Goal: Task Accomplishment & Management: Manage account settings

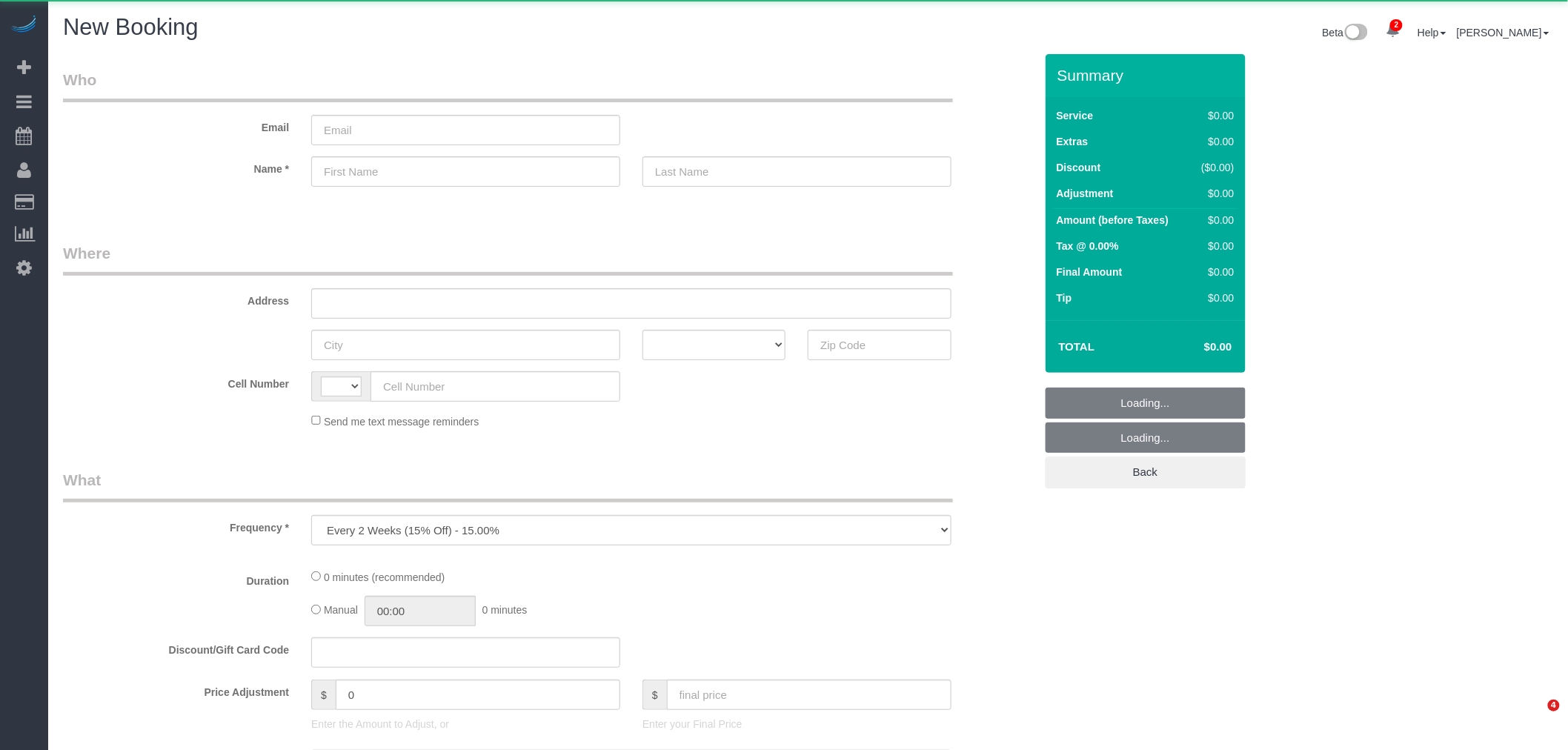
select select "string:US"
select select "number:89"
select select "number:90"
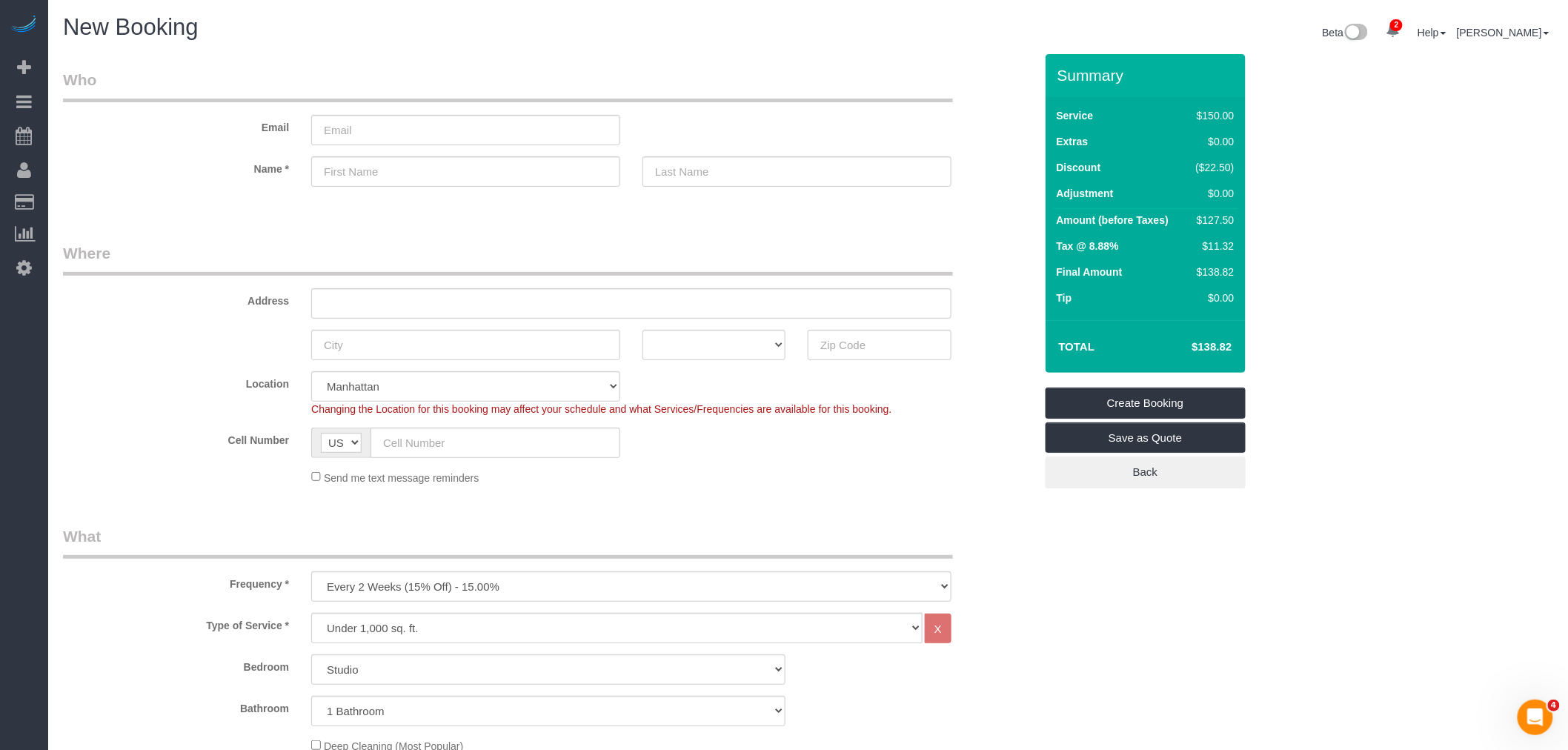
click at [690, 245] on legend "Where" at bounding box center [508, 259] width 890 height 33
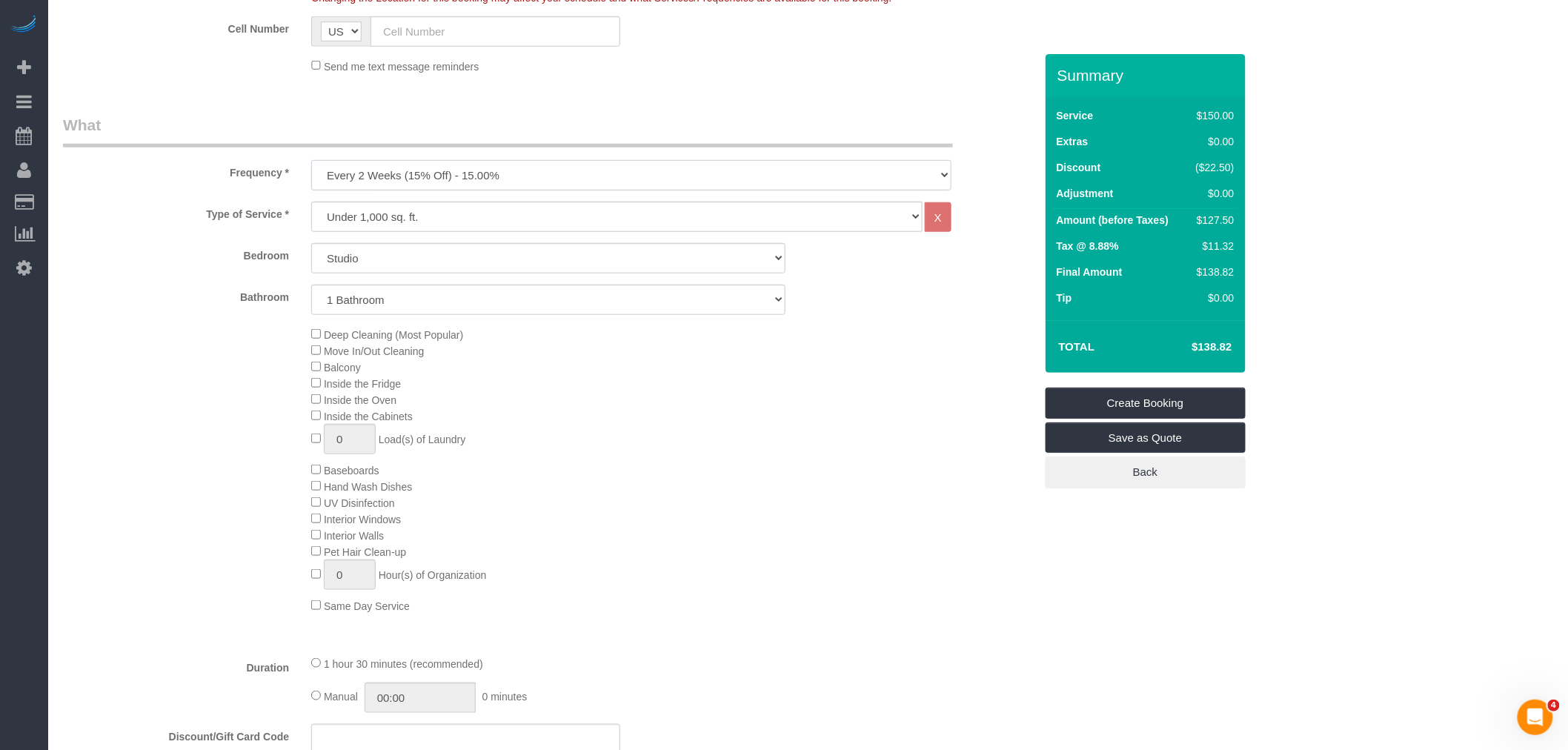
click at [597, 175] on select "One Time Weekly (20% Off) - 20.00% Every 2 Weeks (15% Off) - 15.00% Every 4 Wee…" at bounding box center [631, 175] width 640 height 30
select select "object:2383"
click at [311, 161] on select "One Time Weekly (20% Off) - 20.00% Every 2 Weeks (15% Off) - 15.00% Every 4 Wee…" at bounding box center [631, 175] width 640 height 30
click at [543, 262] on select "Studio 1 Bedroom 2 Bedrooms 3 Bedrooms" at bounding box center [549, 258] width 474 height 30
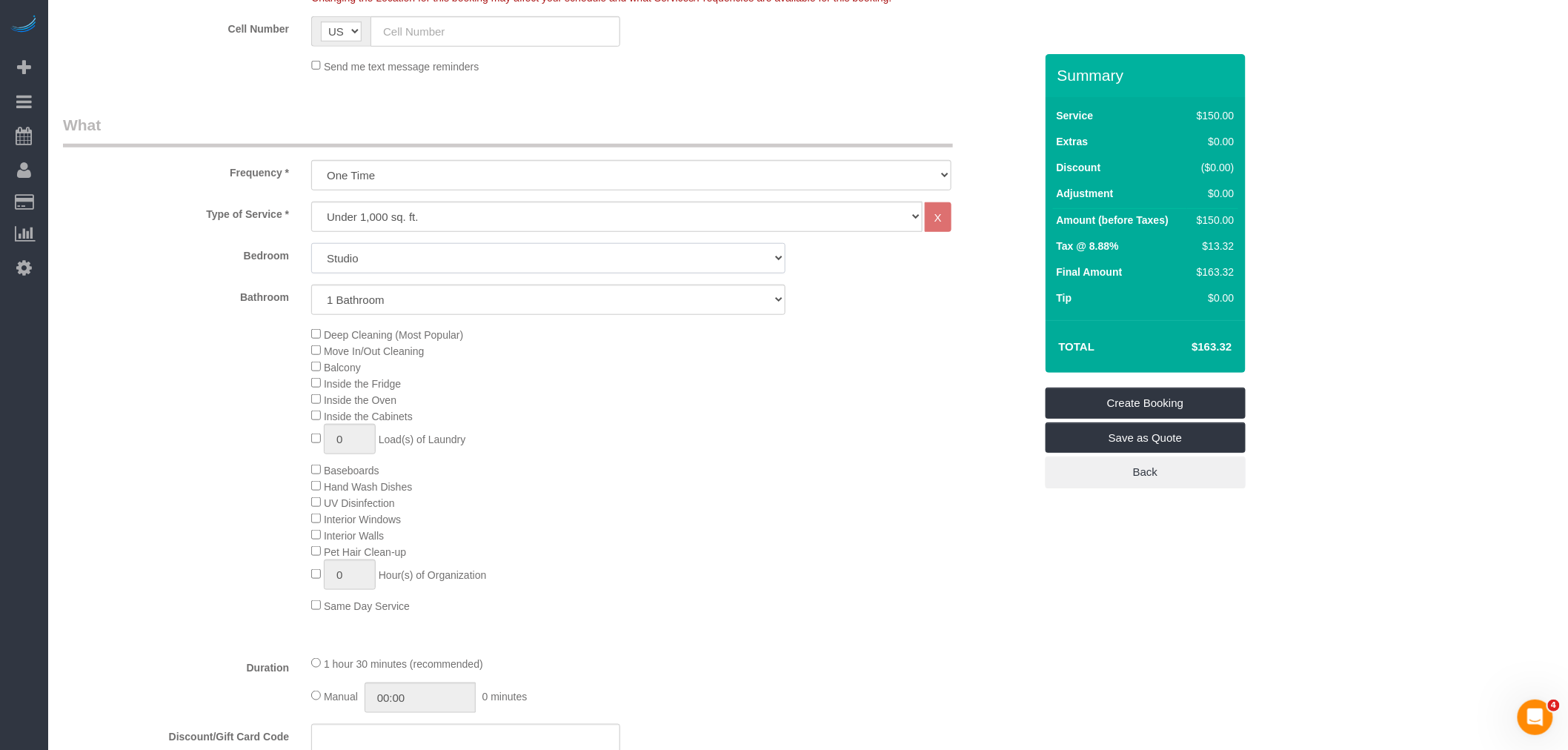
select select "1"
click at [311, 244] on select "Studio 1 Bedroom 2 Bedrooms 3 Bedrooms" at bounding box center [549, 258] width 474 height 30
click at [801, 479] on div "Deep Cleaning (Most Popular) Move In/Out Cleaning Balcony Inside the Fridge Ins…" at bounding box center [672, 469] width 745 height 287
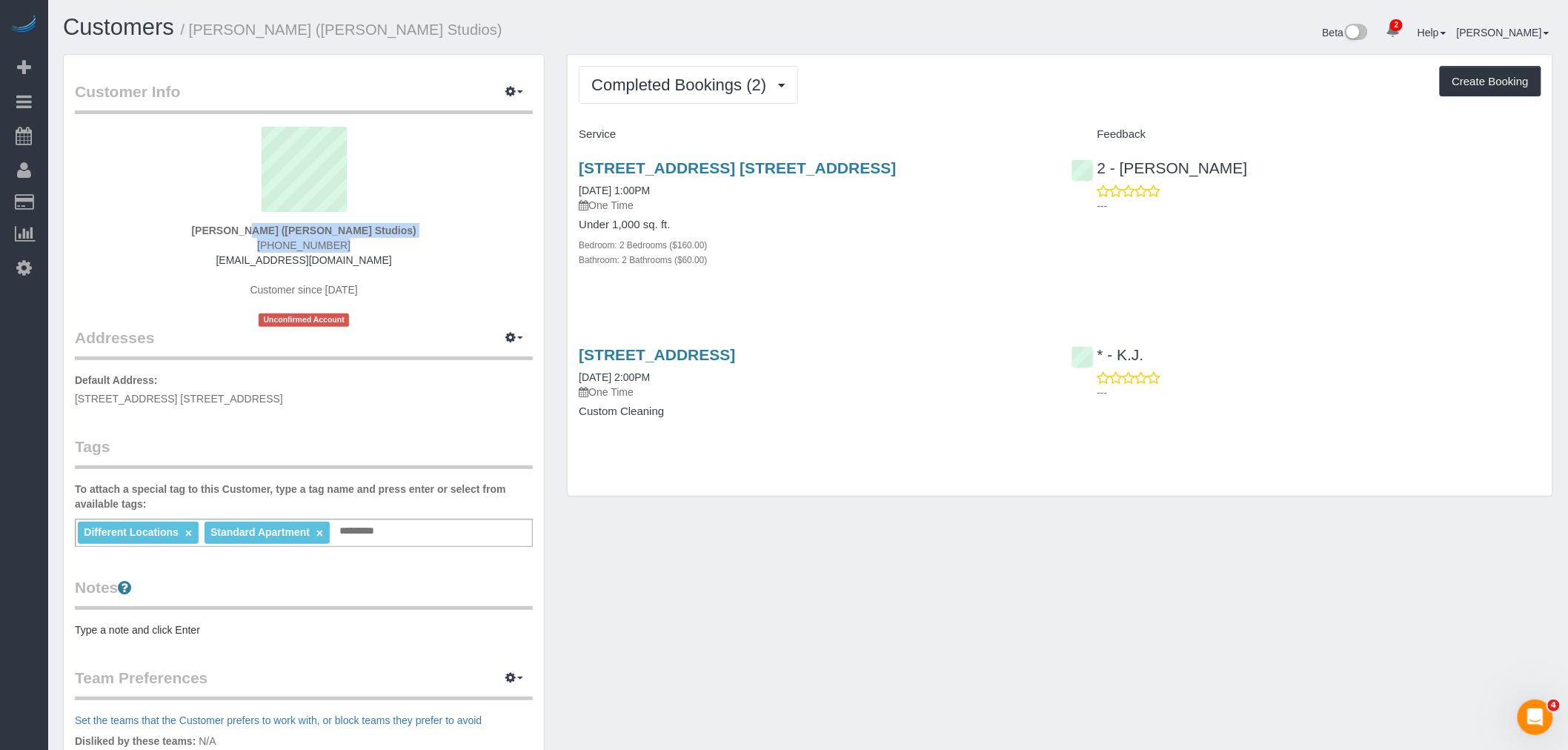
drag, startPoint x: 180, startPoint y: 227, endPoint x: 447, endPoint y: 245, distance: 267.6
click at [447, 245] on div "[PERSON_NAME] ([PERSON_NAME] Studios) [PHONE_NUMBER] [EMAIL_ADDRESS][DOMAIN_NAM…" at bounding box center [304, 227] width 458 height 200
click at [433, 235] on div "[PERSON_NAME] ([PERSON_NAME] Studios) [PHONE_NUMBER] [EMAIL_ADDRESS][DOMAIN_NAM…" at bounding box center [304, 227] width 458 height 200
copy strong "[PERSON_NAME] ([PERSON_NAME] Studios)"
drag, startPoint x: 477, startPoint y: 193, endPoint x: 418, endPoint y: 205, distance: 60.2
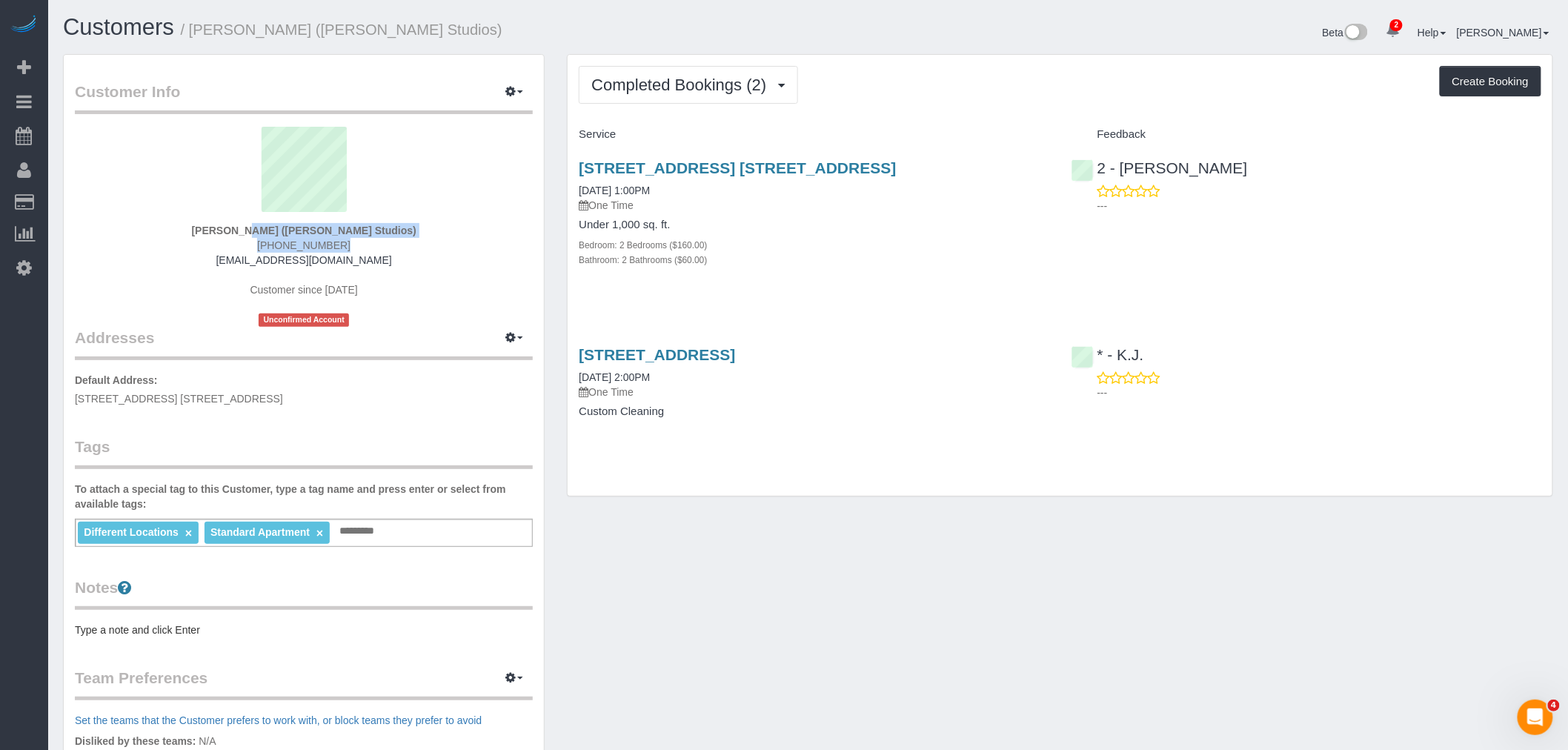
click at [477, 193] on sui-profile-pic at bounding box center [304, 175] width 436 height 96
click at [215, 232] on strong "[PERSON_NAME] ([PERSON_NAME] Studios)" at bounding box center [303, 231] width 225 height 12
click at [215, 232] on strong "Deirdre Poe-Sanders (Sanders Studios)" at bounding box center [303, 231] width 225 height 12
copy strong "Deirdre"
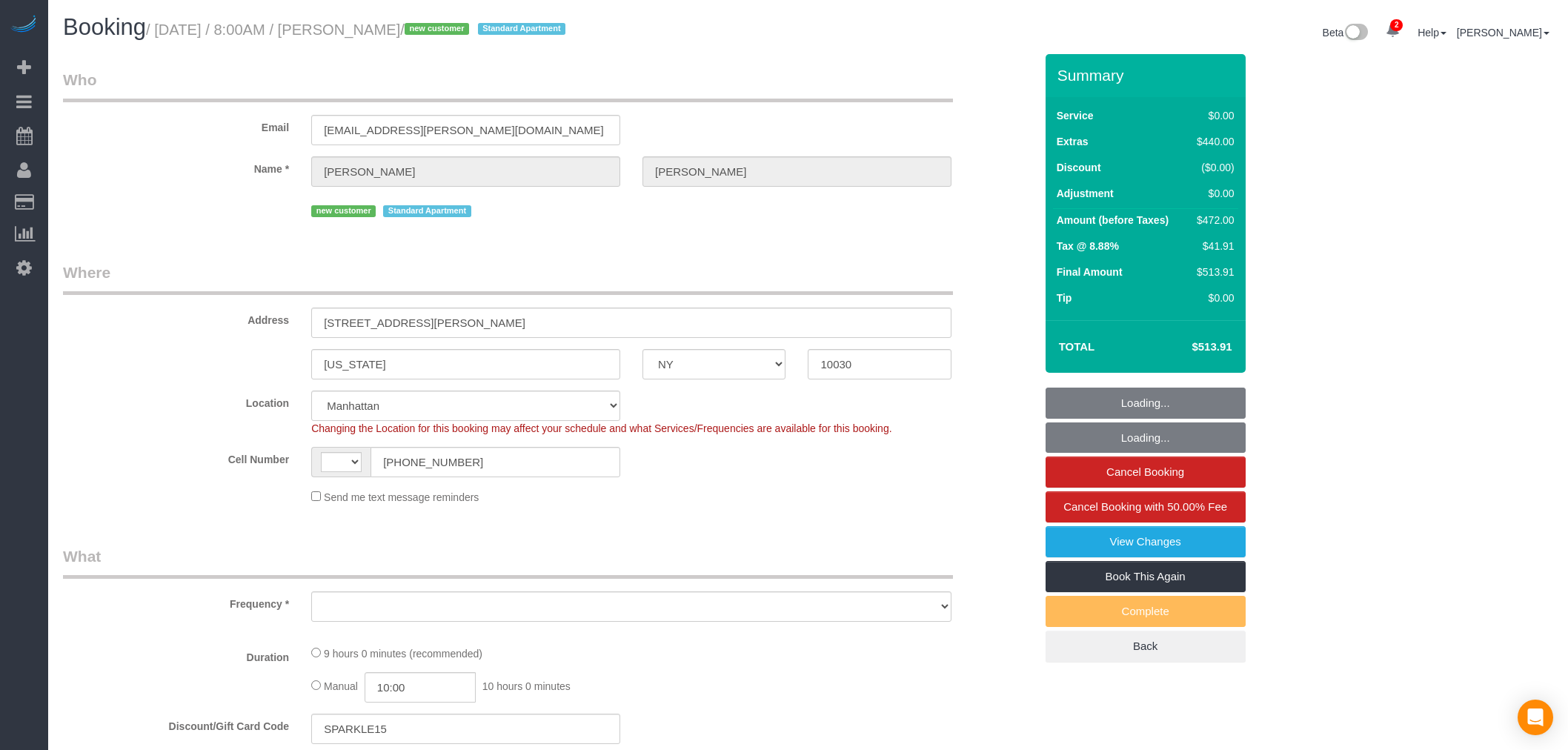
select select "NY"
select select "string:US"
select select "object:652"
select select "spot1"
select select "number:89"
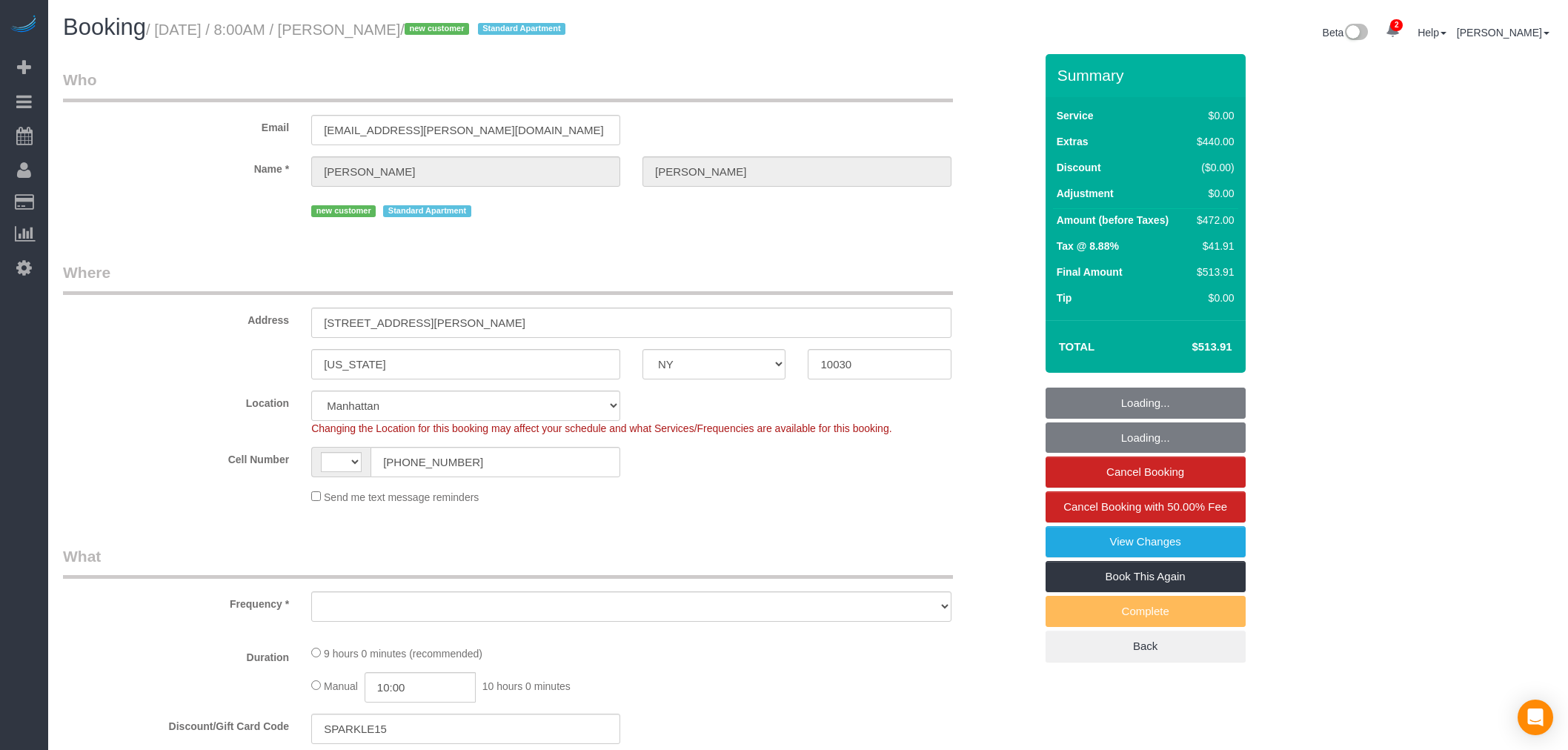
select select "number:90"
select select "number:15"
select select "number:6"
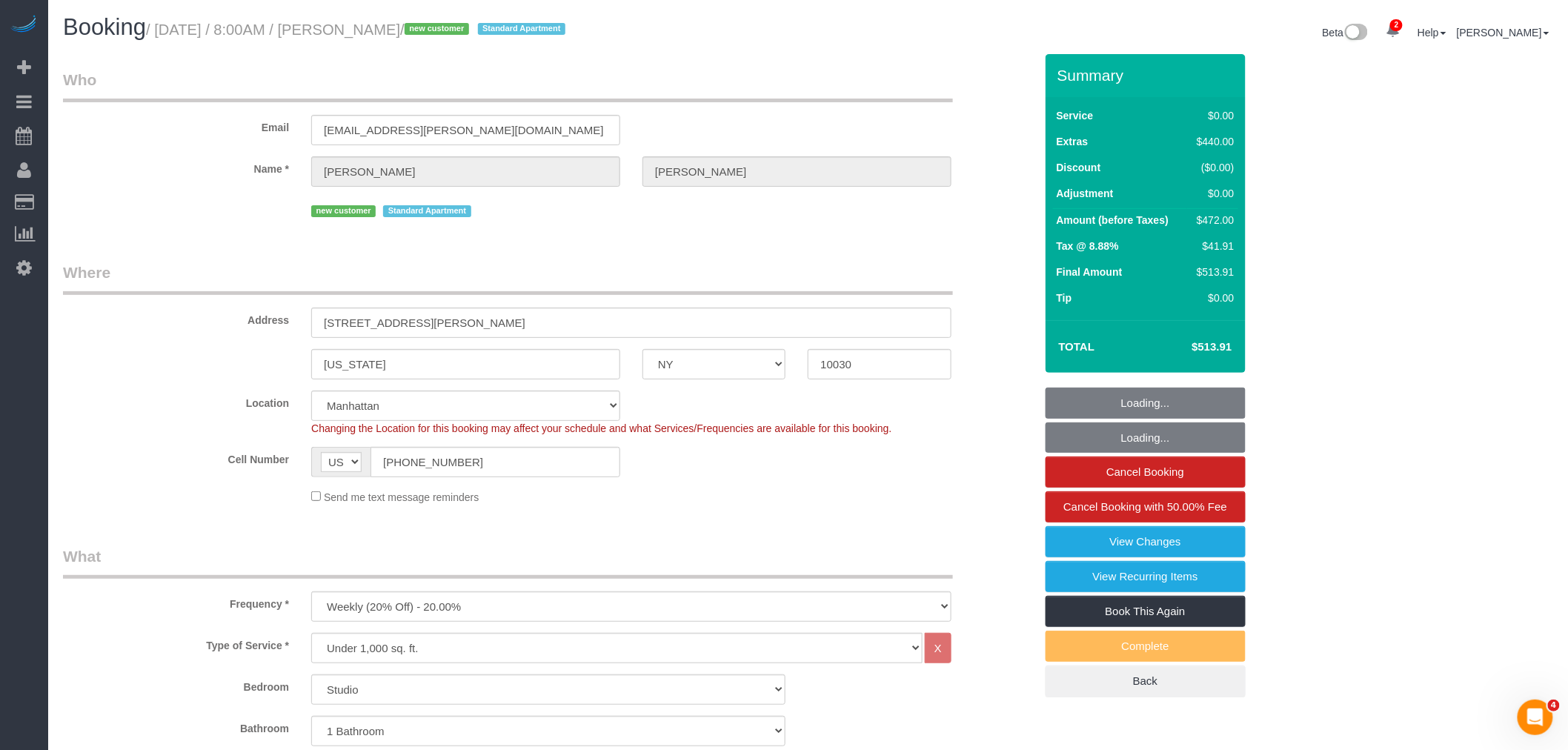
select select "object:1359"
drag, startPoint x: 1188, startPoint y: 349, endPoint x: 1241, endPoint y: 350, distance: 53.0
click at [1241, 350] on div "Total $513.91" at bounding box center [1146, 346] width 200 height 53
copy table "Total"
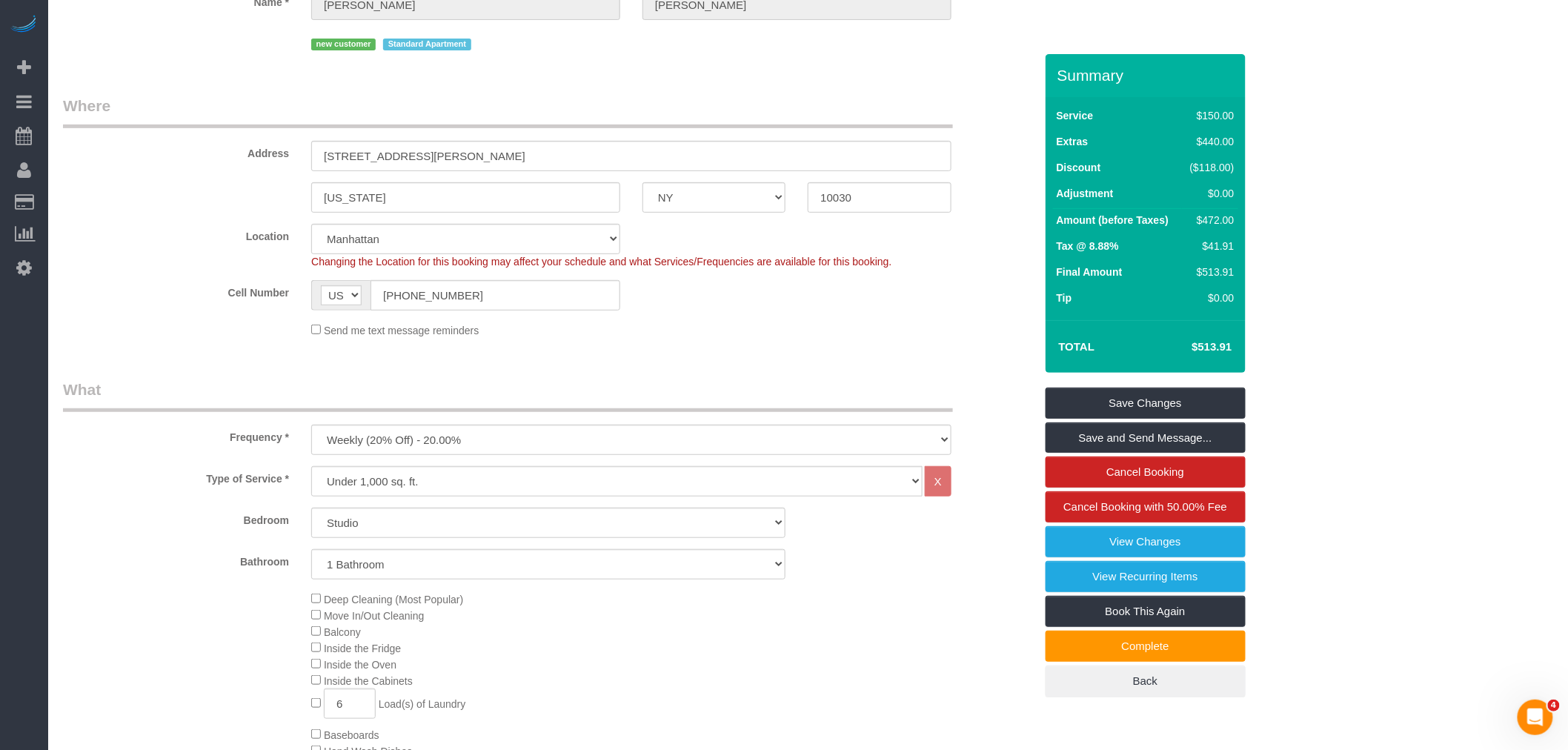
scroll to position [412, 0]
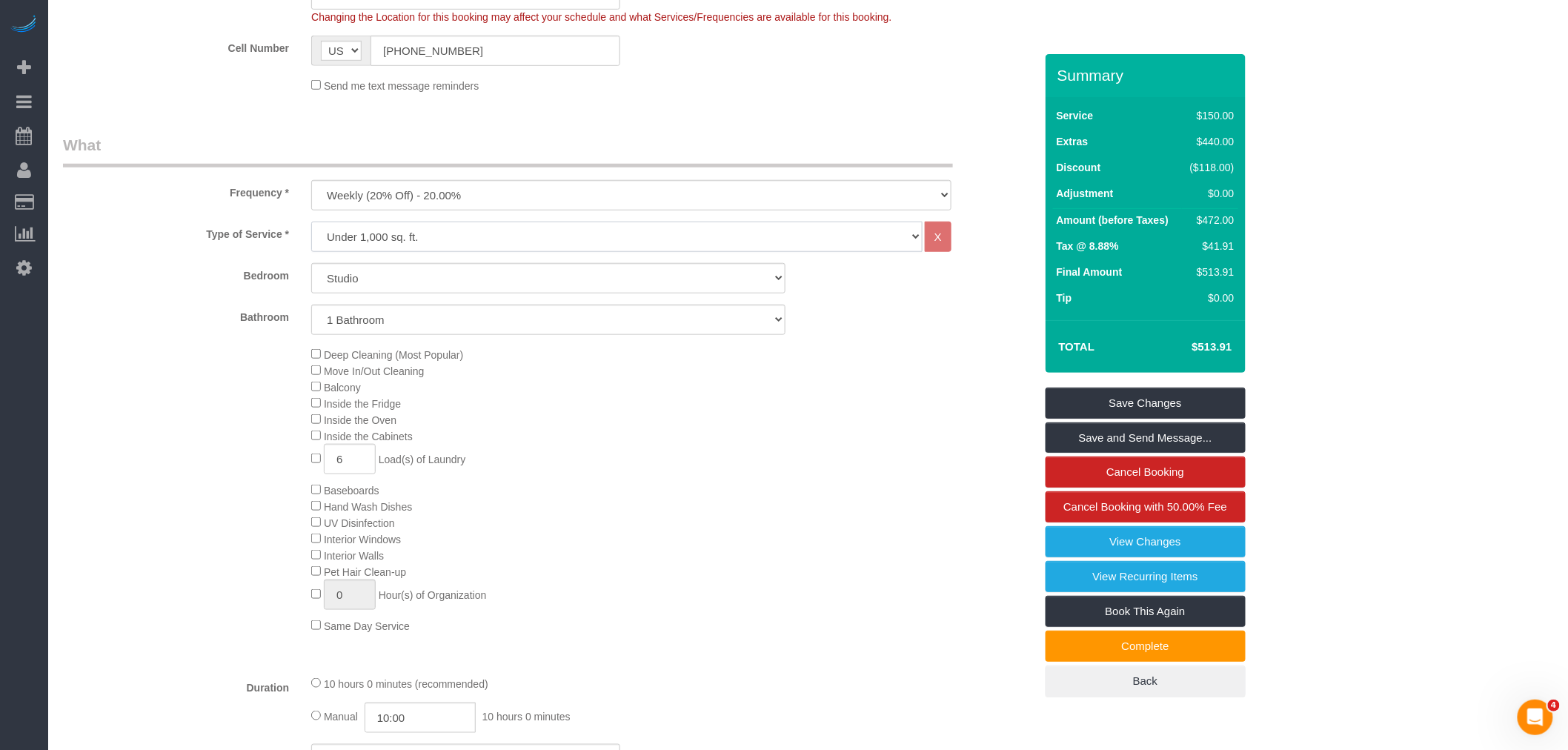
click at [578, 236] on select "Under 1,000 sq. ft. 1,001 - 1,500 sq. ft. 1,500+ sq. ft. Custom Cleaning Office…" at bounding box center [617, 236] width 611 height 30
select select "213"
click at [311, 223] on select "Under 1,000 sq. ft. 1,001 - 1,500 sq. ft. 1,500+ sq. ft. Custom Cleaning Office…" at bounding box center [617, 236] width 611 height 30
select select "1"
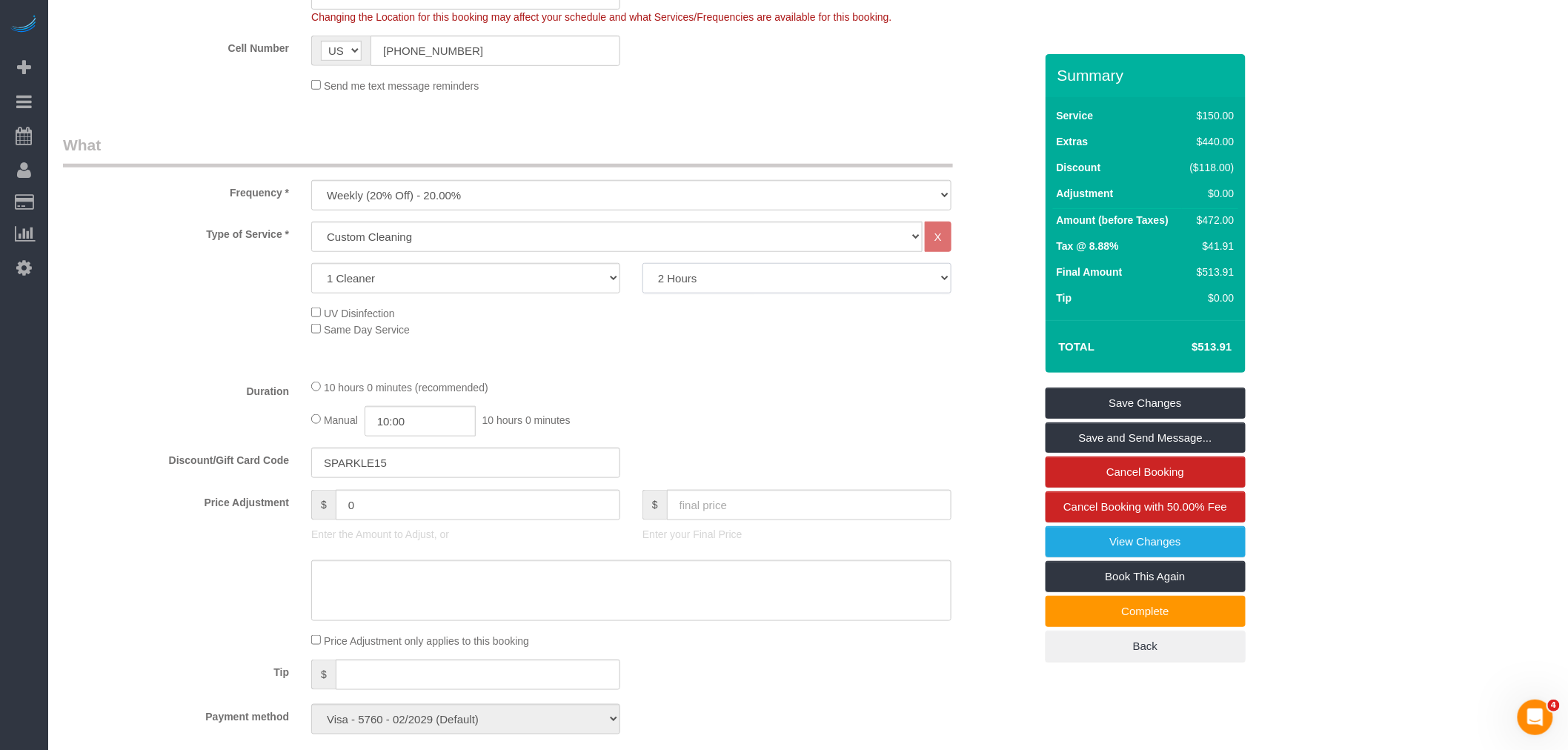
click at [716, 286] on select "2 Hours 2.5 Hours 3 Hours 3.5 Hours 4 Hours 4.5 Hours 5 Hours 5.5 Hours 6 Hours…" at bounding box center [797, 278] width 309 height 30
select select "600"
click at [642, 265] on select "2 Hours 2.5 Hours 3 Hours 3.5 Hours 4 Hours 4.5 Hours 5 Hours 5.5 Hours 6 Hours…" at bounding box center [797, 278] width 309 height 30
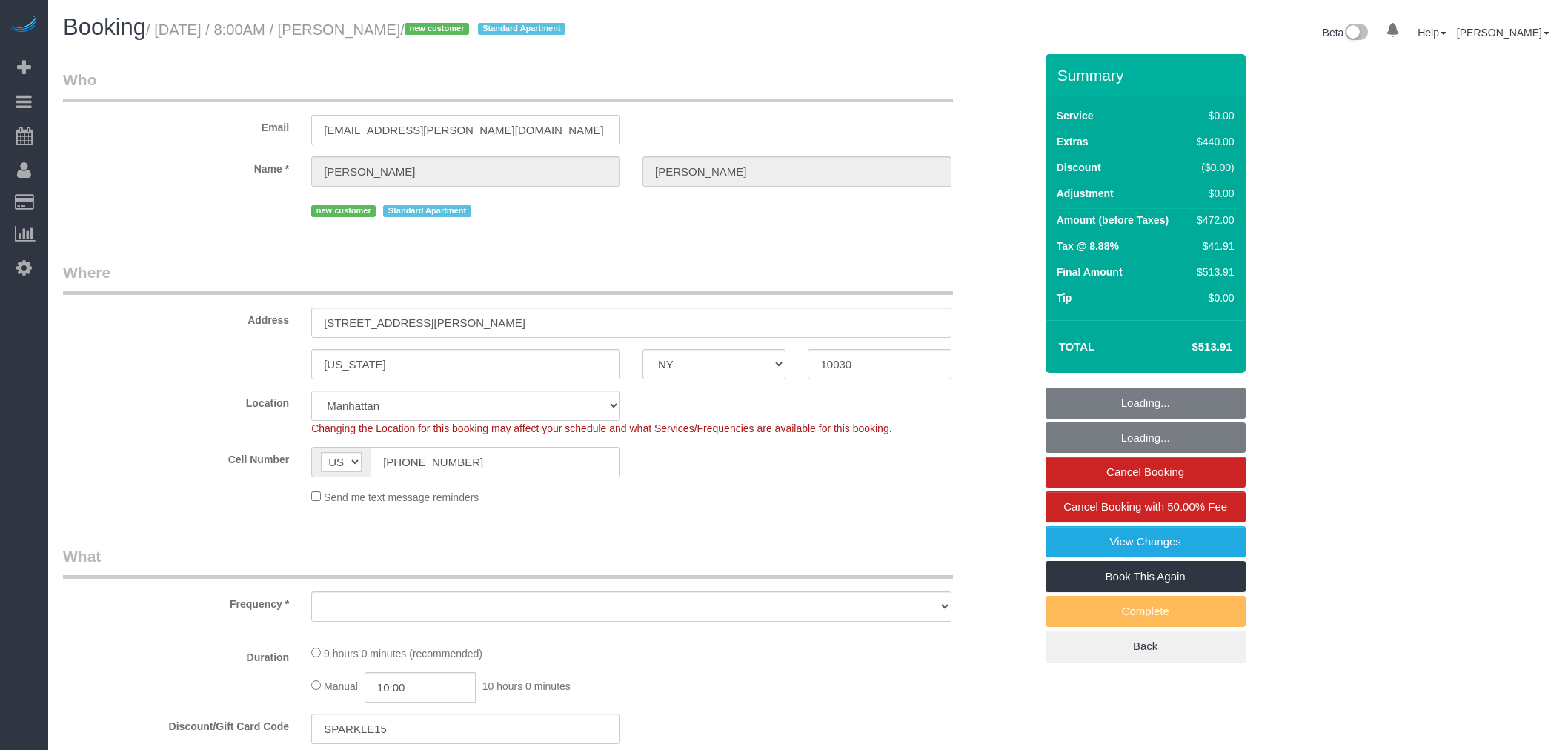
select select "NY"
select select "string:stripe-pm_1RzMjD4VGloSiKo7AQhaJz1S"
select select "spot1"
select select "number:89"
select select "number:90"
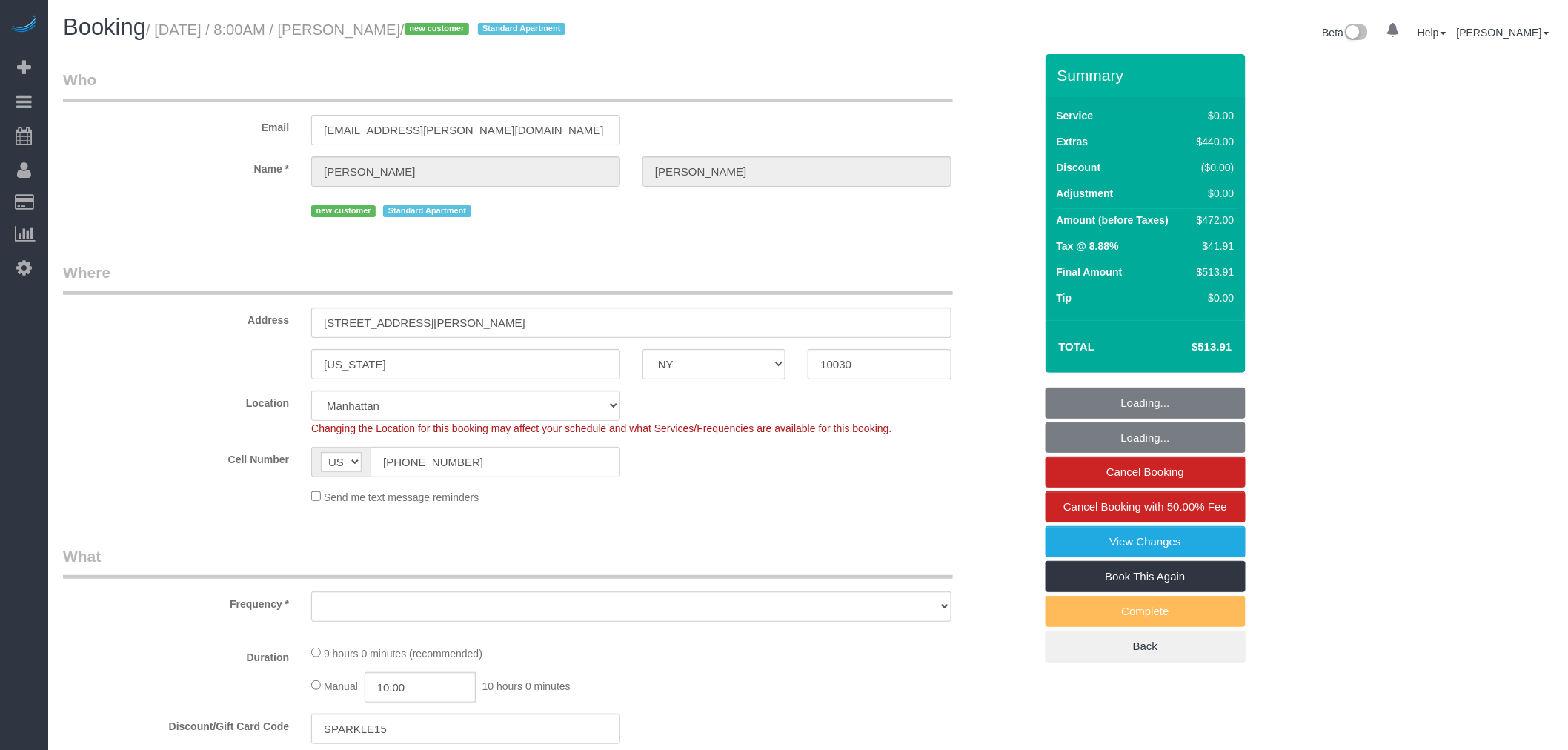
select select "number:15"
select select "number:6"
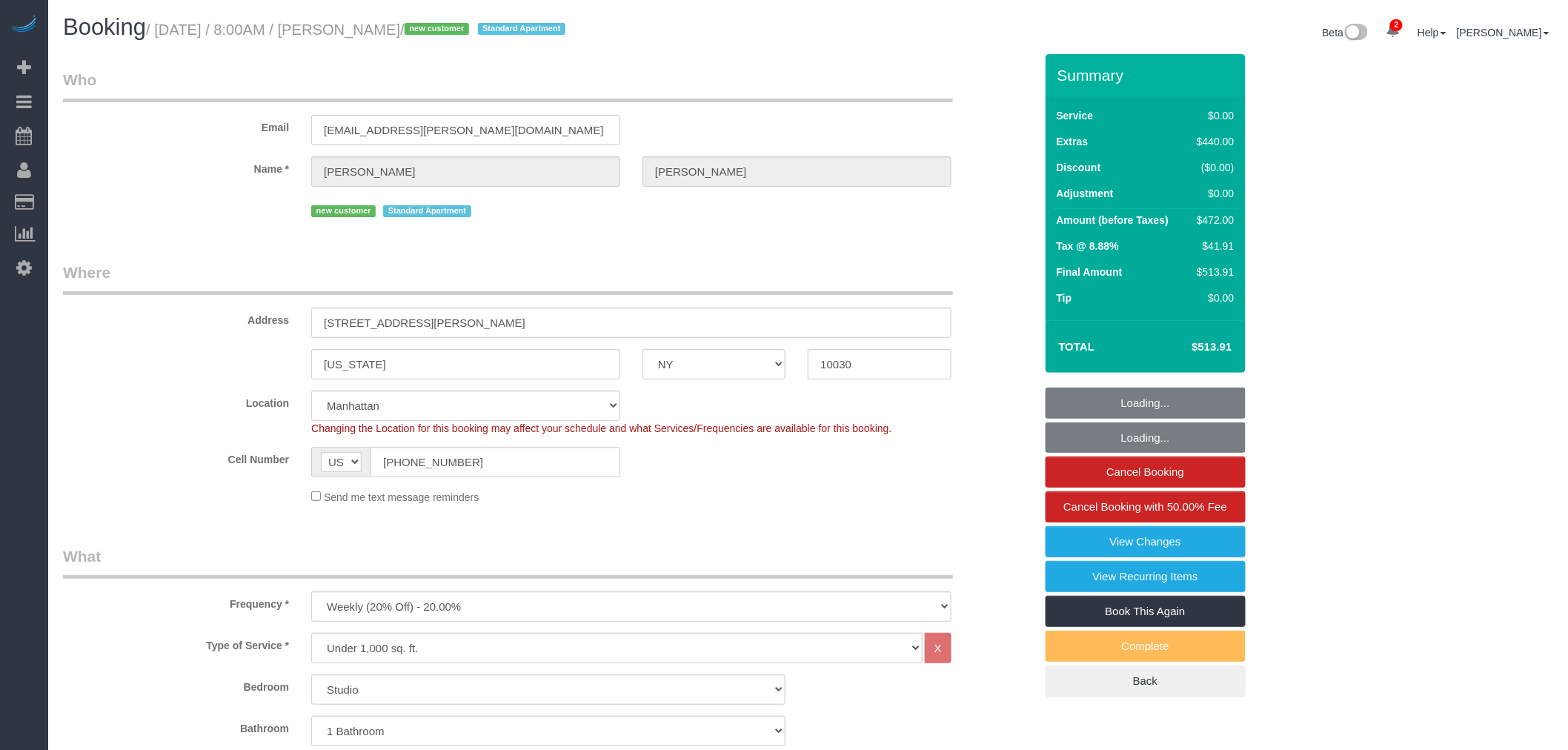
select select "object:1323"
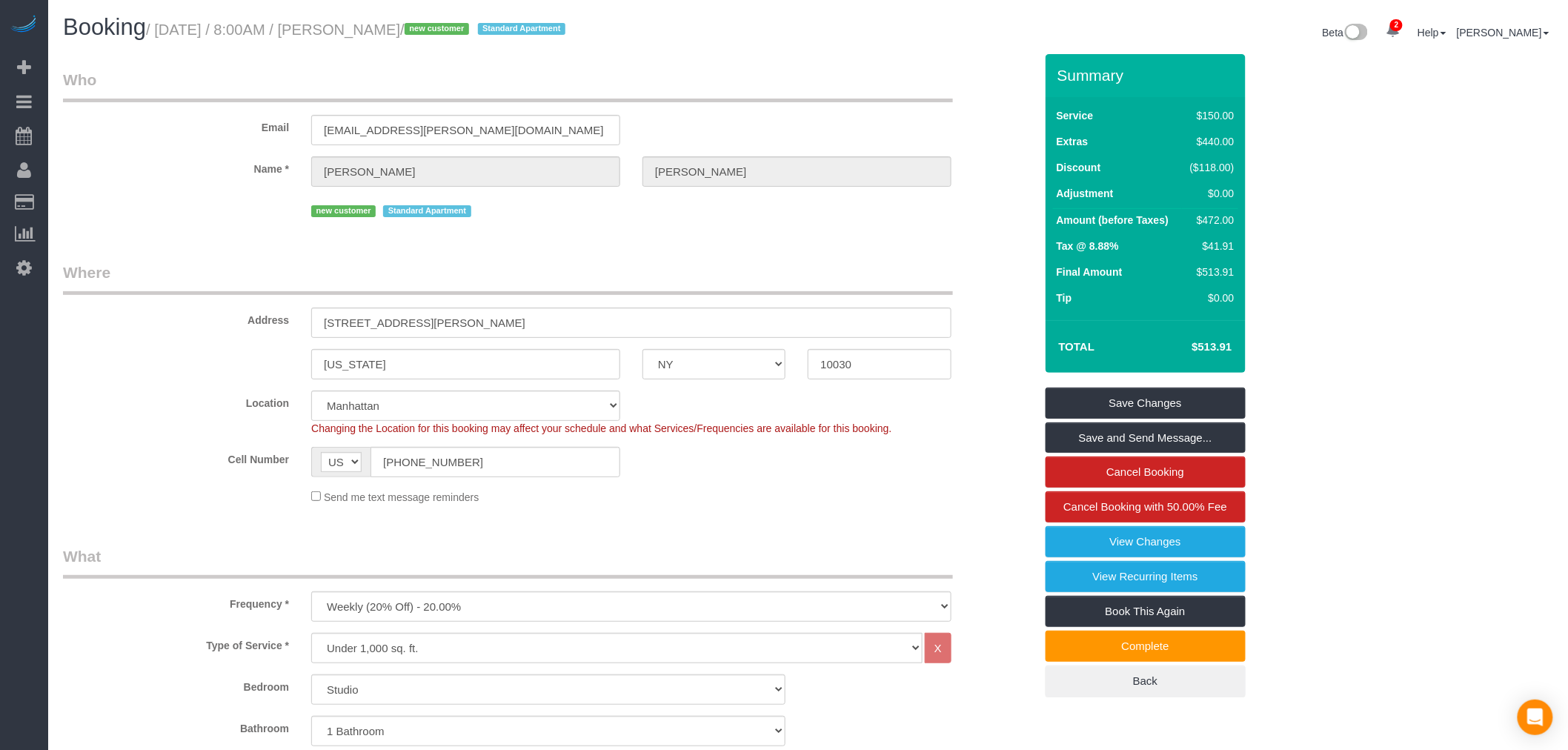
drag, startPoint x: 1194, startPoint y: 345, endPoint x: 1242, endPoint y: 343, distance: 48.0
click at [1242, 343] on div "Total $513.91" at bounding box center [1146, 346] width 200 height 53
drag, startPoint x: 266, startPoint y: 135, endPoint x: 243, endPoint y: 136, distance: 23.0
click at [237, 136] on div "Email francesca.m.witcher@gmail.com" at bounding box center [549, 107] width 994 height 76
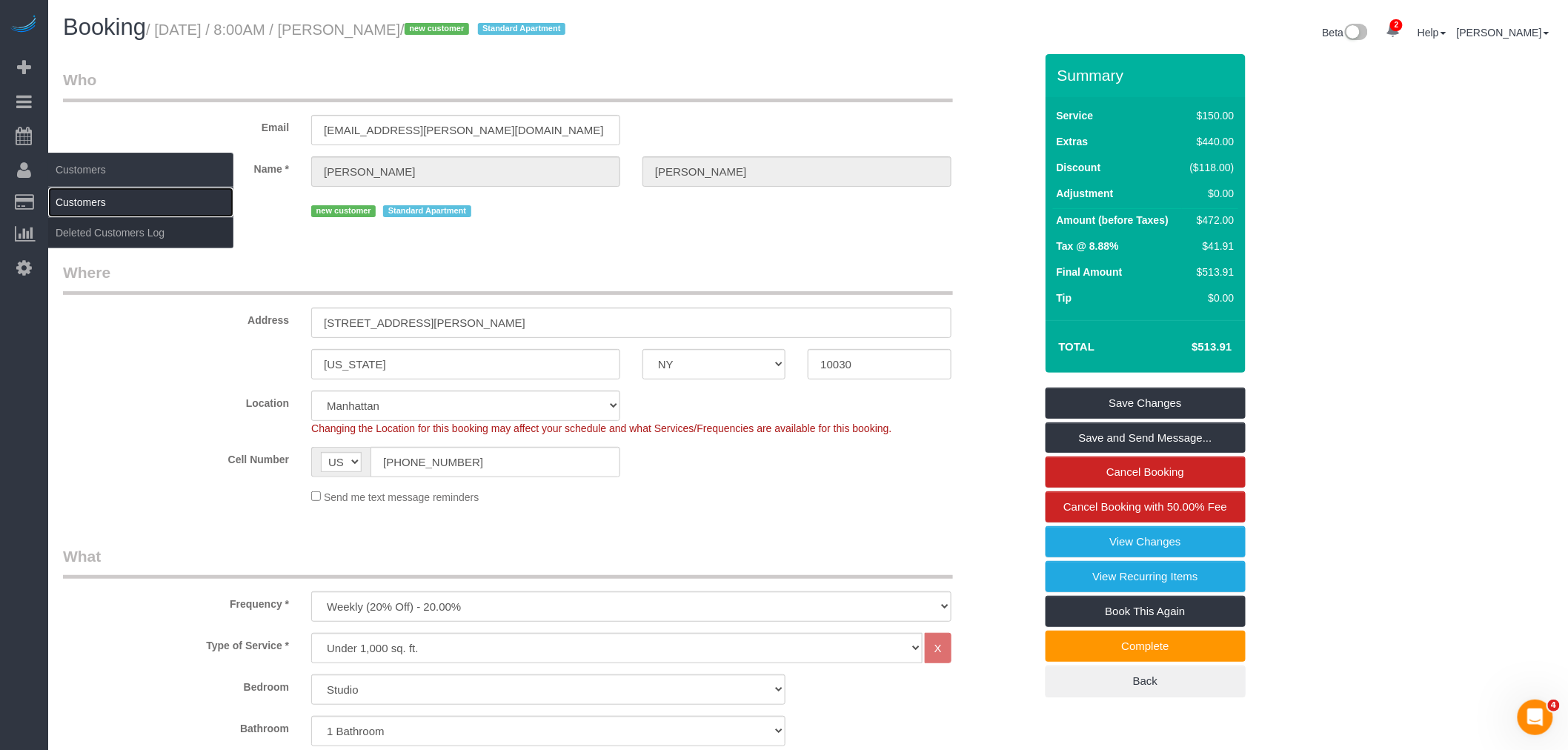
click at [97, 207] on link "Customers" at bounding box center [141, 202] width 185 height 29
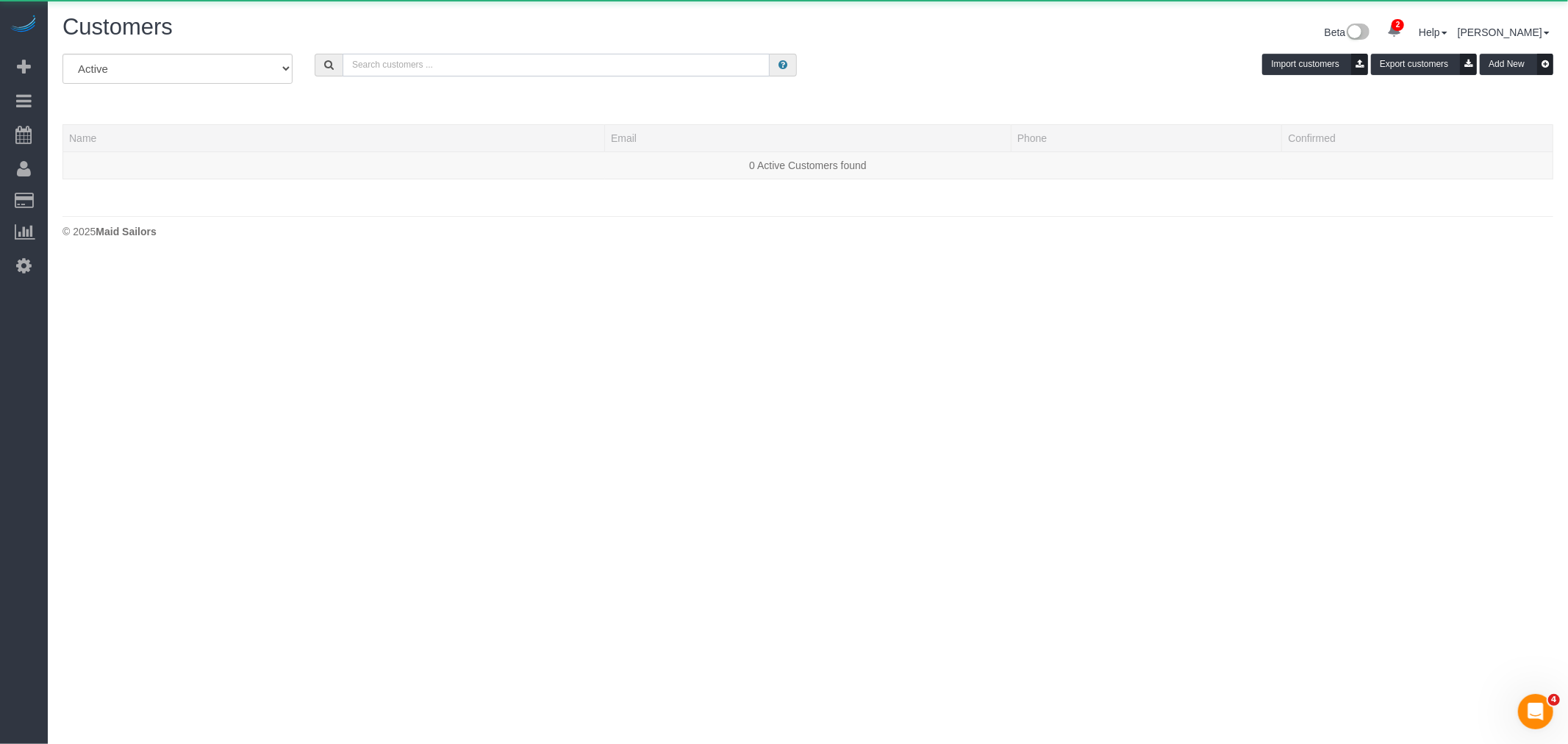
click at [468, 70] on input "text" at bounding box center [557, 65] width 427 height 23
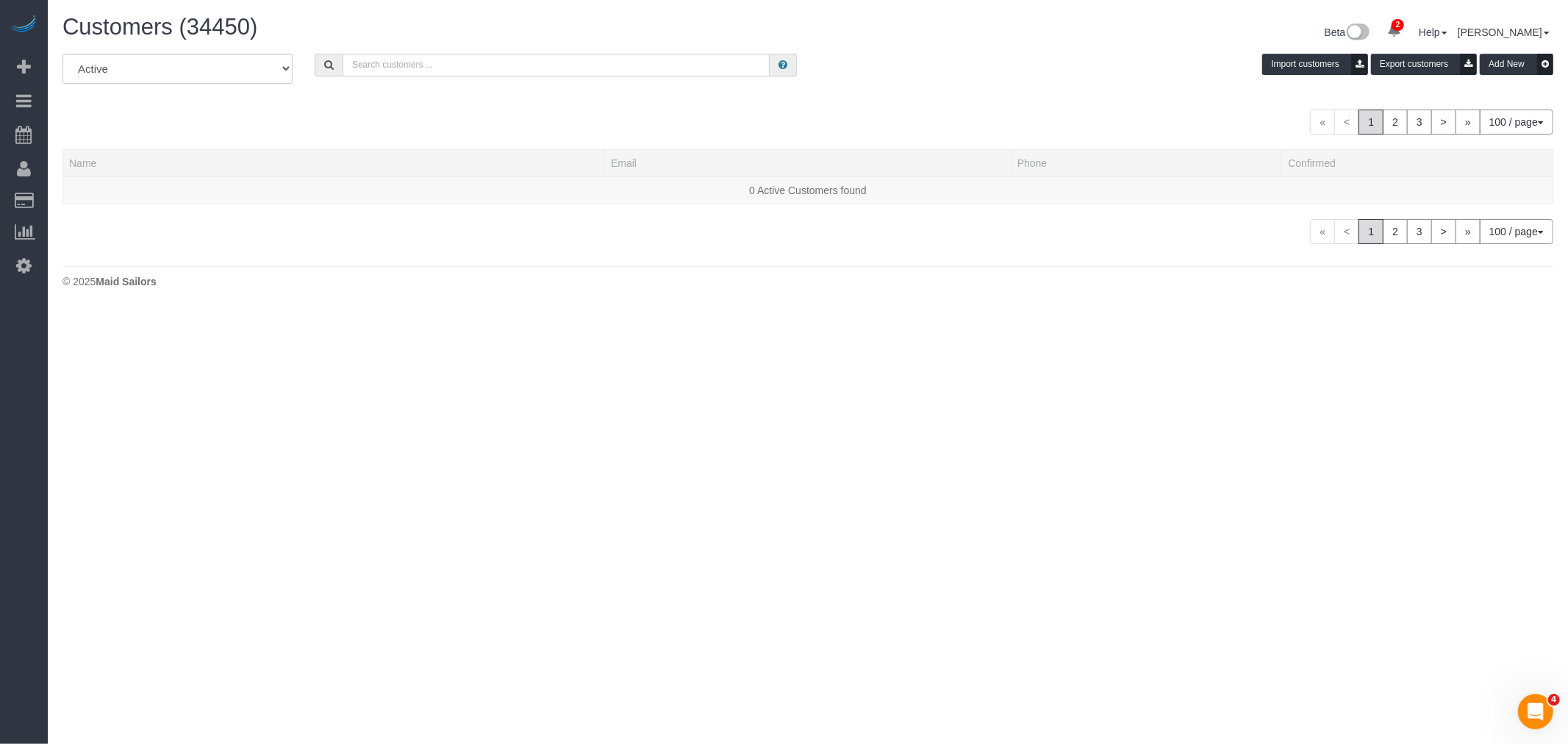
paste input "[EMAIL_ADDRESS][PERSON_NAME][DOMAIN_NAME]"
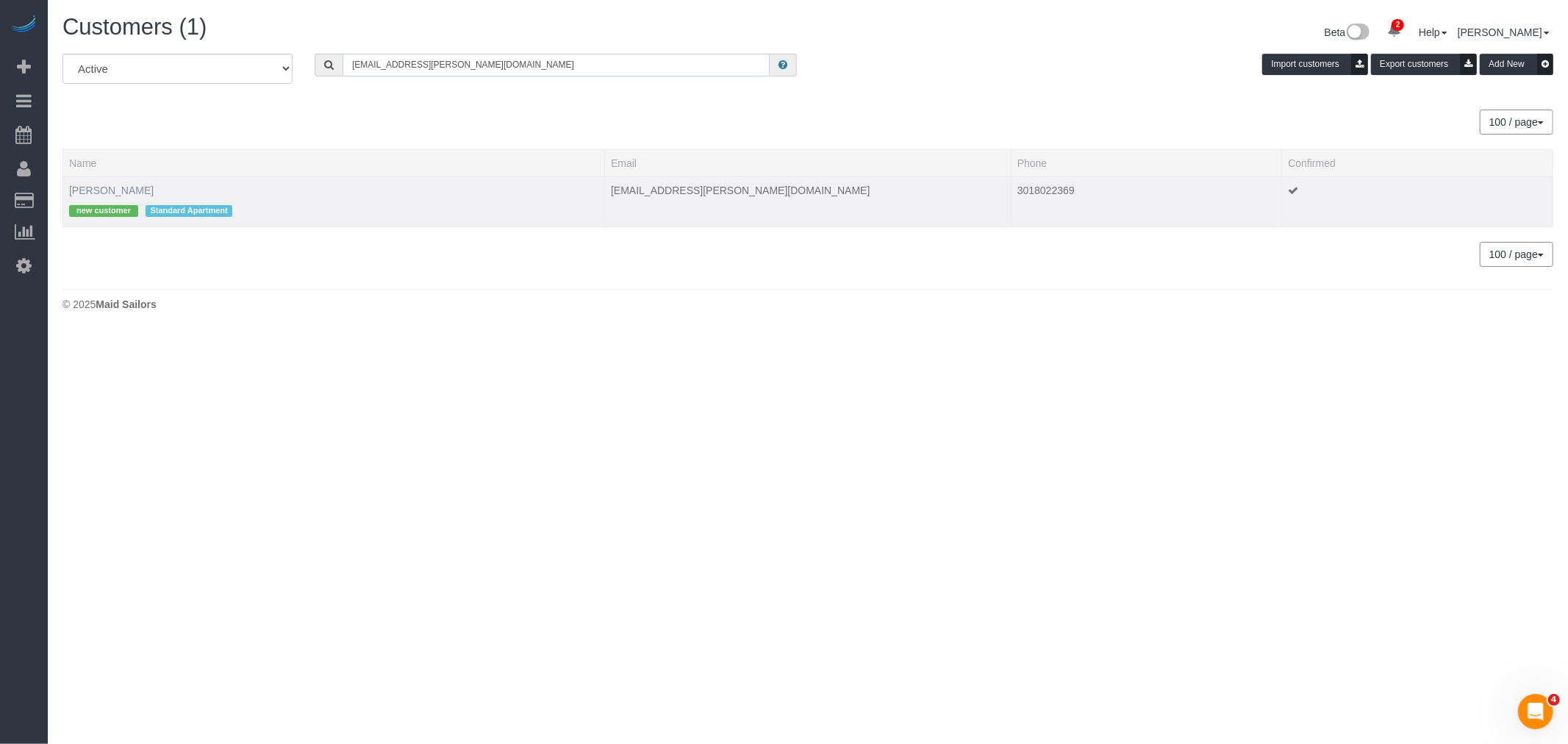
type input "[EMAIL_ADDRESS][PERSON_NAME][DOMAIN_NAME]"
click at [137, 189] on link "[PERSON_NAME]" at bounding box center [111, 191] width 84 height 12
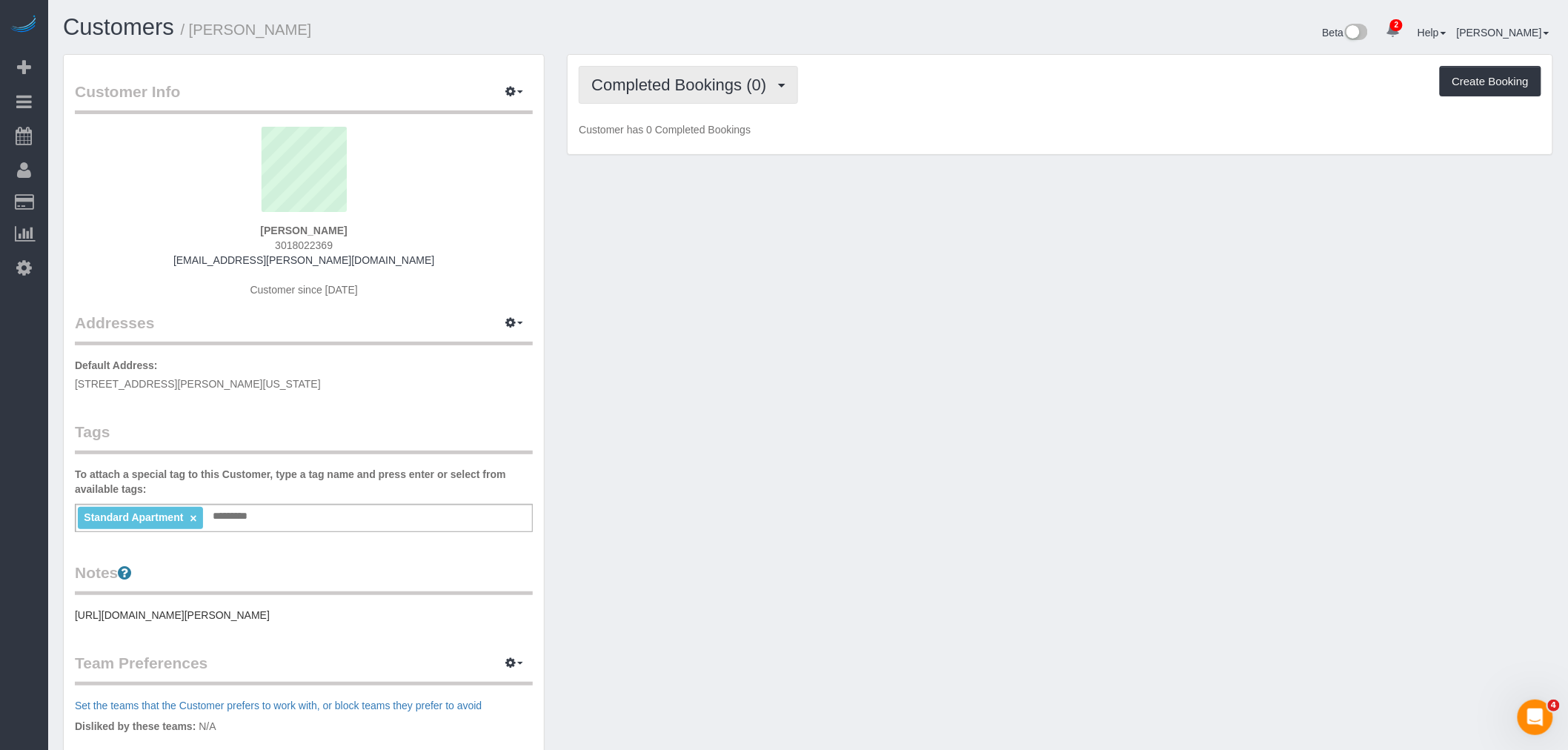
click at [740, 70] on button "Completed Bookings (0)" at bounding box center [688, 84] width 220 height 38
click at [710, 134] on link "Upcoming Bookings (7)" at bounding box center [656, 138] width 154 height 19
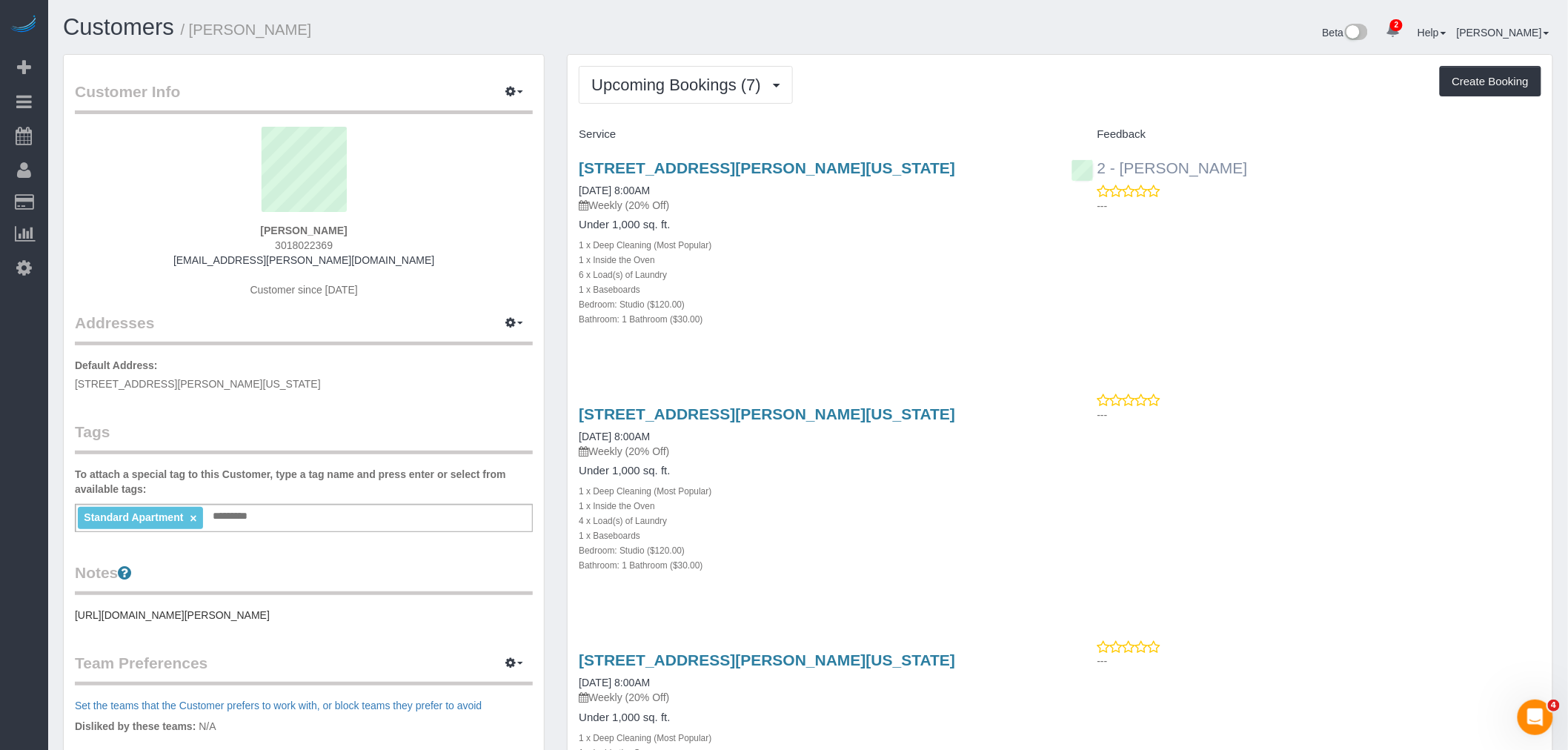
drag, startPoint x: 1256, startPoint y: 165, endPoint x: 1119, endPoint y: 170, distance: 137.1
click at [1119, 170] on div "2 - Katherine Poveda ---" at bounding box center [1306, 183] width 492 height 73
copy link "Katherine Poveda"
click at [276, 519] on div "Standard Apartment × Add a tag" at bounding box center [304, 518] width 458 height 28
paste input "**********"
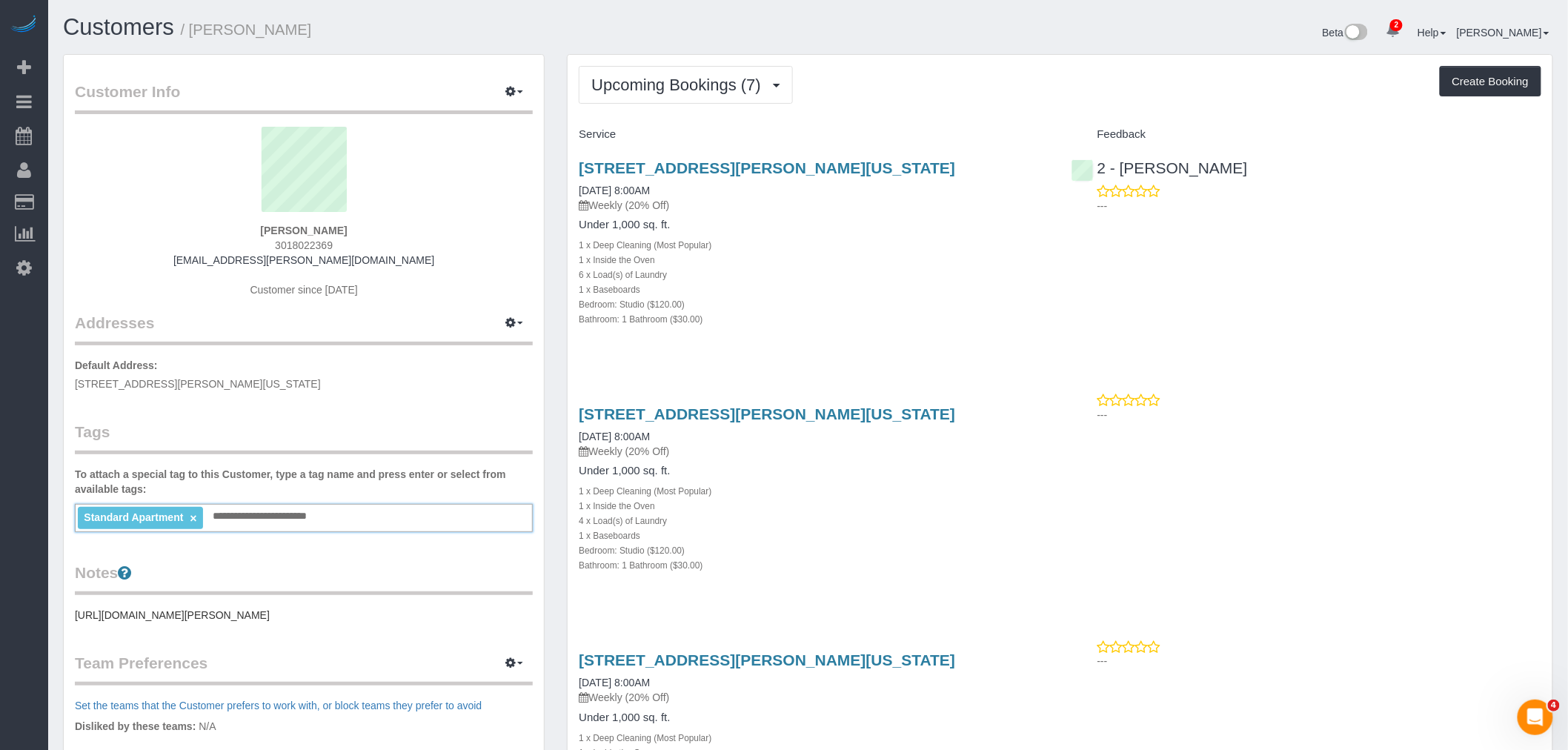
type input "**********"
click at [905, 281] on div "6 x Load(s) of Laundry" at bounding box center [813, 274] width 470 height 15
click at [890, 84] on div "Upcoming Bookings (7) Completed Bookings (0) Upcoming Bookings (7) Cancelled Bo…" at bounding box center [1060, 84] width 963 height 38
drag, startPoint x: 1278, startPoint y: 167, endPoint x: 1120, endPoint y: 170, distance: 158.0
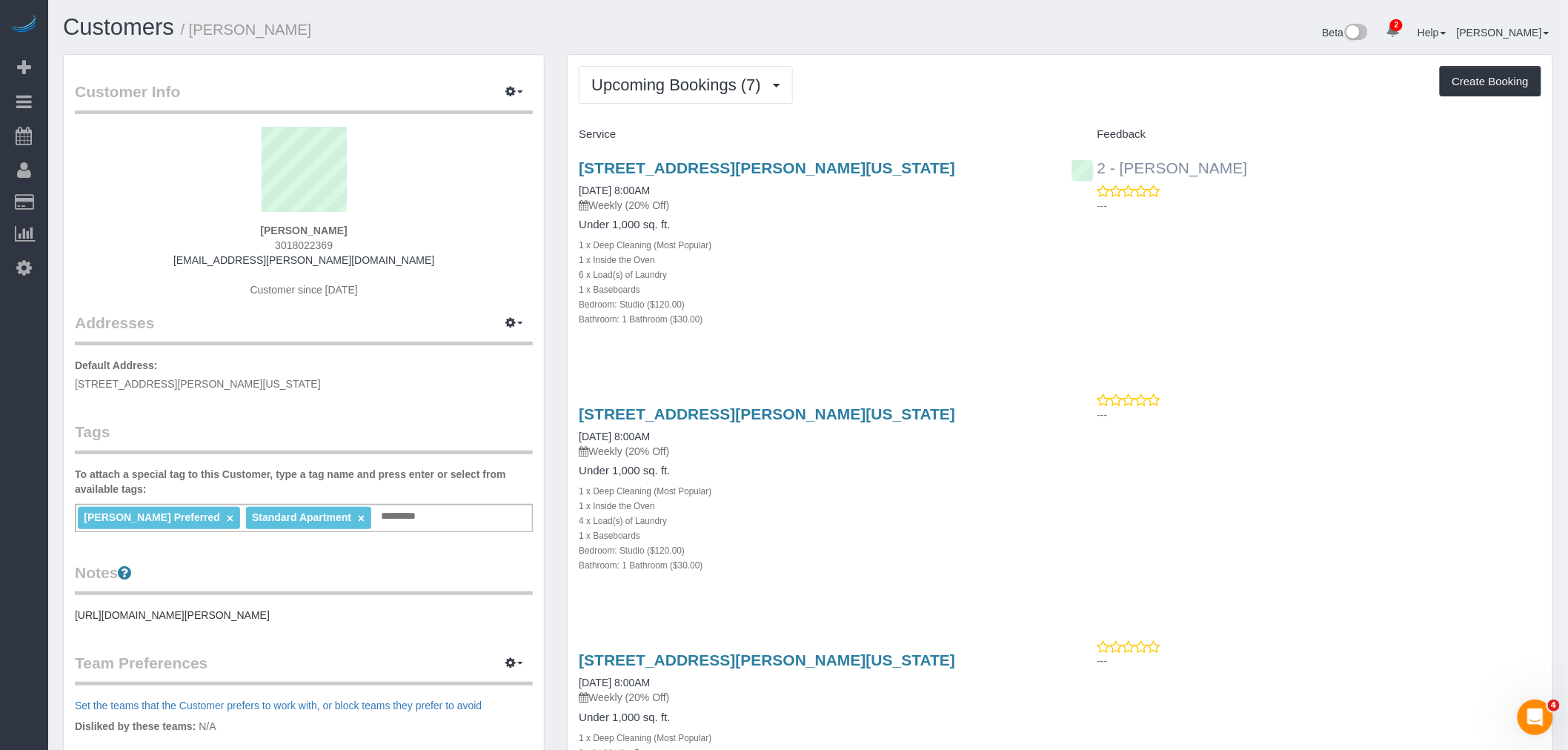
click at [1120, 170] on div "2 - Katherine Poveda ---" at bounding box center [1306, 183] width 492 height 73
copy link "Katherine Poveda"
click at [878, 423] on link "2351 Adam Clayton Powell Jr Blvd, Apt. 317, New York, NY 10030" at bounding box center [766, 413] width 377 height 17
click at [685, 83] on span "Upcoming Bookings (7)" at bounding box center [680, 85] width 177 height 18
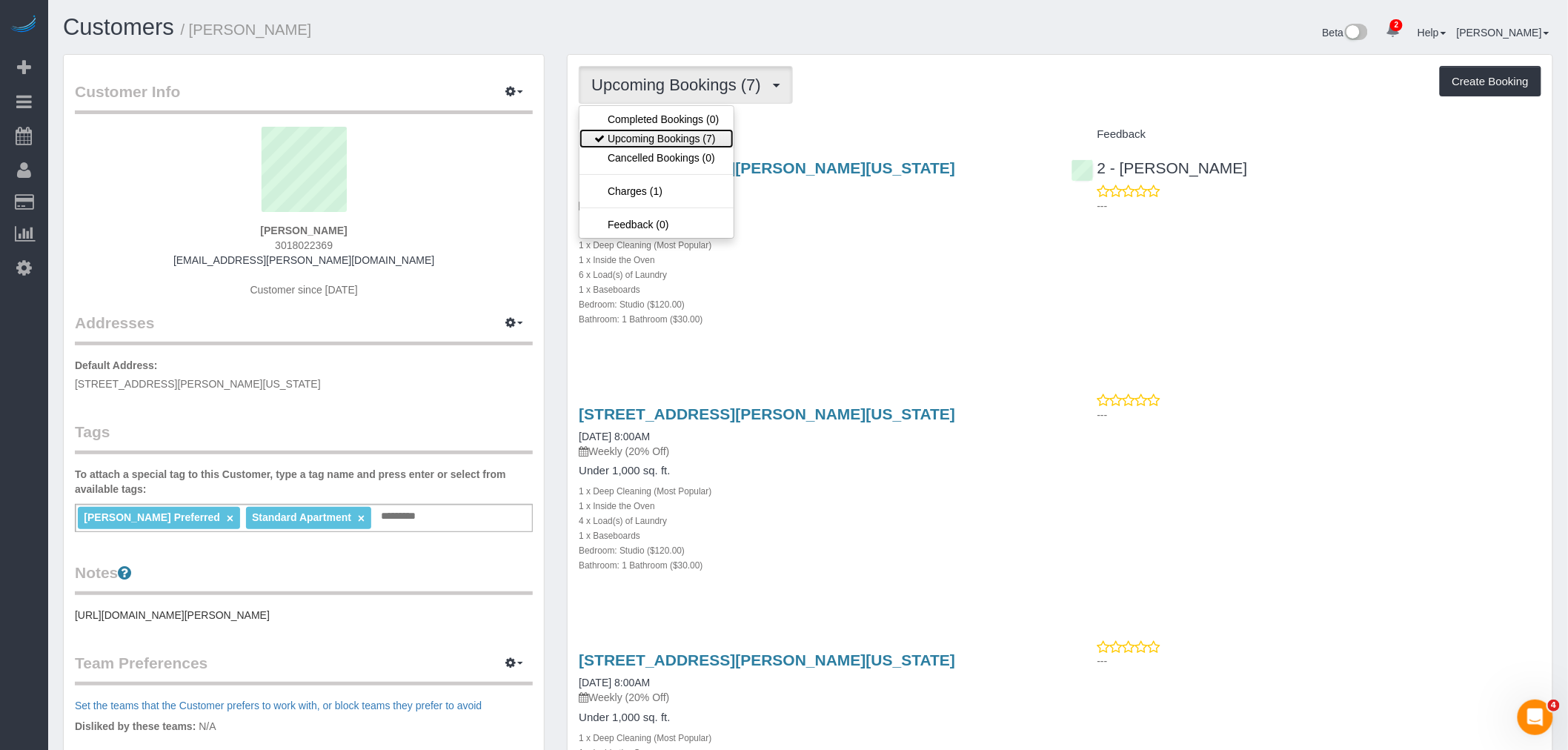
click at [699, 136] on link "Upcoming Bookings (7)" at bounding box center [656, 138] width 154 height 19
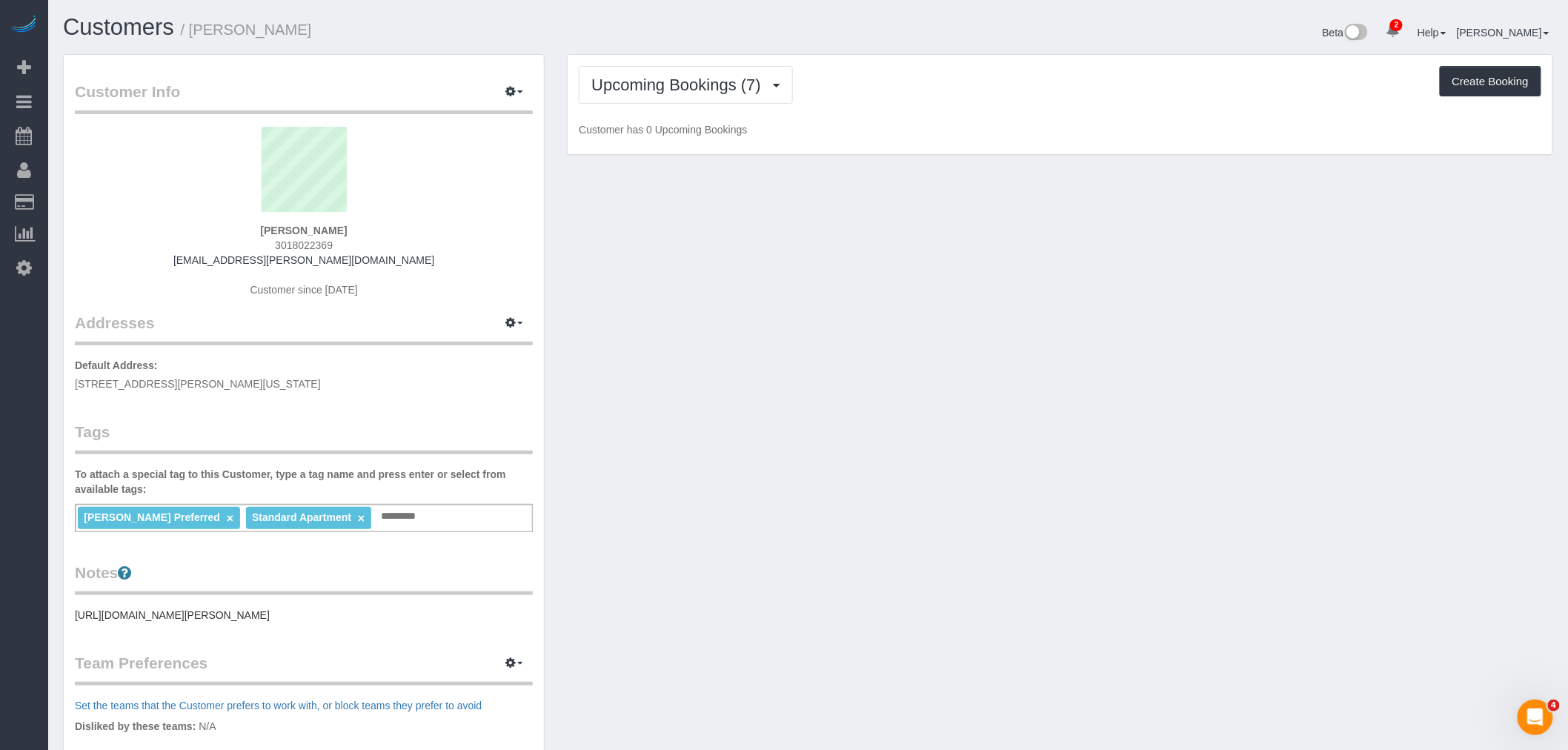
click at [907, 89] on div "Upcoming Bookings (7) Completed Bookings (0) Upcoming Bookings (7) Cancelled Bo…" at bounding box center [1060, 84] width 963 height 38
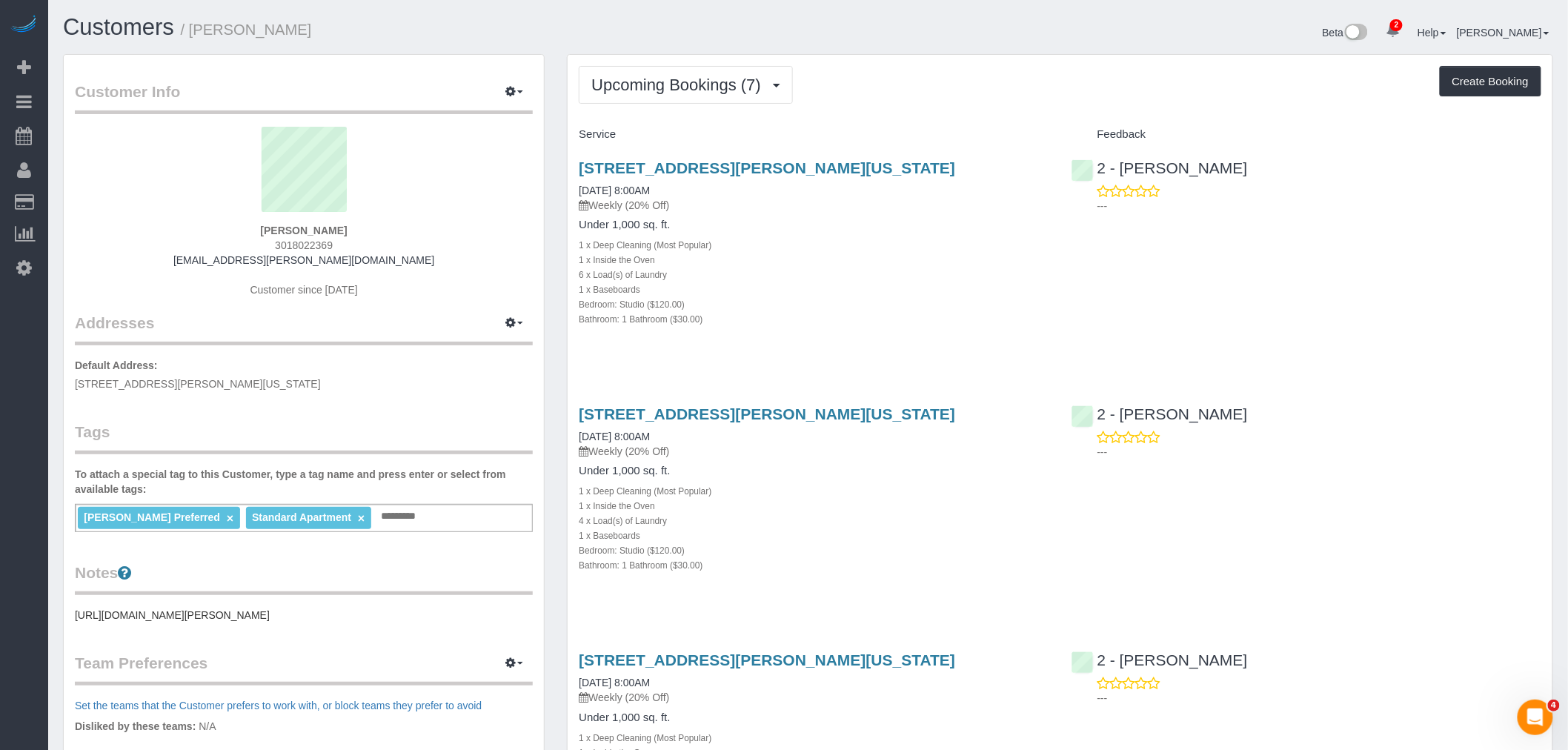
click at [900, 281] on div "6 x Load(s) of Laundry" at bounding box center [813, 274] width 470 height 15
click at [908, 296] on div "1 x Baseboards" at bounding box center [813, 289] width 470 height 15
click at [968, 312] on div "Bedroom: Studio ($120.00)" at bounding box center [813, 304] width 470 height 15
click at [697, 83] on span "Upcoming Bookings (7)" at bounding box center [680, 85] width 177 height 18
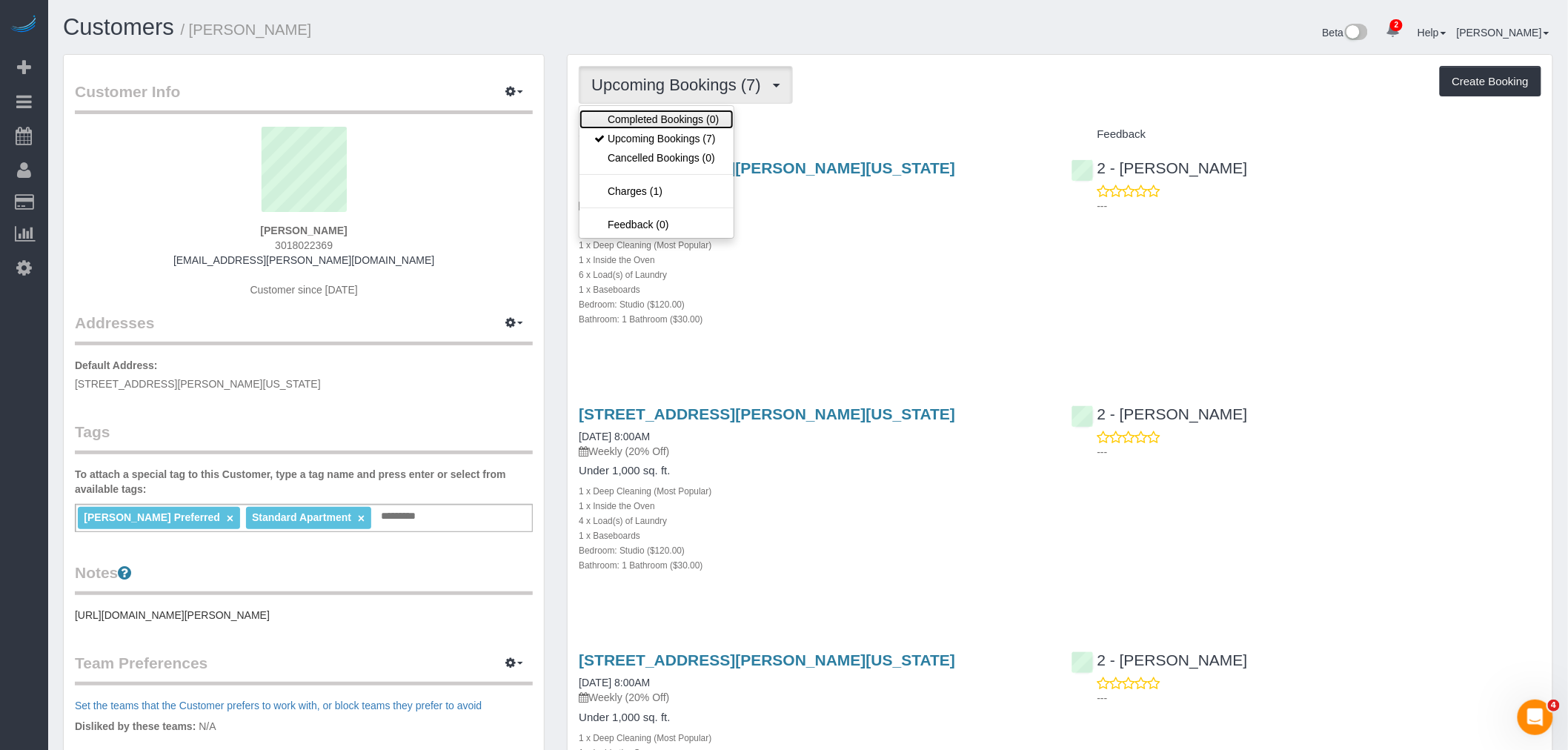
click at [693, 122] on link "Completed Bookings (0)" at bounding box center [656, 119] width 154 height 19
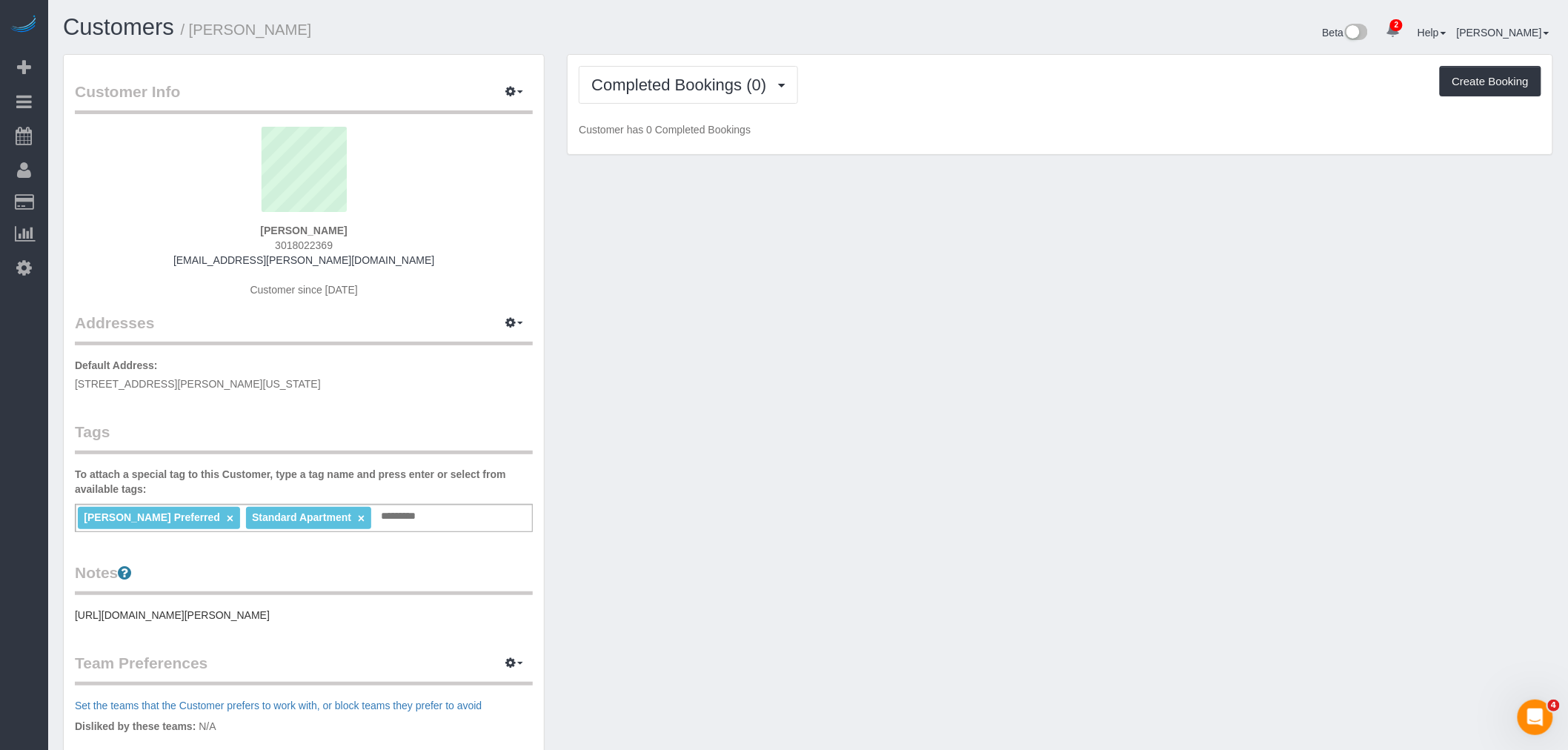
click at [989, 84] on div "Completed Bookings (0) Completed Bookings (0) Upcoming Bookings (7) Cancelled B…" at bounding box center [1060, 84] width 963 height 38
click at [681, 97] on button "Completed Bookings (0)" at bounding box center [688, 84] width 220 height 38
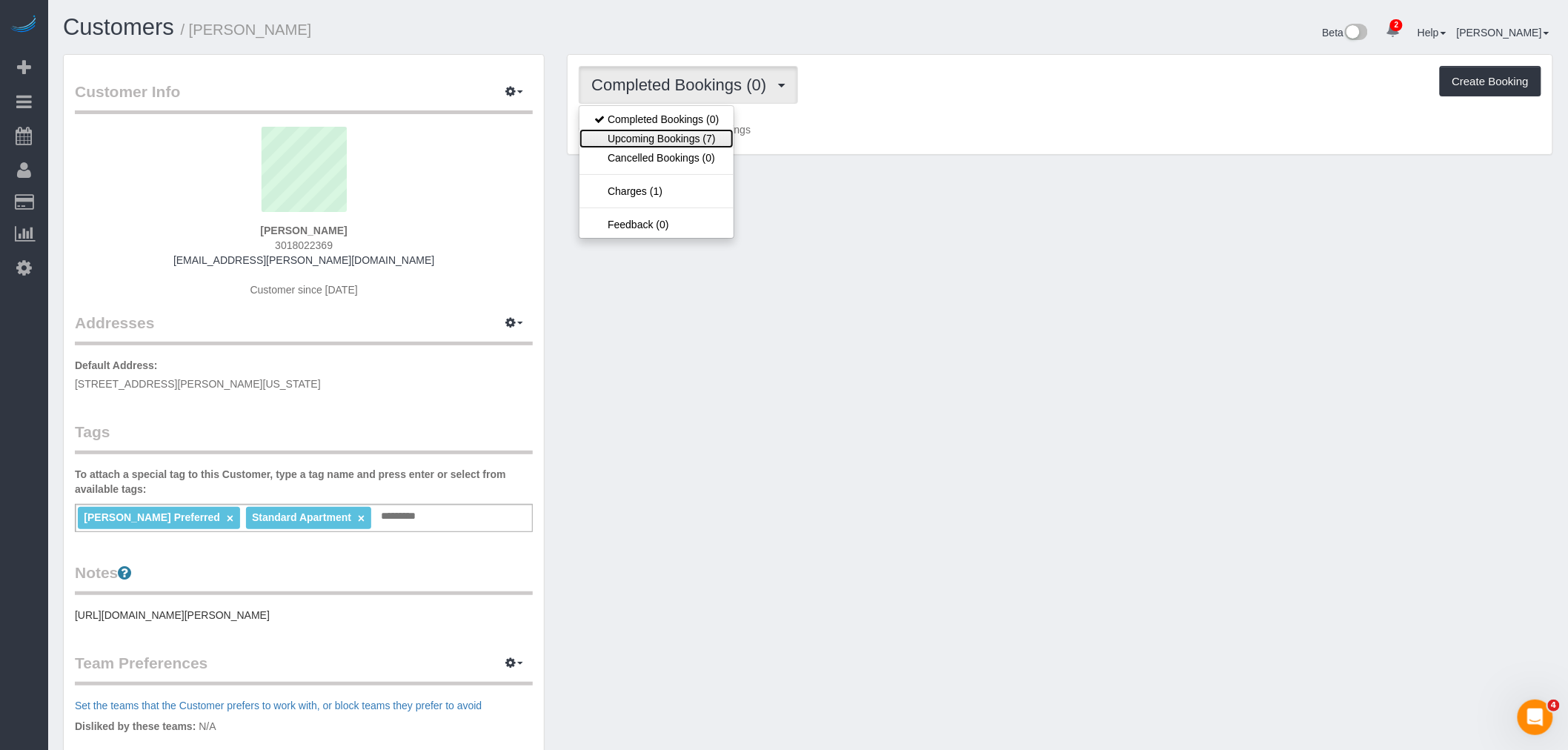
click at [682, 136] on link "Upcoming Bookings (7)" at bounding box center [656, 138] width 154 height 19
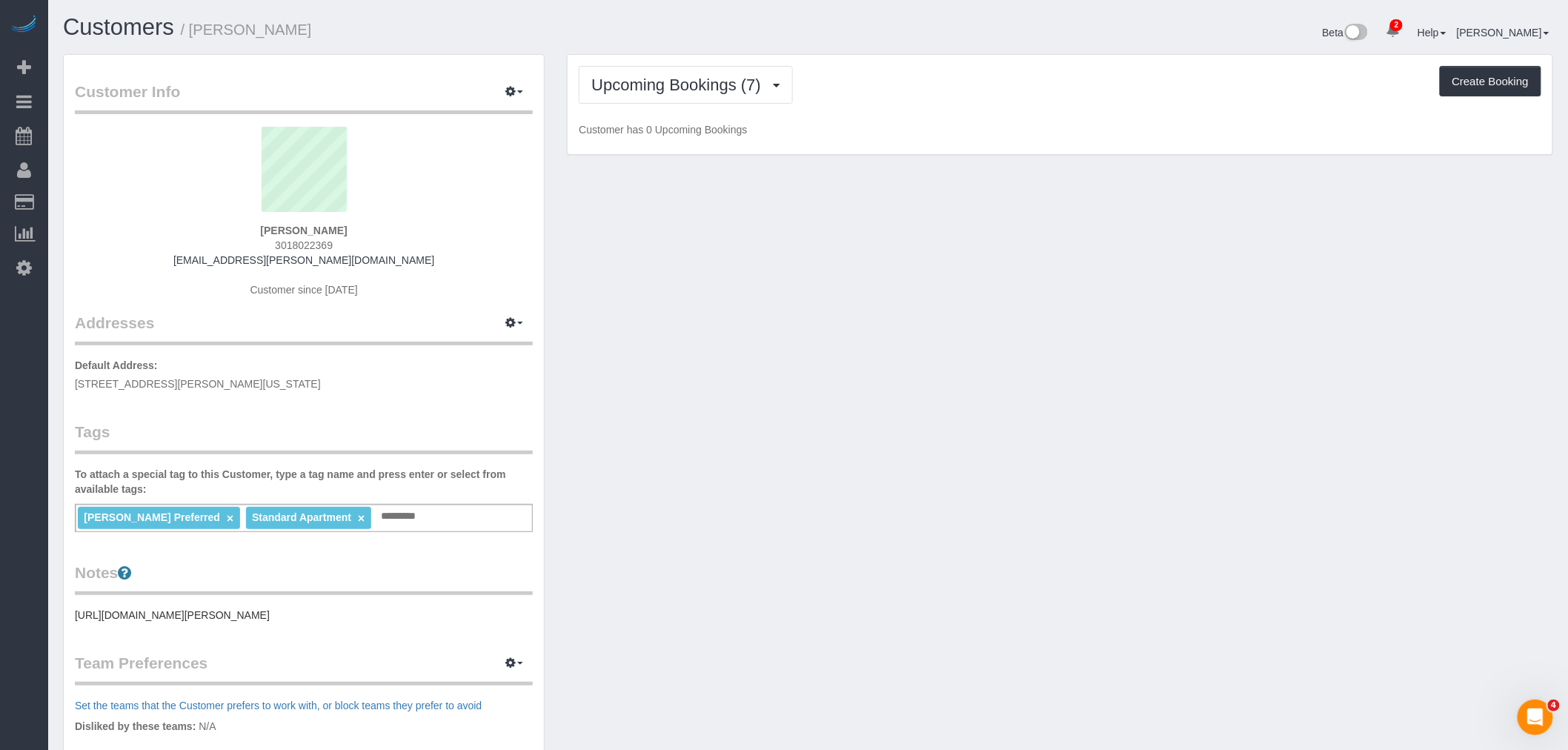
click at [995, 138] on div "Upcoming Bookings (7) Completed Bookings (0) Upcoming Bookings (7) Cancelled Bo…" at bounding box center [1060, 105] width 984 height 100
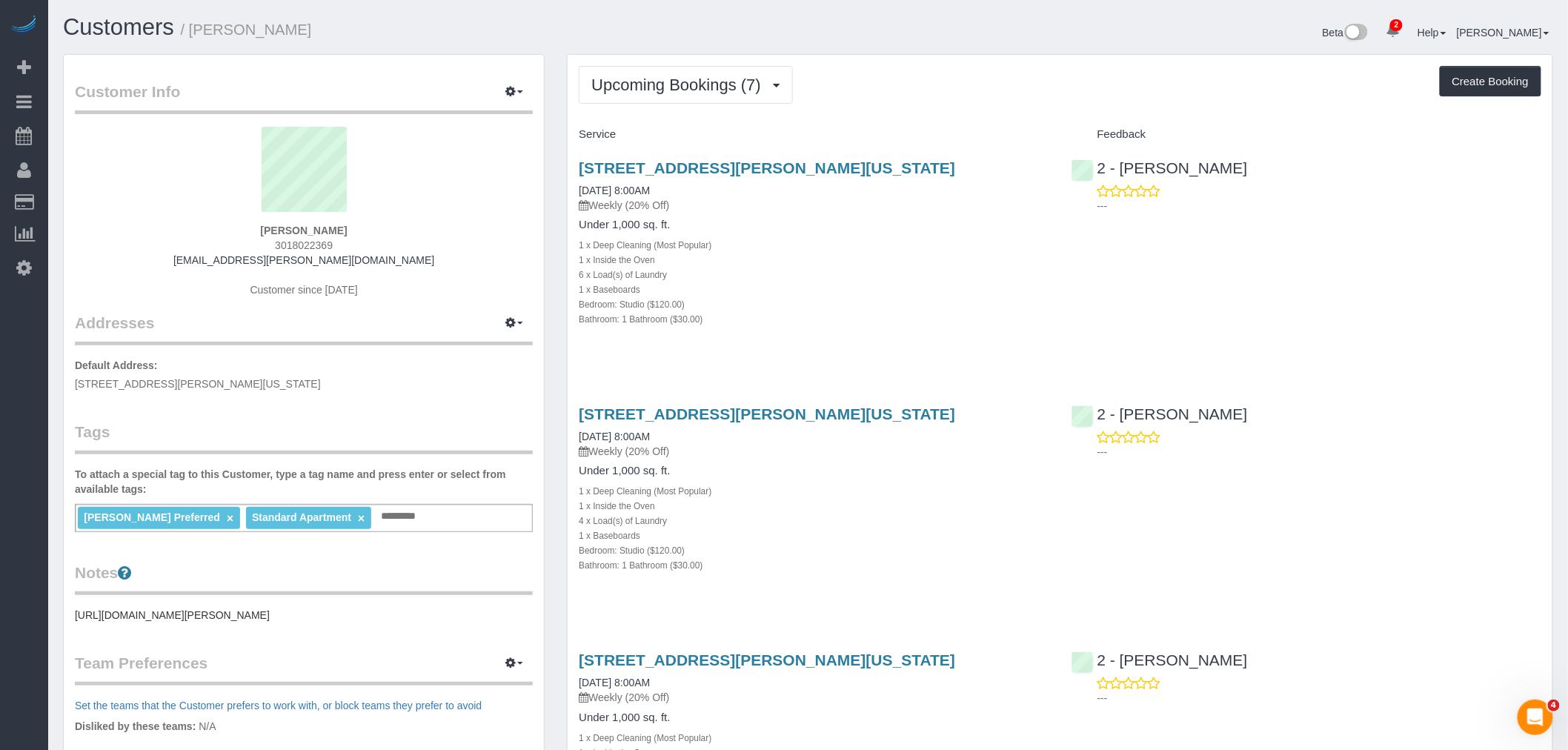
click at [271, 231] on strong "[PERSON_NAME]" at bounding box center [303, 231] width 87 height 12
copy strong "[PERSON_NAME]"
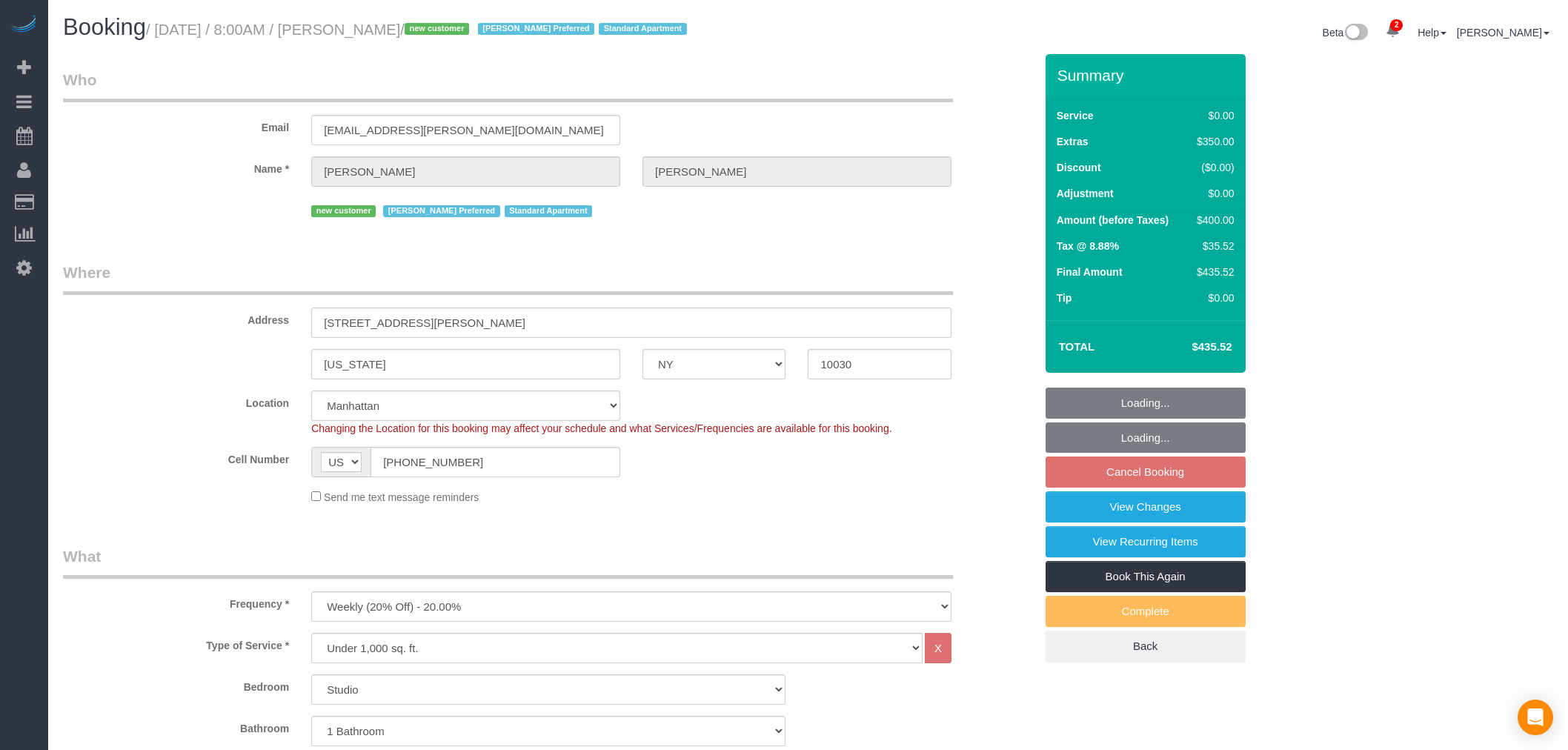
select select "NY"
select select "spot1"
select select "number:89"
select select "number:90"
select select "number:15"
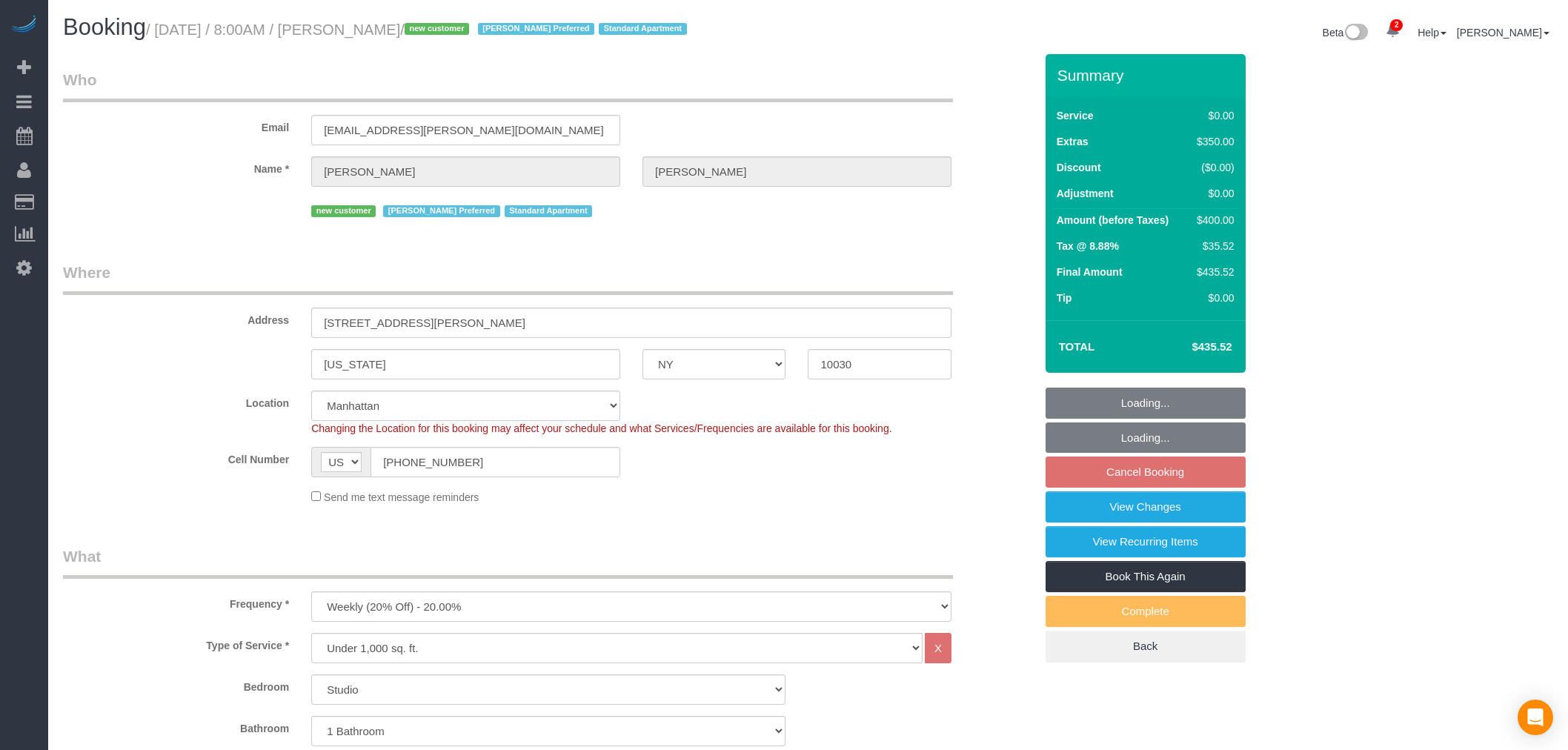
select select "number:6"
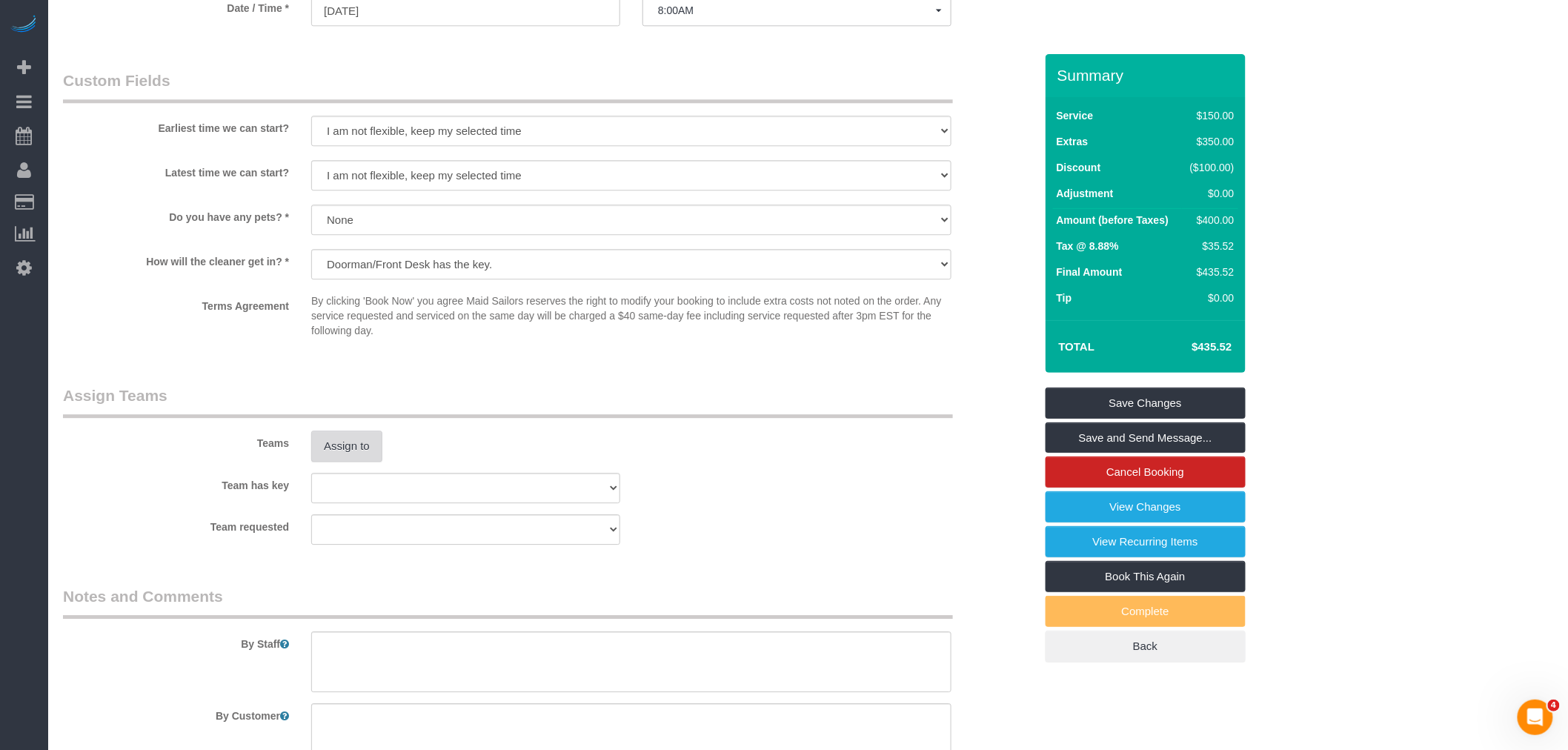
click at [372, 462] on button "Assign to" at bounding box center [346, 446] width 71 height 31
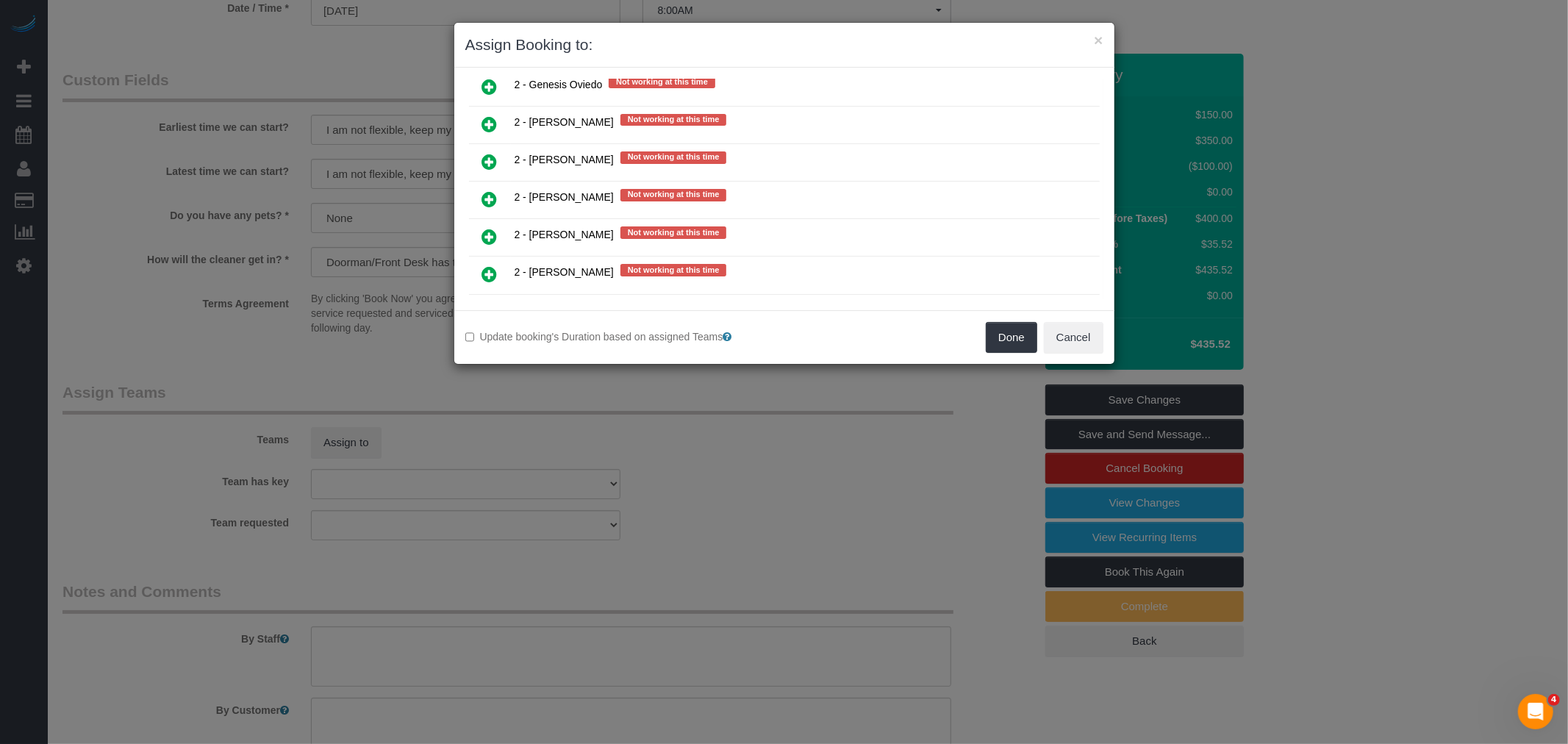
scroll to position [1991, 0]
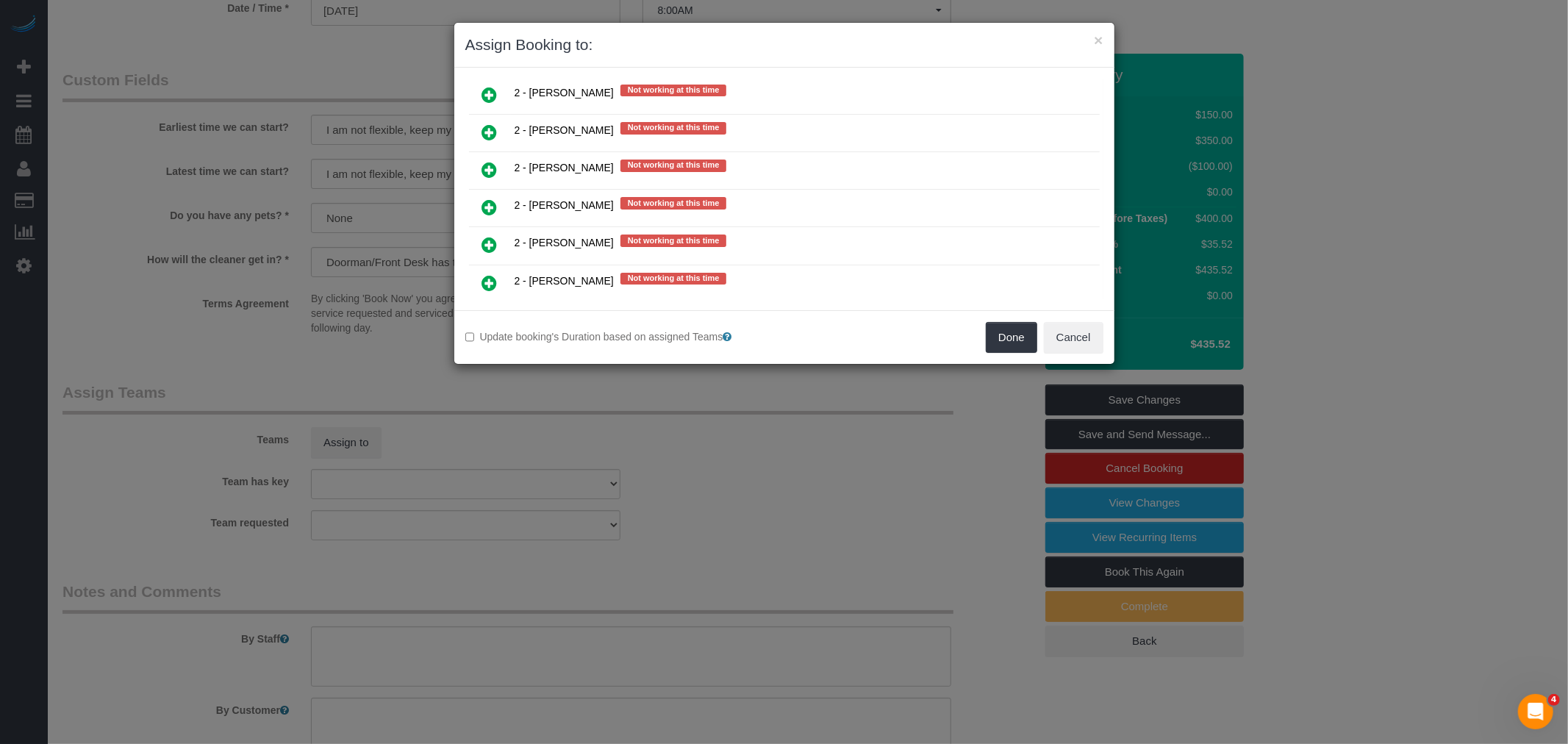
click at [486, 199] on icon at bounding box center [490, 207] width 16 height 17
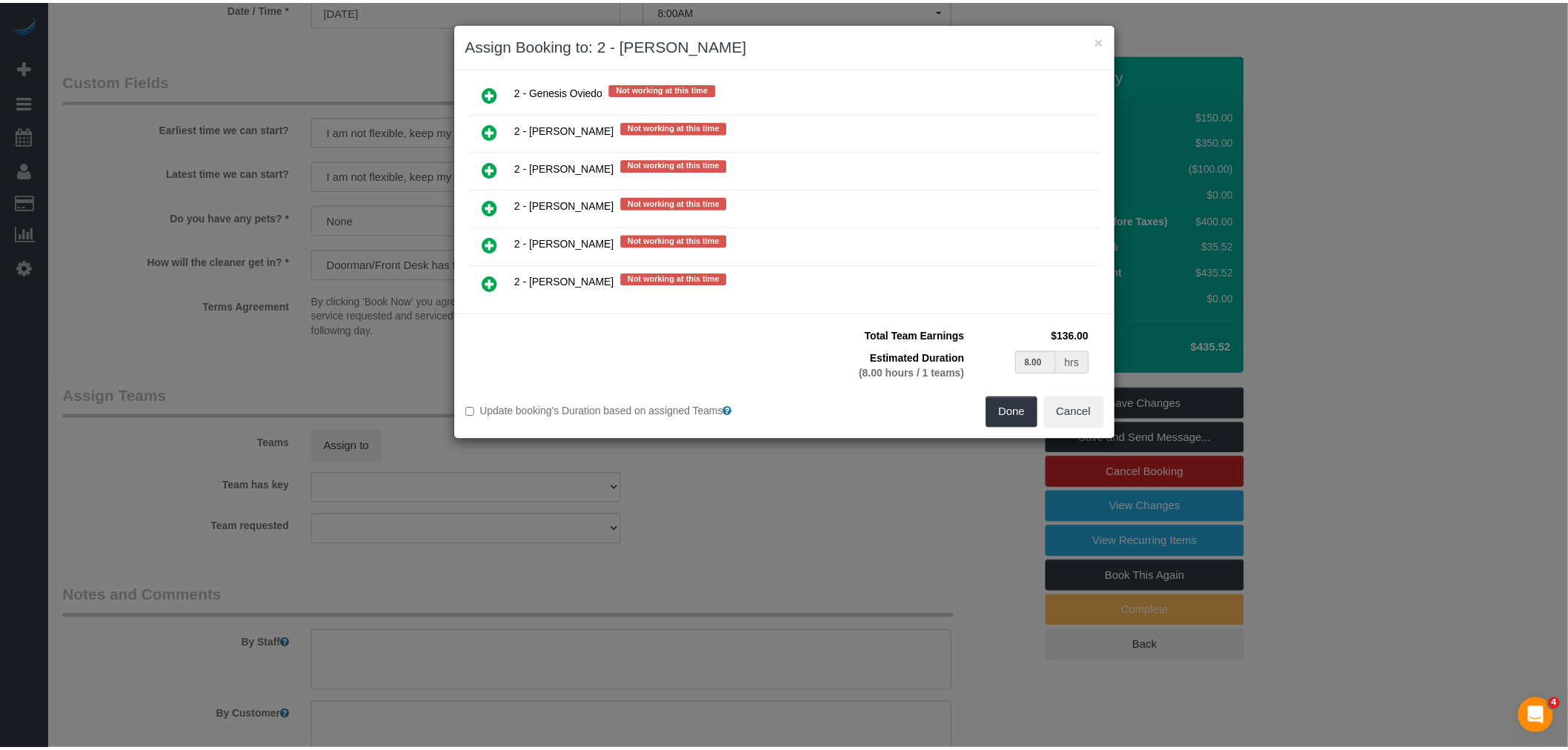
scroll to position [2042, 0]
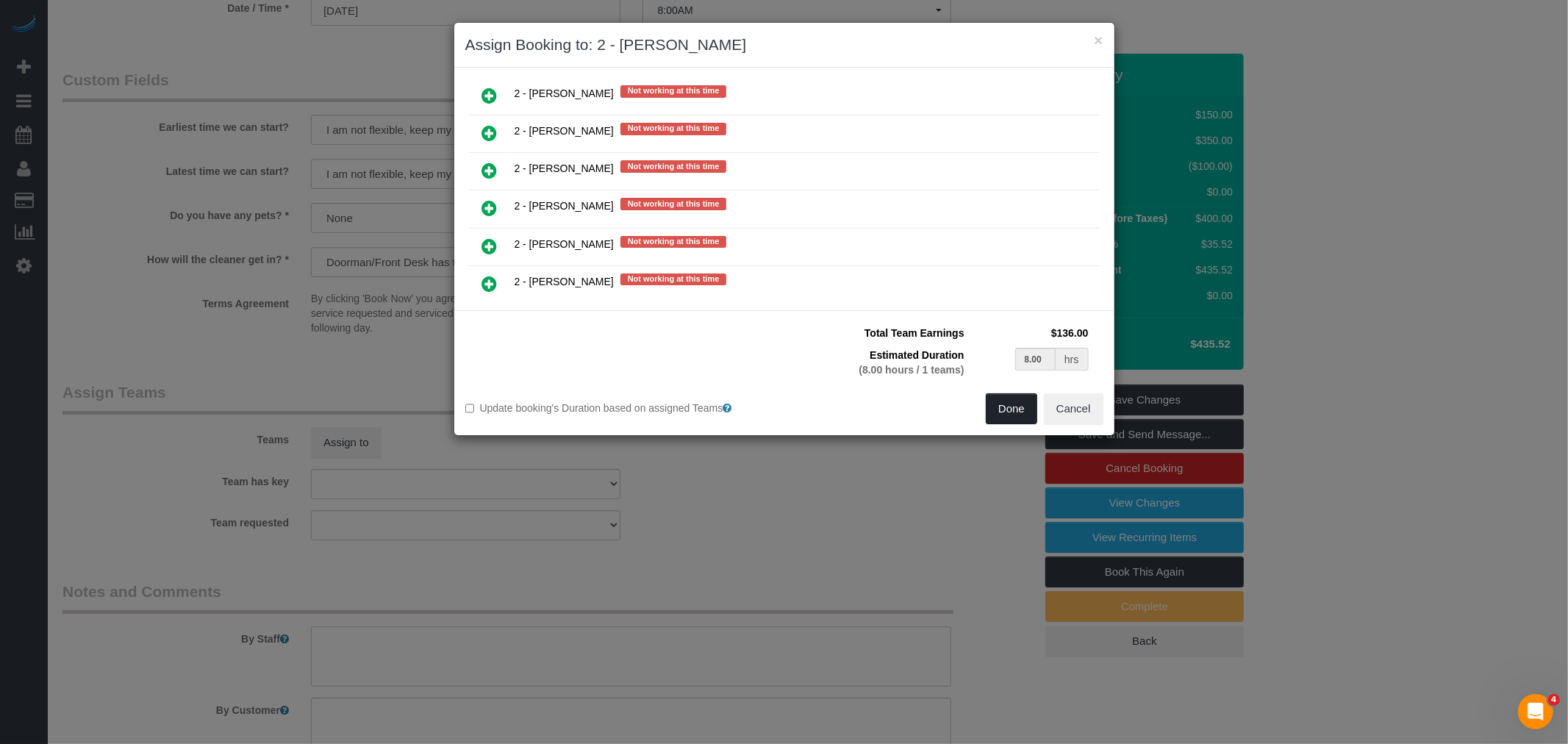
click at [1029, 405] on button "Done" at bounding box center [1011, 408] width 51 height 31
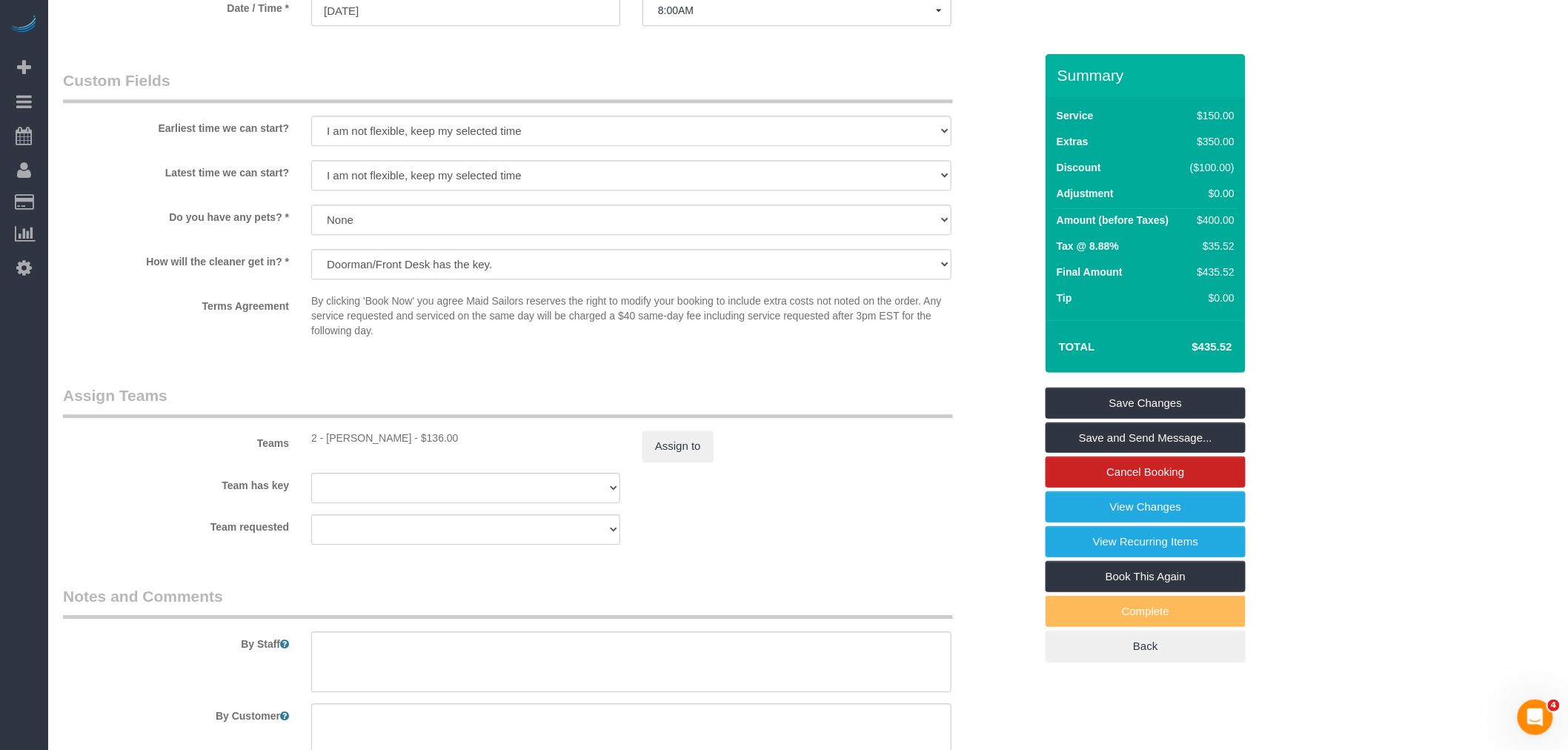
click at [902, 453] on div "Assign to" at bounding box center [797, 446] width 331 height 31
click at [1150, 405] on link "Save Changes" at bounding box center [1146, 403] width 200 height 31
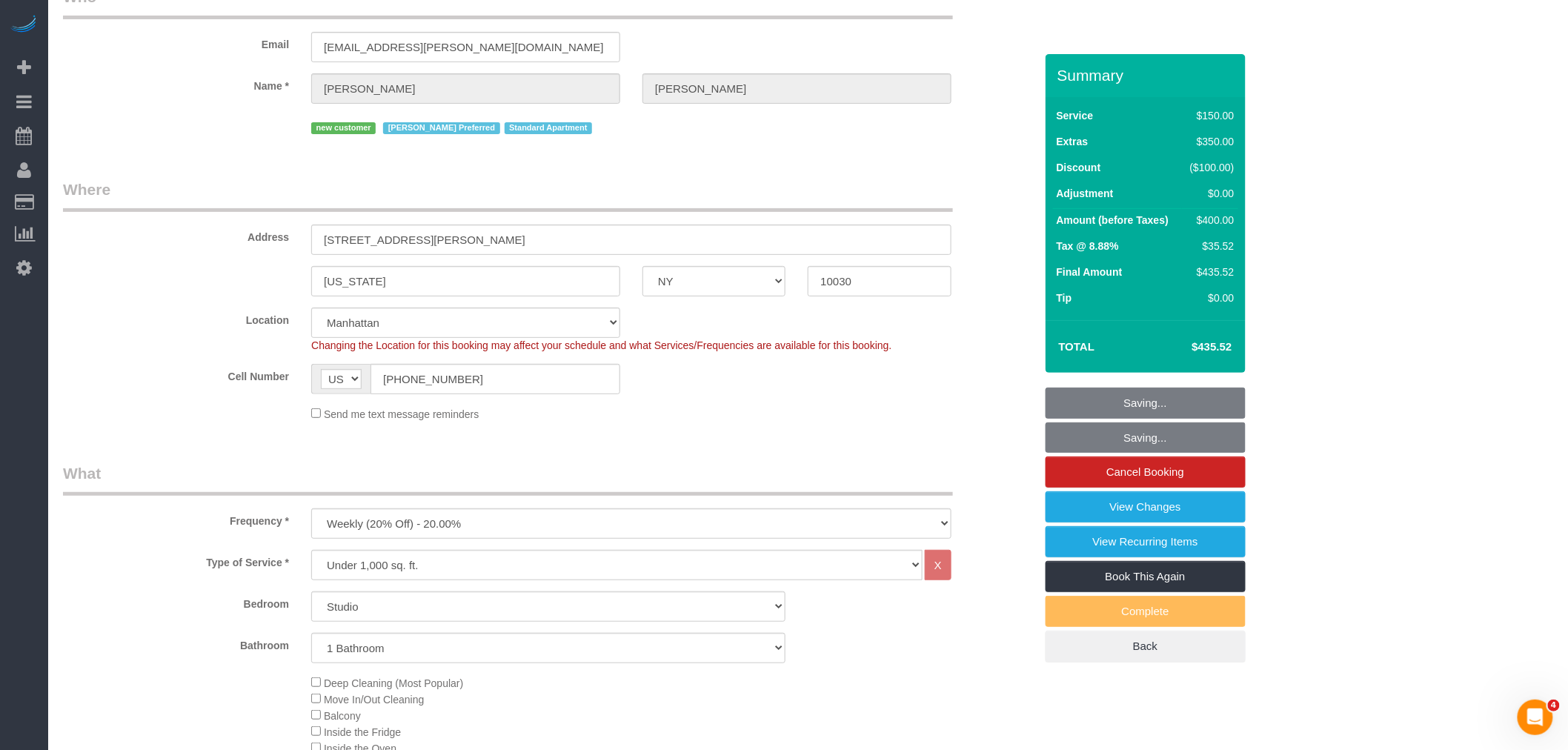
scroll to position [83, 0]
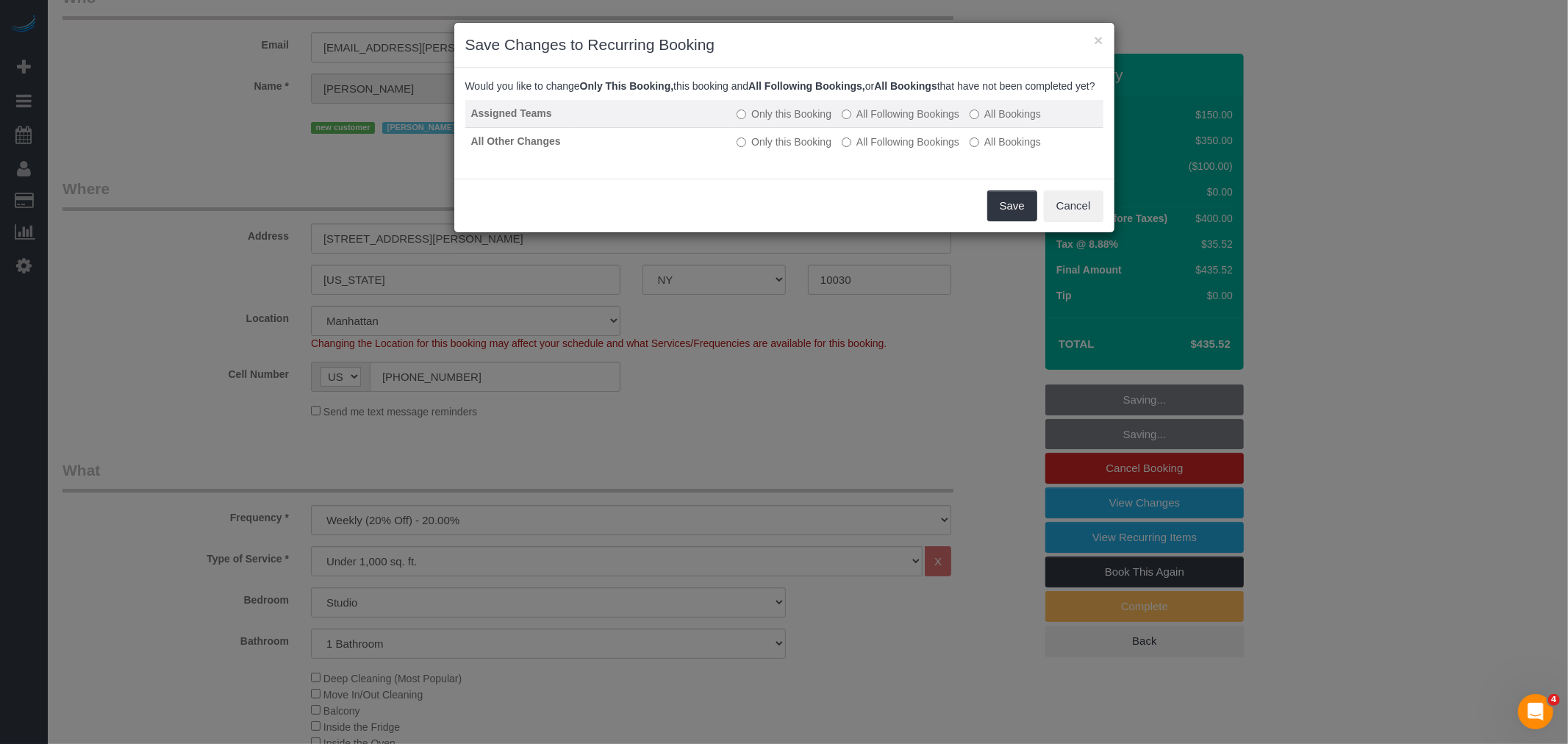
click at [983, 121] on label "All Bookings" at bounding box center [1005, 114] width 71 height 15
click at [989, 149] on label "All Bookings" at bounding box center [1005, 142] width 71 height 15
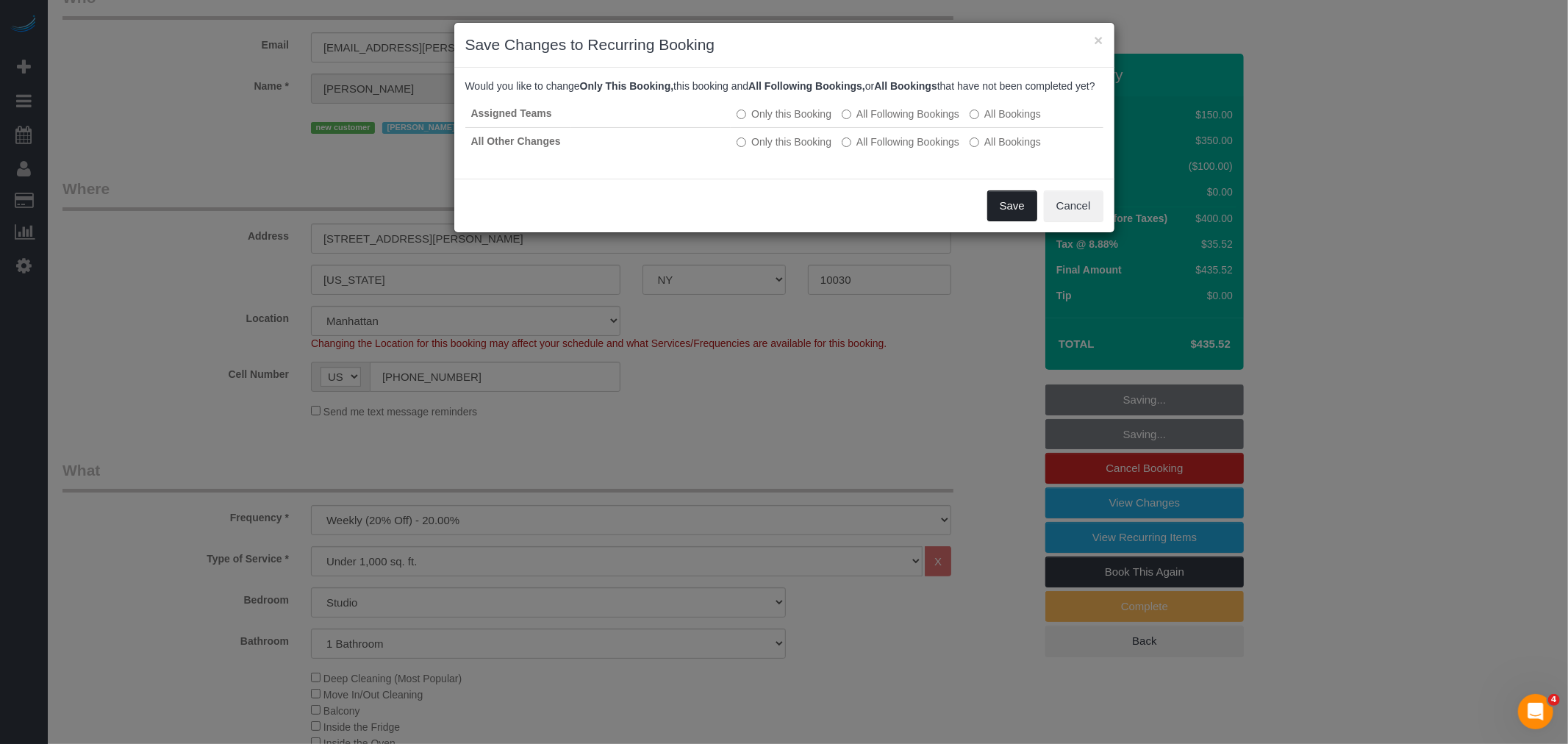
click at [1010, 205] on button "Save" at bounding box center [1012, 205] width 50 height 31
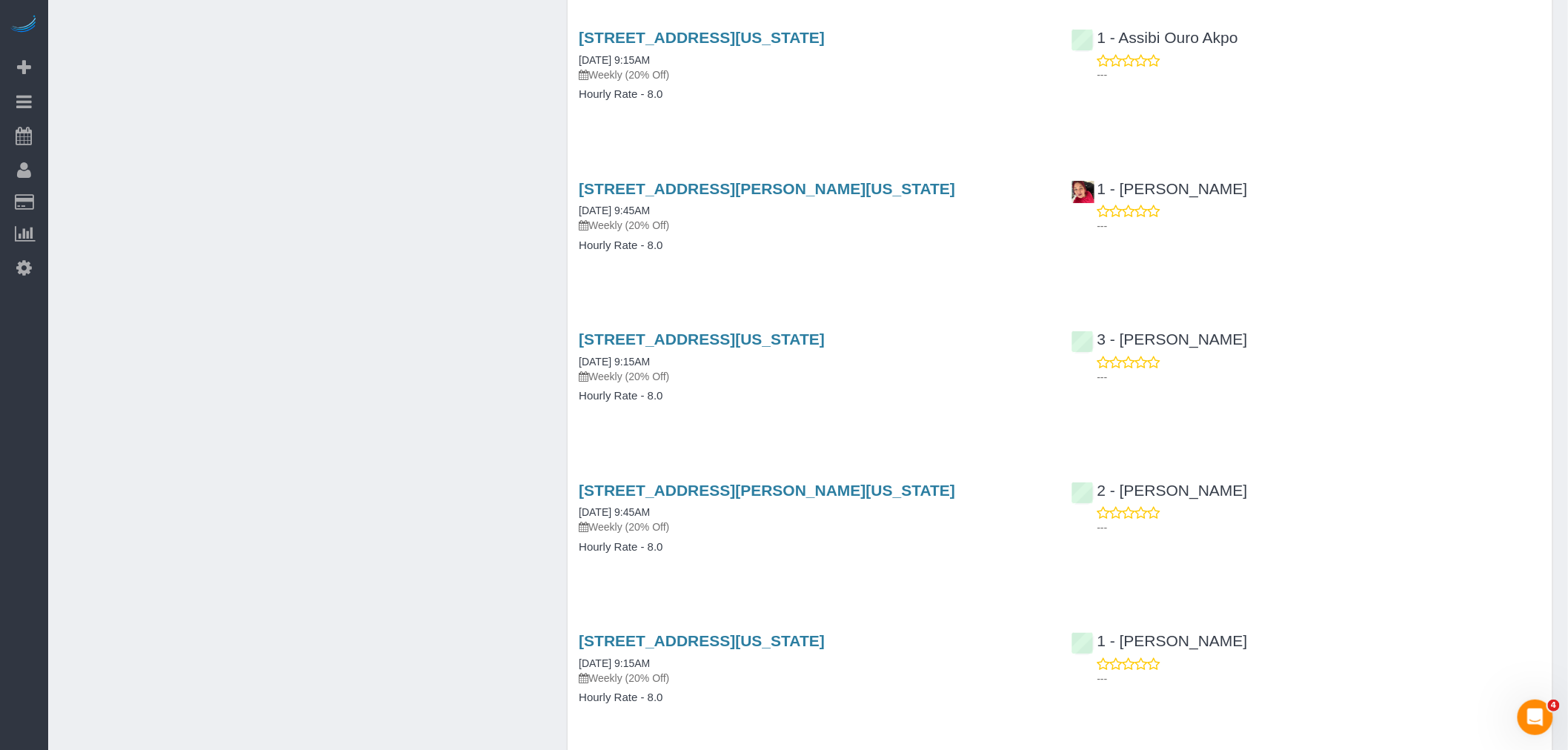
scroll to position [2223, 0]
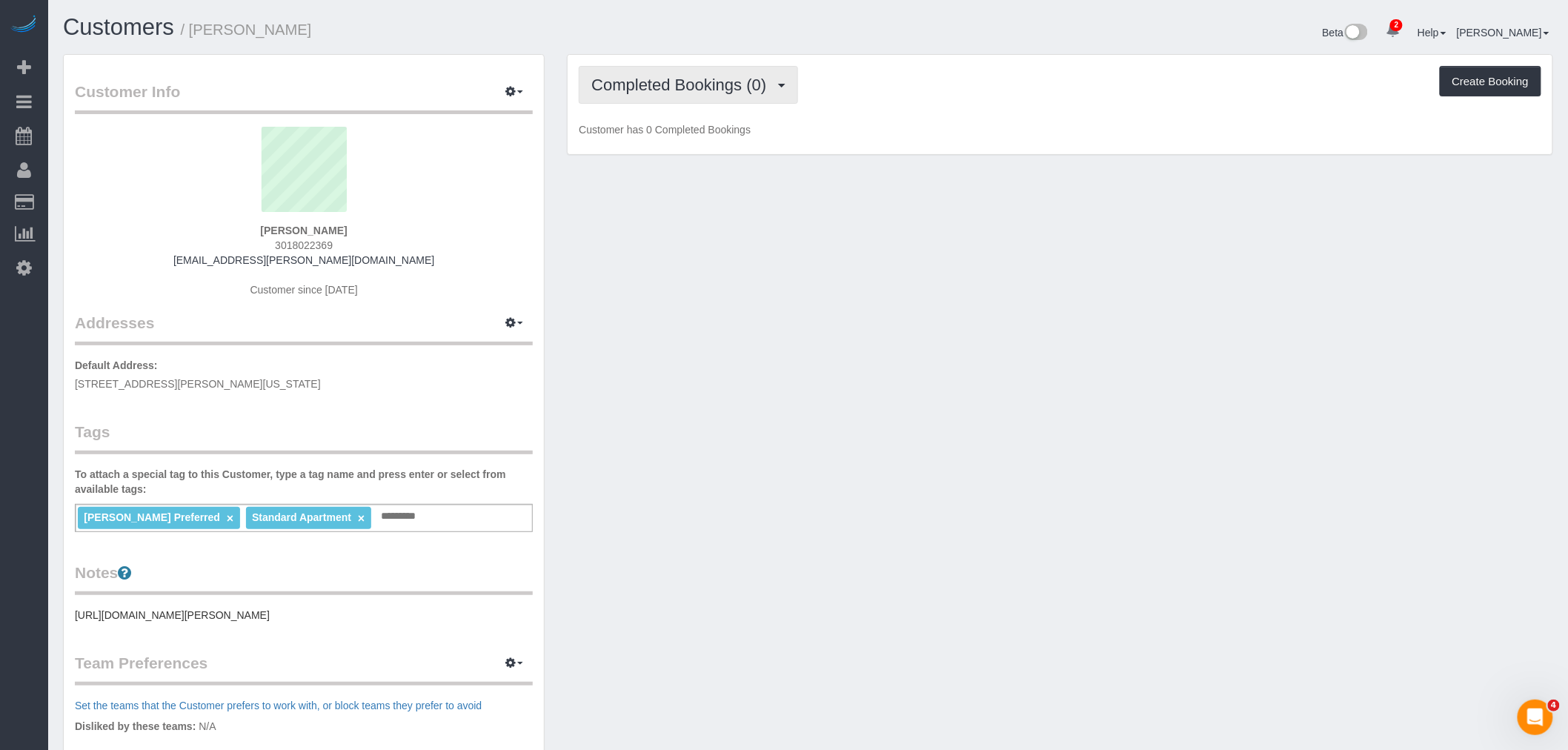
click at [701, 75] on button "Completed Bookings (0)" at bounding box center [688, 84] width 220 height 38
click at [702, 131] on link "Upcoming Bookings (7)" at bounding box center [656, 138] width 154 height 19
drag, startPoint x: 898, startPoint y: 91, endPoint x: 864, endPoint y: 115, distance: 41.6
click at [898, 91] on div "Upcoming Bookings (7) Completed Bookings (0) Upcoming Bookings (7) Cancelled Bo…" at bounding box center [1060, 84] width 963 height 38
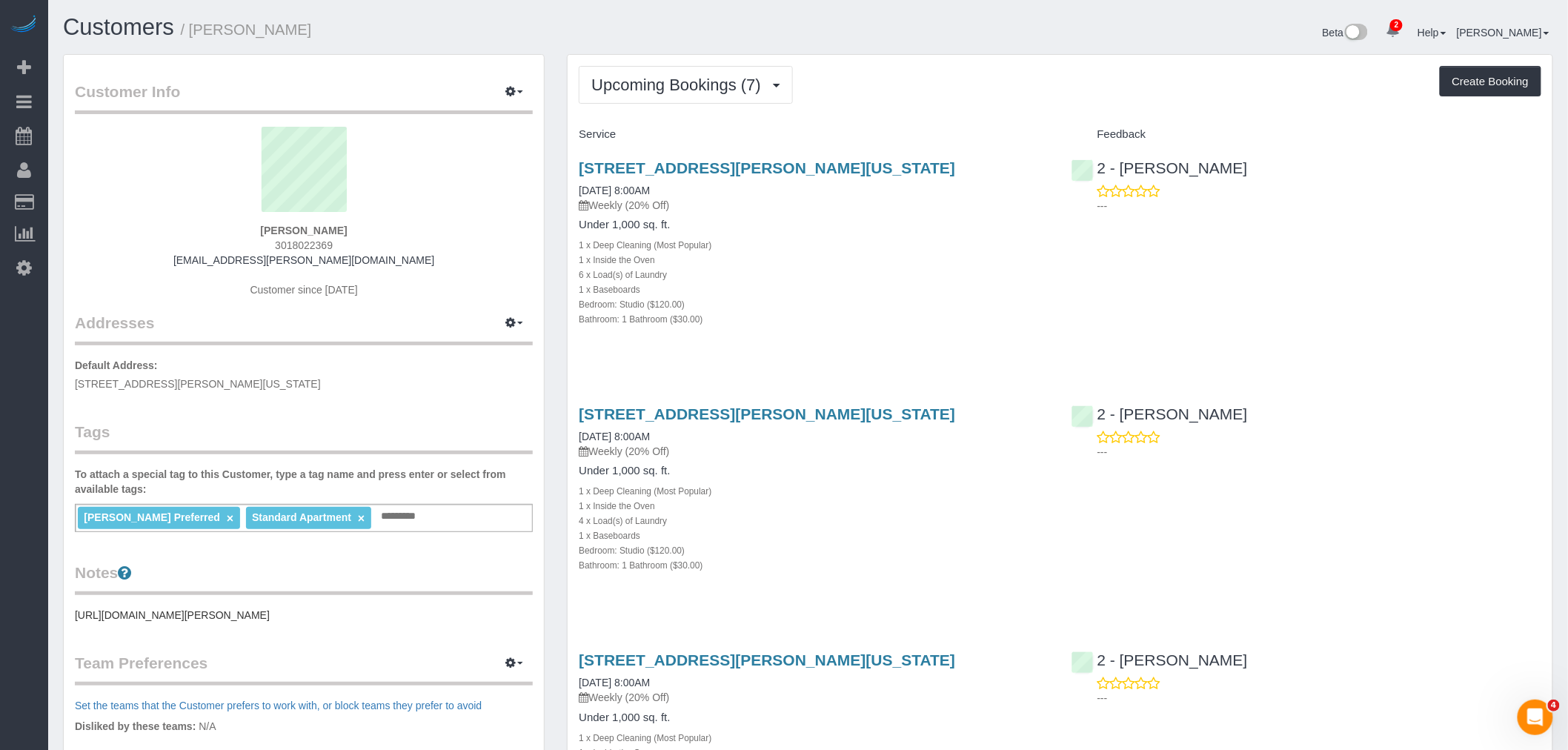
click at [717, 84] on span "Upcoming Bookings (7)" at bounding box center [680, 85] width 177 height 18
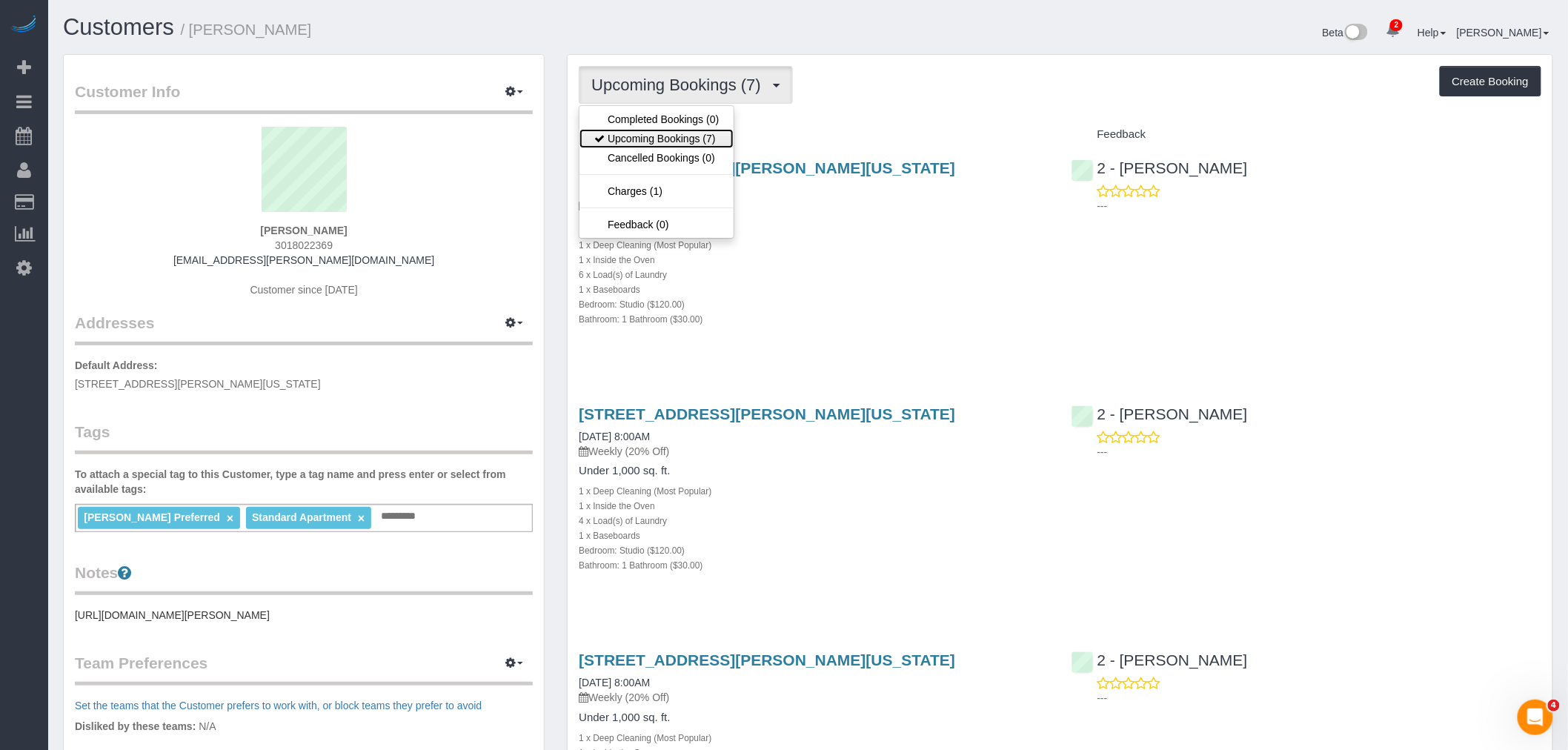
click at [706, 136] on link "Upcoming Bookings (7)" at bounding box center [656, 138] width 154 height 19
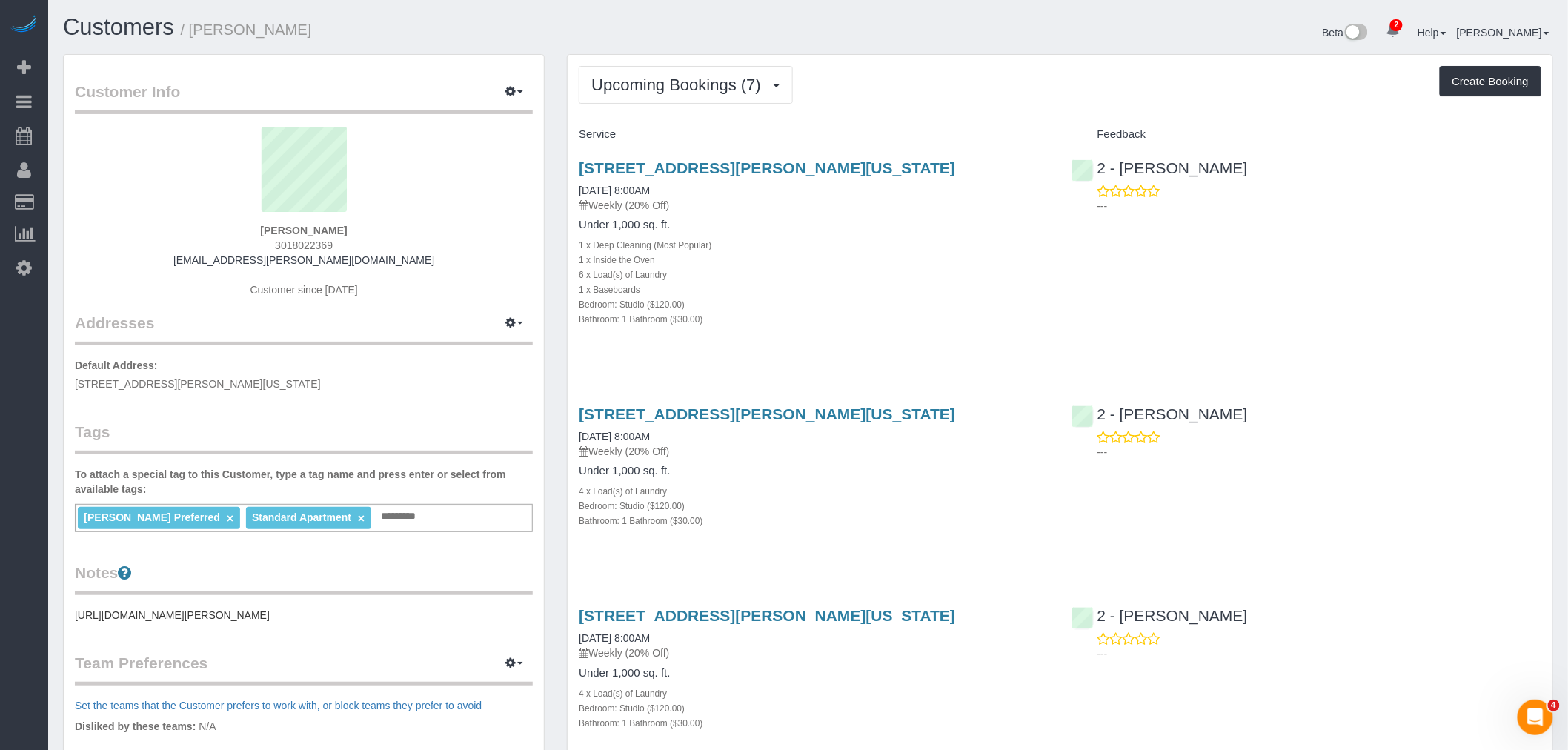
drag, startPoint x: 839, startPoint y: 280, endPoint x: 806, endPoint y: 204, distance: 82.9
click at [839, 266] on div "1 x Inside the Oven" at bounding box center [813, 260] width 470 height 15
click at [690, 91] on span "Upcoming Bookings (7)" at bounding box center [680, 85] width 177 height 18
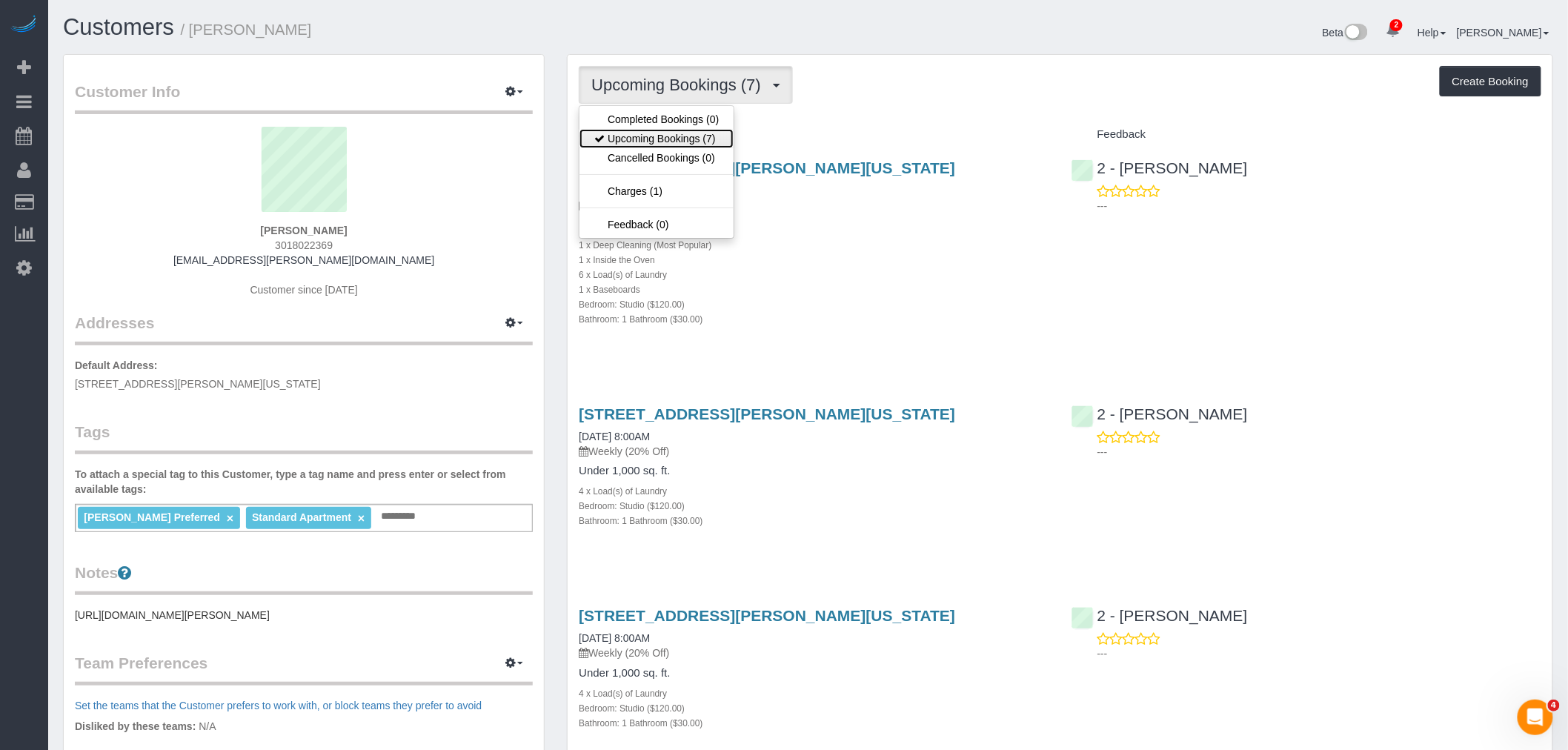
drag, startPoint x: 694, startPoint y: 144, endPoint x: 721, endPoint y: 139, distance: 27.5
click at [695, 144] on link "Upcoming Bookings (7)" at bounding box center [656, 138] width 154 height 19
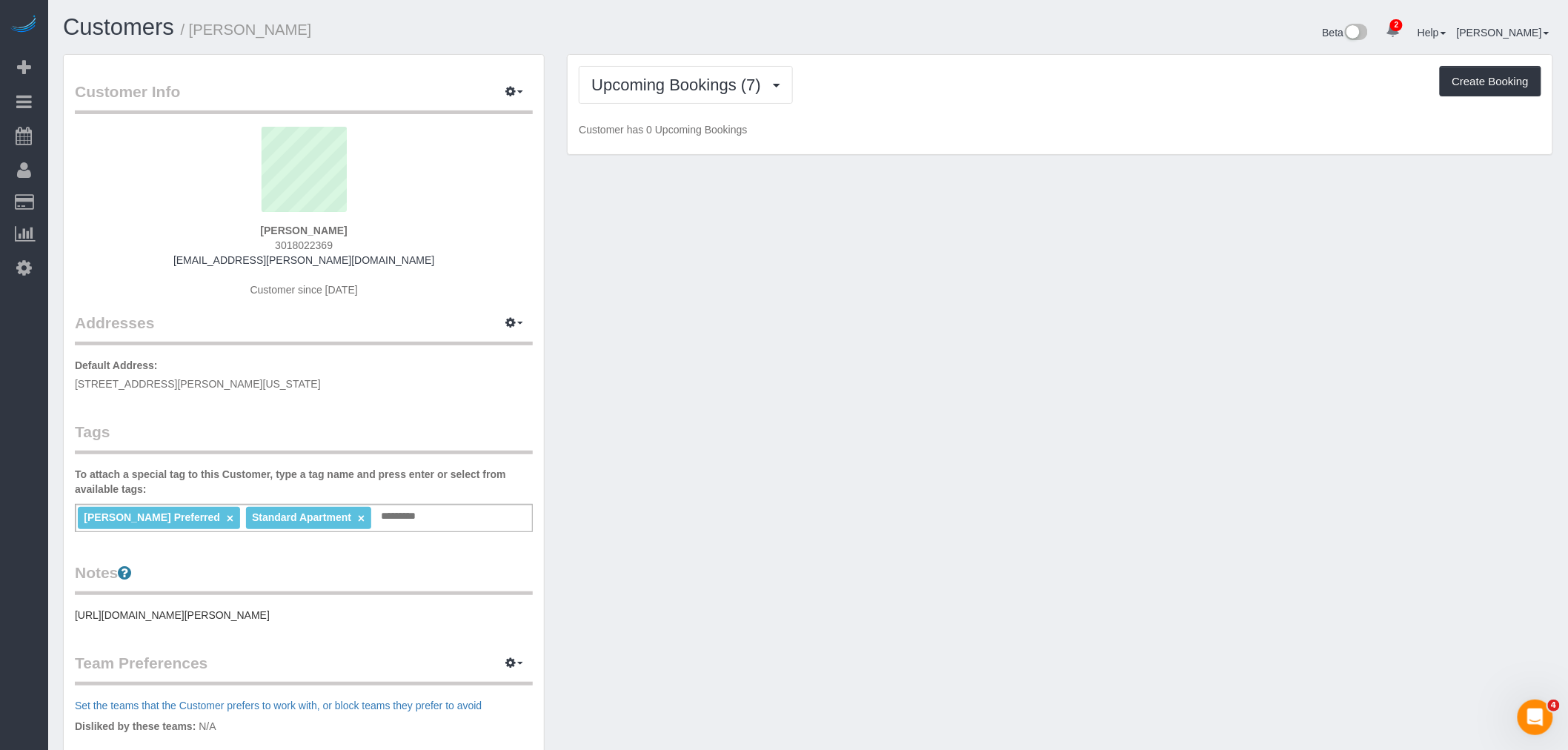
click at [908, 115] on div "Upcoming Bookings (7) Completed Bookings (0) Upcoming Bookings (7) Cancelled Bo…" at bounding box center [1060, 105] width 984 height 100
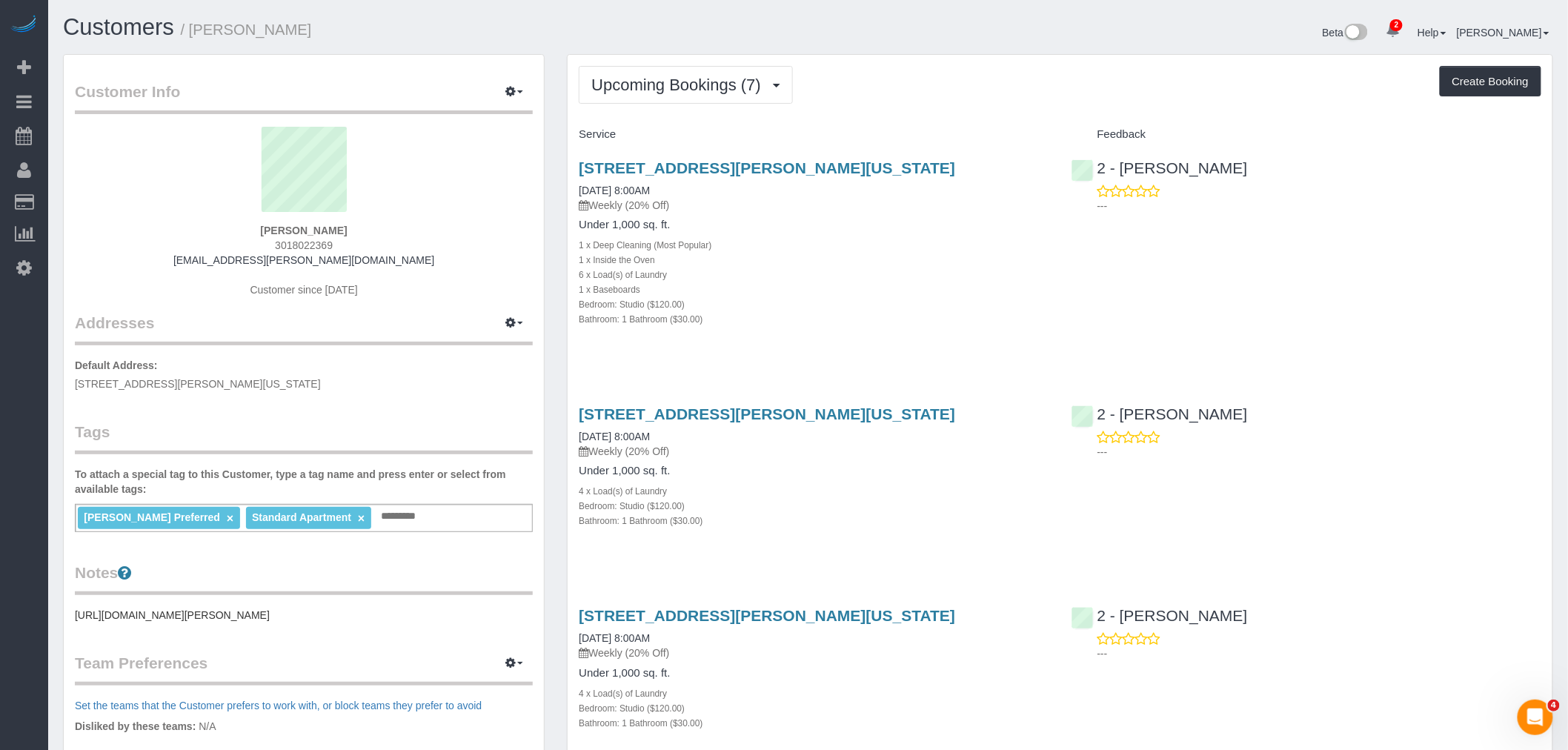
click at [936, 312] on div "Bedroom: Studio ($120.00)" at bounding box center [813, 304] width 470 height 15
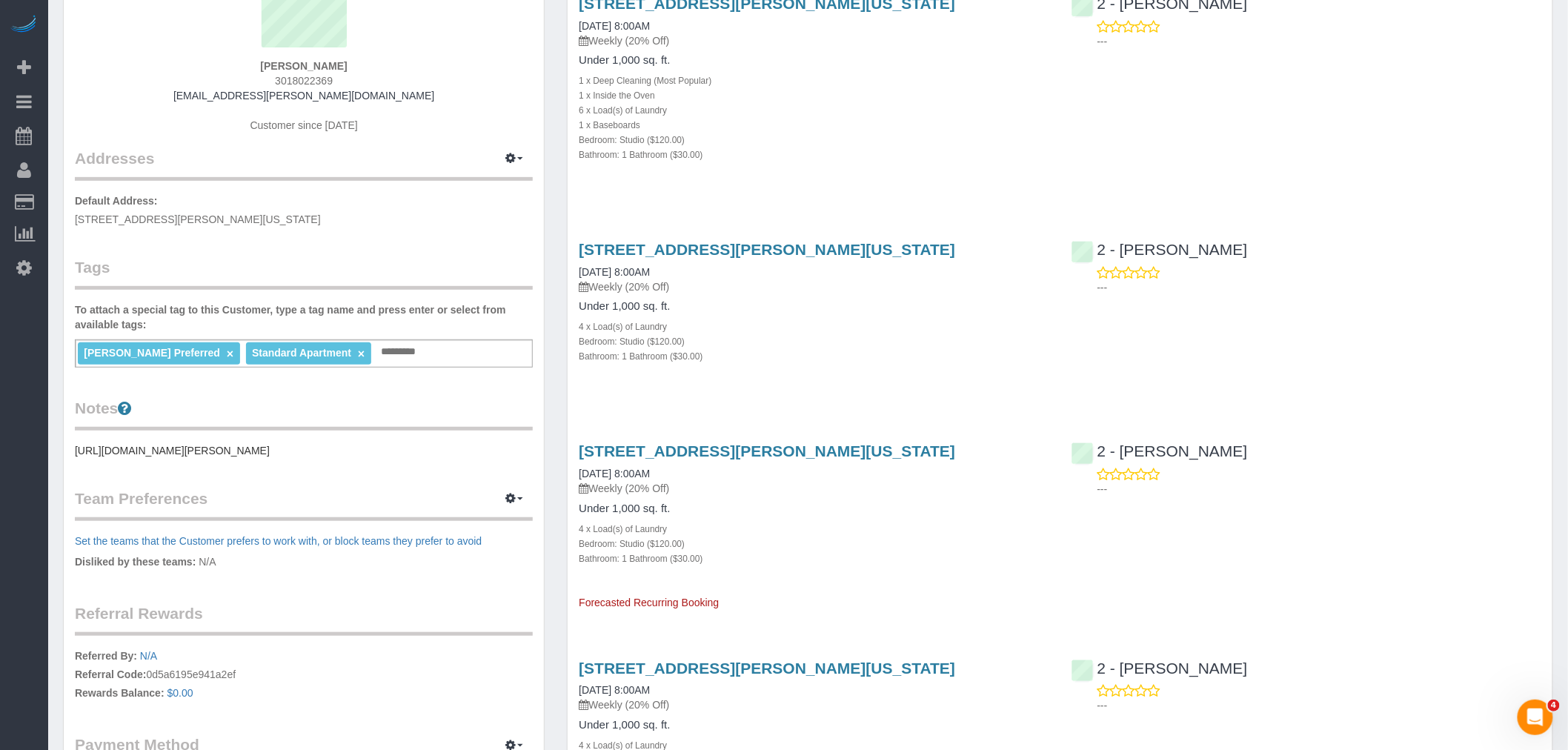
drag, startPoint x: 574, startPoint y: 299, endPoint x: 679, endPoint y: 301, distance: 105.0
click at [679, 301] on div "2351 Adam Clayton Powell Jr Blvd, Apt. 317, New York, NY 10030 08/31/2025 8:00A…" at bounding box center [813, 310] width 492 height 165
copy link "08/31/2025 8:00AM"
drag, startPoint x: 573, startPoint y: 522, endPoint x: 693, endPoint y: 522, distance: 120.0
click at [693, 522] on div "2351 Adam Clayton Powell Jr Blvd, Apt. 317, New York, NY 10030 09/07/2025 8:00A…" at bounding box center [813, 519] width 492 height 180
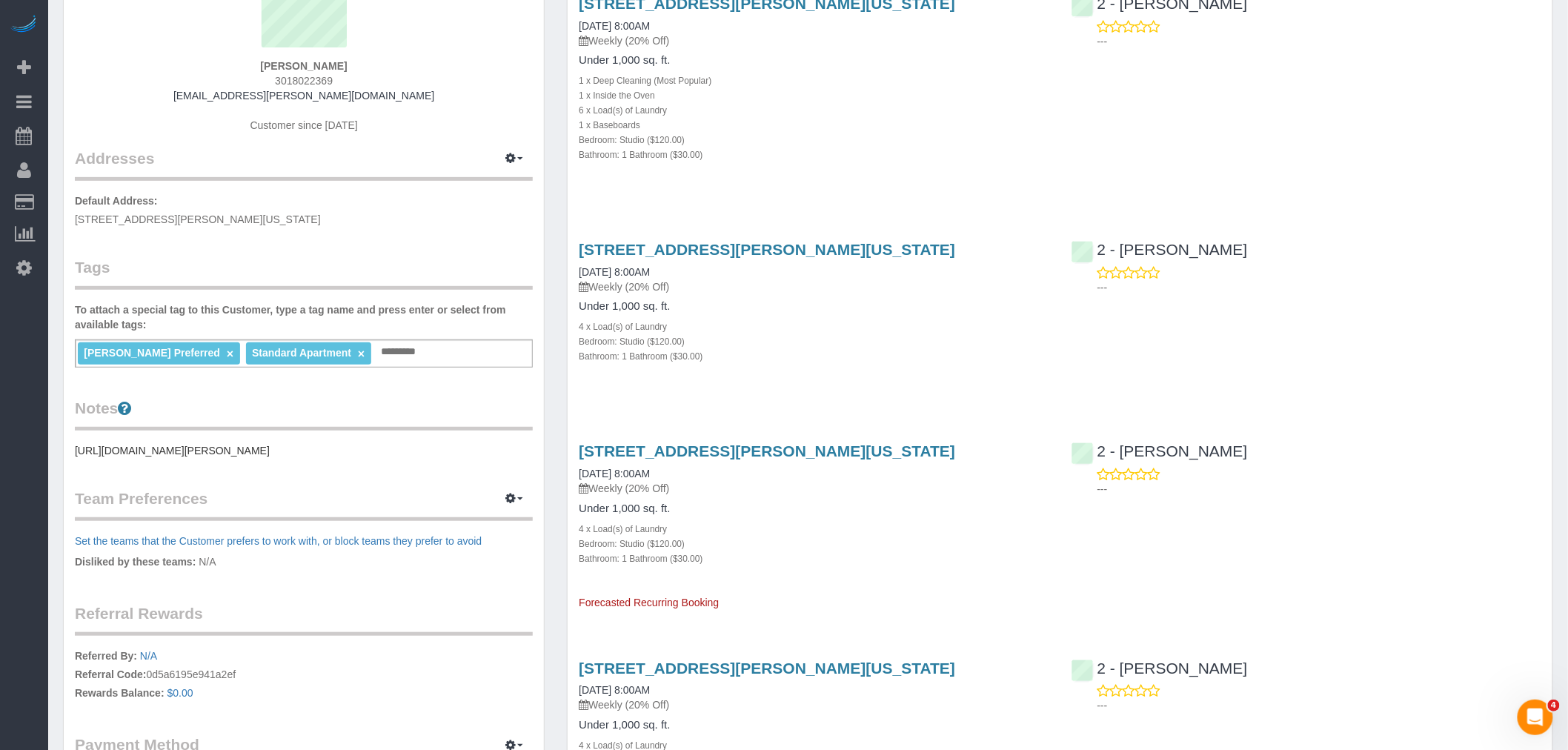
copy link "09/07/2025 8:00AM"
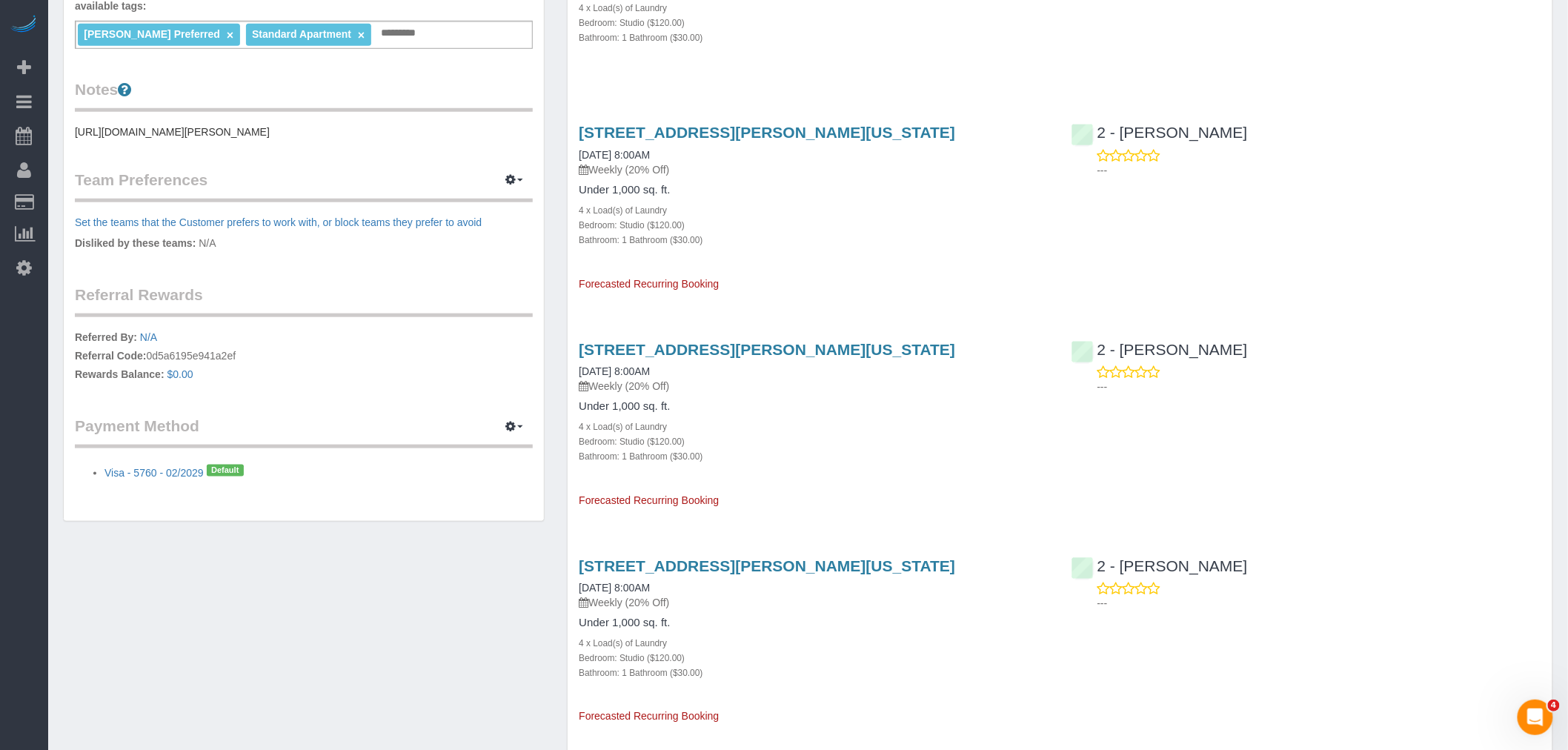
scroll to position [494, 0]
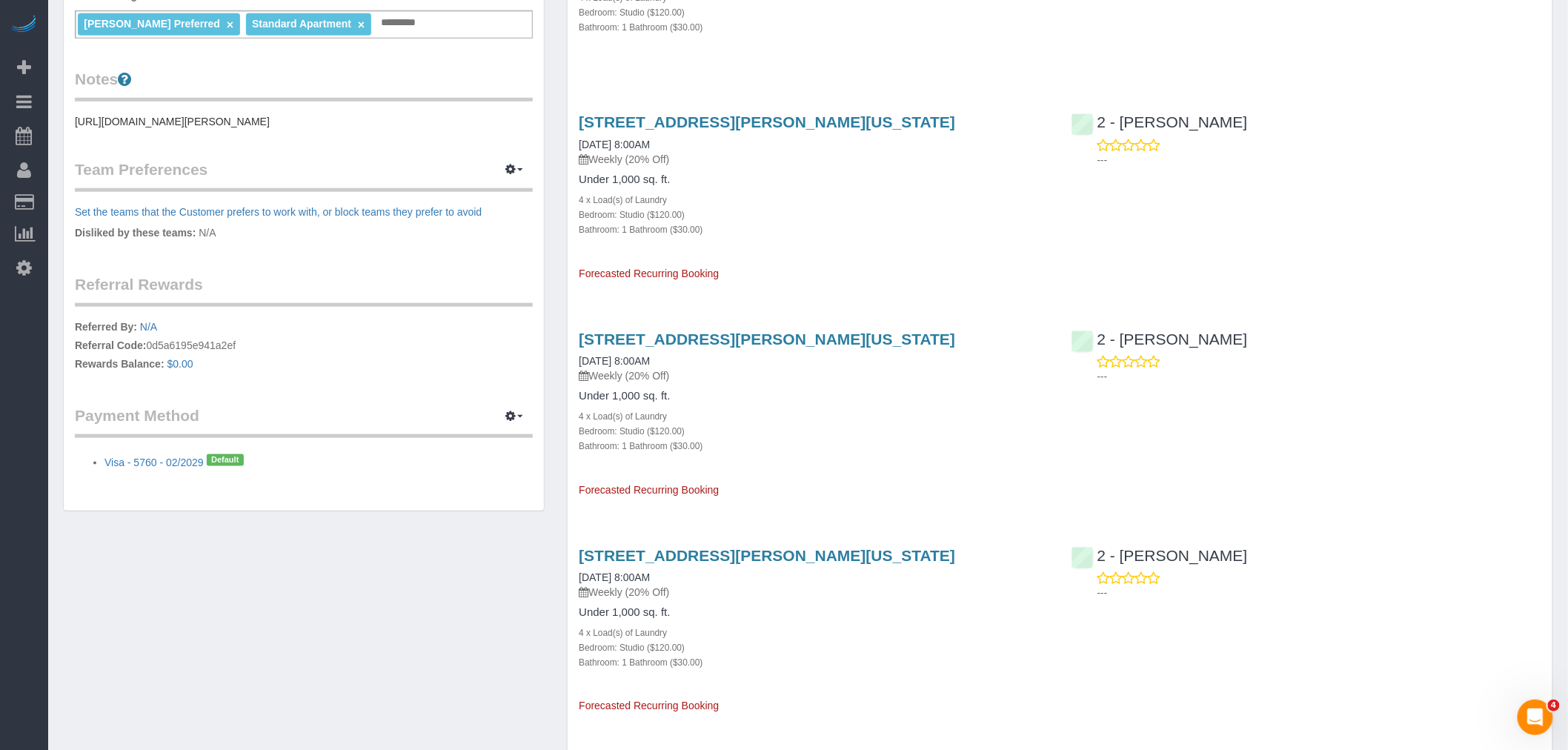
drag, startPoint x: 573, startPoint y: 423, endPoint x: 706, endPoint y: 423, distance: 133.0
click at [706, 423] on div "2351 Adam Clayton Powell Jr Blvd, Apt. 317, New York, NY 10030 09/14/2025 8:00A…" at bounding box center [813, 408] width 492 height 180
copy link "09/14/2025 8:00AM"
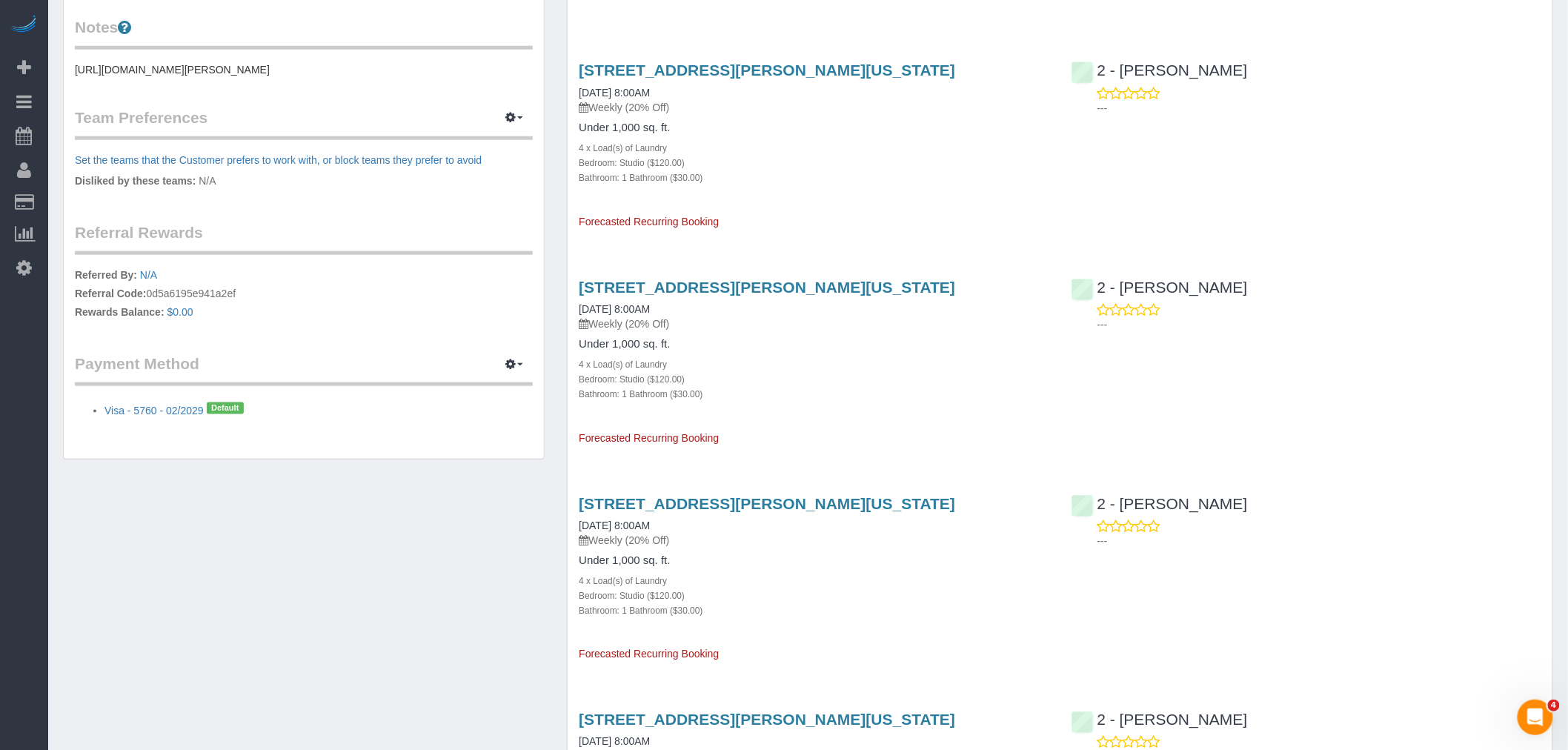
scroll to position [658, 0]
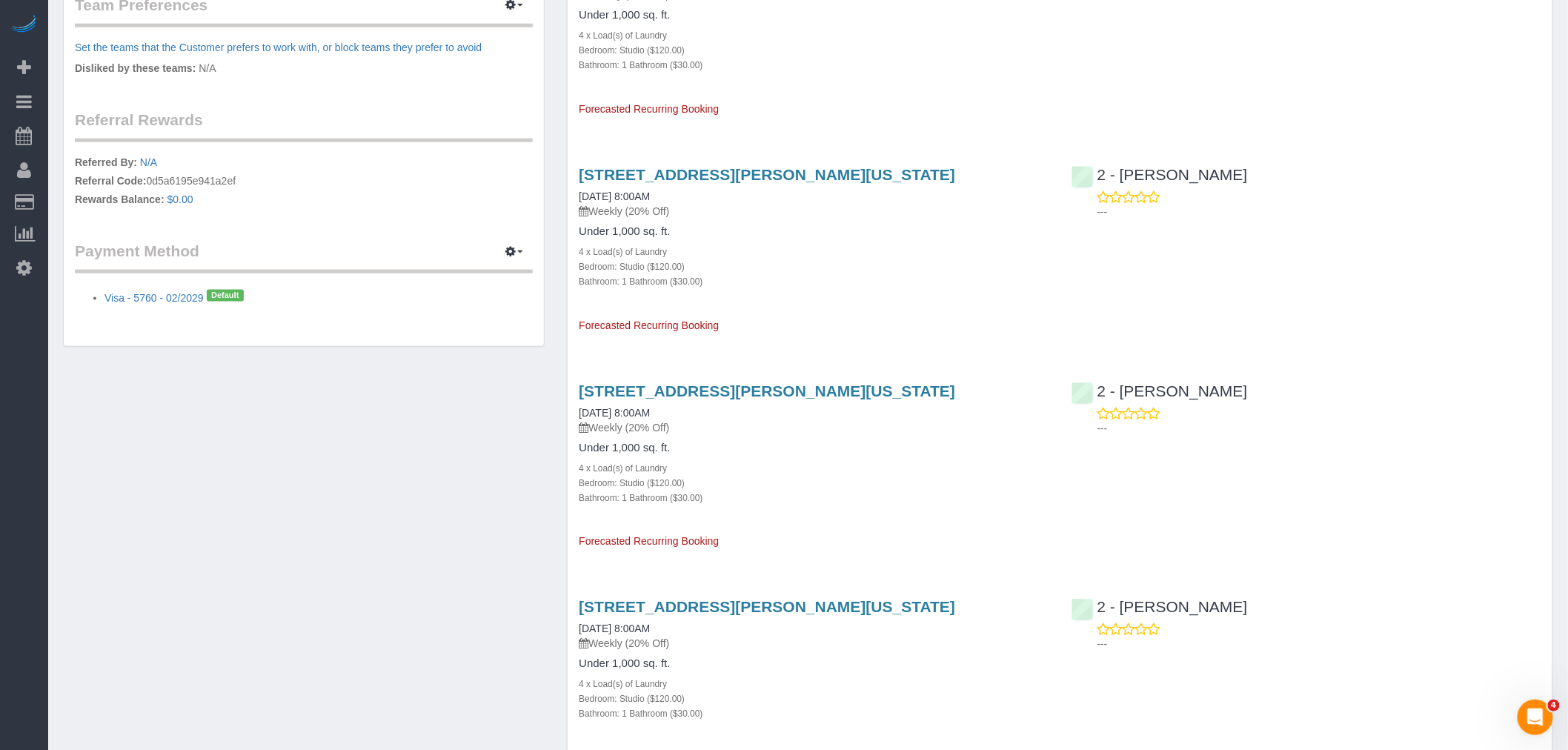
drag, startPoint x: 574, startPoint y: 499, endPoint x: 721, endPoint y: 492, distance: 147.2
click at [721, 492] on div "2351 Adam Clayton Powell Jr Blvd, Apt. 317, New York, NY 10030 09/21/2025 8:00A…" at bounding box center [813, 459] width 492 height 180
copy link "09/21/2025 8:00AM"
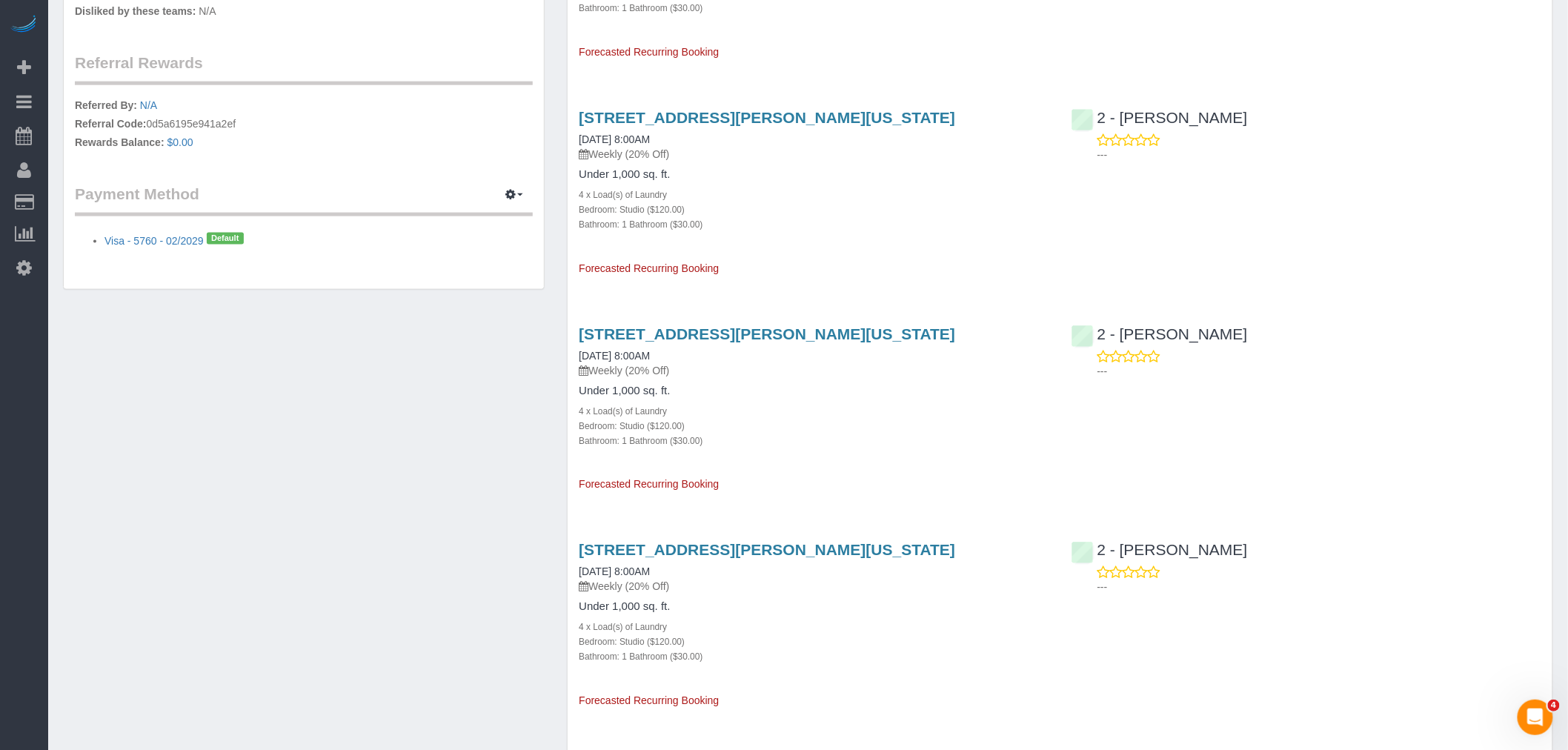
scroll to position [823, 0]
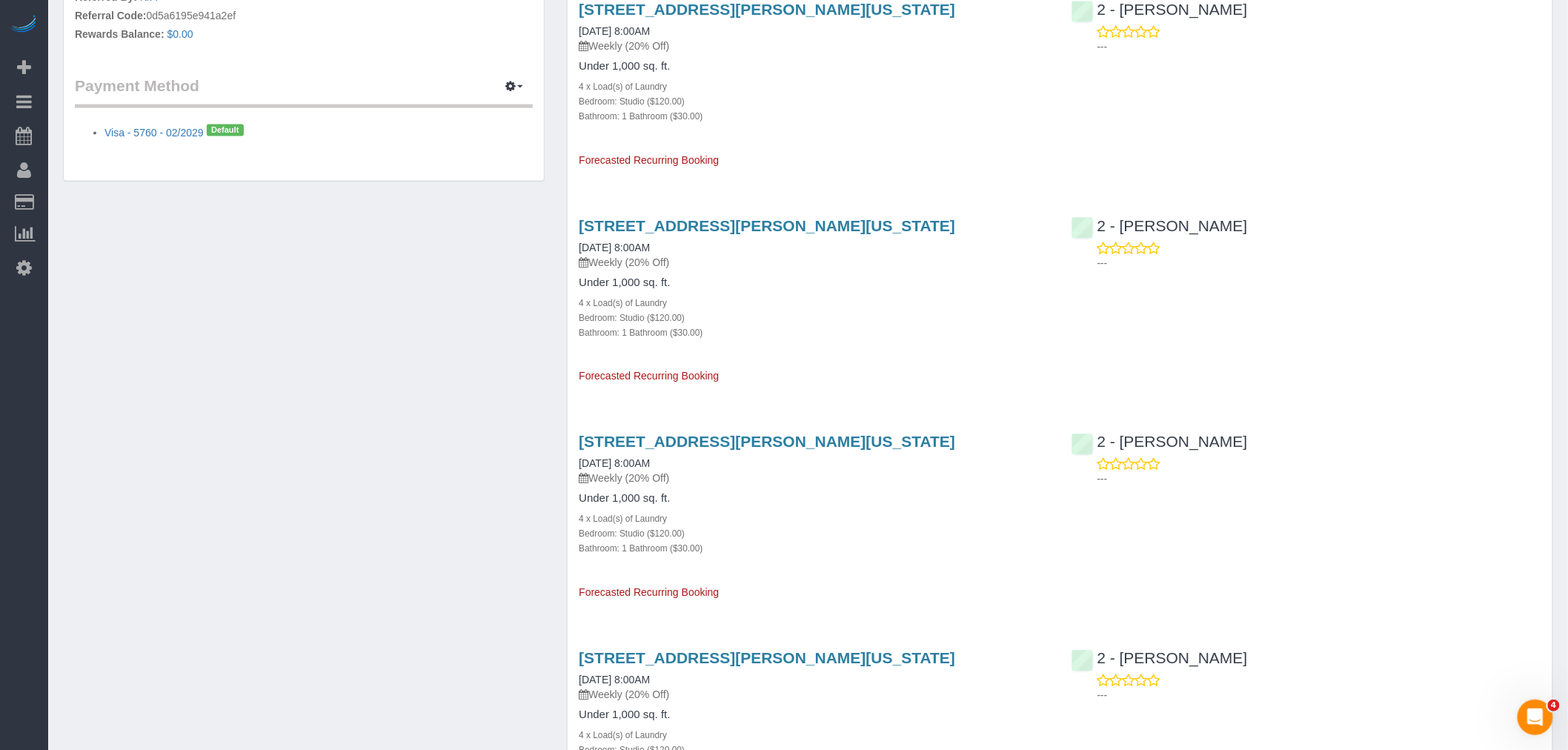
drag, startPoint x: 575, startPoint y: 568, endPoint x: 680, endPoint y: 564, distance: 105.1
click at [680, 564] on div "2351 Adam Clayton Powell Jr Blvd, Apt. 317, New York, NY 10030 09/28/2025 8:00A…" at bounding box center [813, 510] width 492 height 180
copy link "[DATE] 8:00AM"
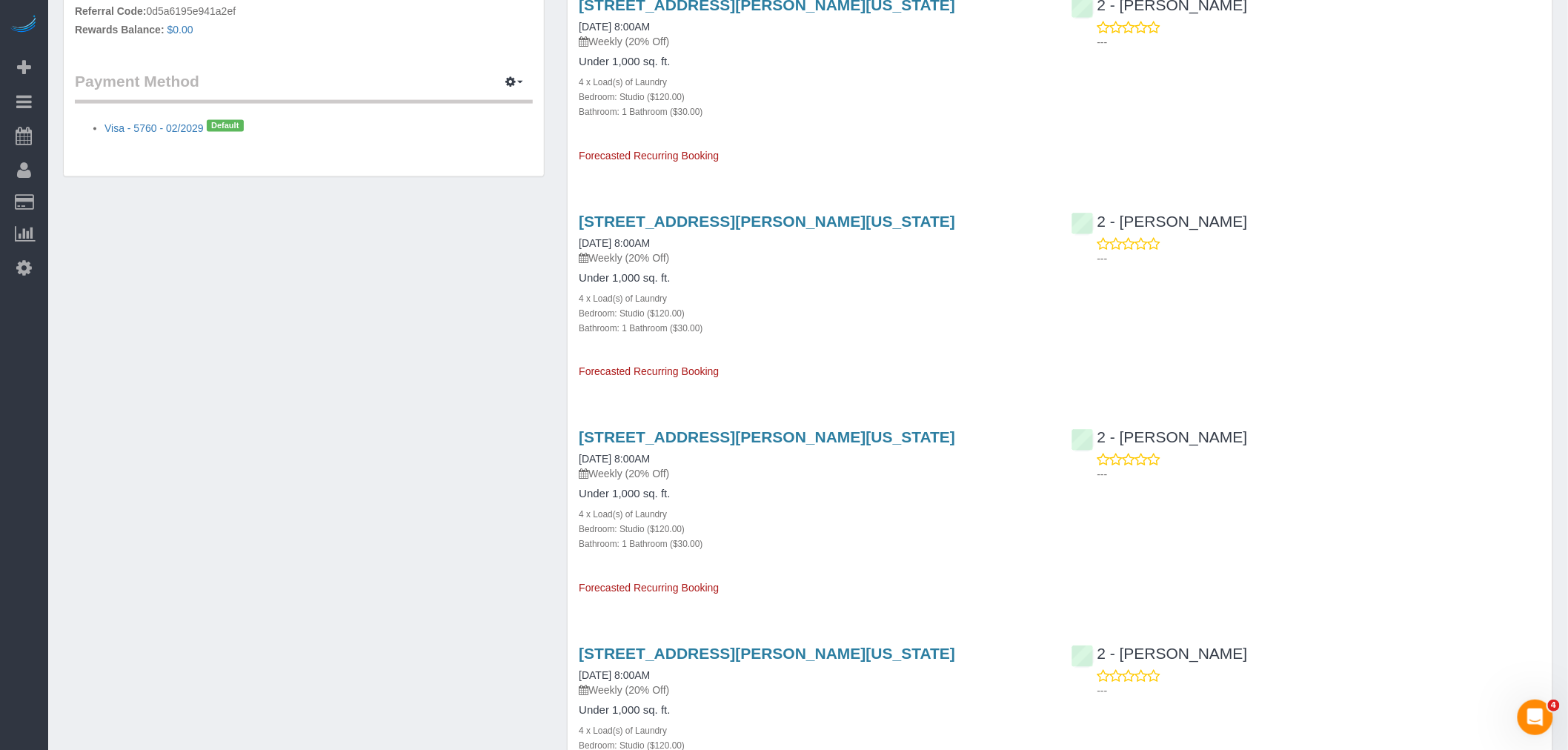
scroll to position [988, 0]
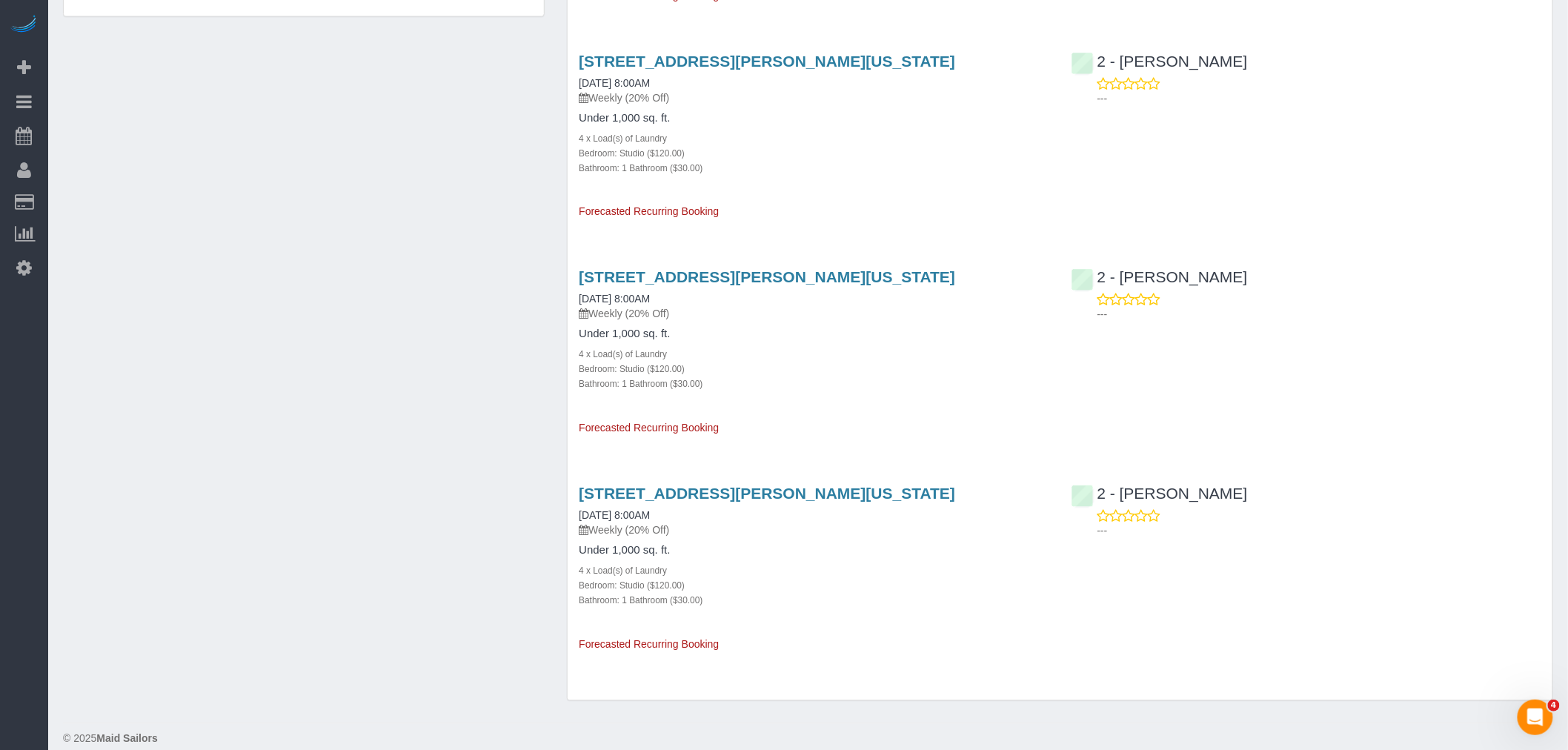
drag, startPoint x: 574, startPoint y: 635, endPoint x: 689, endPoint y: 631, distance: 115.1
click at [689, 631] on div "2351 Adam Clayton Powell Jr Blvd, Apt. 317, New York, NY 10030 10/05/2025 8:00A…" at bounding box center [813, 562] width 492 height 180
copy link "[DATE] 8:00AM"
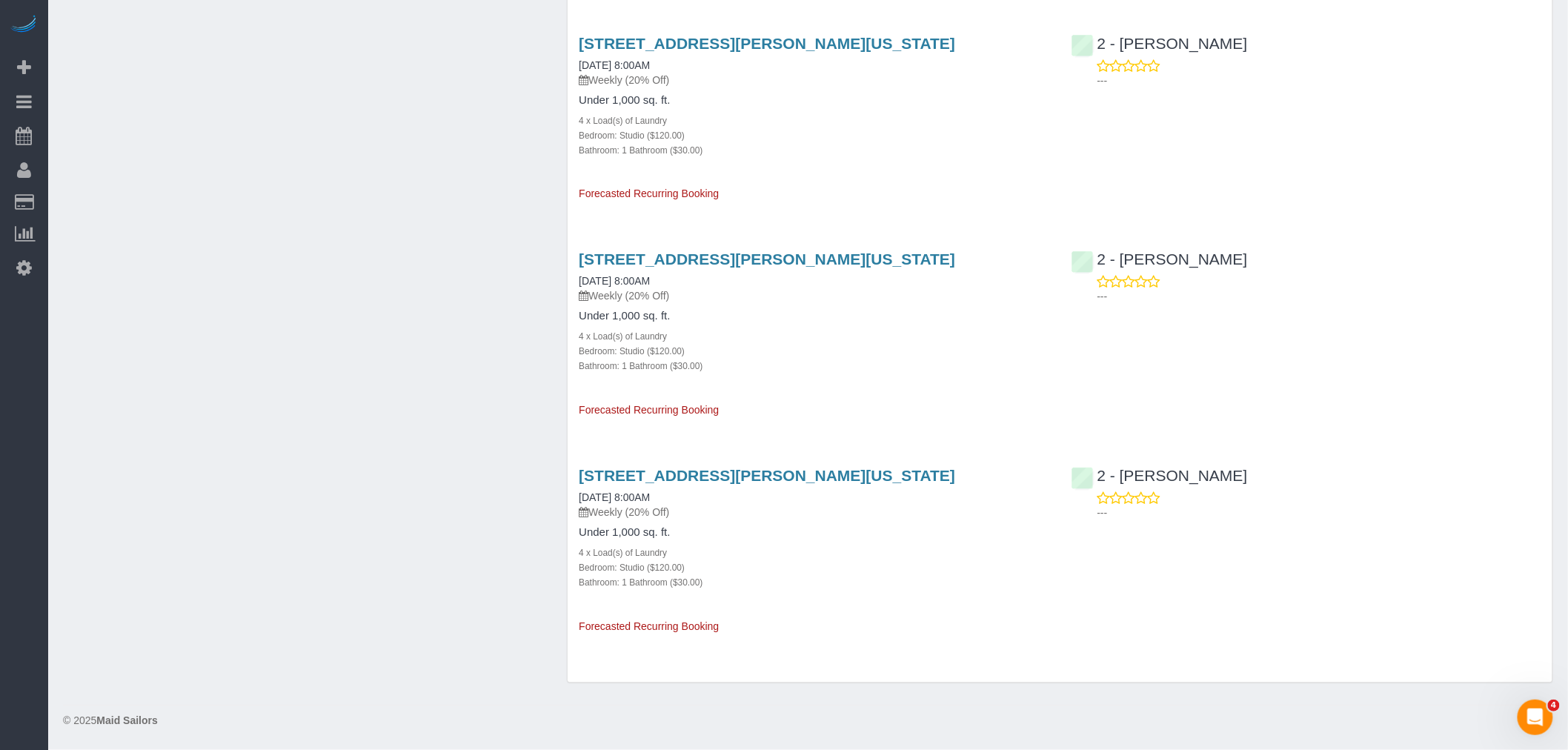
scroll to position [1127, 0]
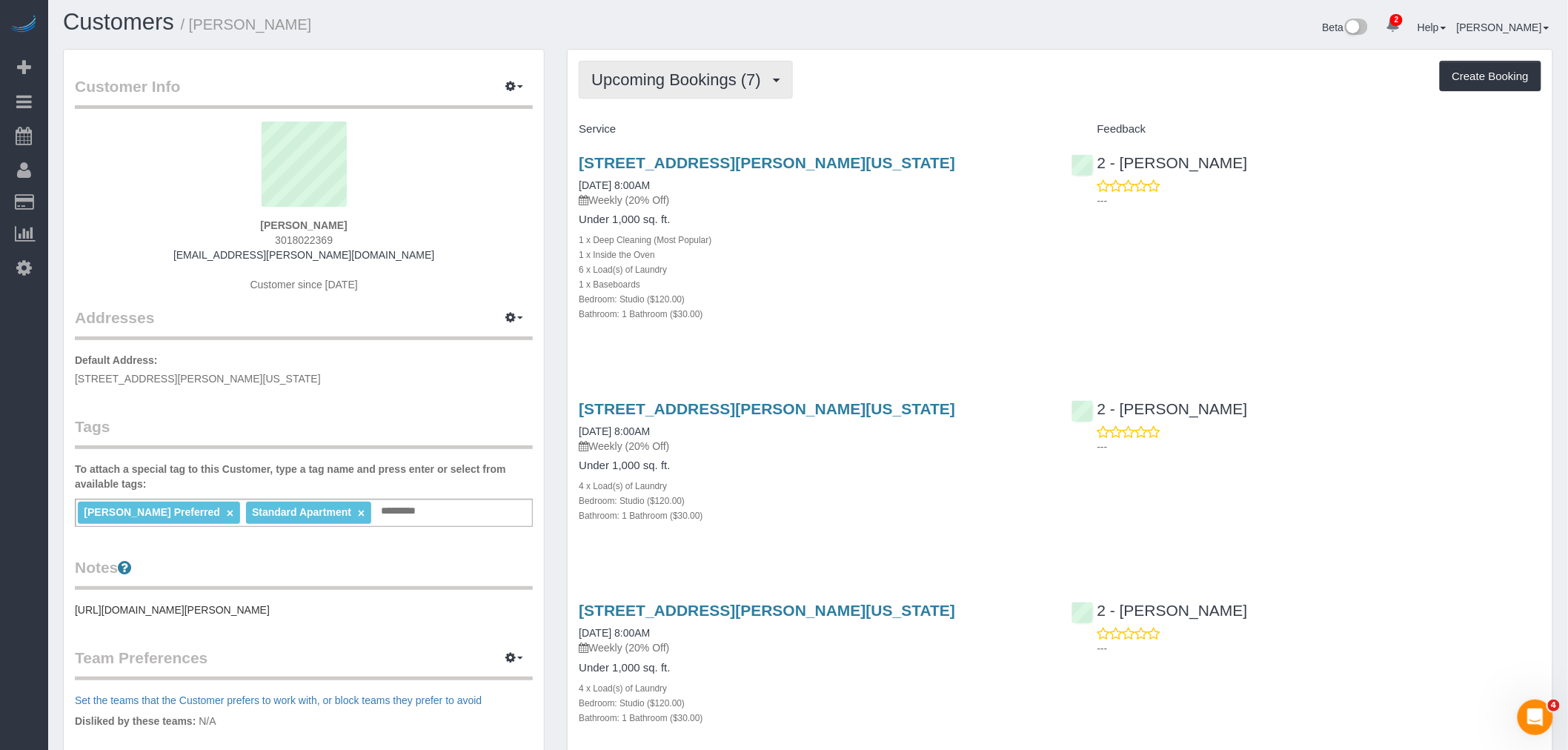
scroll to position [0, 0]
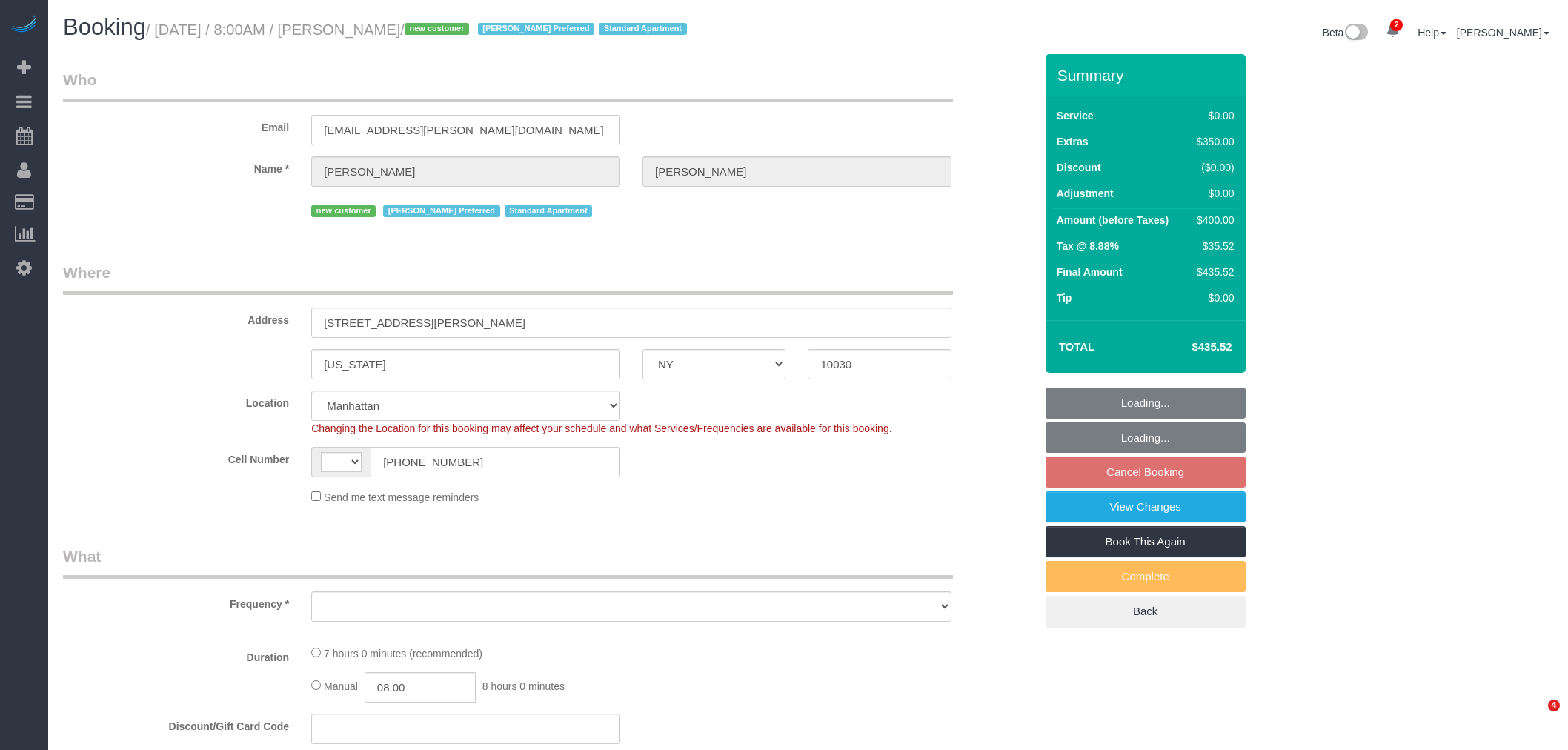
select select "NY"
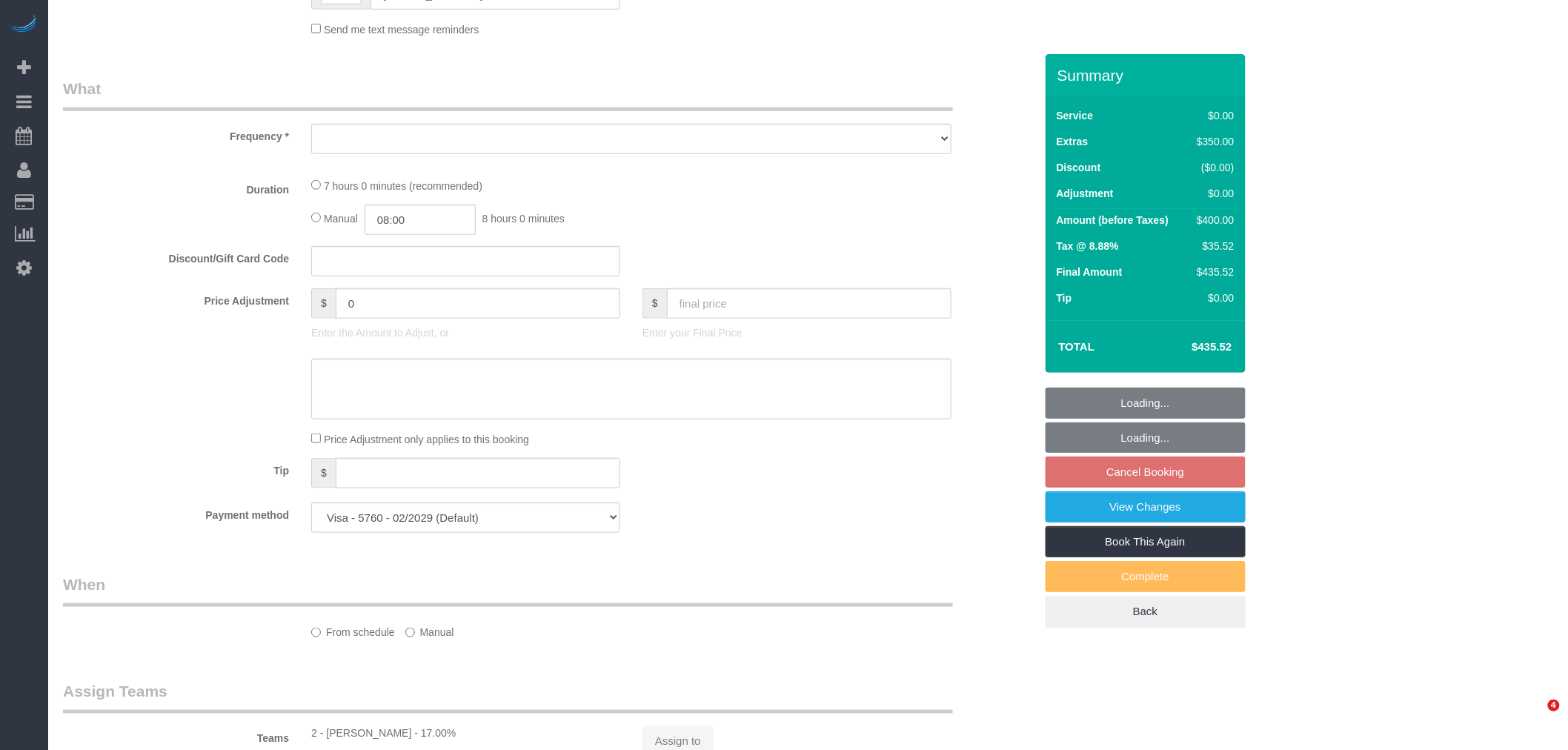
select select "string:[GEOGRAPHIC_DATA]"
select select "spot1"
select select "number:89"
select select "number:90"
select select "number:15"
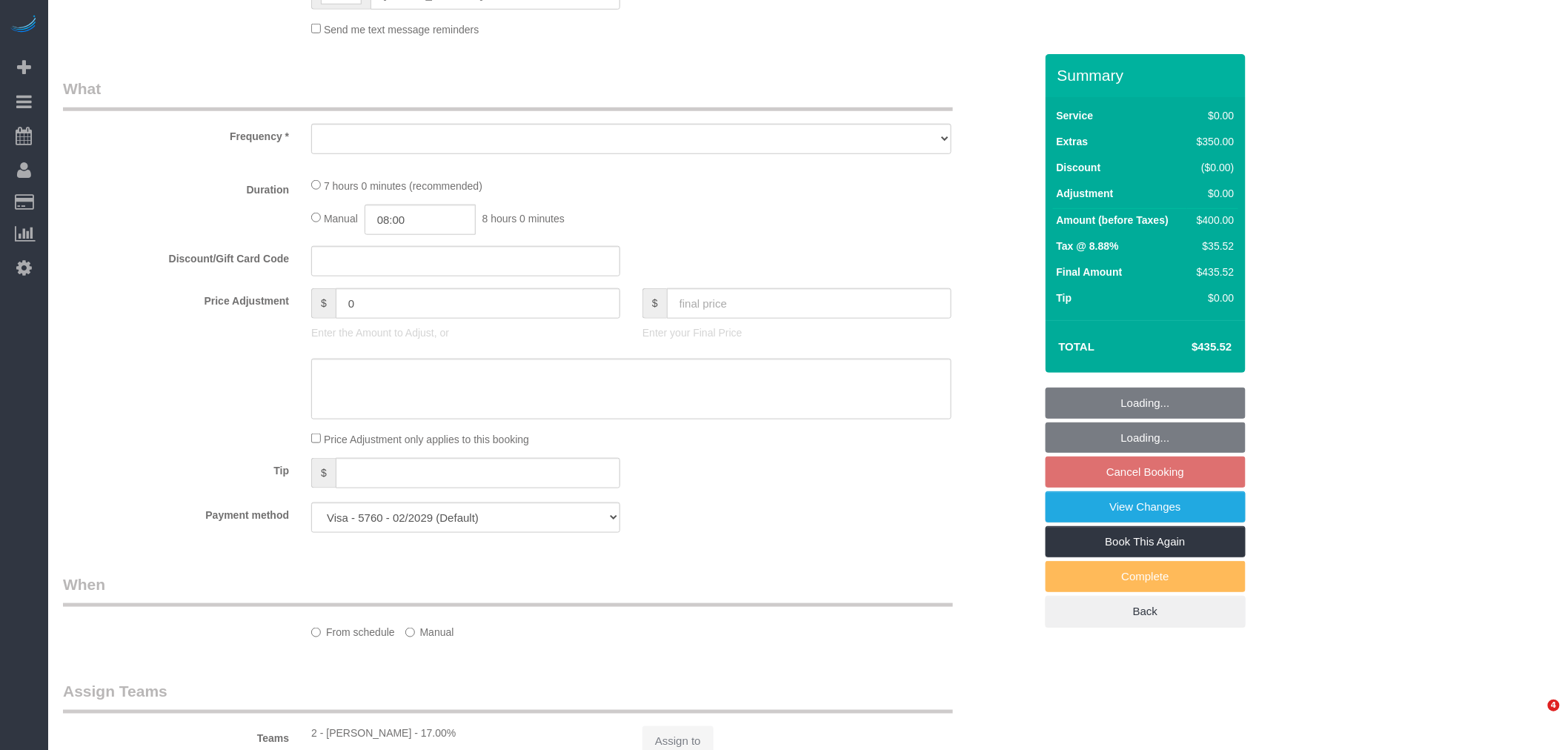
select select "number:6"
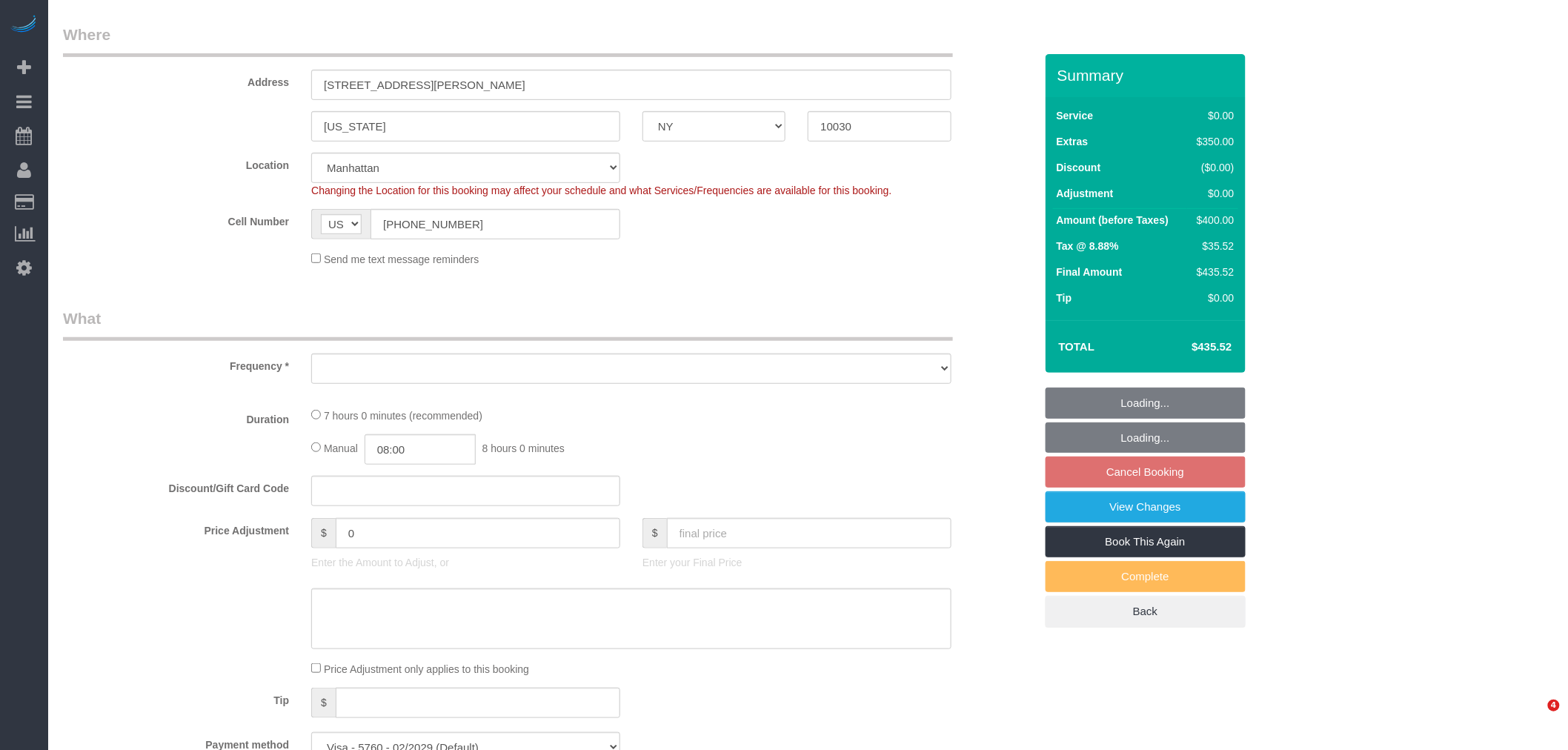
scroll to position [220, 0]
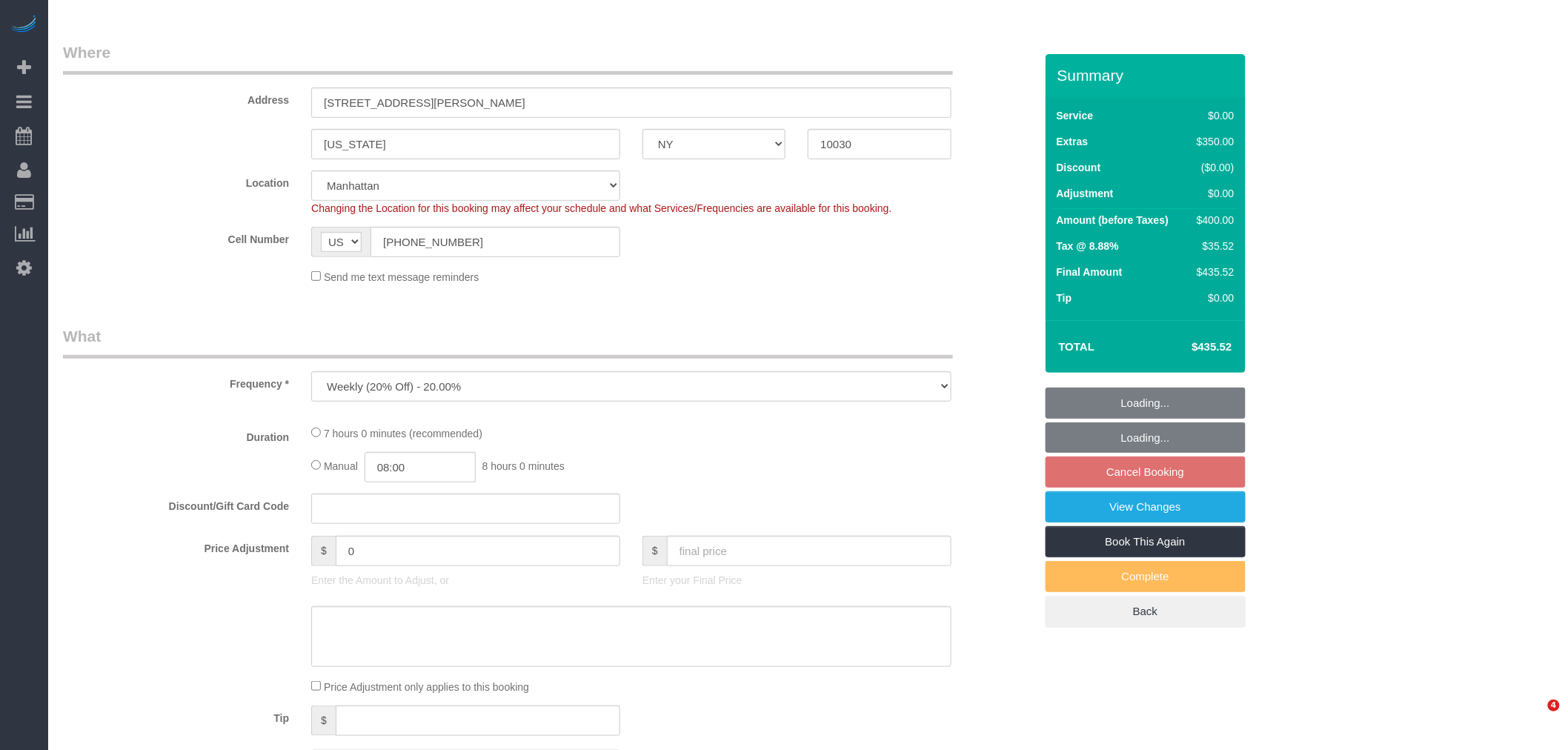
select select "object:1215"
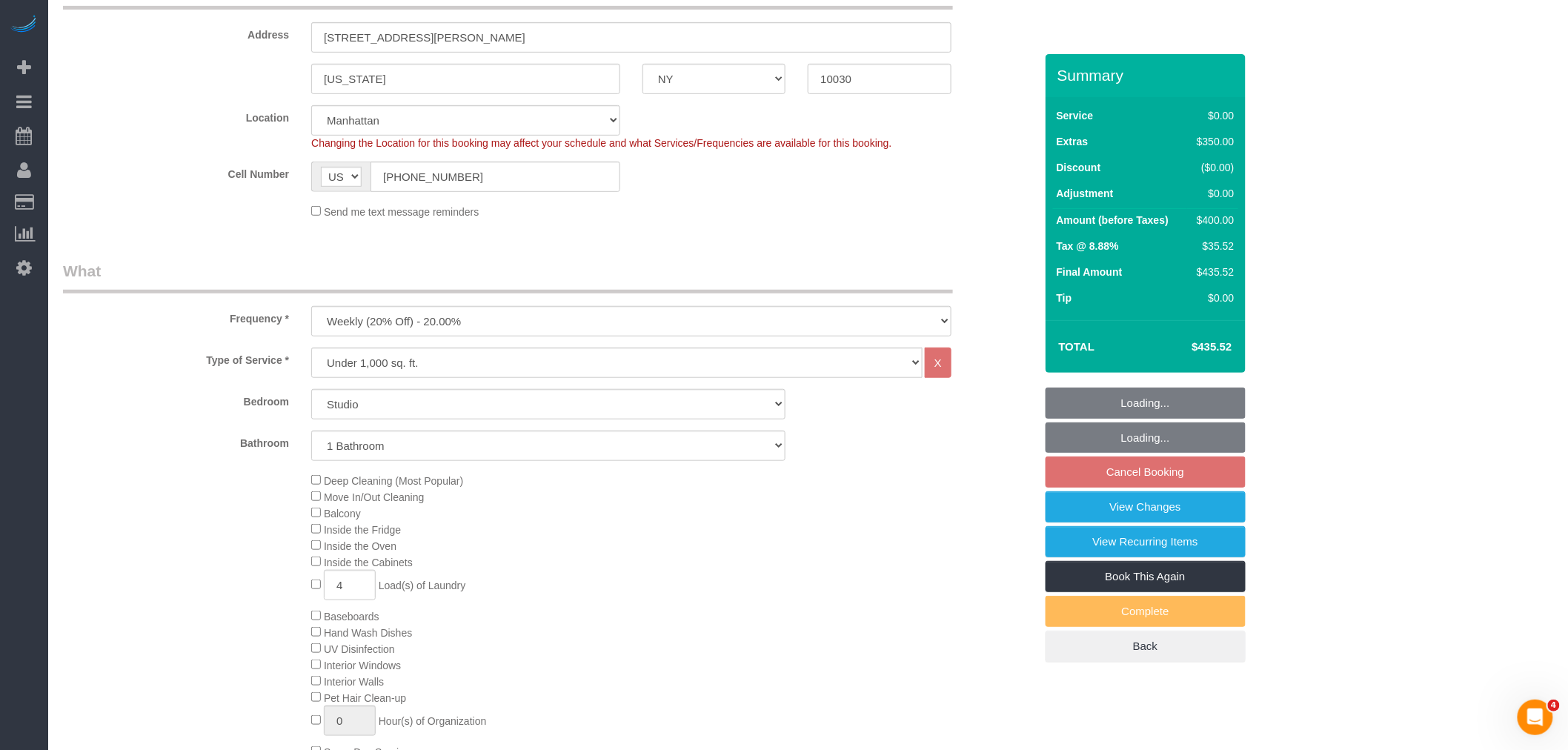
scroll to position [388, 0]
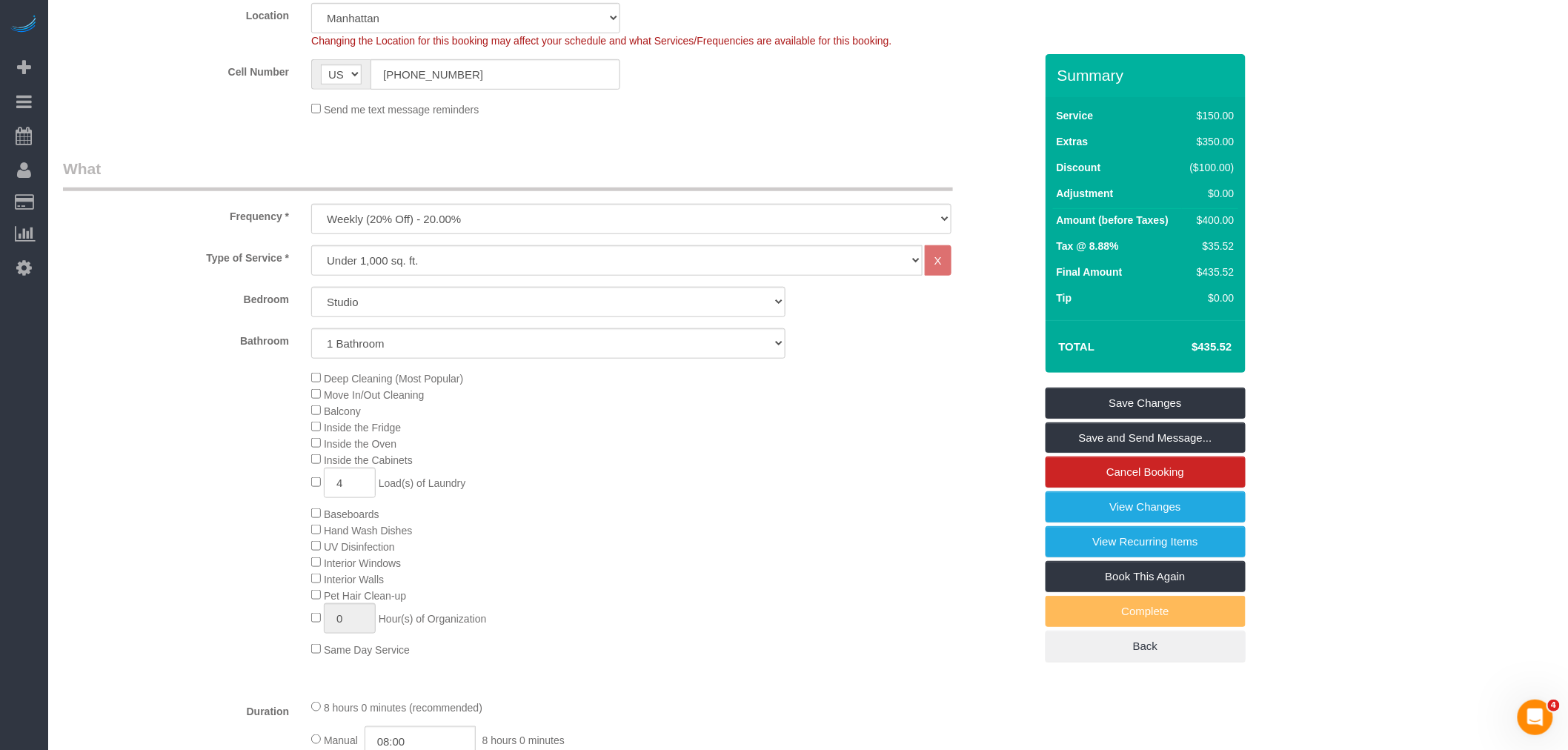
click at [308, 382] on div "Deep Cleaning (Most Popular) Move In/Out Cleaning Balcony Inside the Fridge Ins…" at bounding box center [672, 514] width 745 height 287
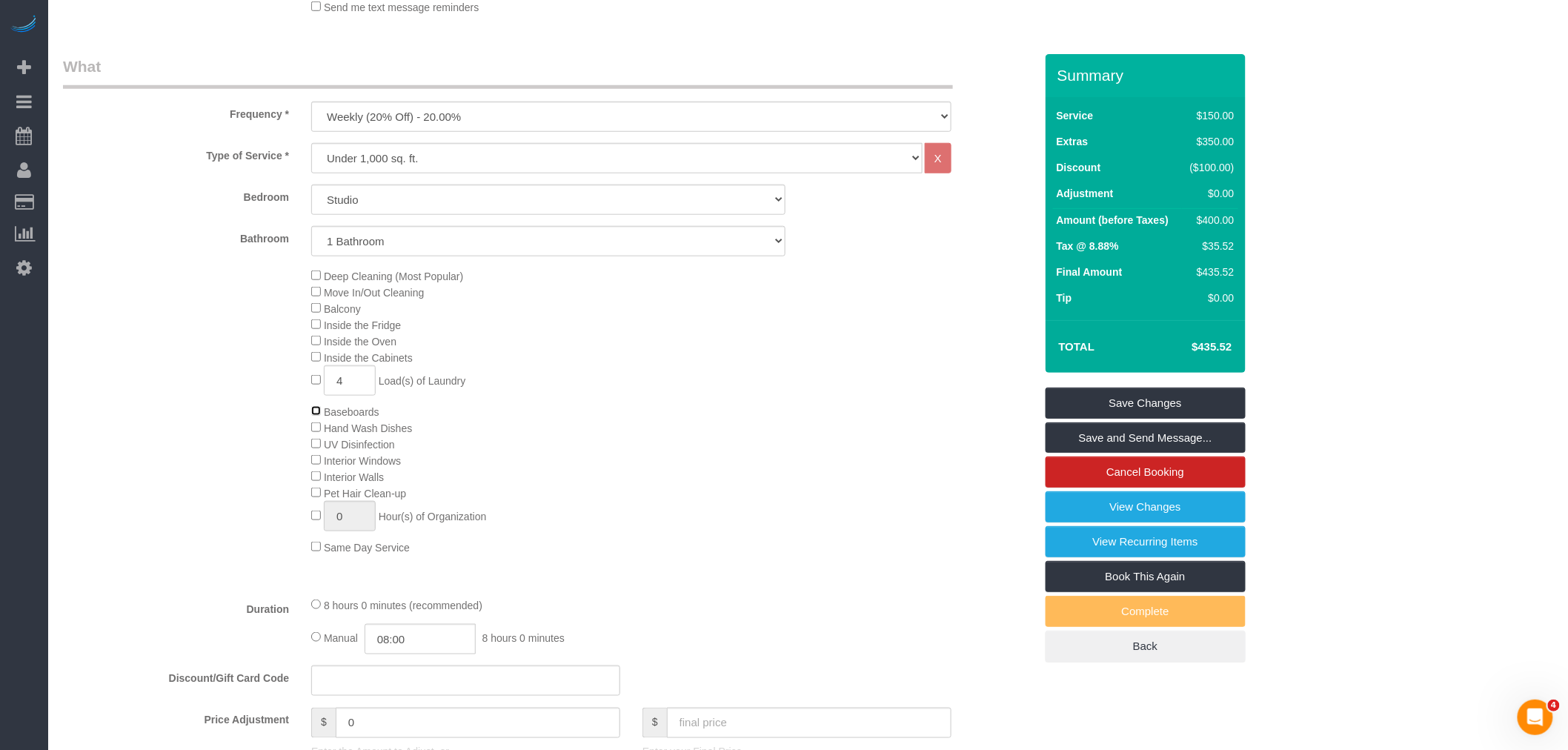
scroll to position [635, 0]
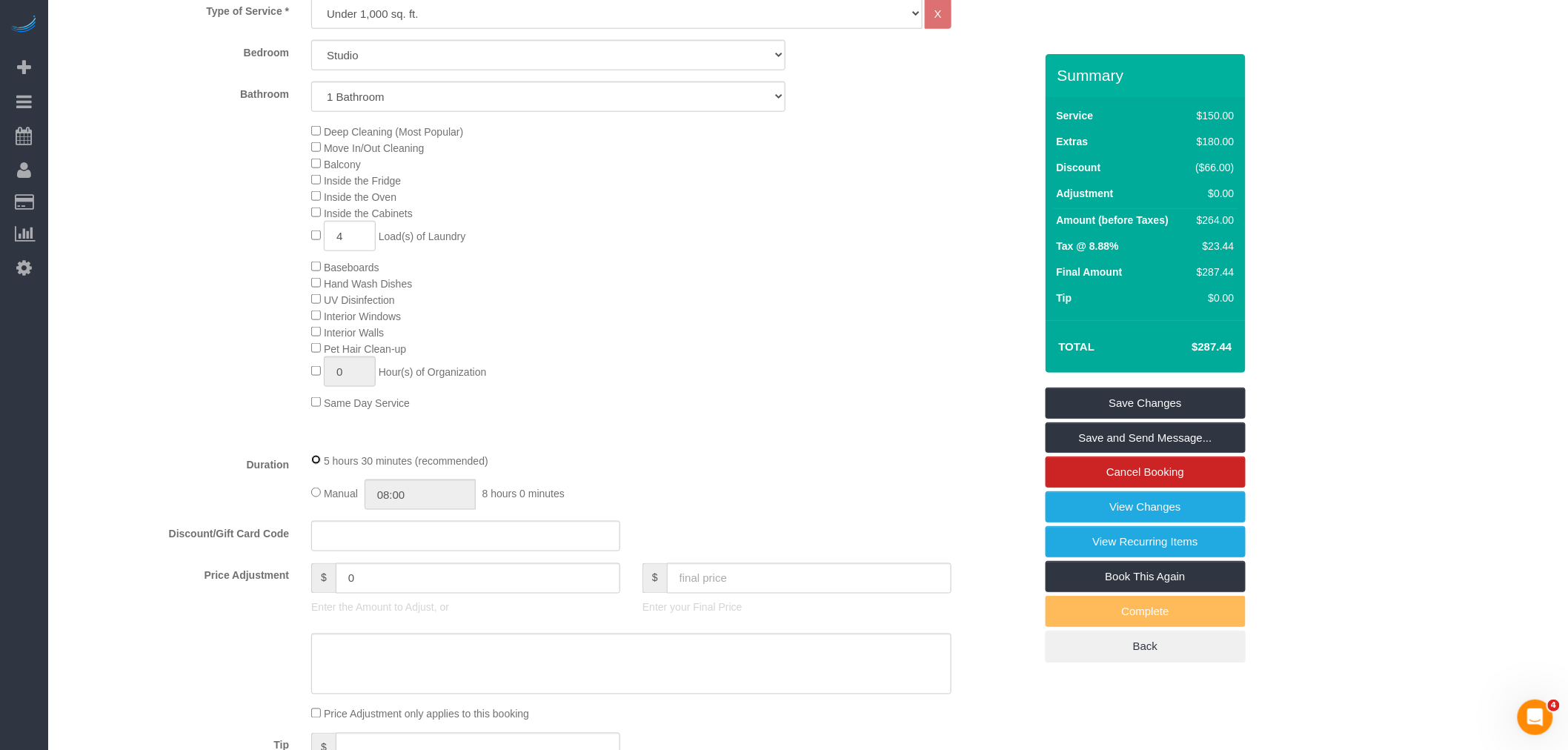
select select "spot60"
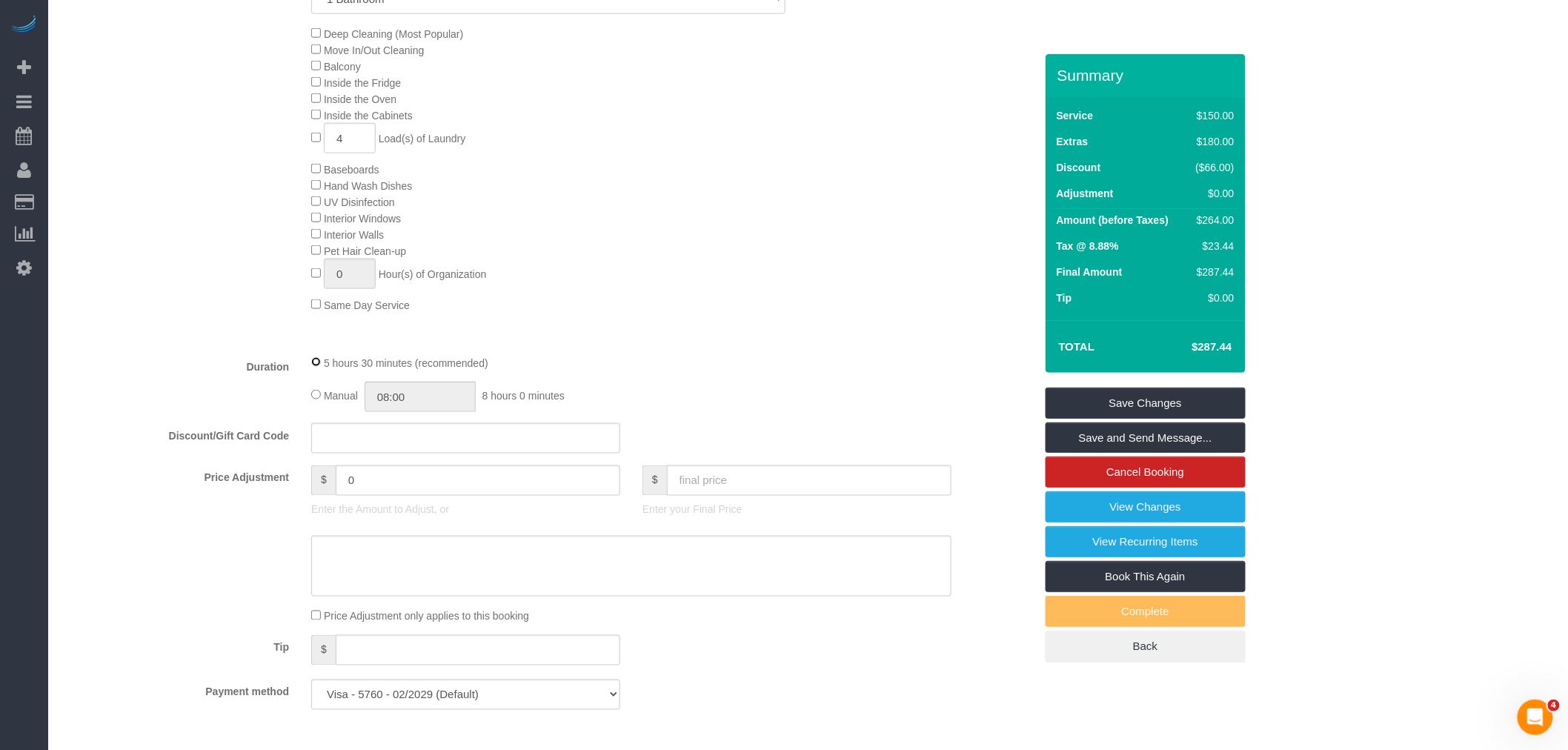
scroll to position [965, 0]
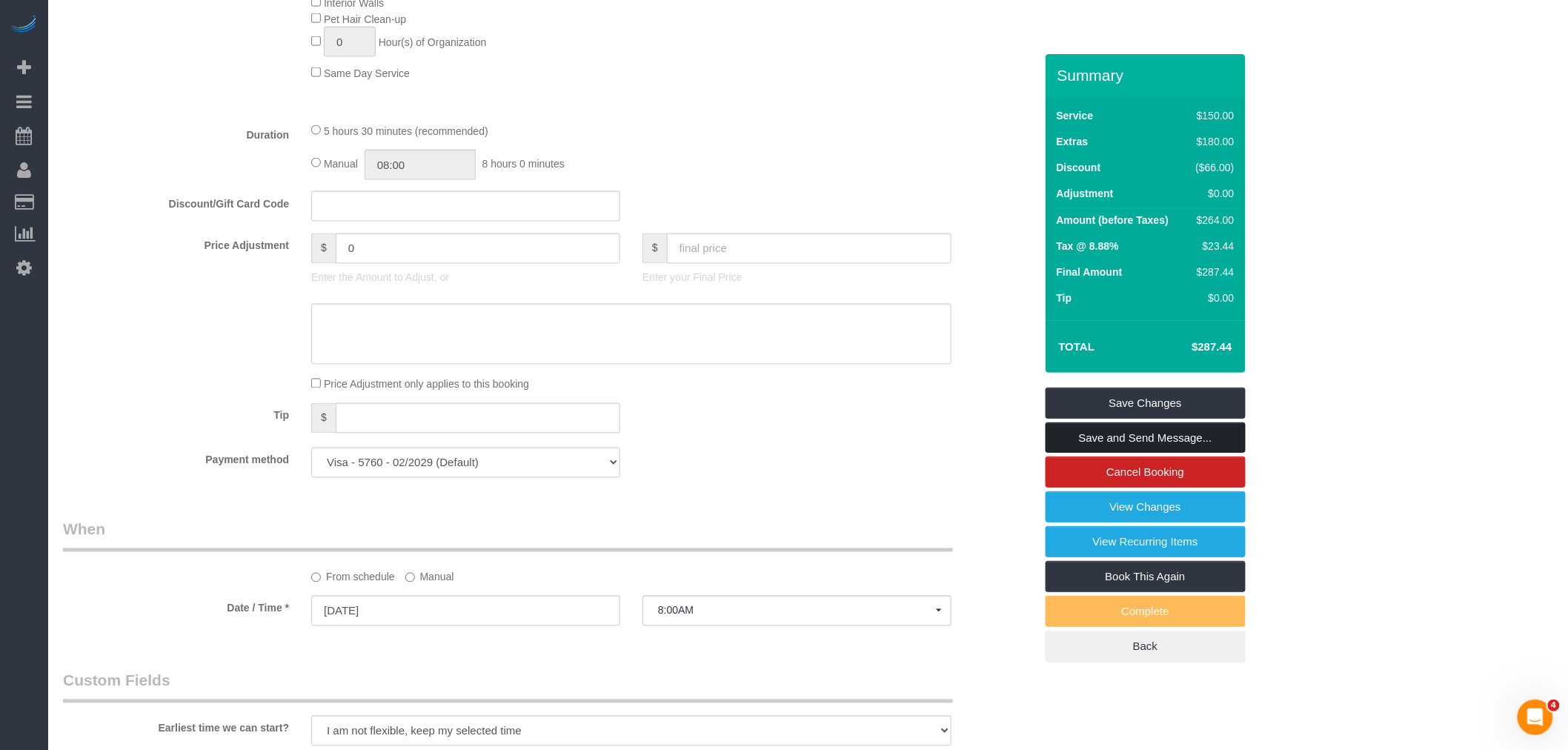
click at [1199, 441] on link "Save and Send Message..." at bounding box center [1146, 438] width 200 height 31
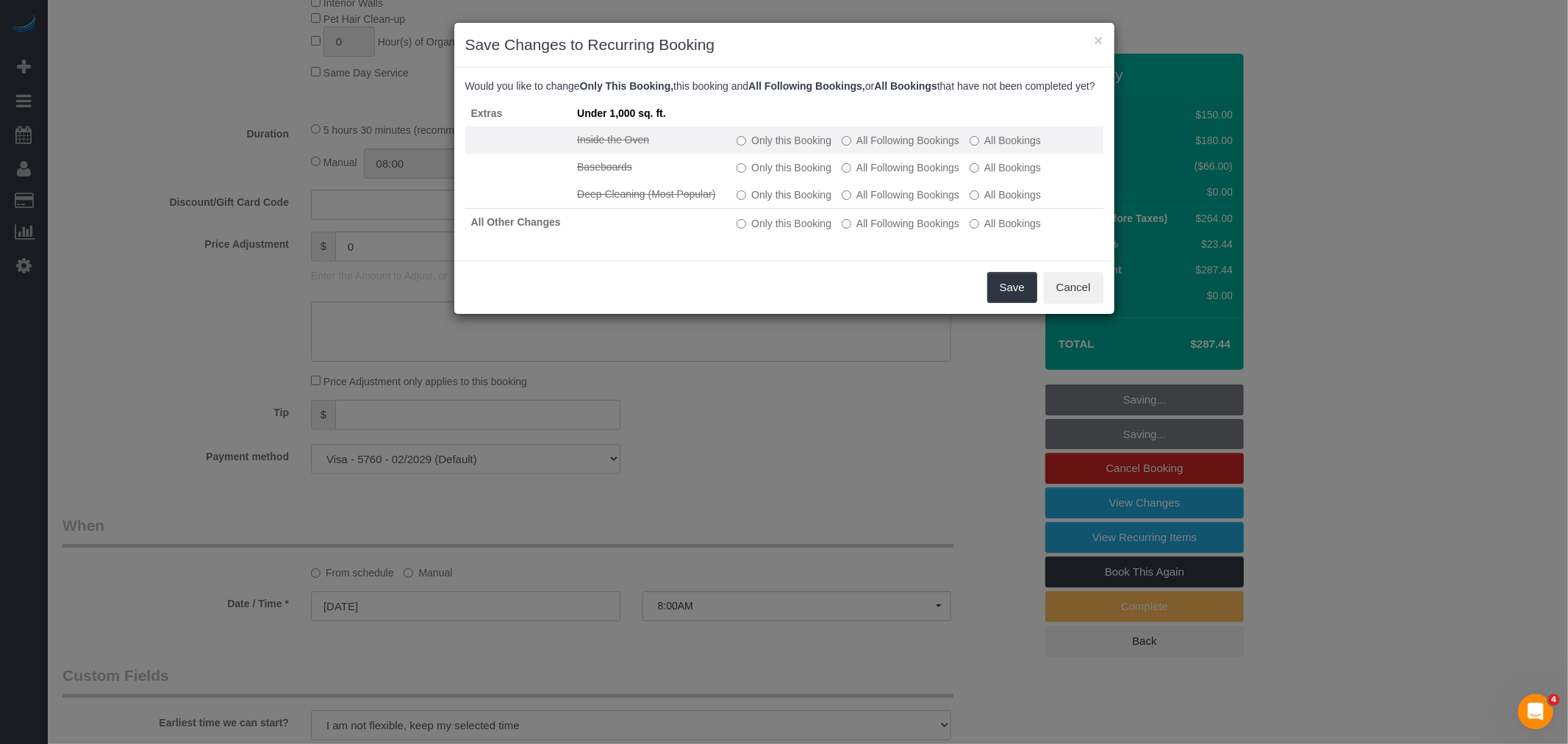
click at [921, 147] on label "All Following Bookings" at bounding box center [900, 141] width 118 height 15
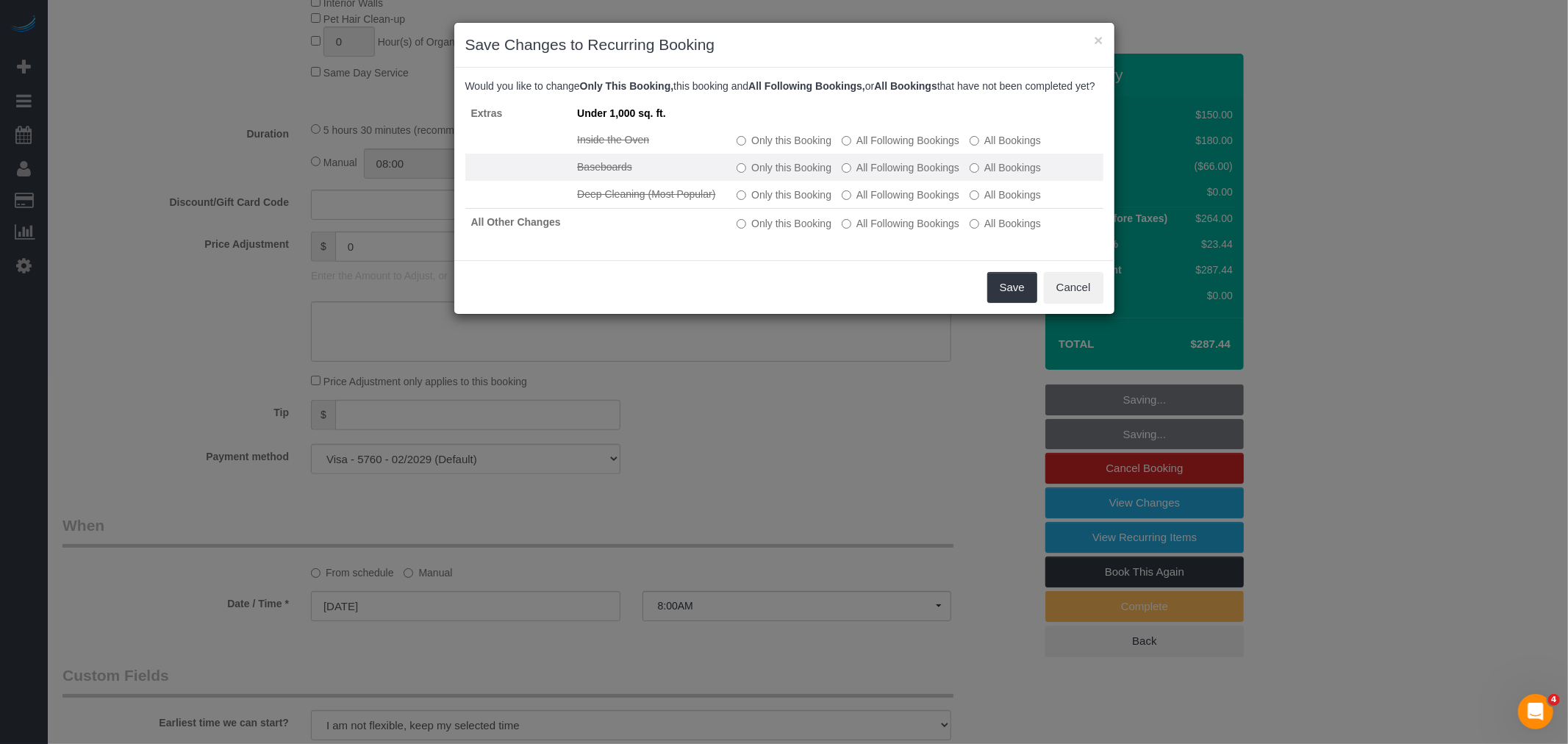
click at [919, 175] on label "All Following Bookings" at bounding box center [900, 167] width 118 height 15
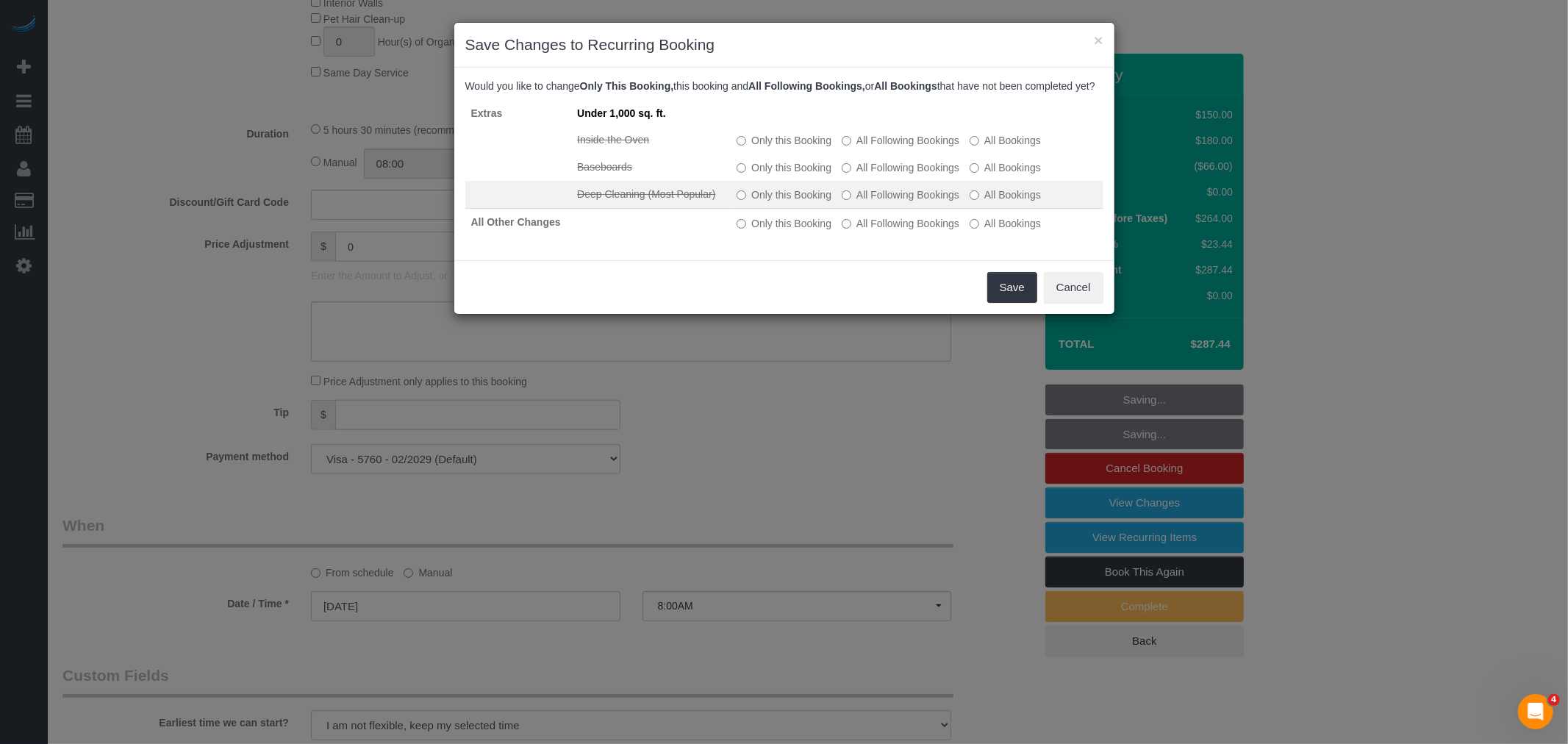
click at [914, 202] on label "All Following Bookings" at bounding box center [900, 195] width 118 height 15
click at [914, 231] on label "All Following Bookings" at bounding box center [900, 224] width 118 height 15
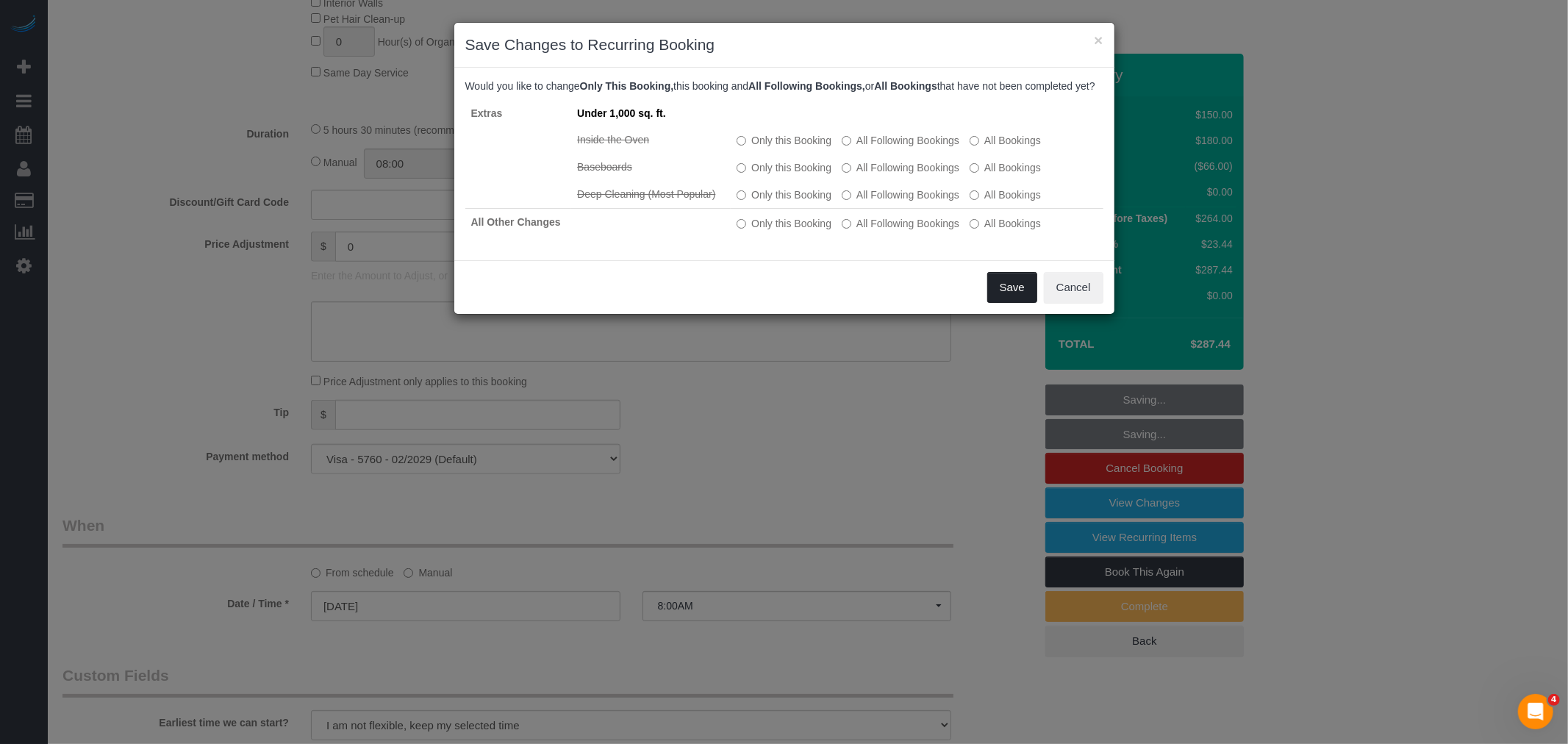
click at [1003, 303] on button "Save" at bounding box center [1012, 287] width 50 height 31
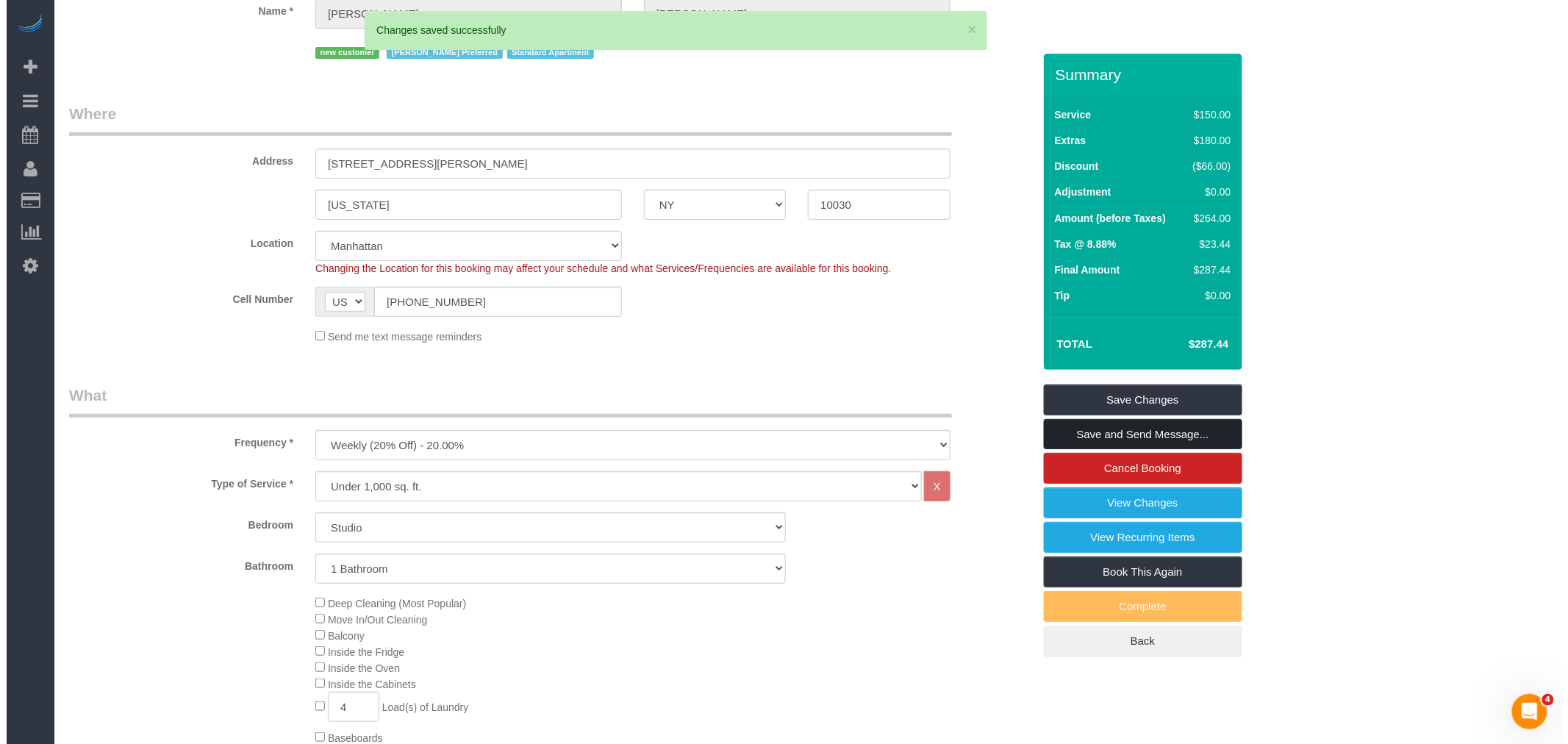
scroll to position [0, 0]
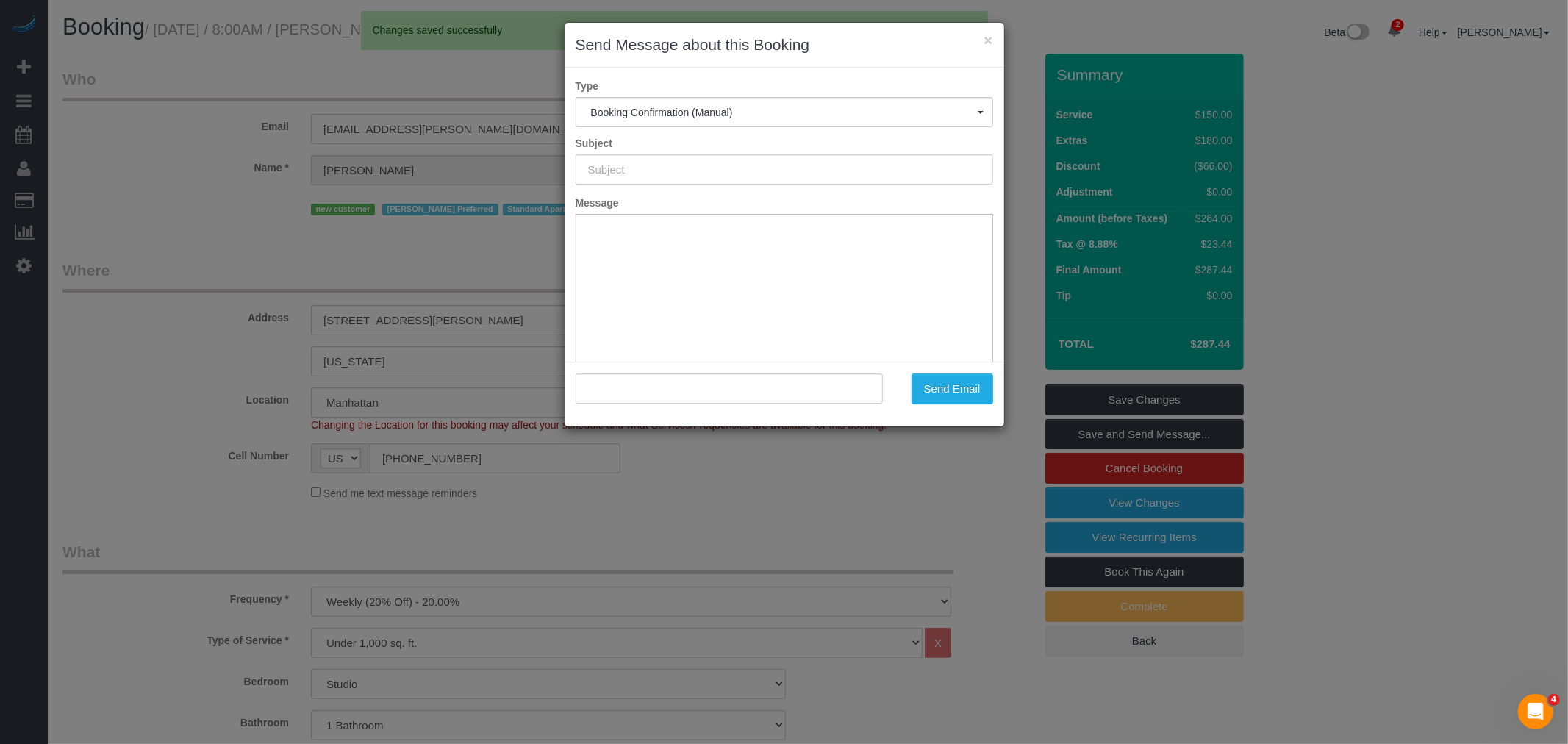
type input "Cleaning Confirmed for 08/31/2025 at 8:00am"
type input ""Francesca Witcher" <francesca.m.witcher@gmail.com>"
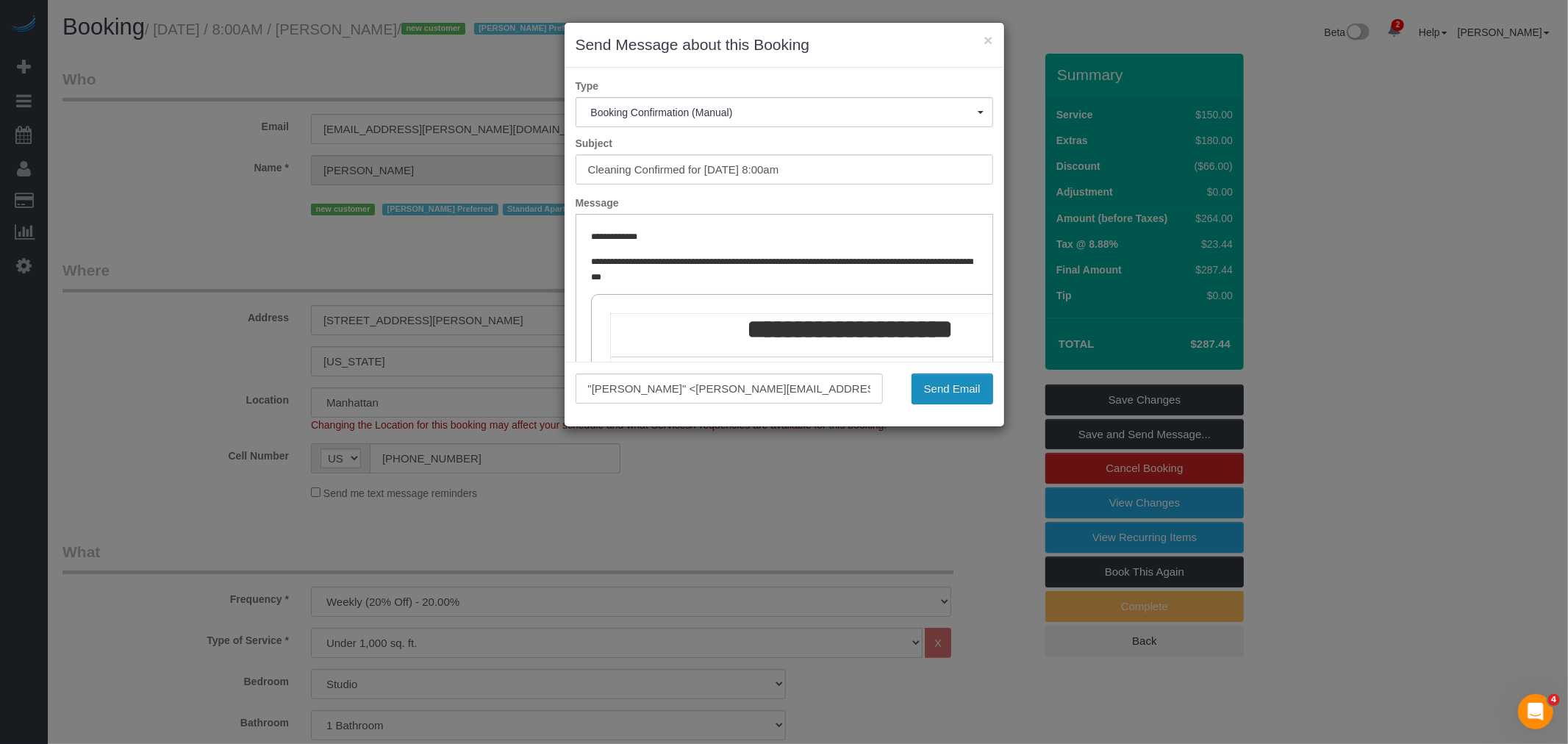
click at [950, 375] on button "Send Email" at bounding box center [952, 389] width 82 height 31
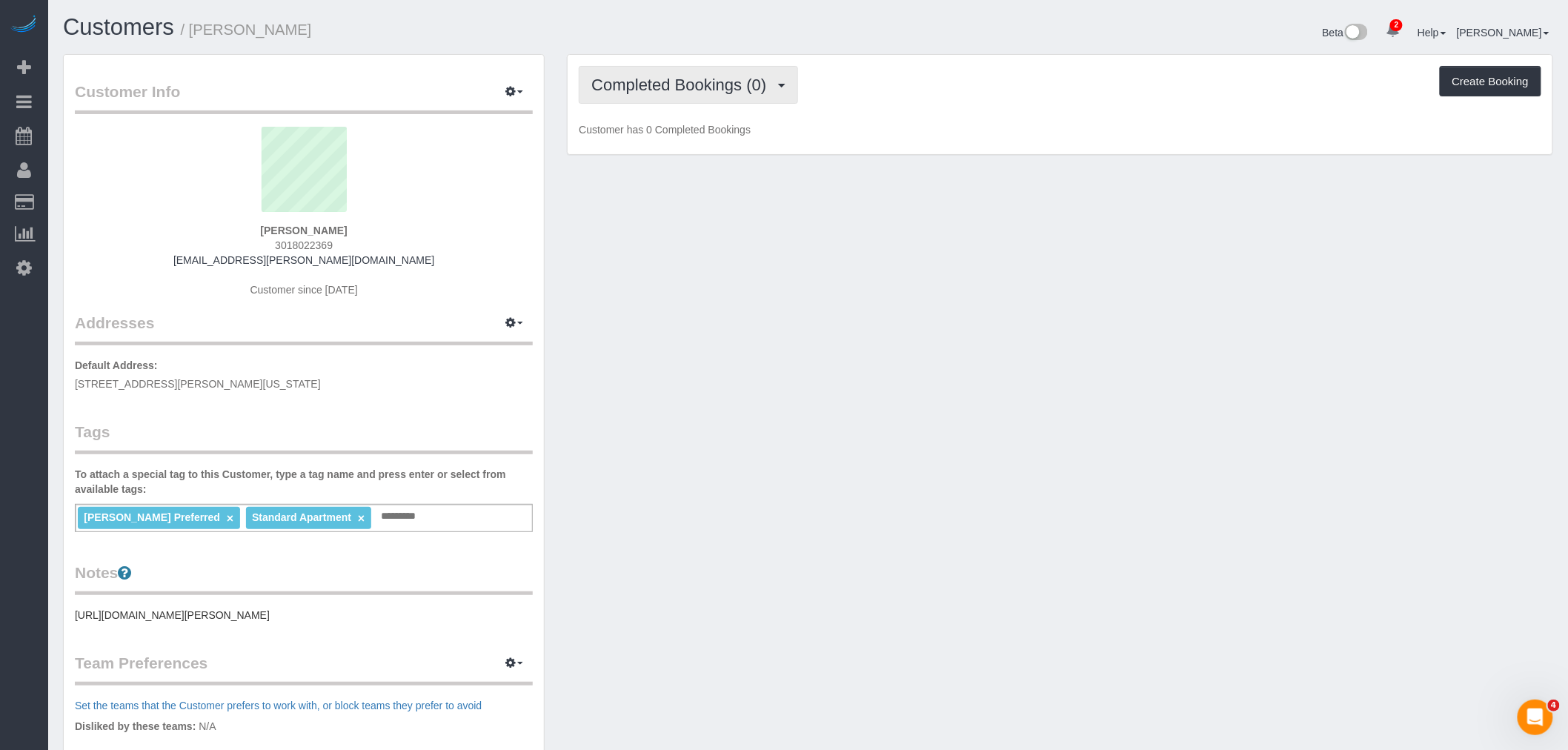
click at [680, 80] on span "Completed Bookings (0)" at bounding box center [682, 85] width 182 height 18
click at [682, 130] on link "Upcoming Bookings (7)" at bounding box center [656, 138] width 154 height 19
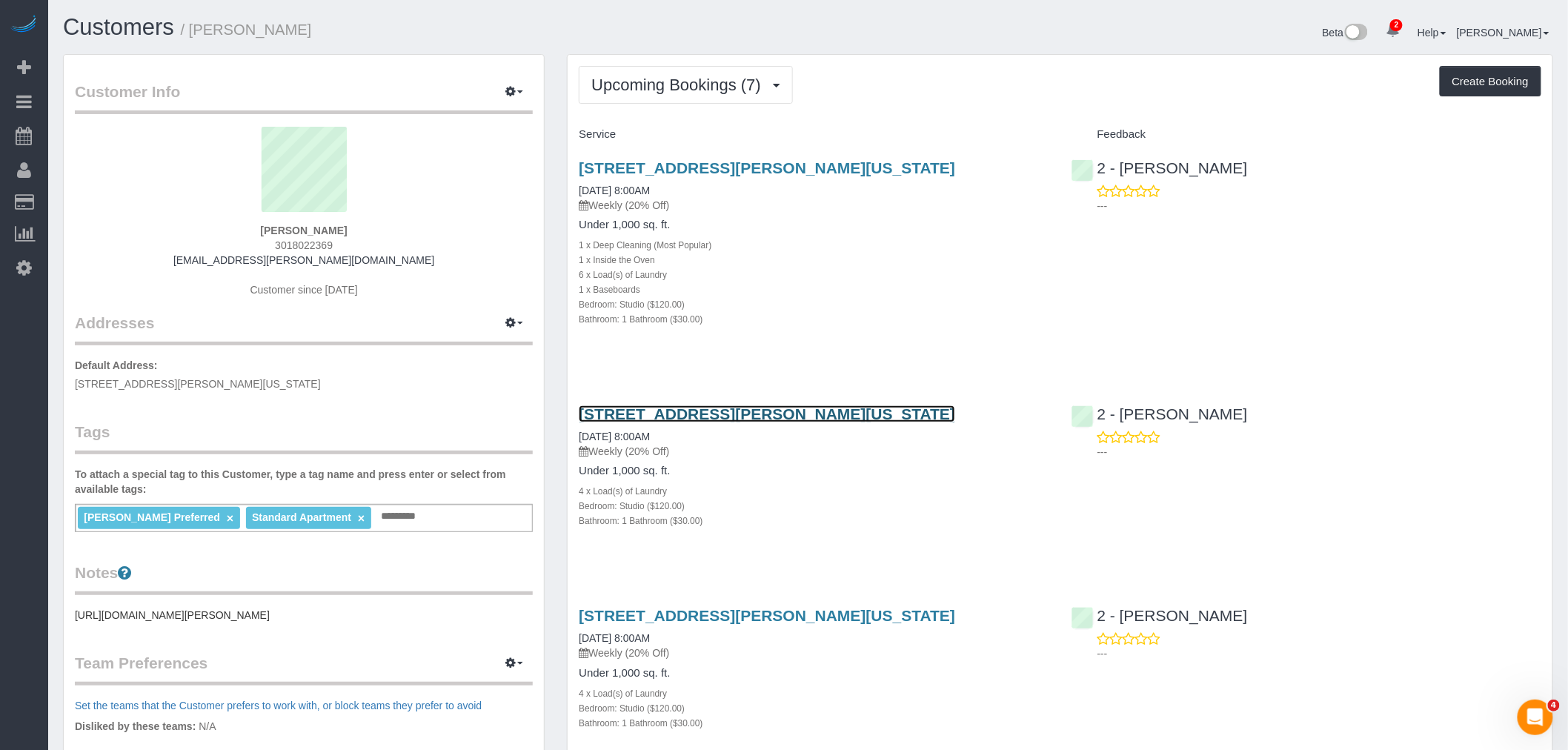
click at [865, 423] on link "[STREET_ADDRESS][PERSON_NAME][US_STATE]" at bounding box center [766, 413] width 377 height 17
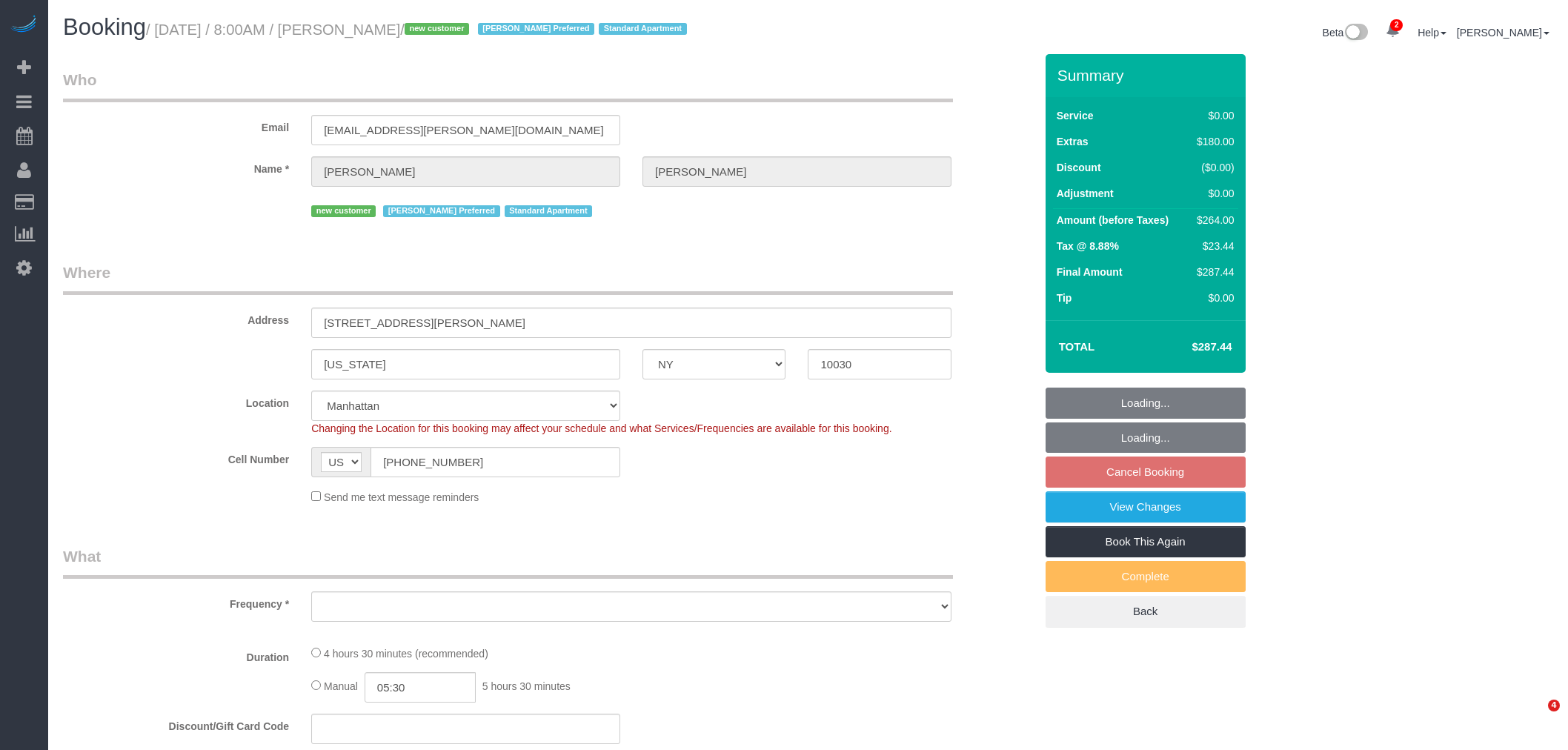
select select "NY"
select select "number:89"
select select "number:90"
select select "number:15"
select select "number:6"
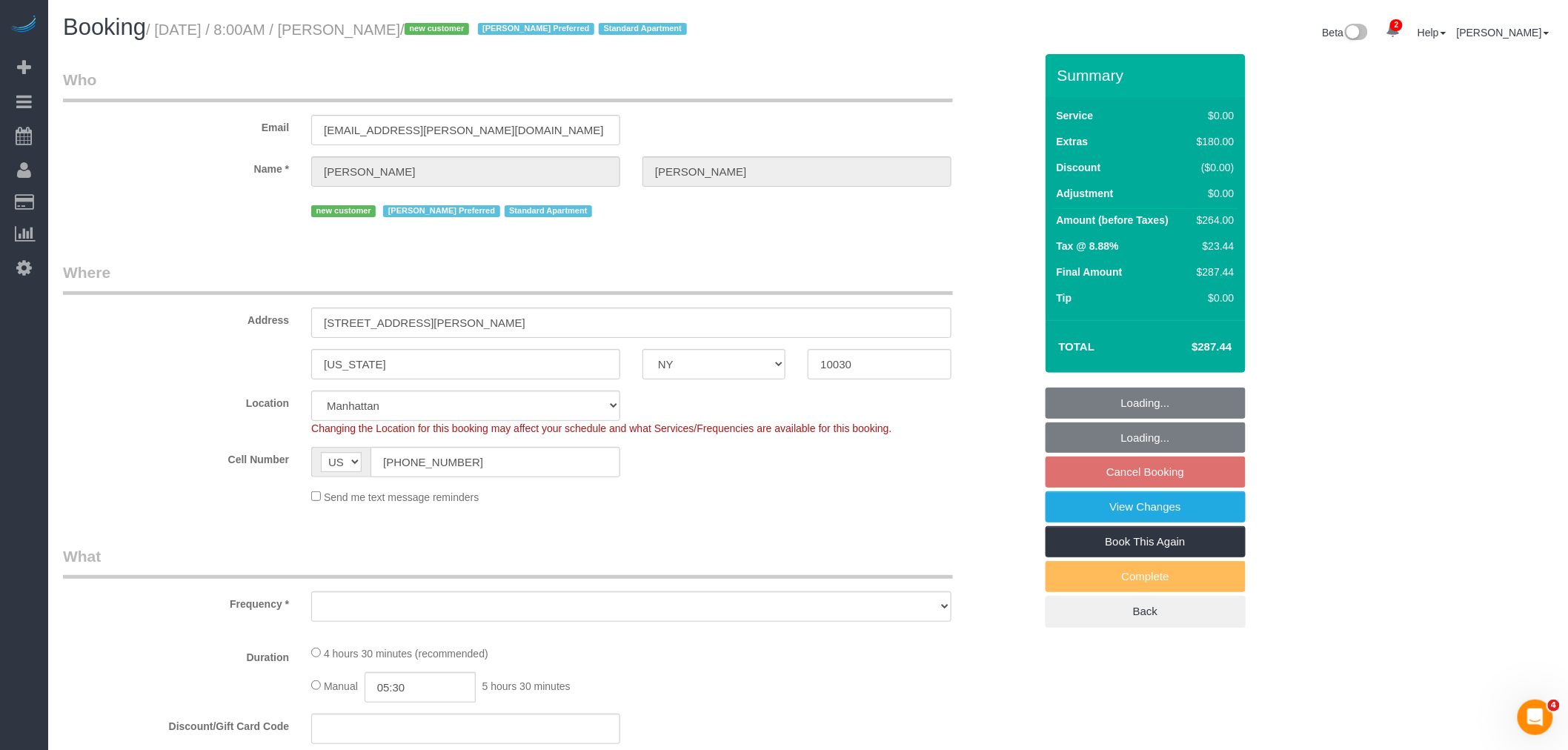
select select "string:stripe-pm_1RzMjD4VGloSiKo7AQhaJz1S"
select select "object:793"
select select "spot1"
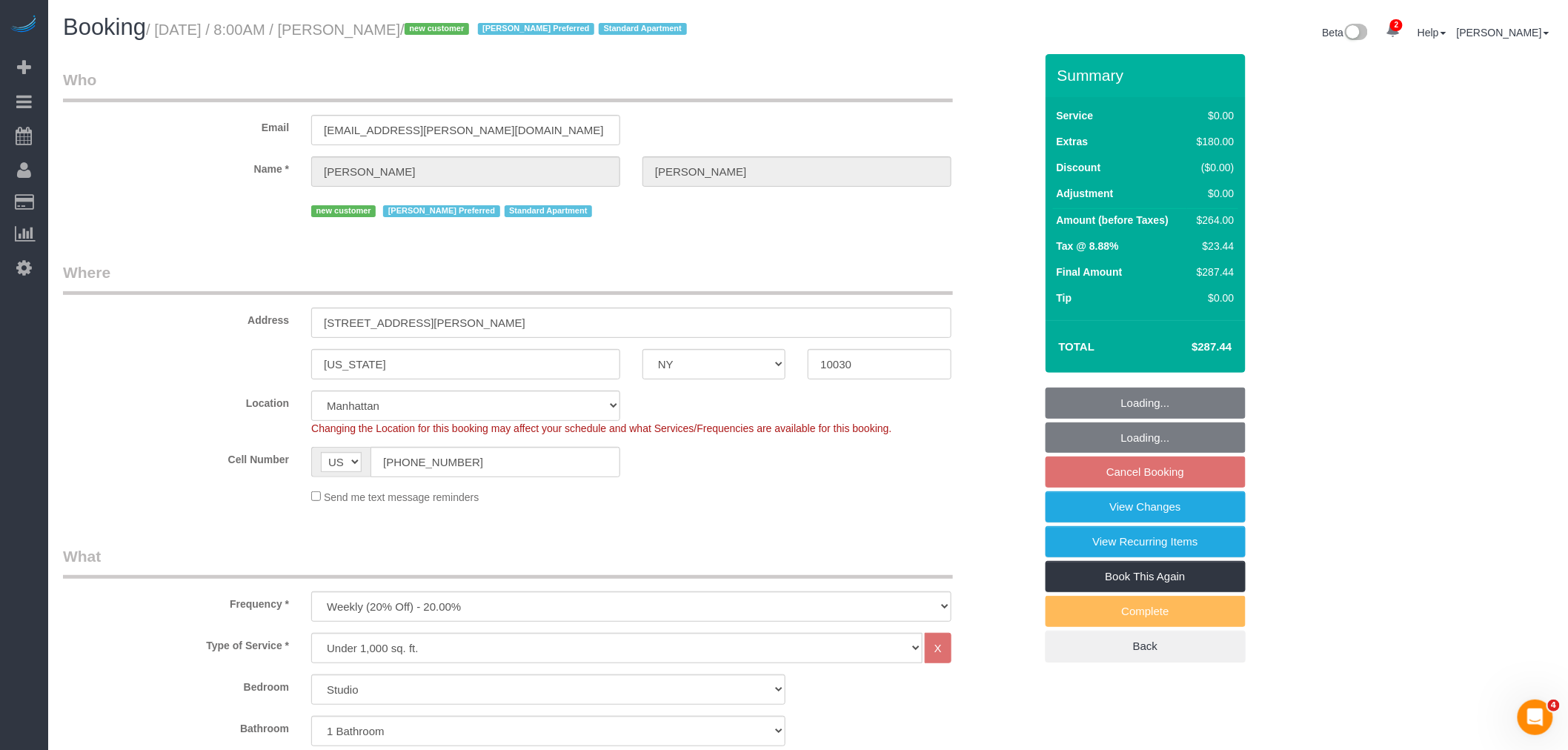
select select "object:1320"
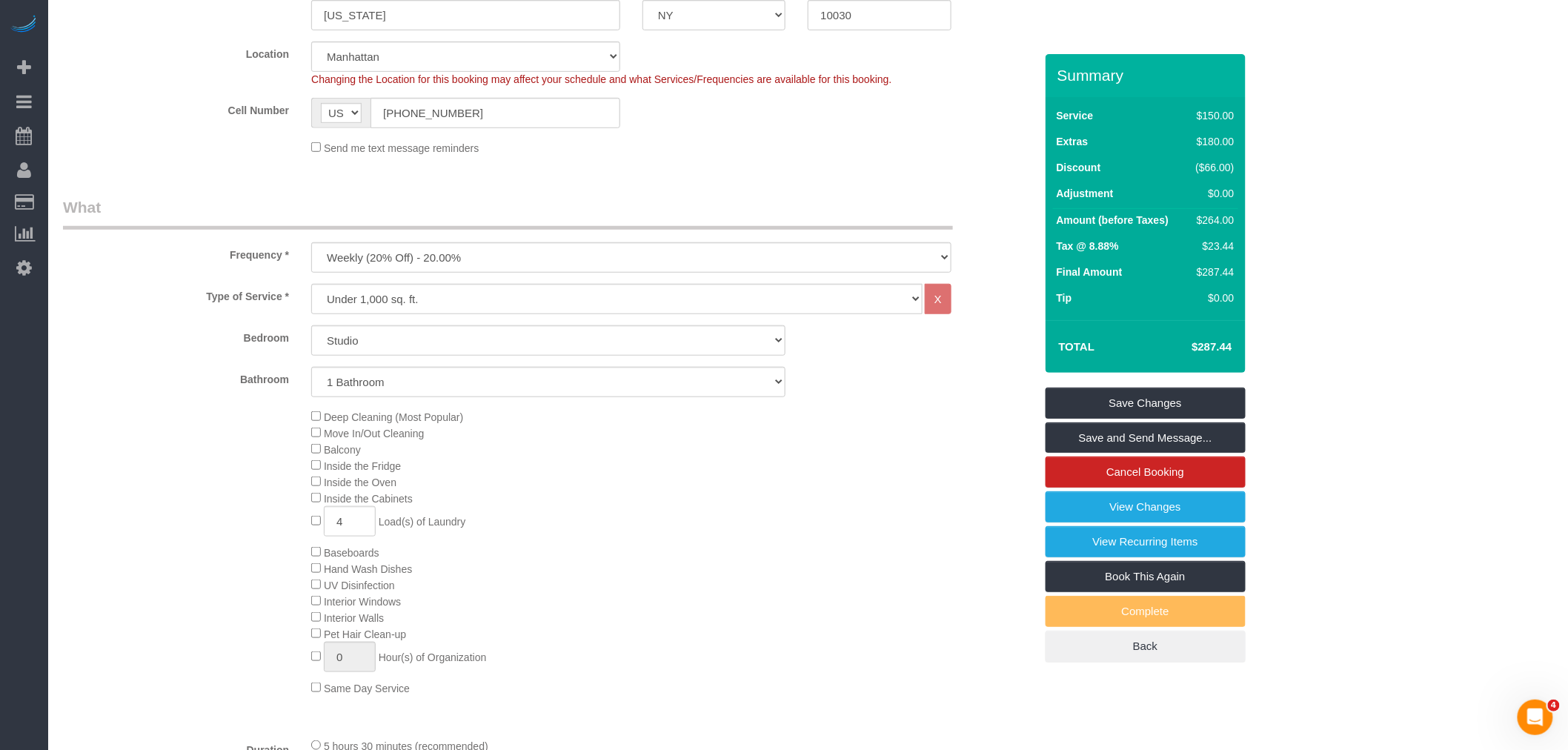
scroll to position [494, 0]
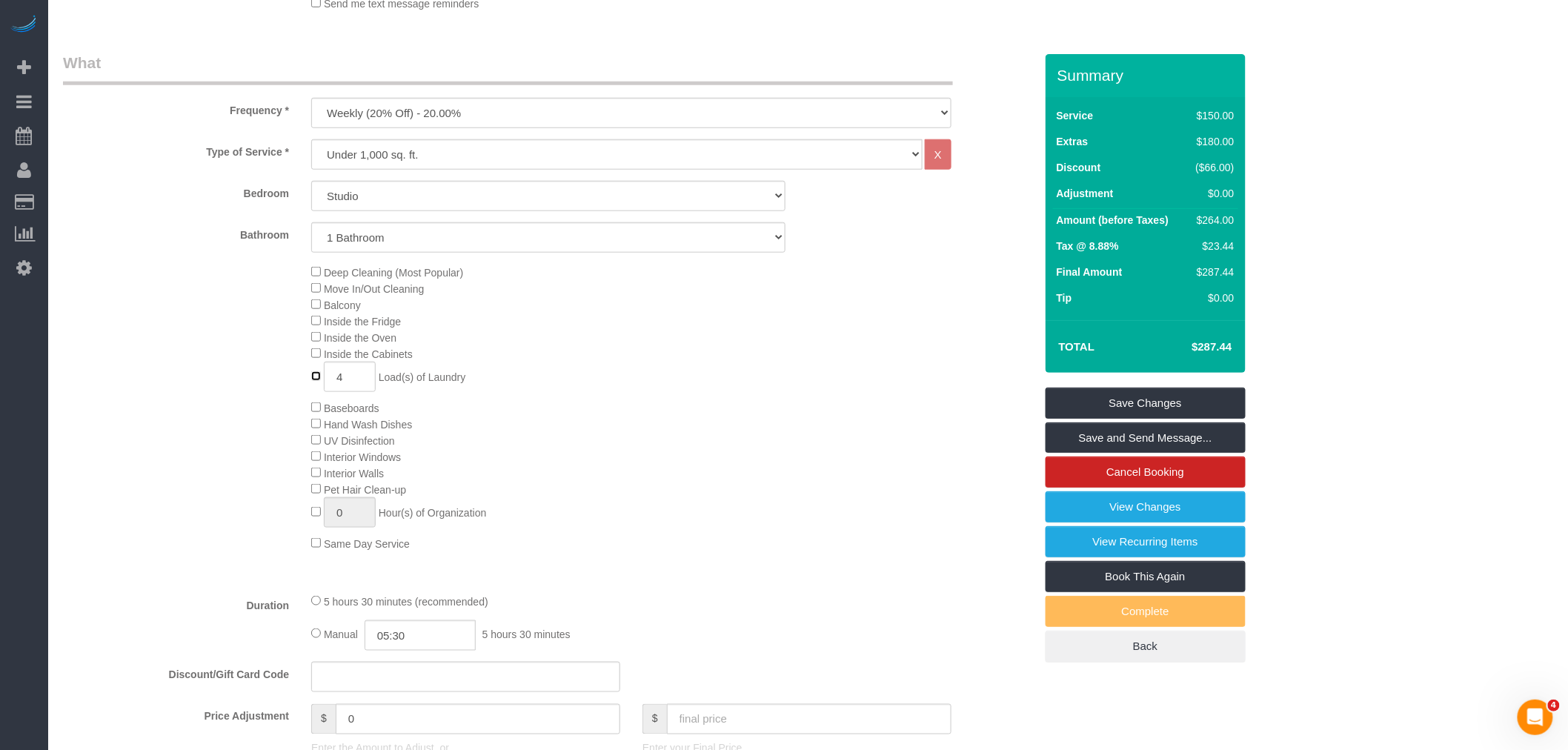
type input "0"
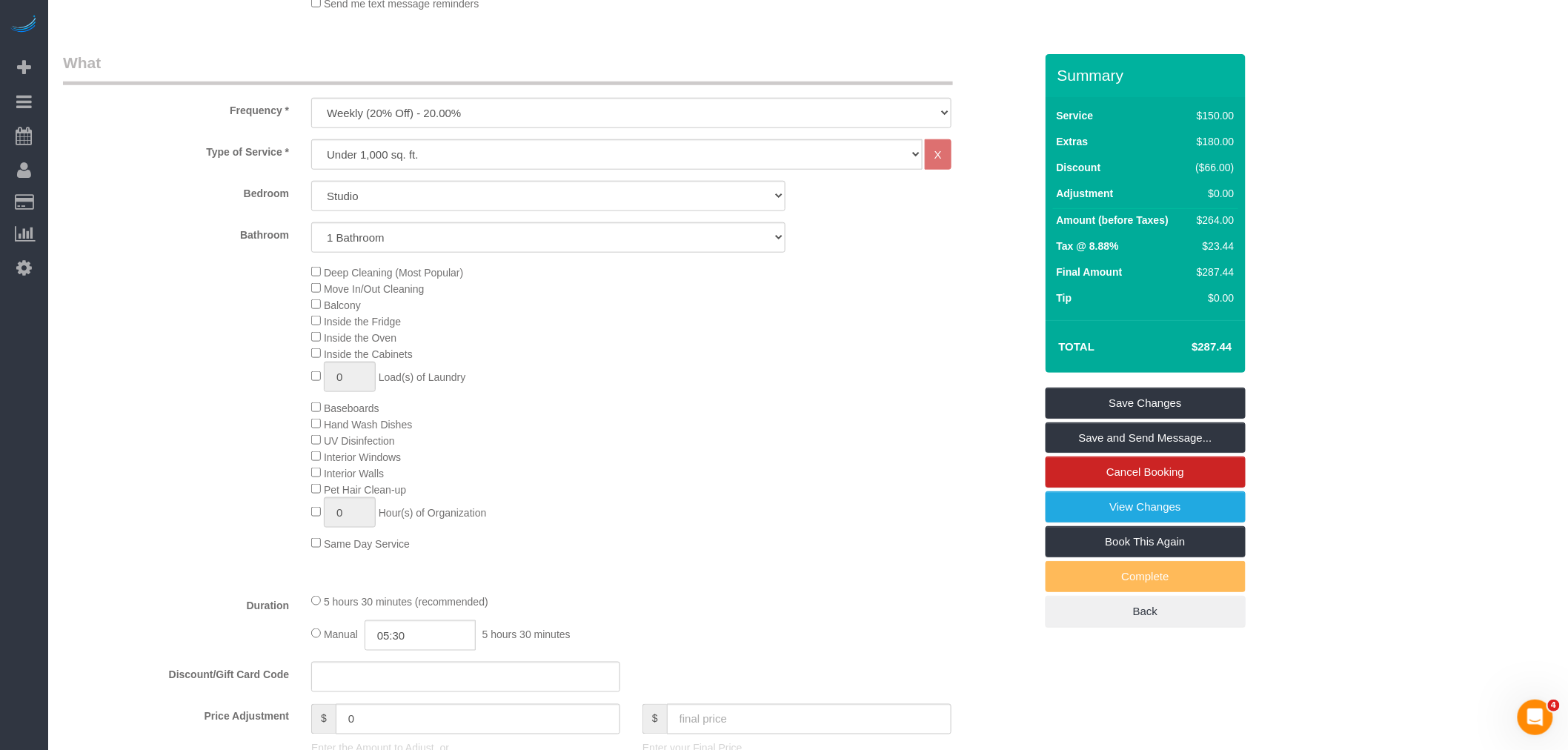
click at [680, 377] on div "Deep Cleaning (Most Popular) Move In/Out Cleaning Balcony Inside the Fridge Ins…" at bounding box center [672, 408] width 745 height 287
drag, startPoint x: 1174, startPoint y: 349, endPoint x: 1234, endPoint y: 350, distance: 60.0
click at [1234, 350] on td "$130.66" at bounding box center [1189, 347] width 96 height 37
copy h4 "$130.66"
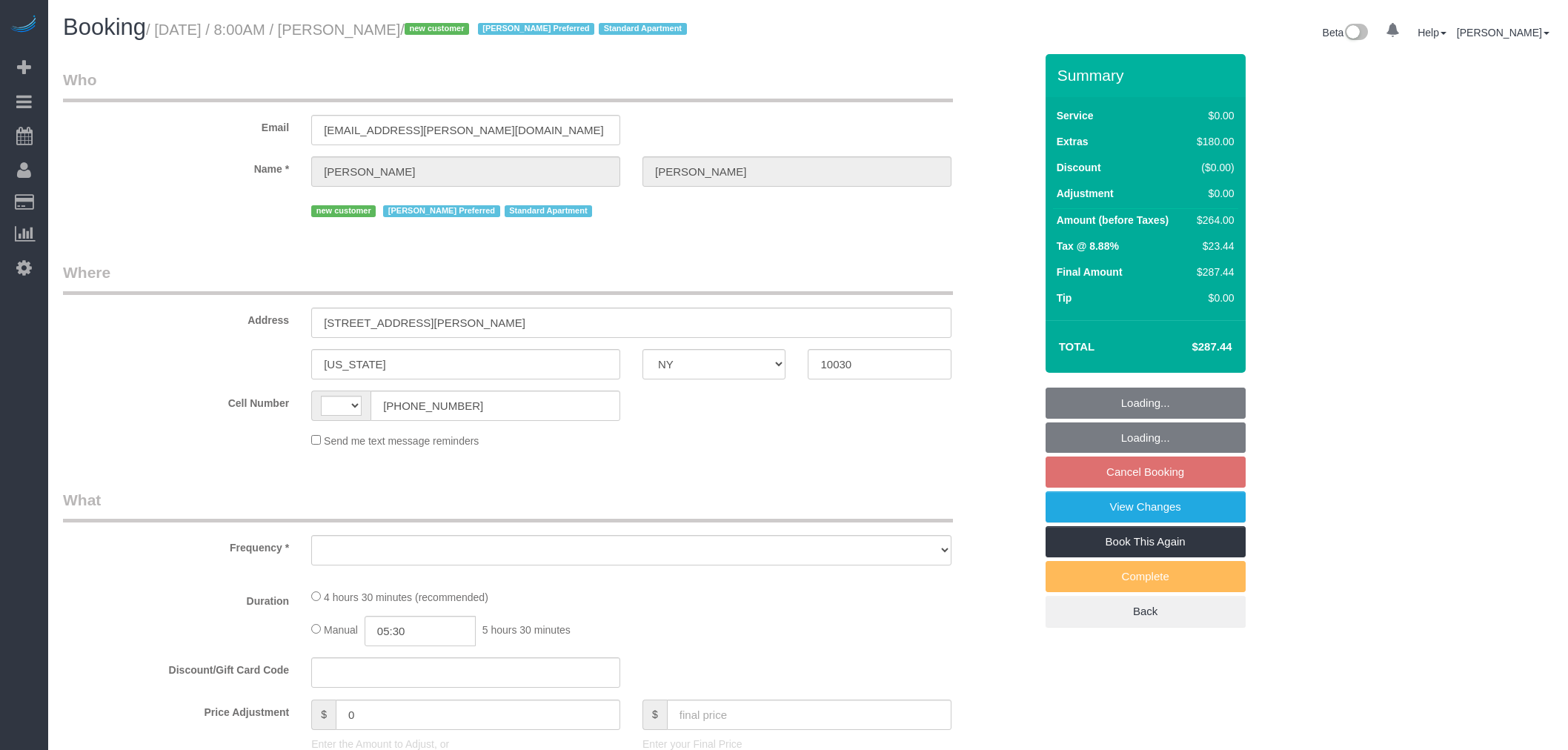
select select "NY"
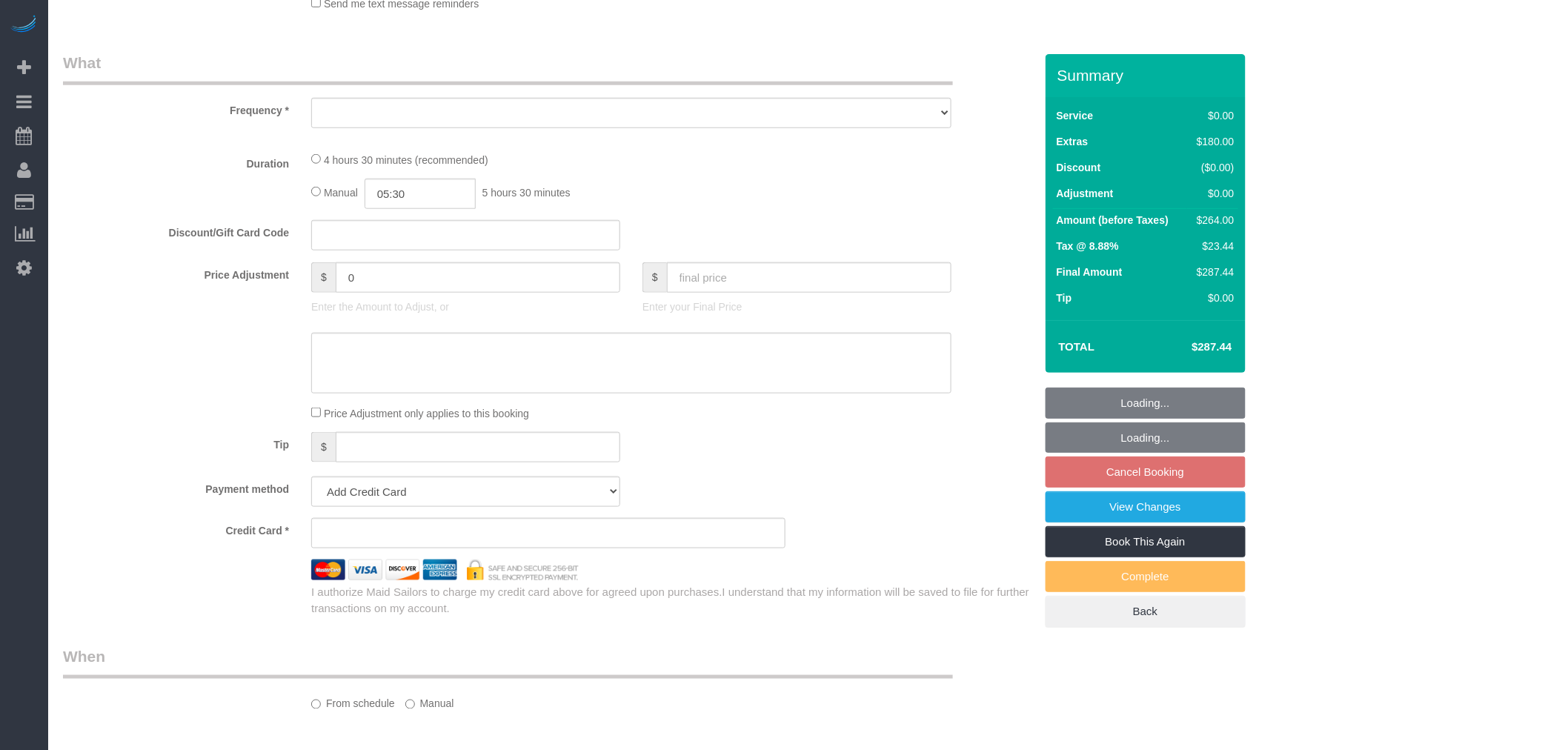
scroll to position [550, 0]
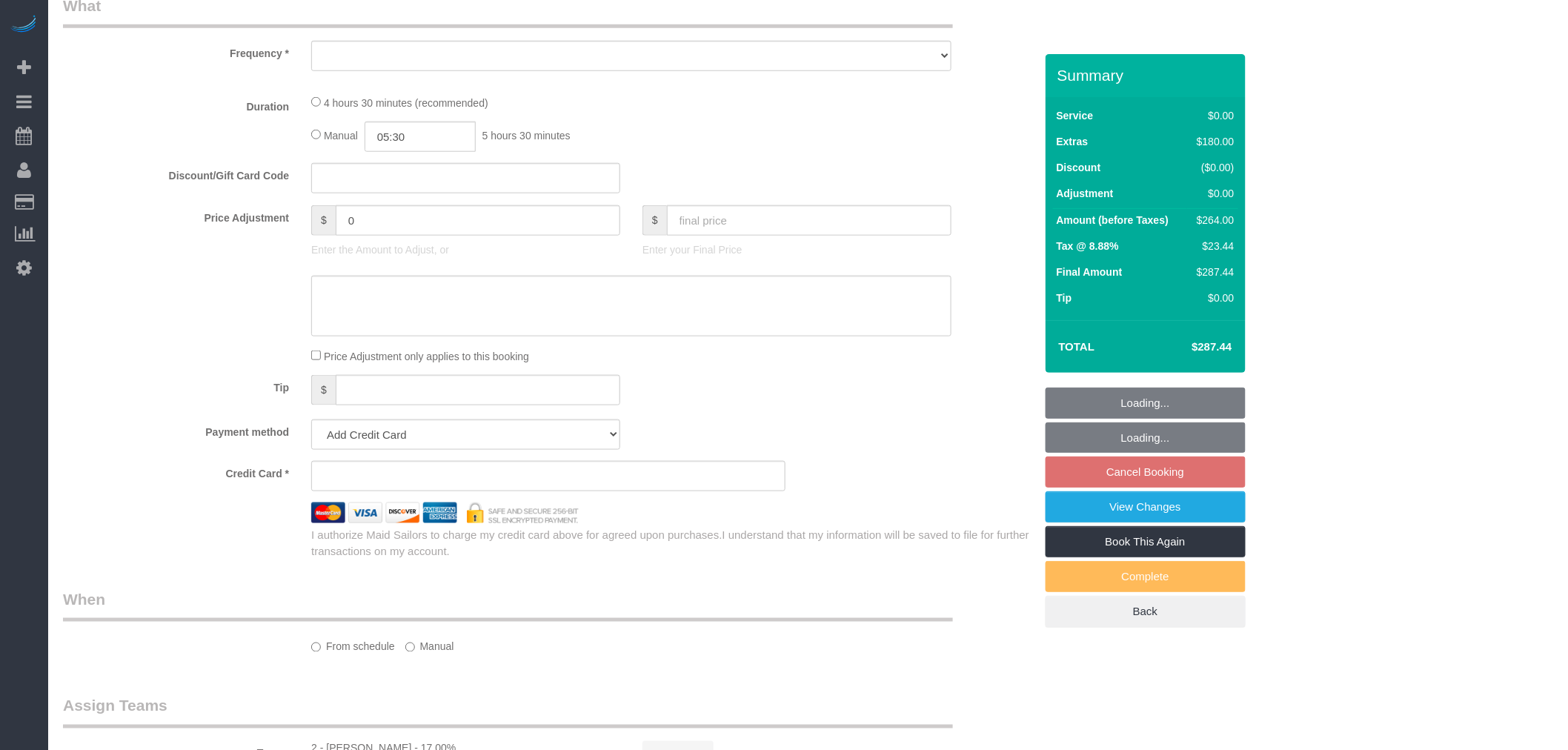
select select "string:[GEOGRAPHIC_DATA]"
select select "object:793"
select select "string:stripe-pm_1RzMjD4VGloSiKo7AQhaJz1S"
select select "number:89"
select select "number:90"
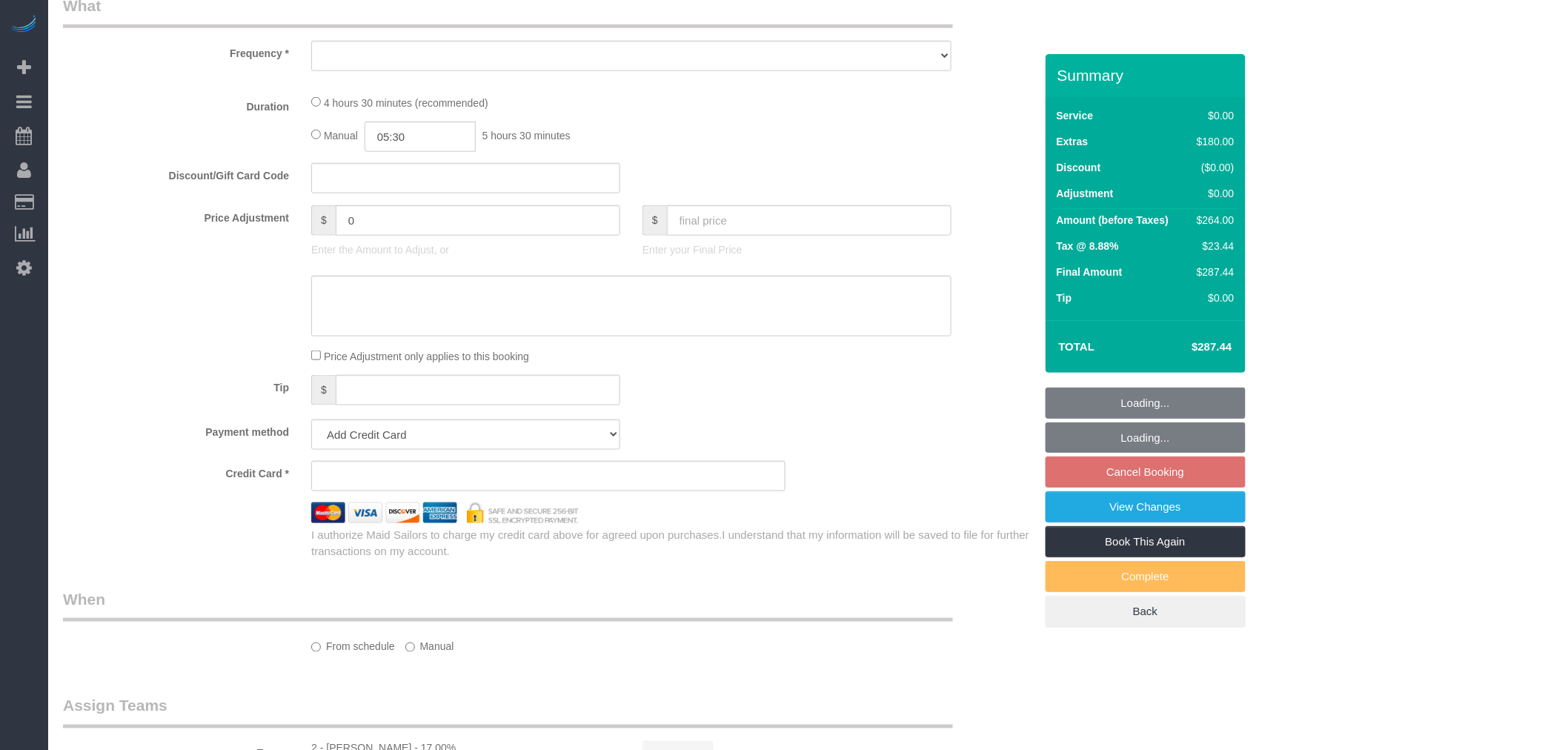
select select "number:15"
select select "number:6"
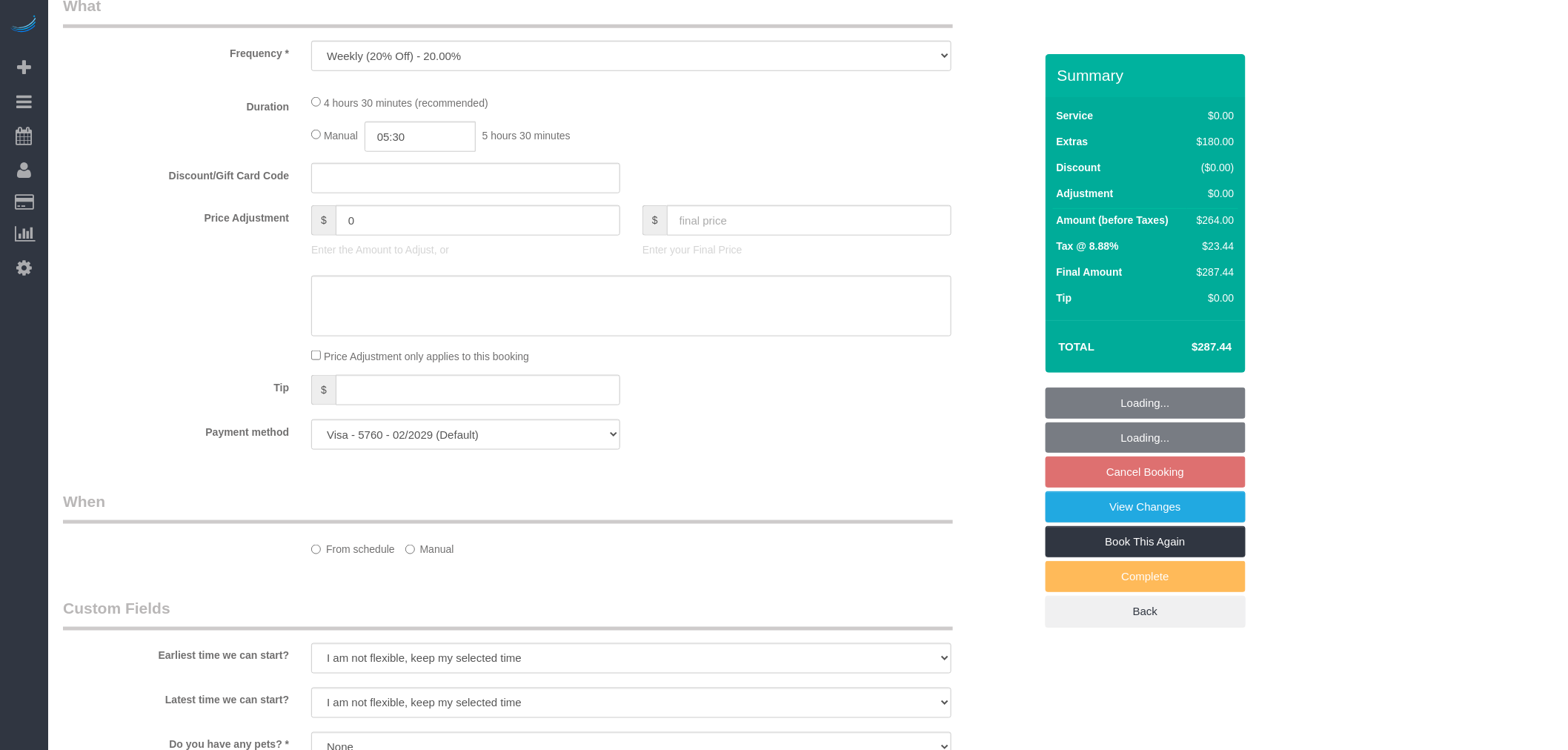
select select "spot1"
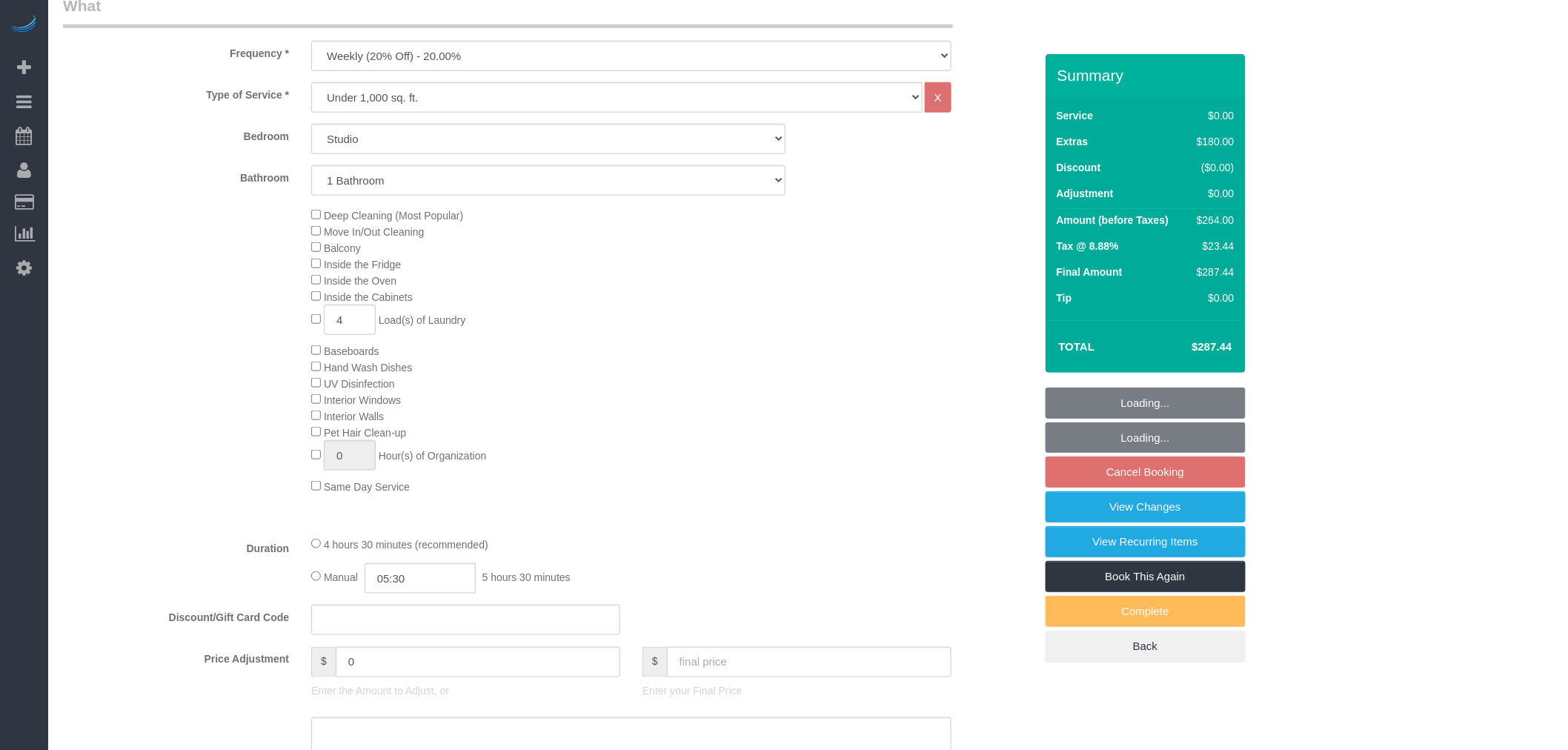
select select "object:1320"
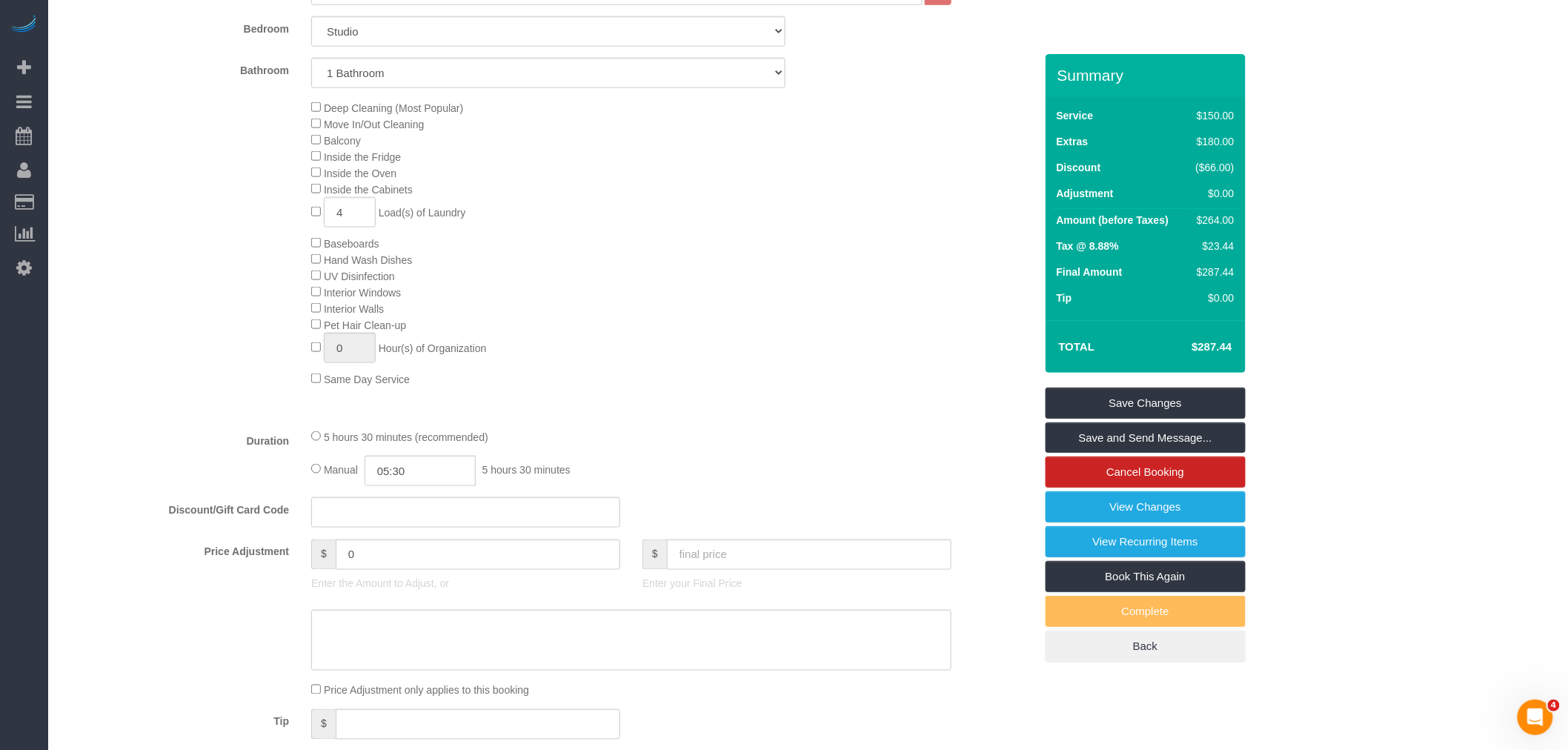
scroll to position [0, 0]
click at [321, 444] on div "5 hours 30 minutes (recommended)" at bounding box center [631, 437] width 640 height 17
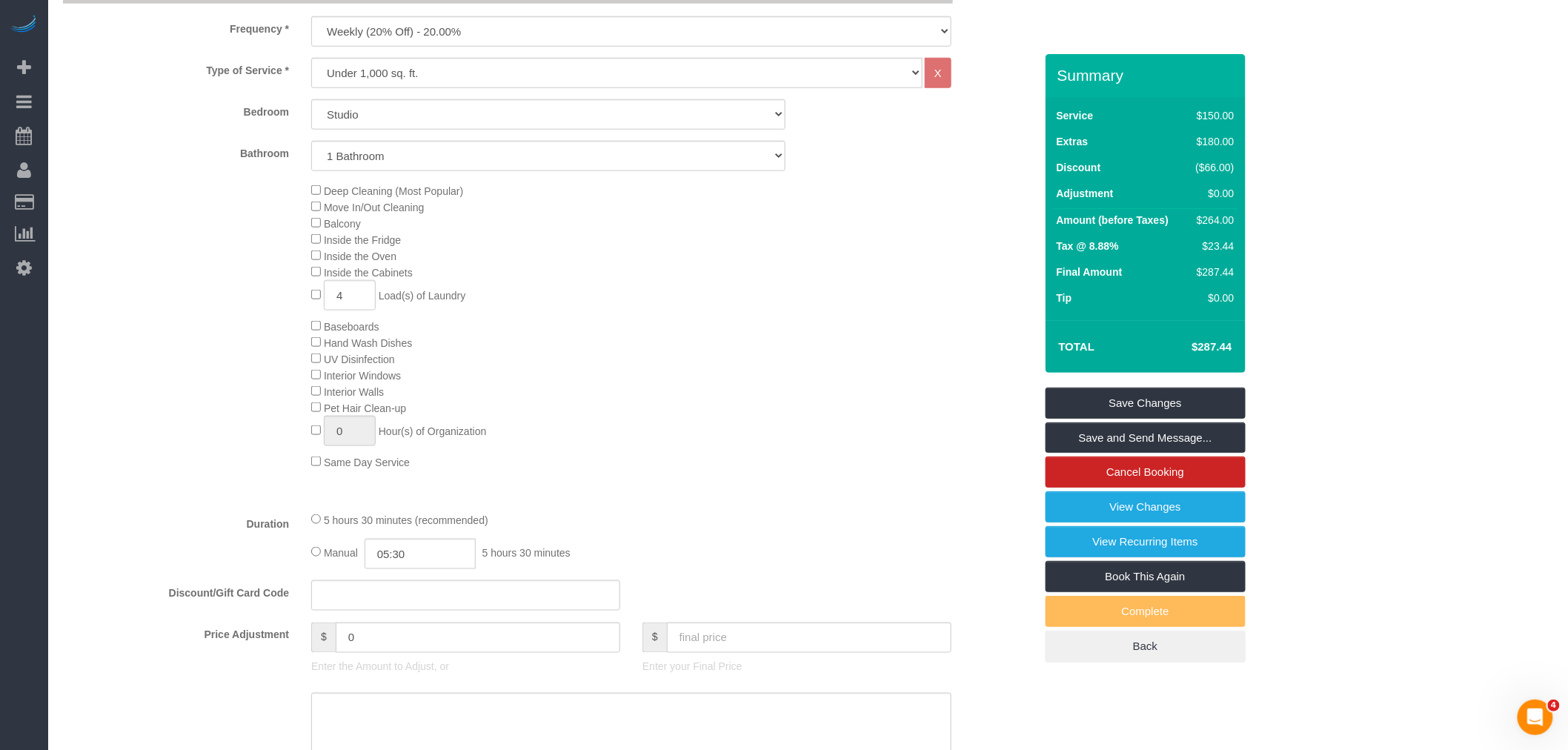
scroll to position [576, 0]
type input "0"
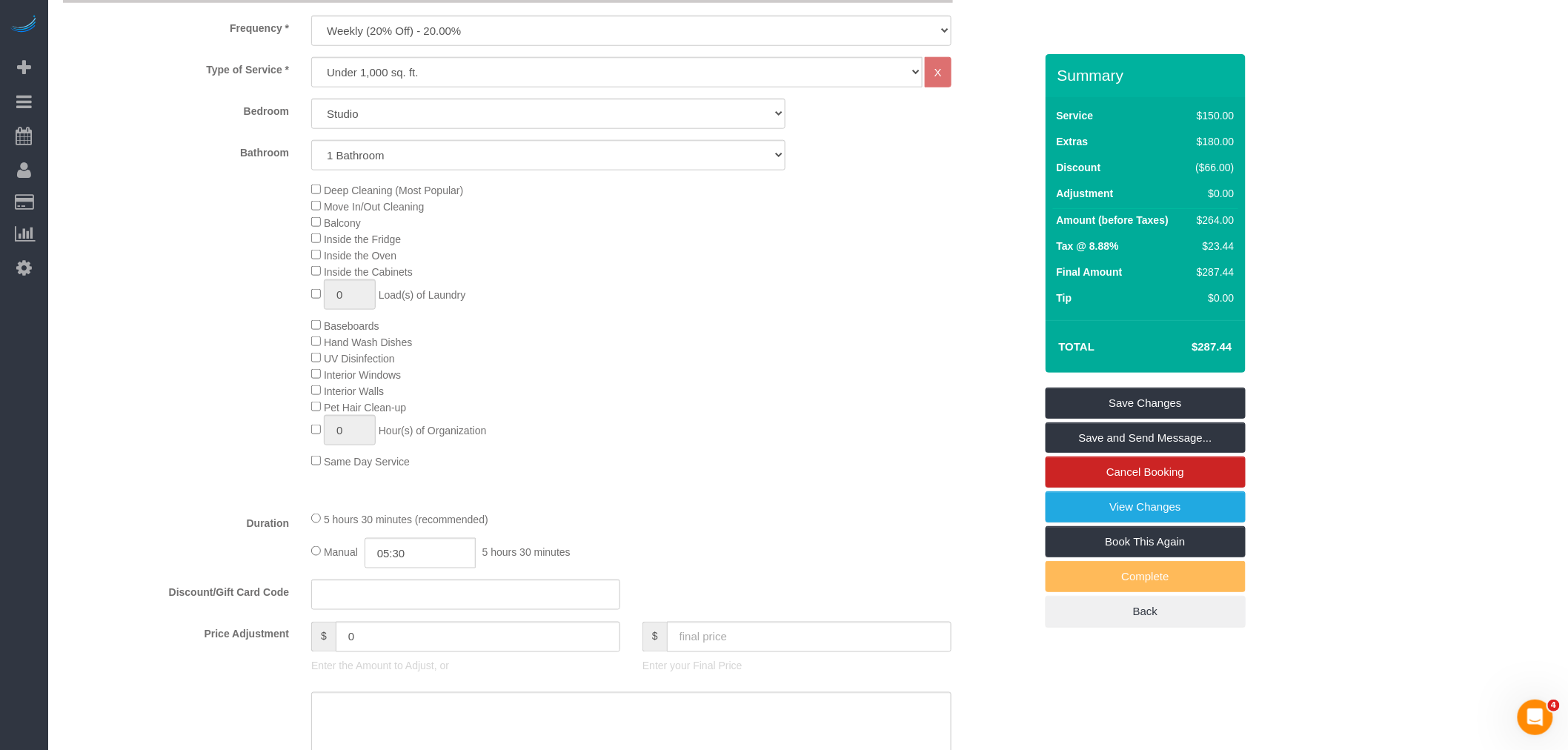
click at [722, 308] on div "Deep Cleaning (Most Popular) Move In/Out Cleaning Balcony Inside the Fridge Ins…" at bounding box center [672, 325] width 745 height 287
drag, startPoint x: 1181, startPoint y: 352, endPoint x: 1240, endPoint y: 357, distance: 59.2
click at [1240, 357] on div "Total $130.66" at bounding box center [1146, 346] width 200 height 53
copy table "Total"
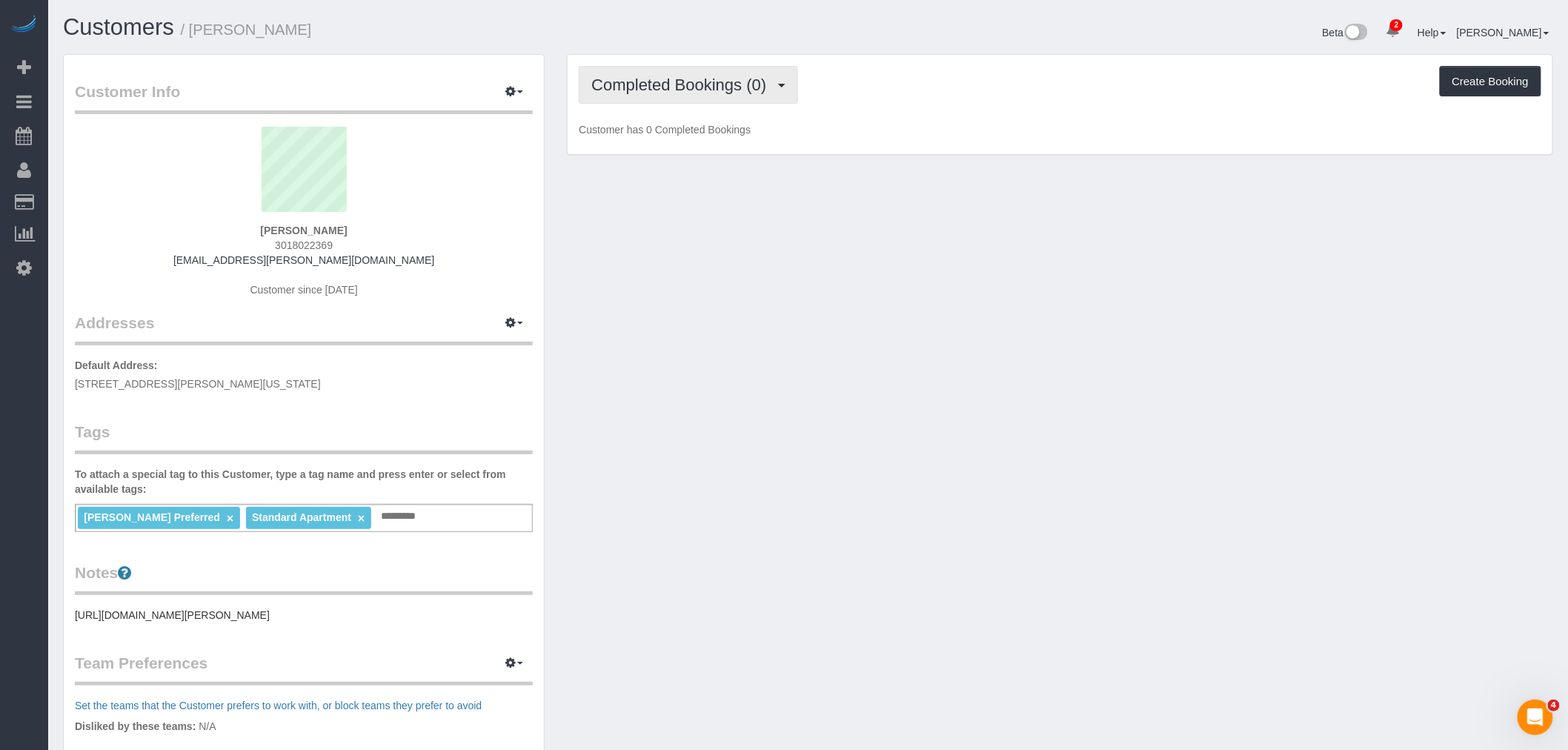
click at [701, 75] on button "Completed Bookings (0)" at bounding box center [688, 84] width 220 height 38
click at [688, 141] on link "Upcoming Bookings (7)" at bounding box center [656, 138] width 154 height 19
click at [895, 130] on p "Customer has 0 Upcoming Bookings" at bounding box center [1060, 129] width 963 height 15
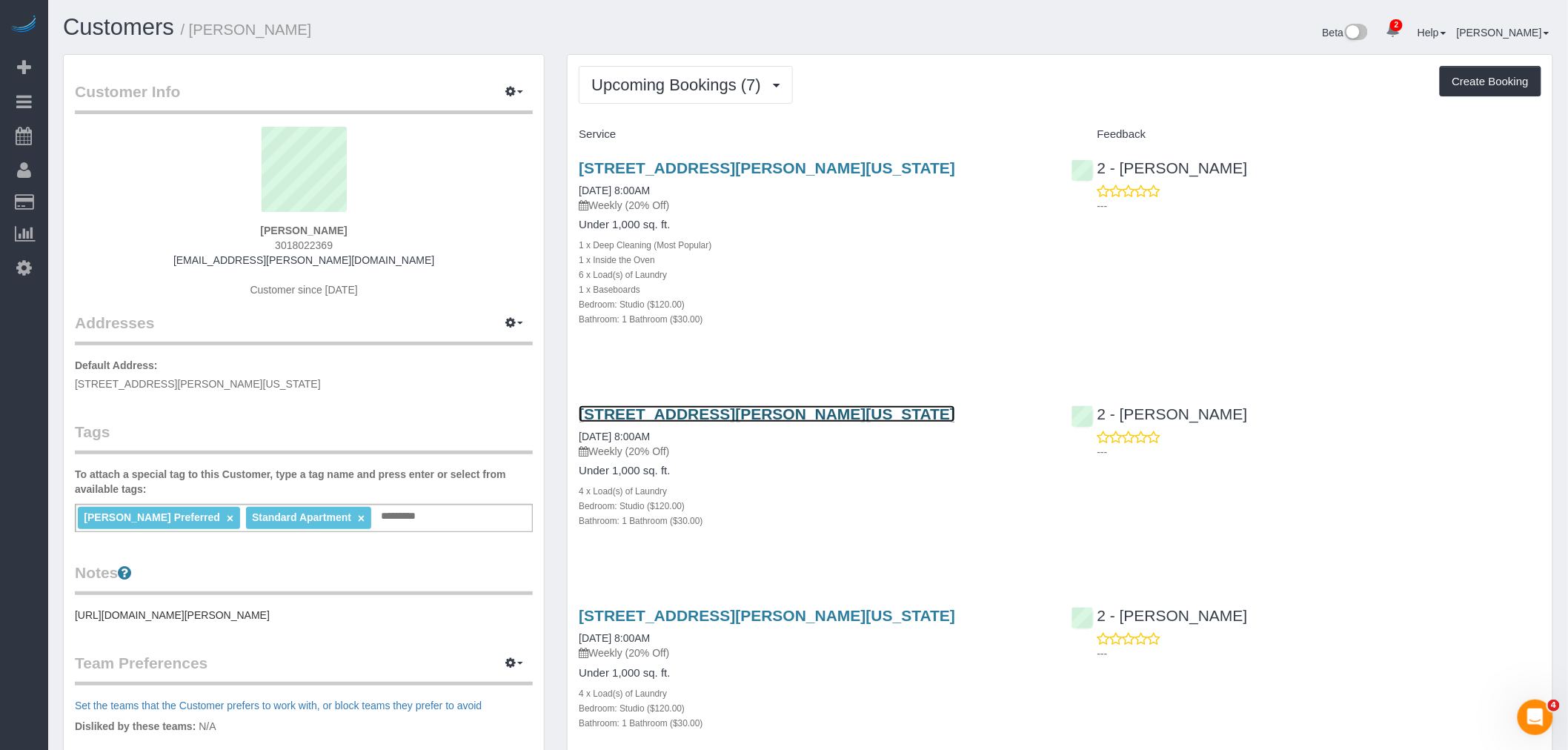
click at [955, 423] on link "[STREET_ADDRESS][PERSON_NAME][US_STATE]" at bounding box center [766, 413] width 377 height 17
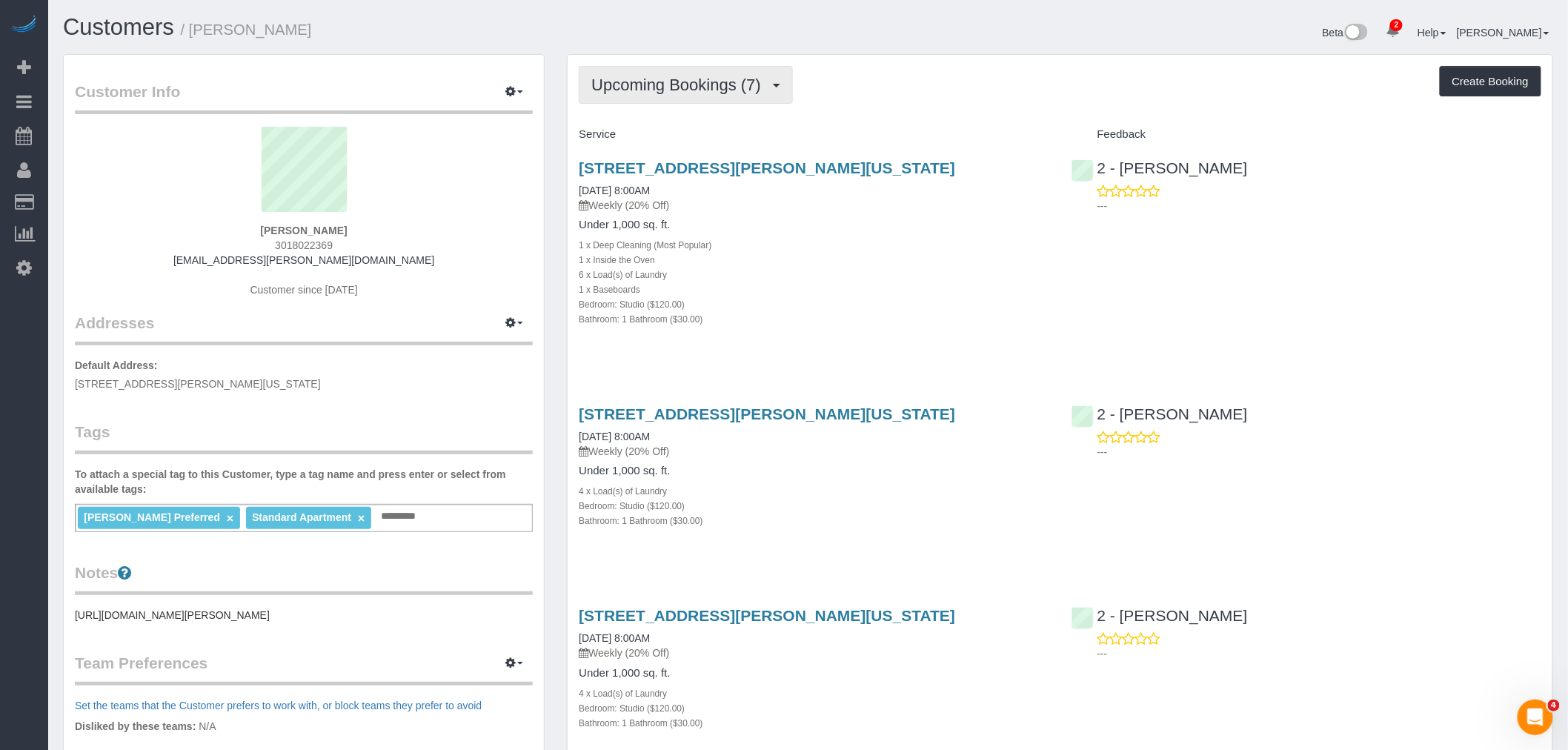
click at [677, 88] on span "Upcoming Bookings (7)" at bounding box center [680, 85] width 177 height 18
drag, startPoint x: 670, startPoint y: 131, endPoint x: 800, endPoint y: 120, distance: 130.5
click at [670, 131] on link "Upcoming Bookings (7)" at bounding box center [656, 138] width 154 height 19
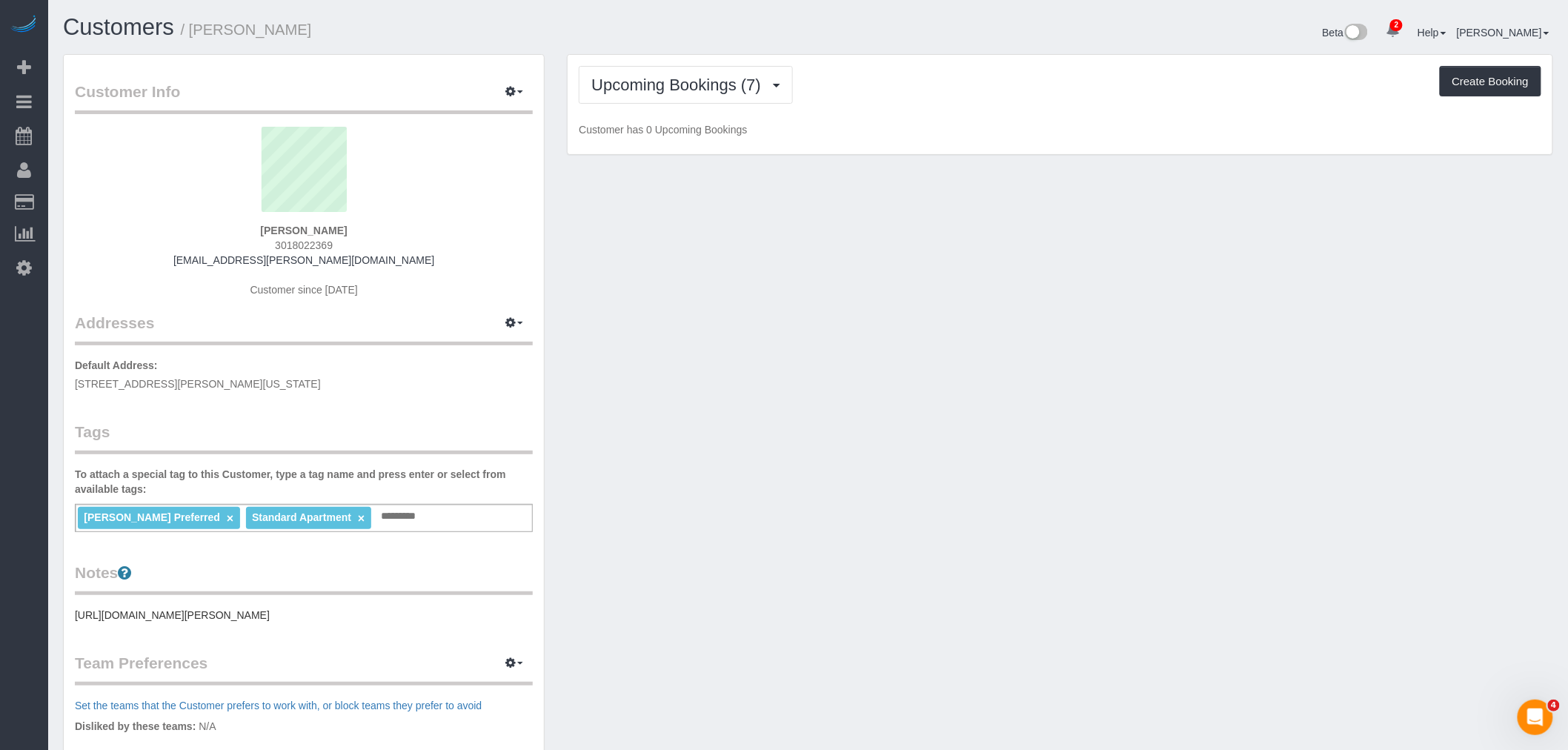
drag, startPoint x: 934, startPoint y: 96, endPoint x: 872, endPoint y: 173, distance: 98.9
click at [934, 96] on div "Upcoming Bookings (7) Completed Bookings (0) Upcoming Bookings (7) Cancelled Bo…" at bounding box center [1060, 84] width 963 height 38
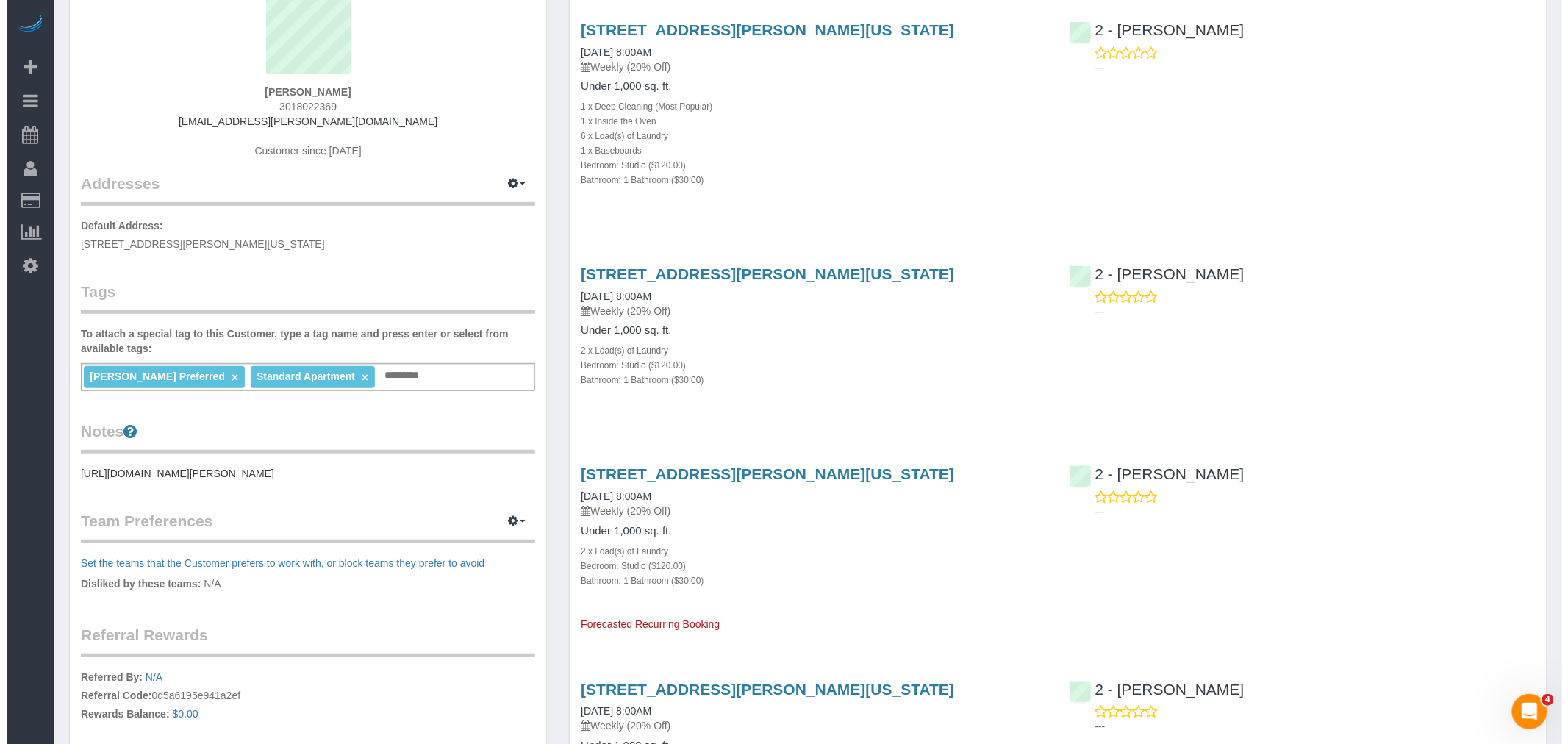
scroll to position [326, 0]
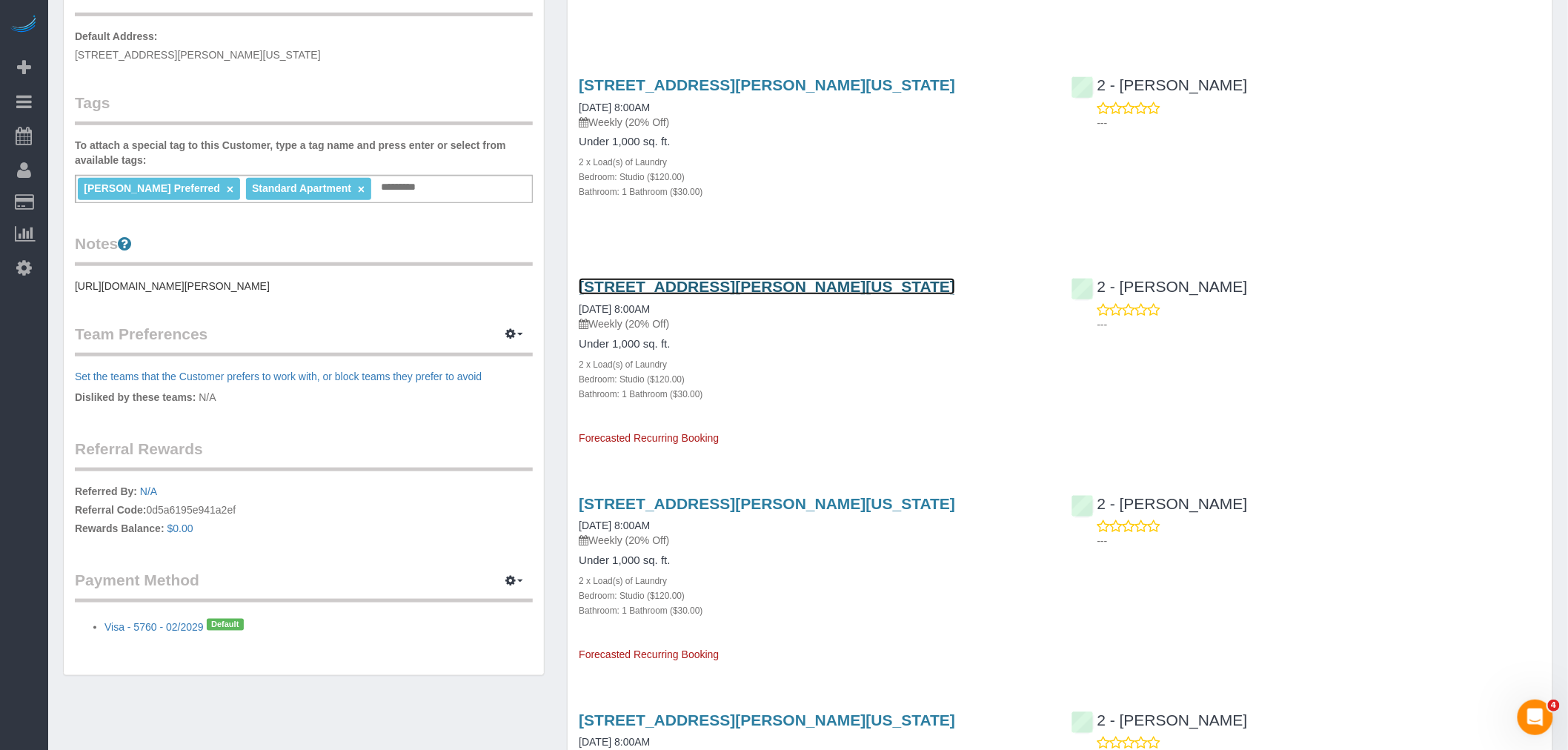
click at [787, 295] on link "2351 Adam Clayton Powell Jr Blvd, Apt. 317, New York, NY 10030" at bounding box center [766, 286] width 377 height 17
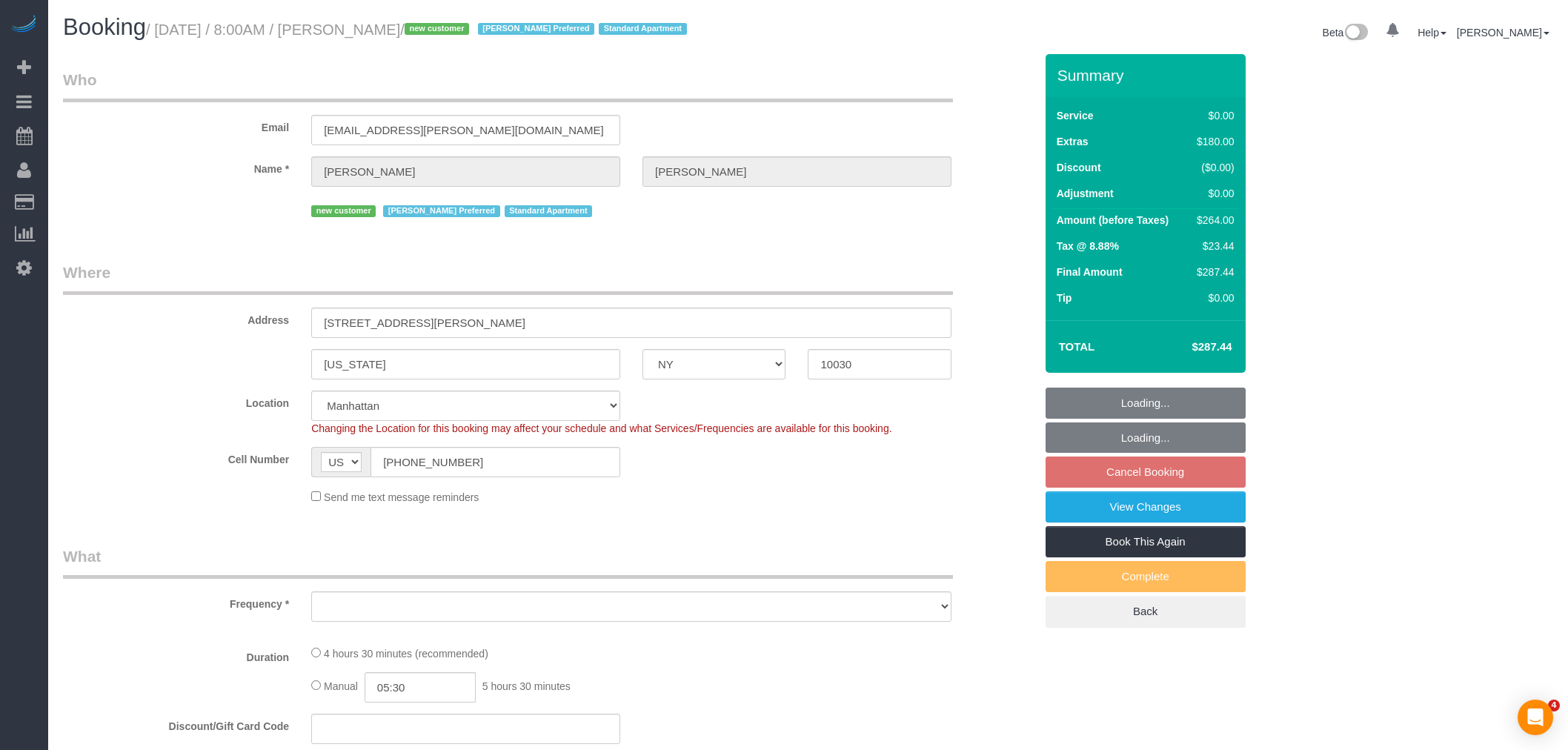
select select "NY"
select select "object:648"
select select "string:stripe-pm_1RzMjD4VGloSiKo7AQhaJz1S"
select select "number:89"
select select "number:90"
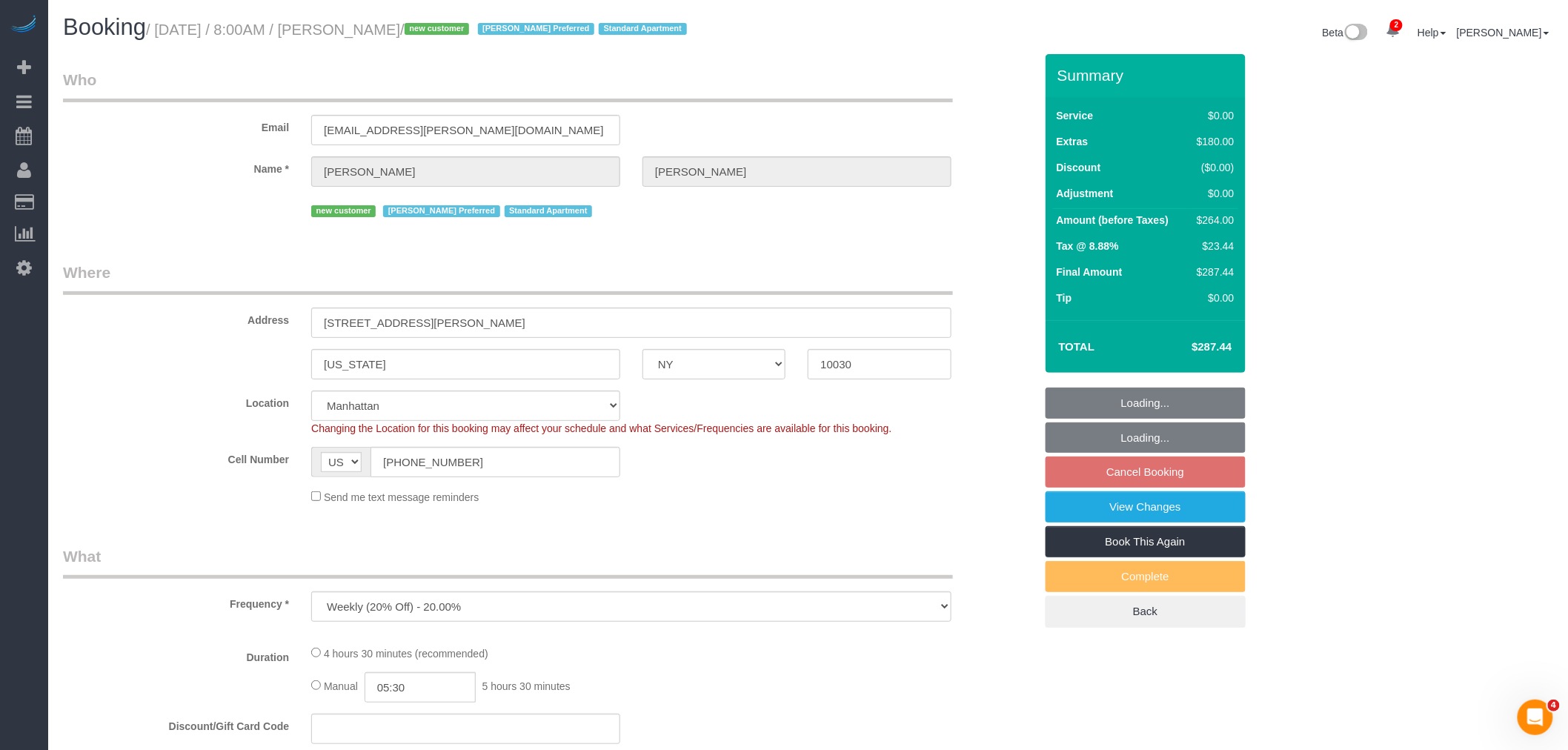
select select "number:15"
select select "number:6"
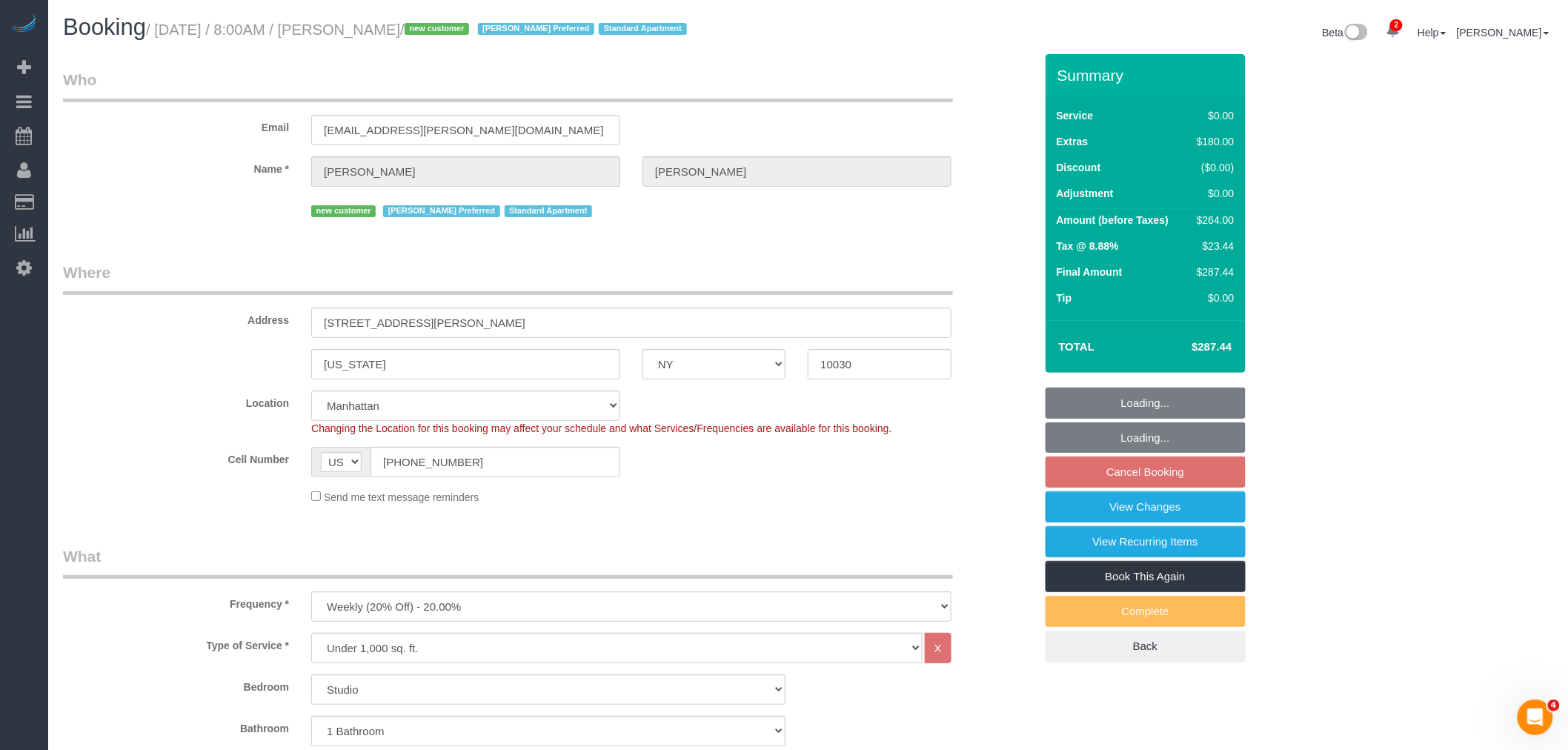
select select "object:902"
select select "spot1"
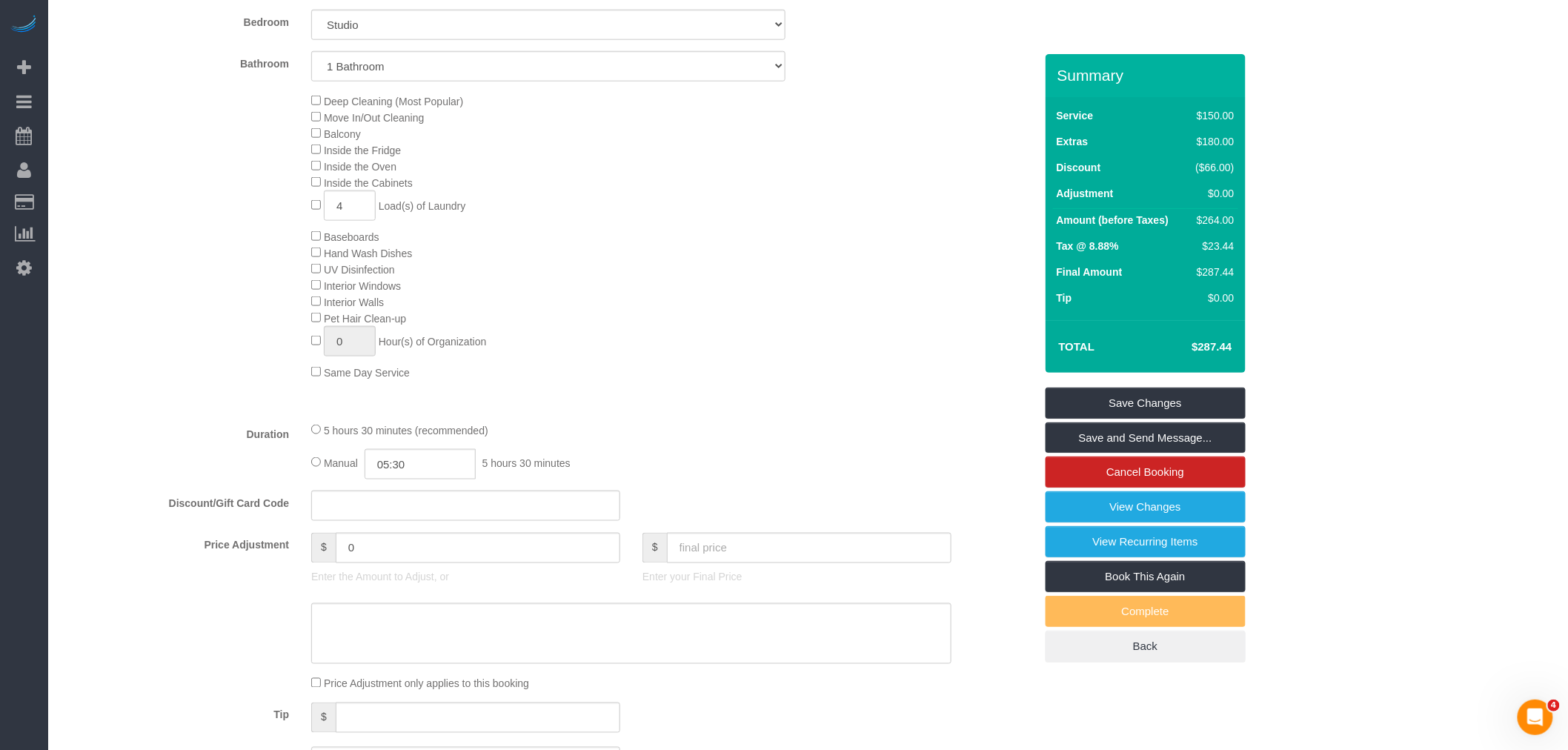
scroll to position [823, 0]
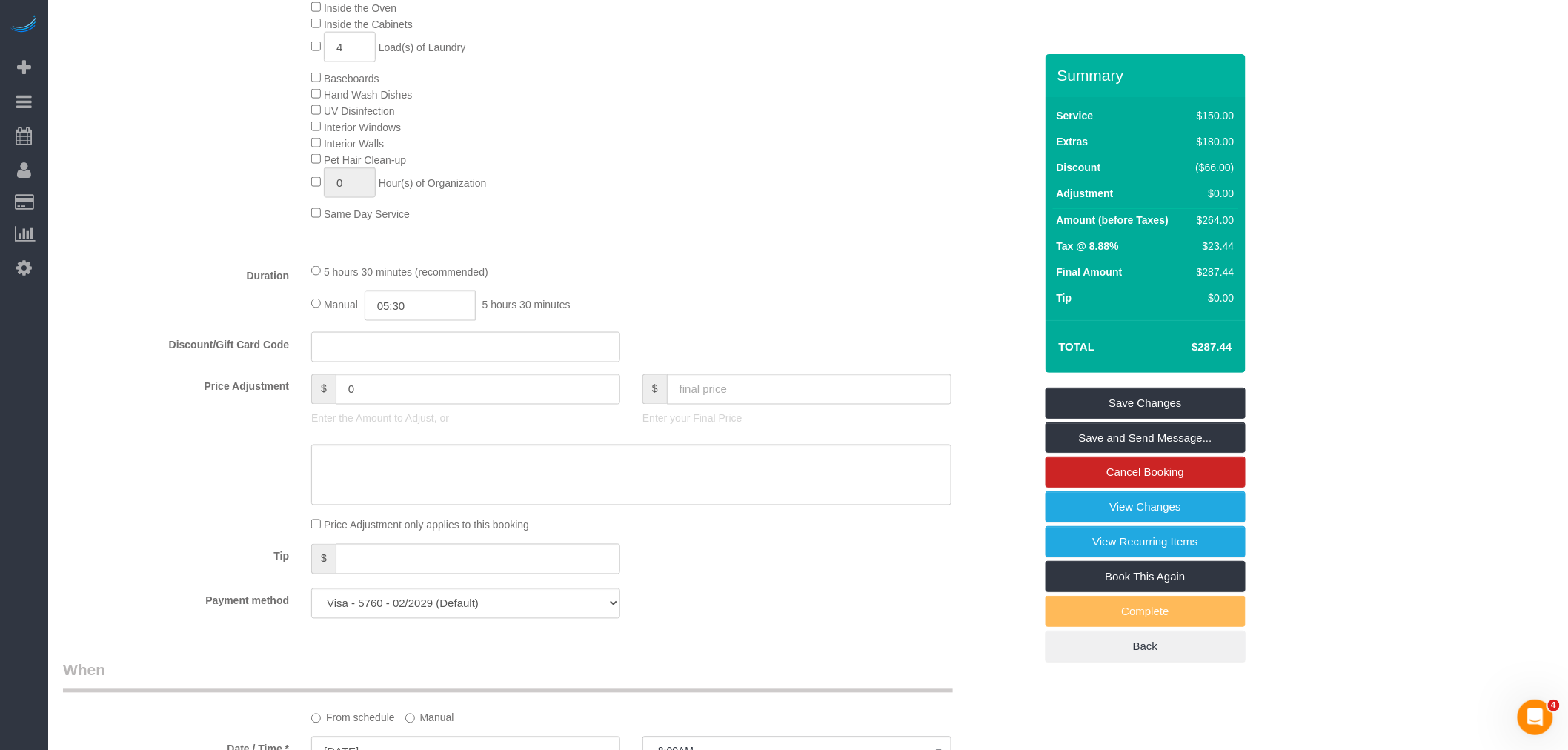
drag, startPoint x: 751, startPoint y: 163, endPoint x: 730, endPoint y: 144, distance: 28.3
click at [751, 163] on div "Deep Cleaning (Most Popular) Move In/Out Cleaning Balcony Inside the Fridge Ins…" at bounding box center [672, 78] width 745 height 287
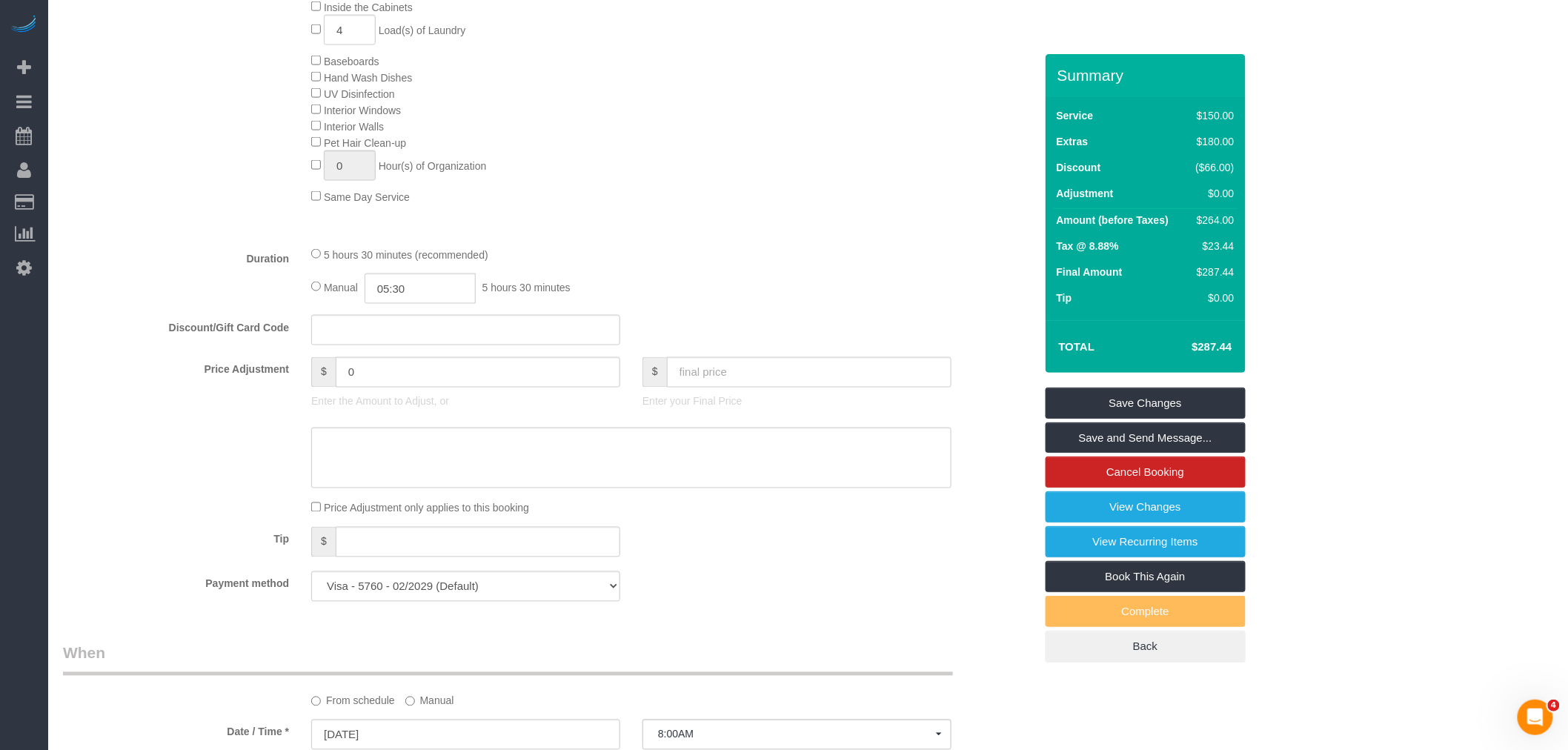
scroll to position [741, 0]
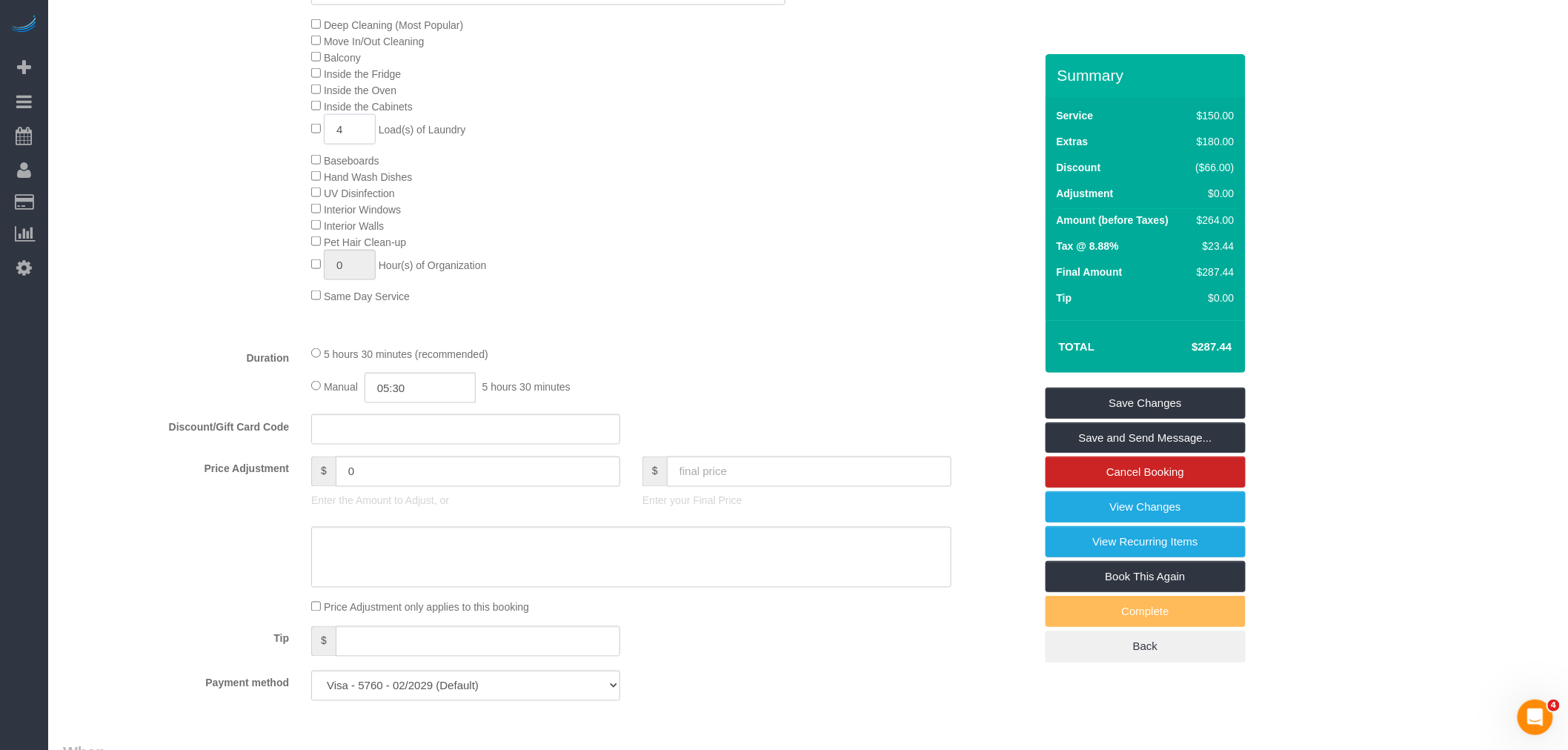
drag, startPoint x: 337, startPoint y: 134, endPoint x: 285, endPoint y: 136, distance: 52.0
click at [285, 136] on div "Deep Cleaning (Most Popular) Move In/Out Cleaning Balcony Inside the Fridge Ins…" at bounding box center [549, 160] width 994 height 287
type input "2"
click at [660, 165] on div "Deep Cleaning (Most Popular) Move In/Out Cleaning Balcony Inside the Fridge Ins…" at bounding box center [672, 160] width 745 height 287
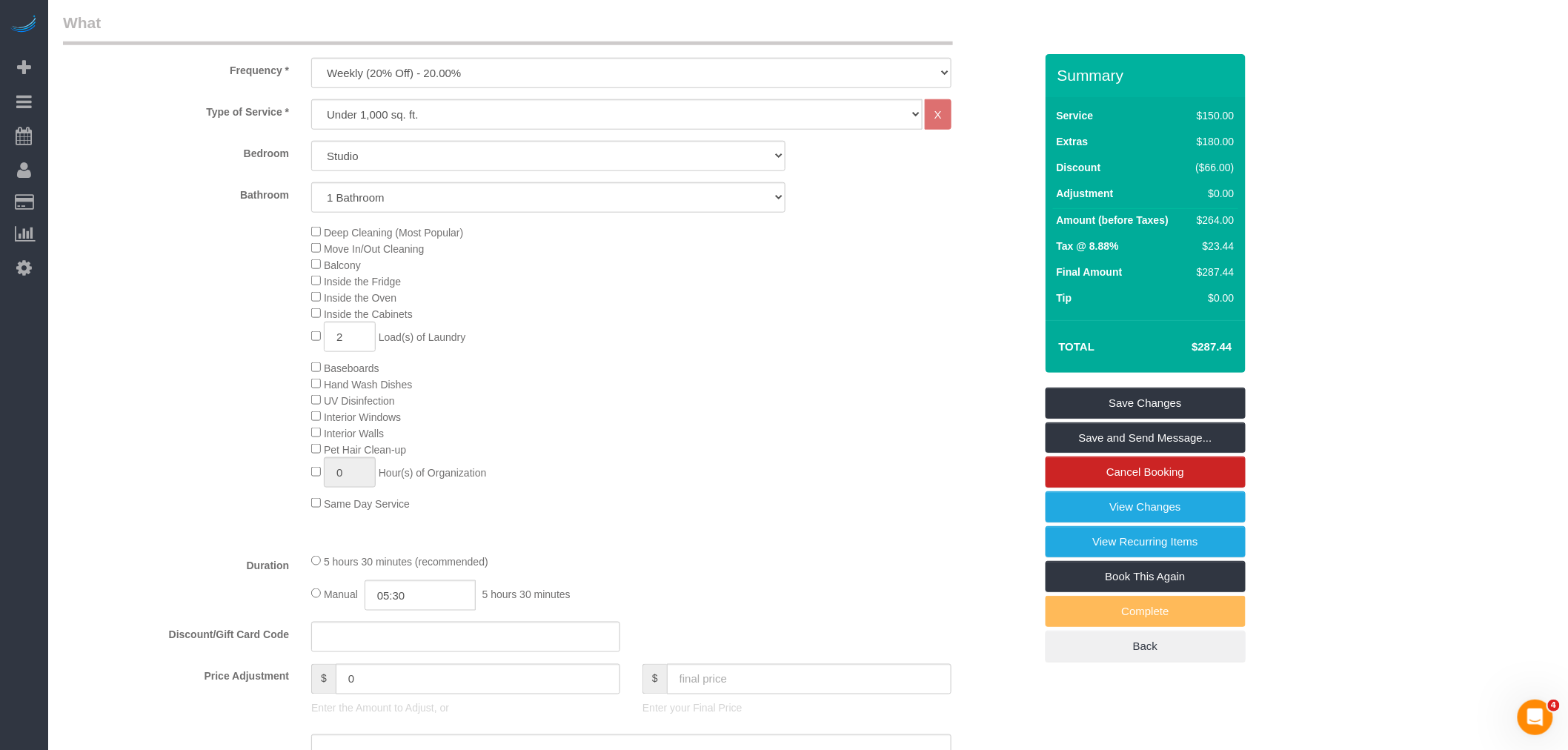
scroll to position [658, 0]
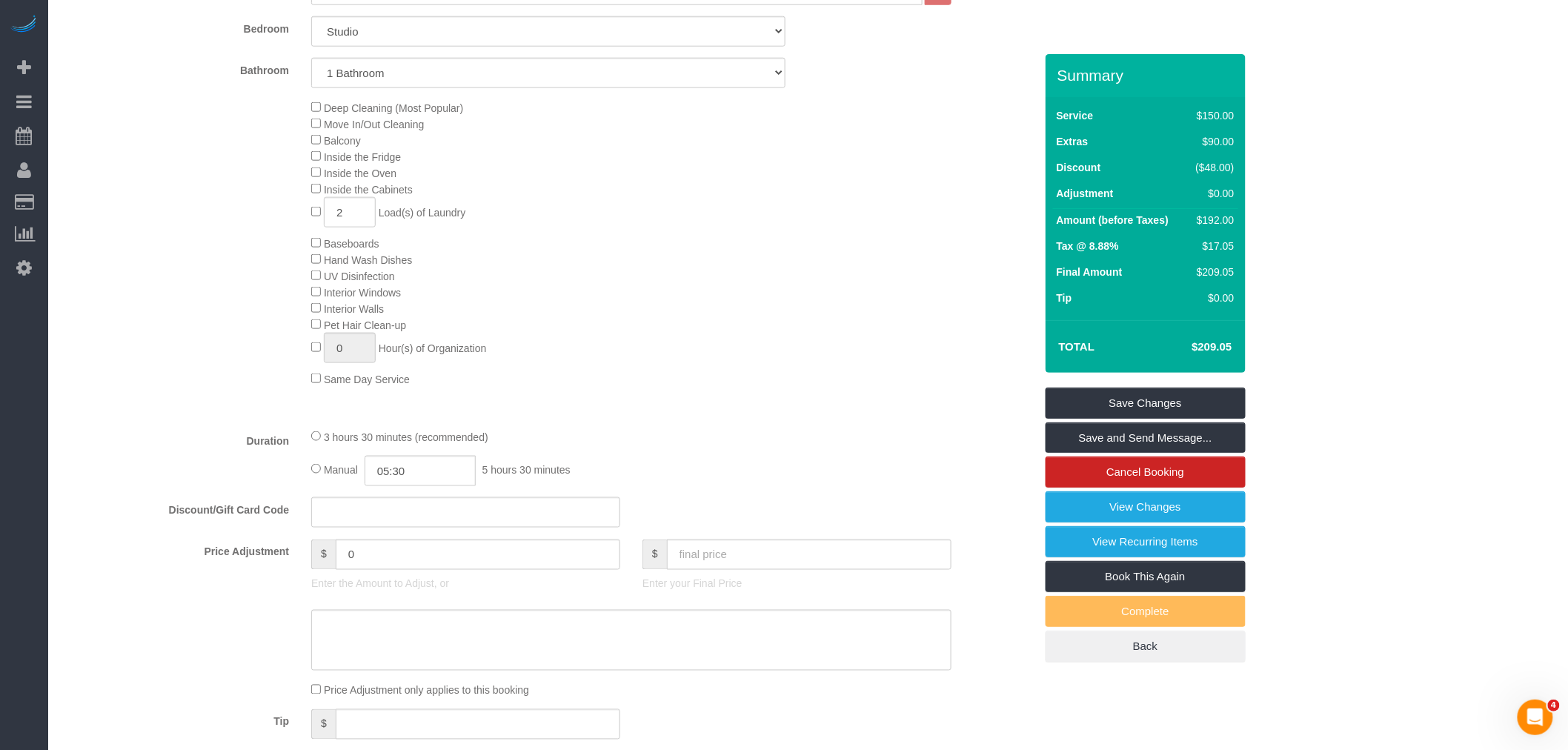
click at [309, 452] on div "3 hours 30 minutes (recommended) Manual 05:30 5 hours 30 minutes" at bounding box center [630, 457] width 662 height 58
click at [609, 417] on div "Type of Service * Under 1,000 sq. ft. 1,001 - 1,500 sq. ft. 1,500+ sq. ft. Cust…" at bounding box center [548, 195] width 971 height 442
select select "spot60"
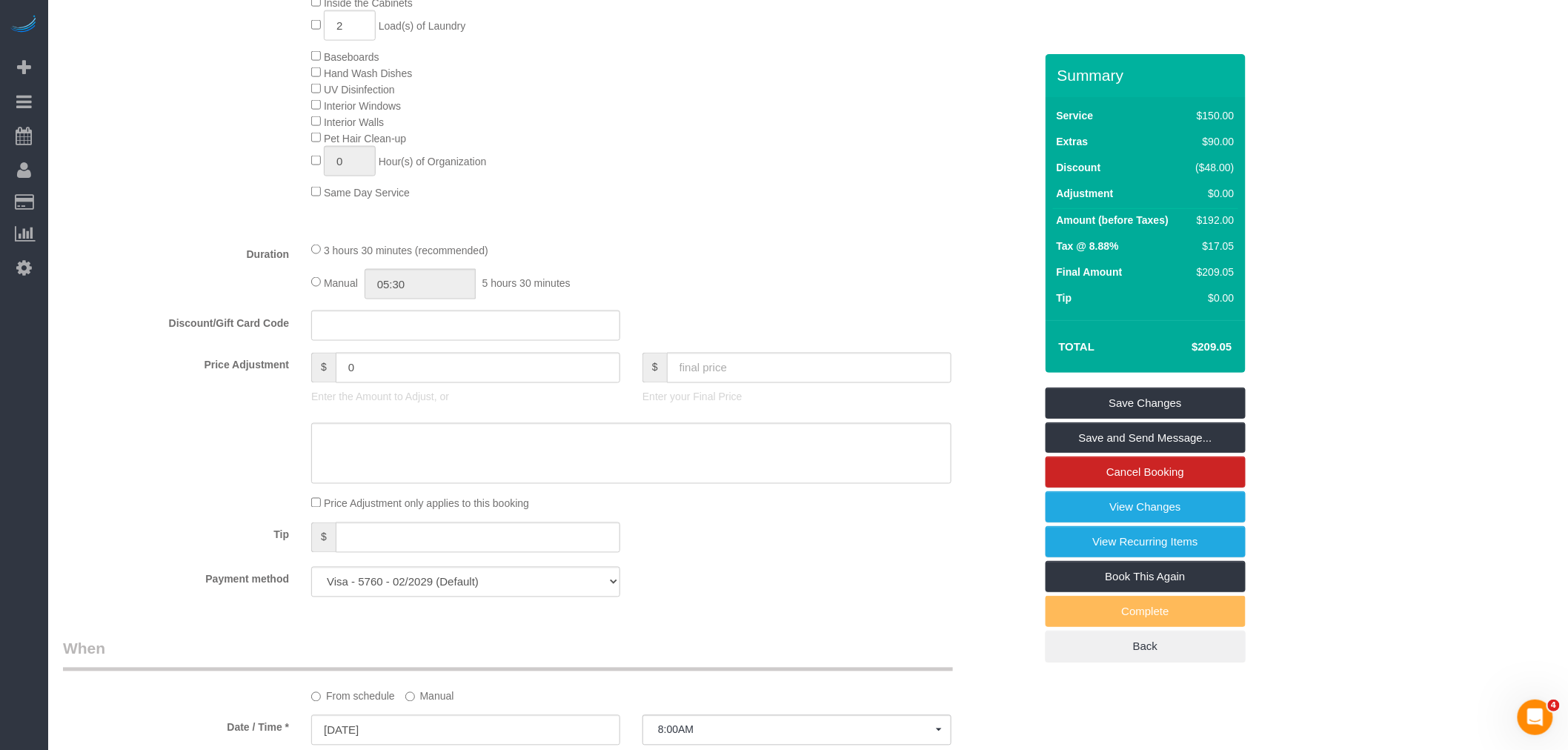
scroll to position [988, 0]
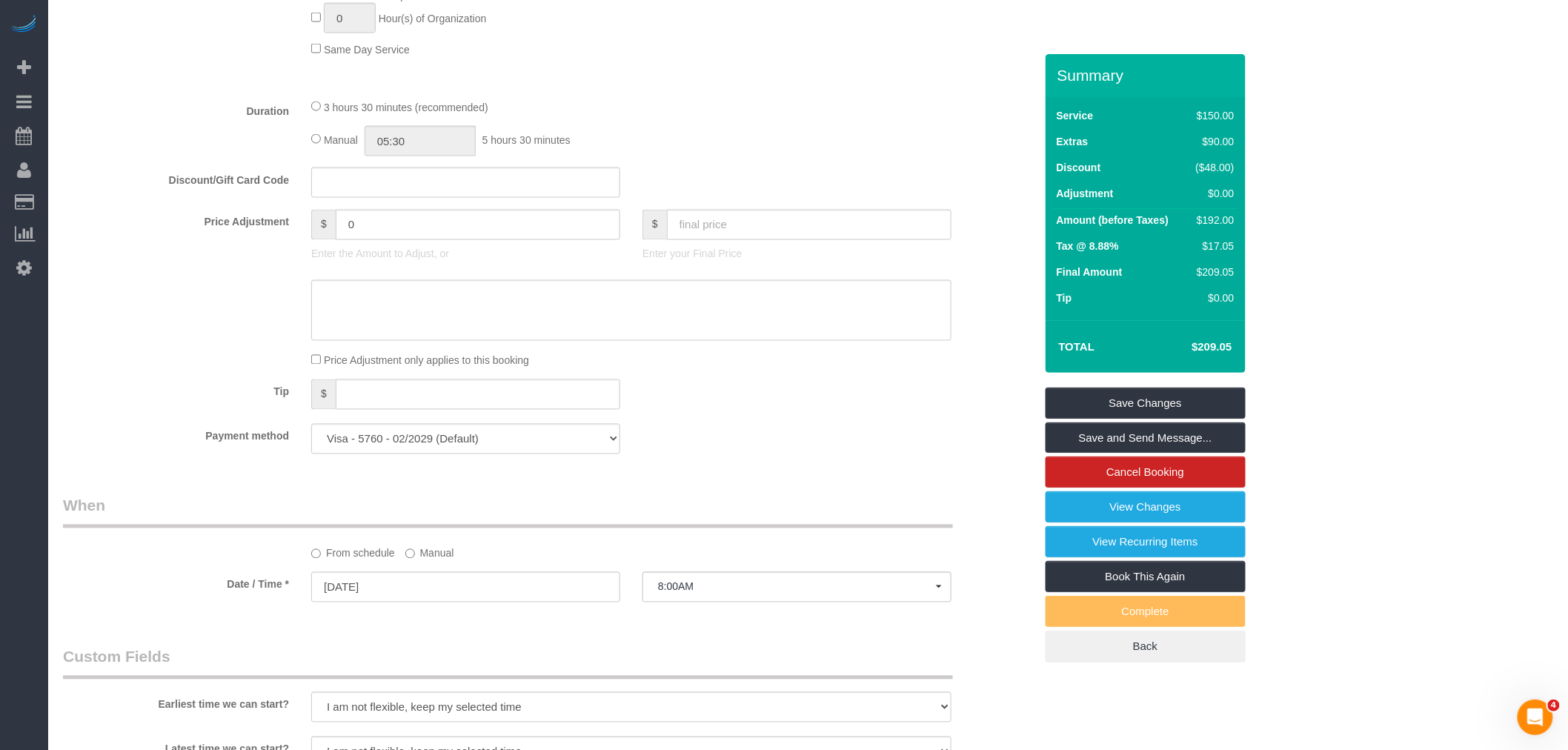
drag, startPoint x: 1184, startPoint y: 351, endPoint x: 1234, endPoint y: 347, distance: 50.2
click at [1234, 347] on td "$209.05" at bounding box center [1189, 347] width 96 height 37
copy h4 "$209.05"
click at [1142, 441] on link "Save and Send Message..." at bounding box center [1146, 438] width 200 height 31
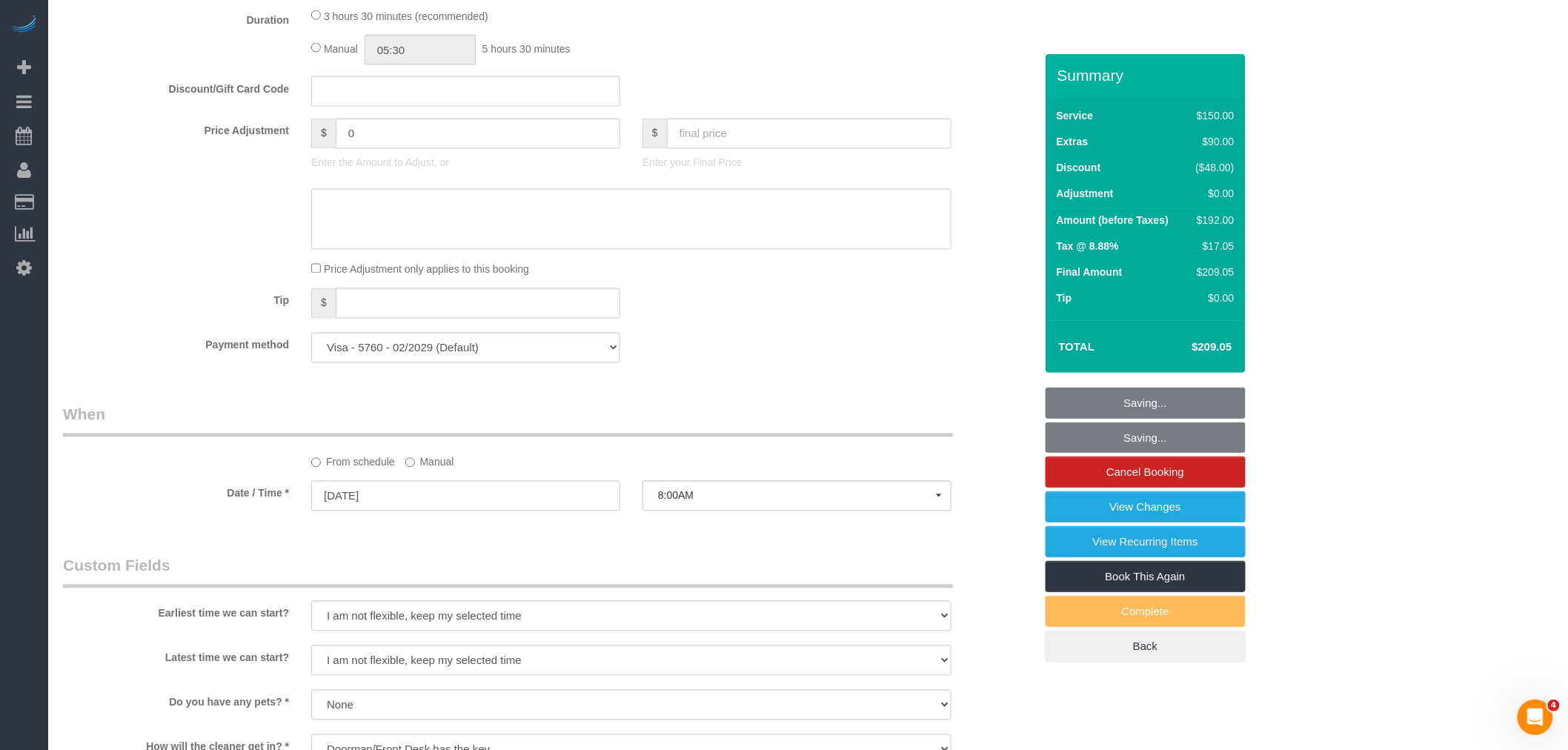
scroll to position [1234, 0]
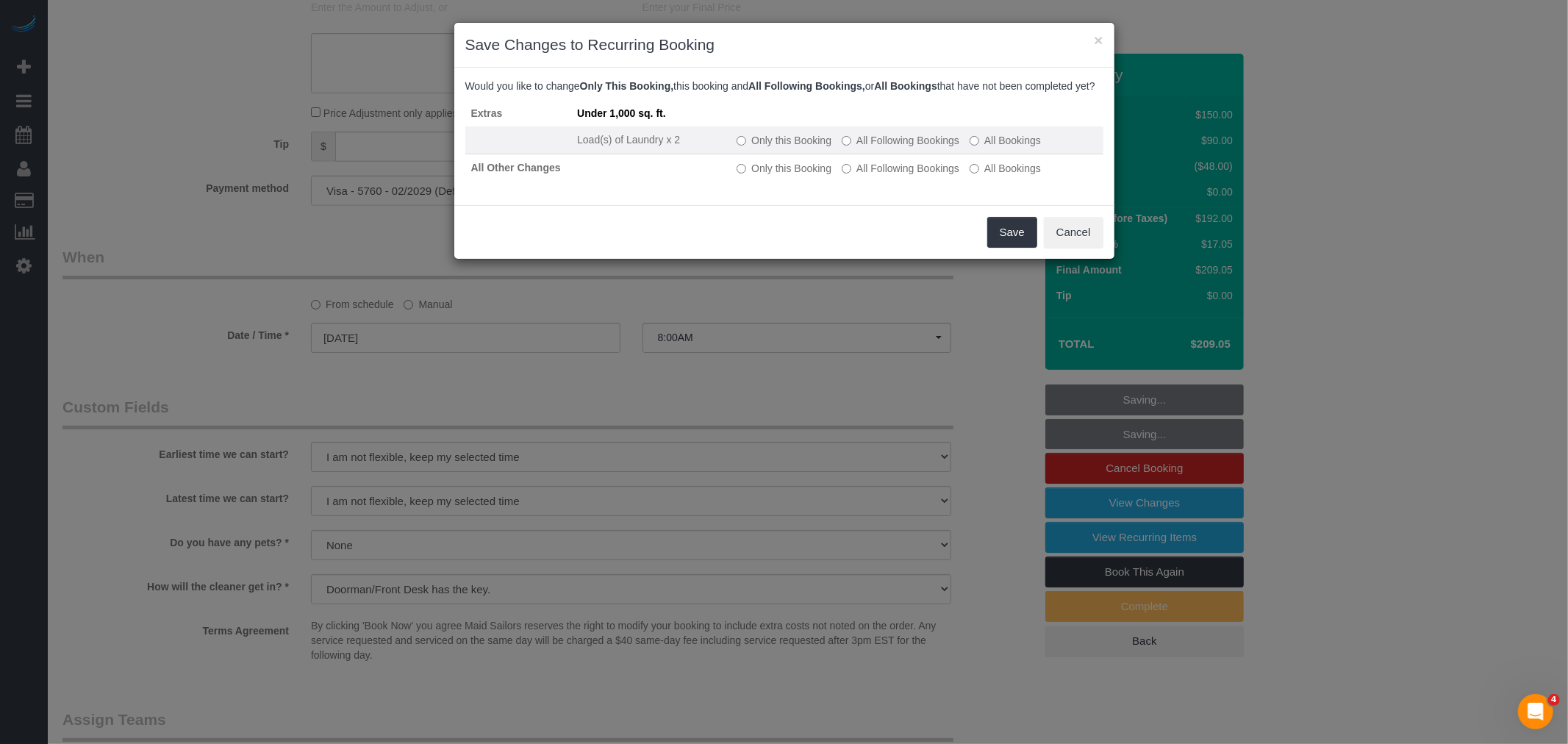
click at [909, 147] on label "All Following Bookings" at bounding box center [900, 141] width 118 height 15
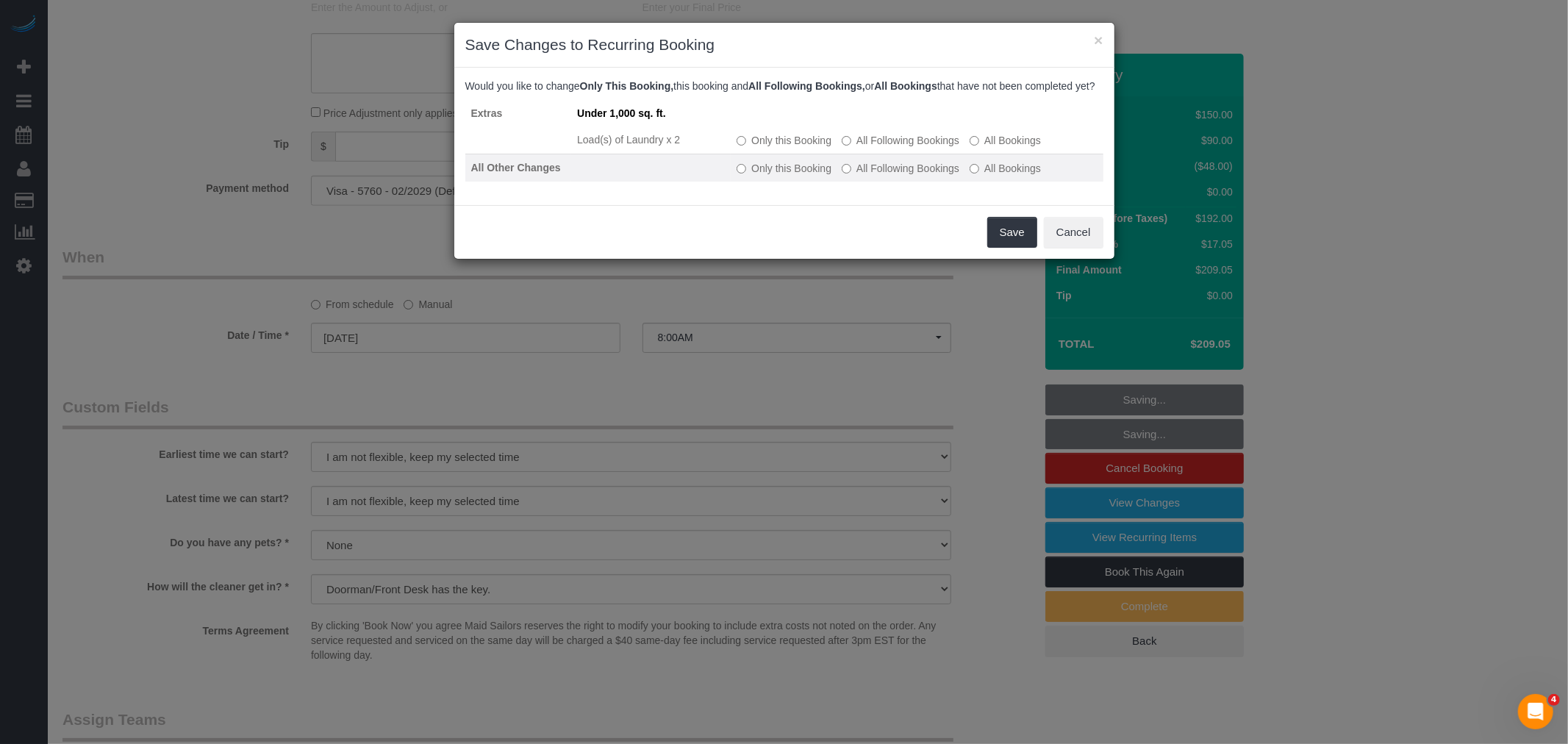
click at [913, 176] on label "All Following Bookings" at bounding box center [900, 168] width 118 height 15
click at [1013, 233] on button "Save" at bounding box center [1012, 232] width 50 height 31
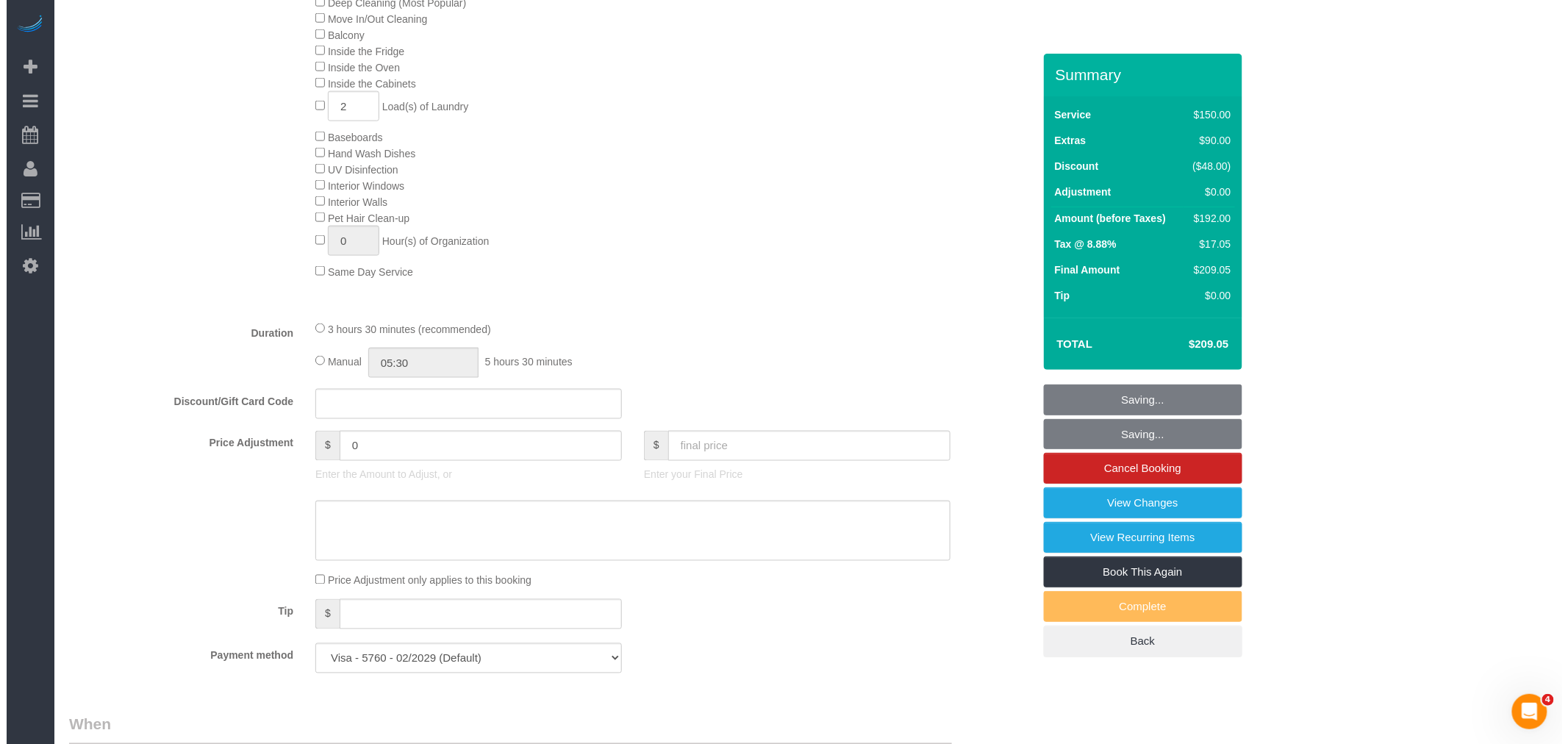
scroll to position [735, 0]
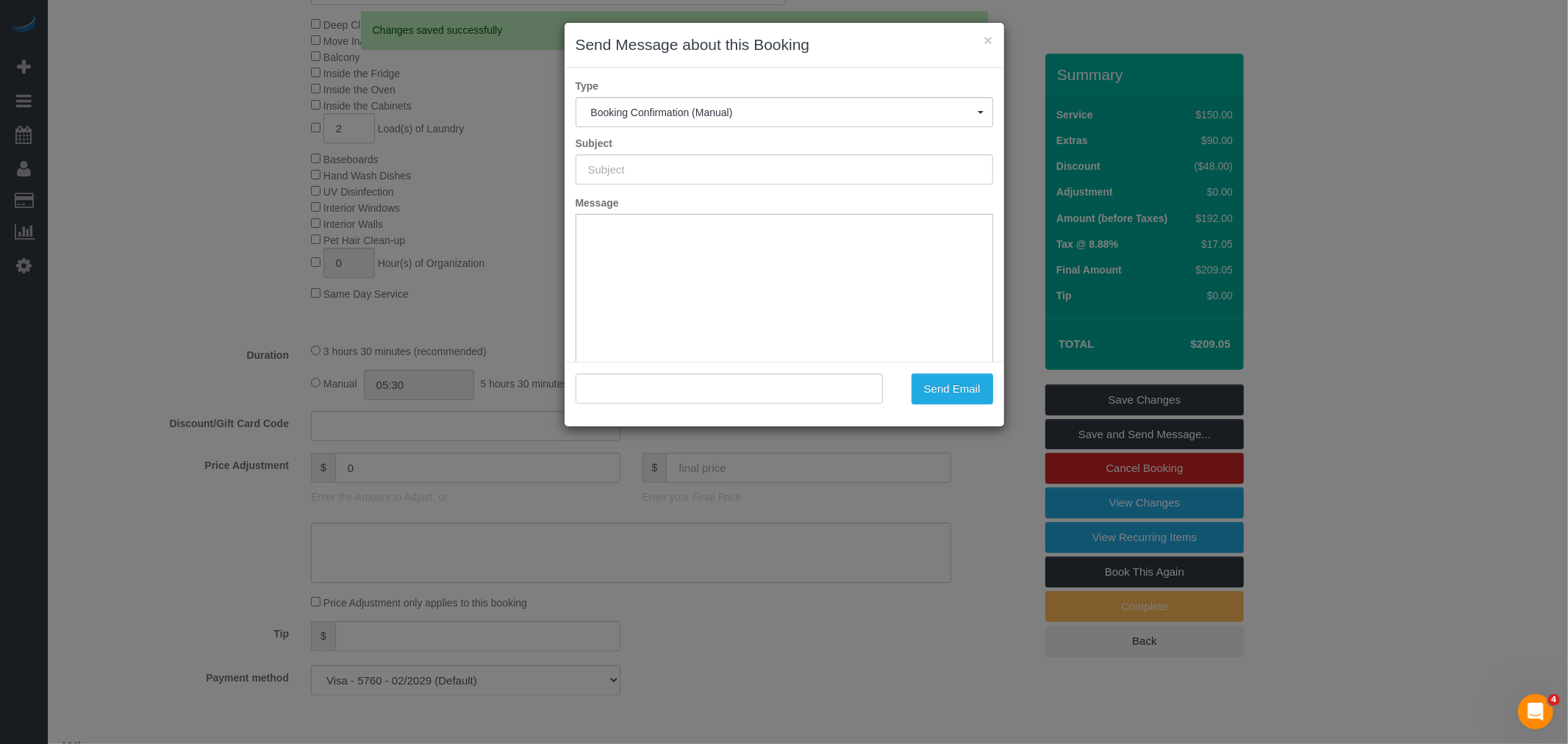
type input "Cleaning Confirmed for [DATE] 8:00am"
type input ""[PERSON_NAME]" <[PERSON_NAME][EMAIL_ADDRESS][DOMAIN_NAME]>"
click at [946, 384] on button "Send Email" at bounding box center [952, 389] width 82 height 31
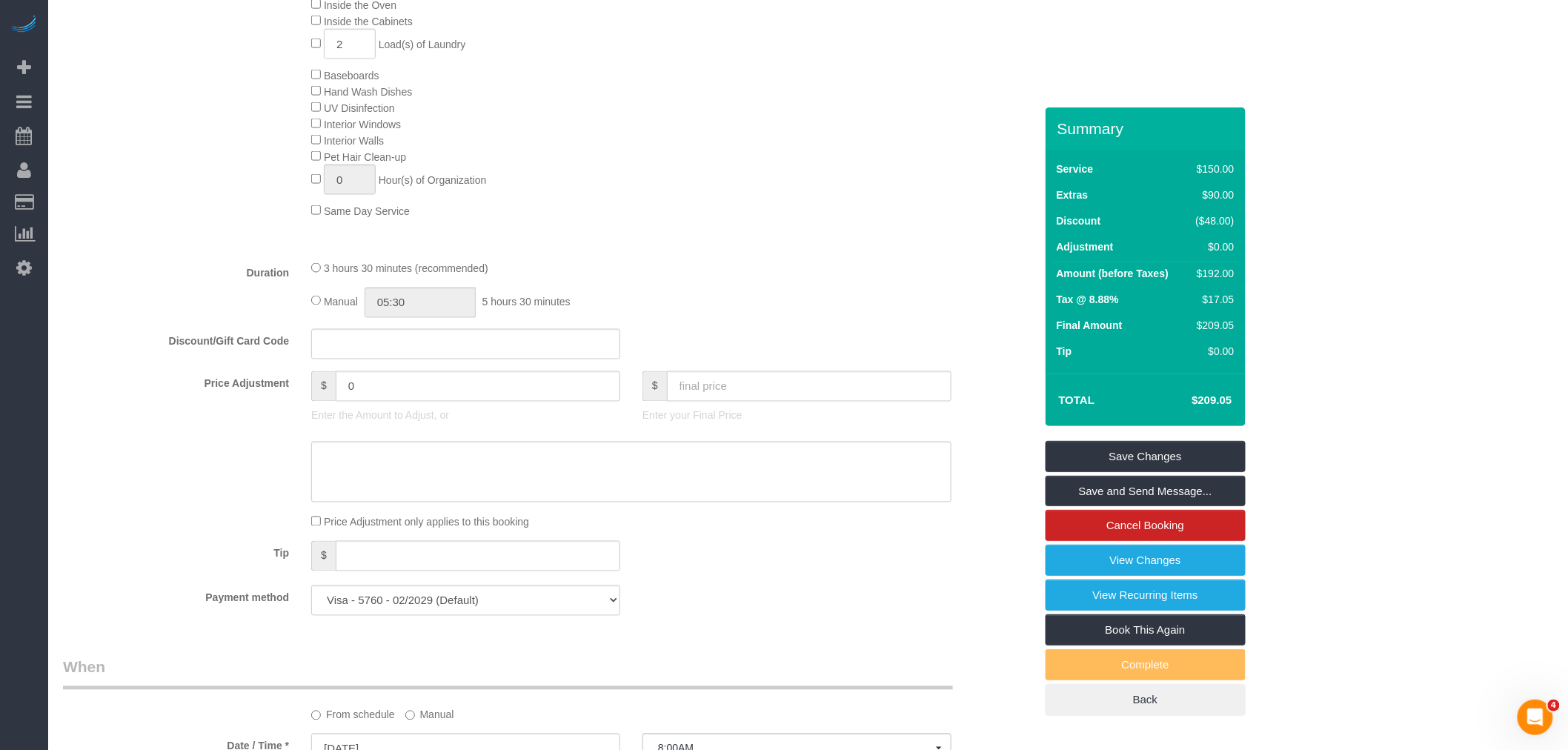
scroll to position [877, 0]
click at [482, 89] on div "Deep Cleaning (Most Popular) Move In/Out Cleaning Balcony Inside the Fridge Ins…" at bounding box center [672, 78] width 745 height 287
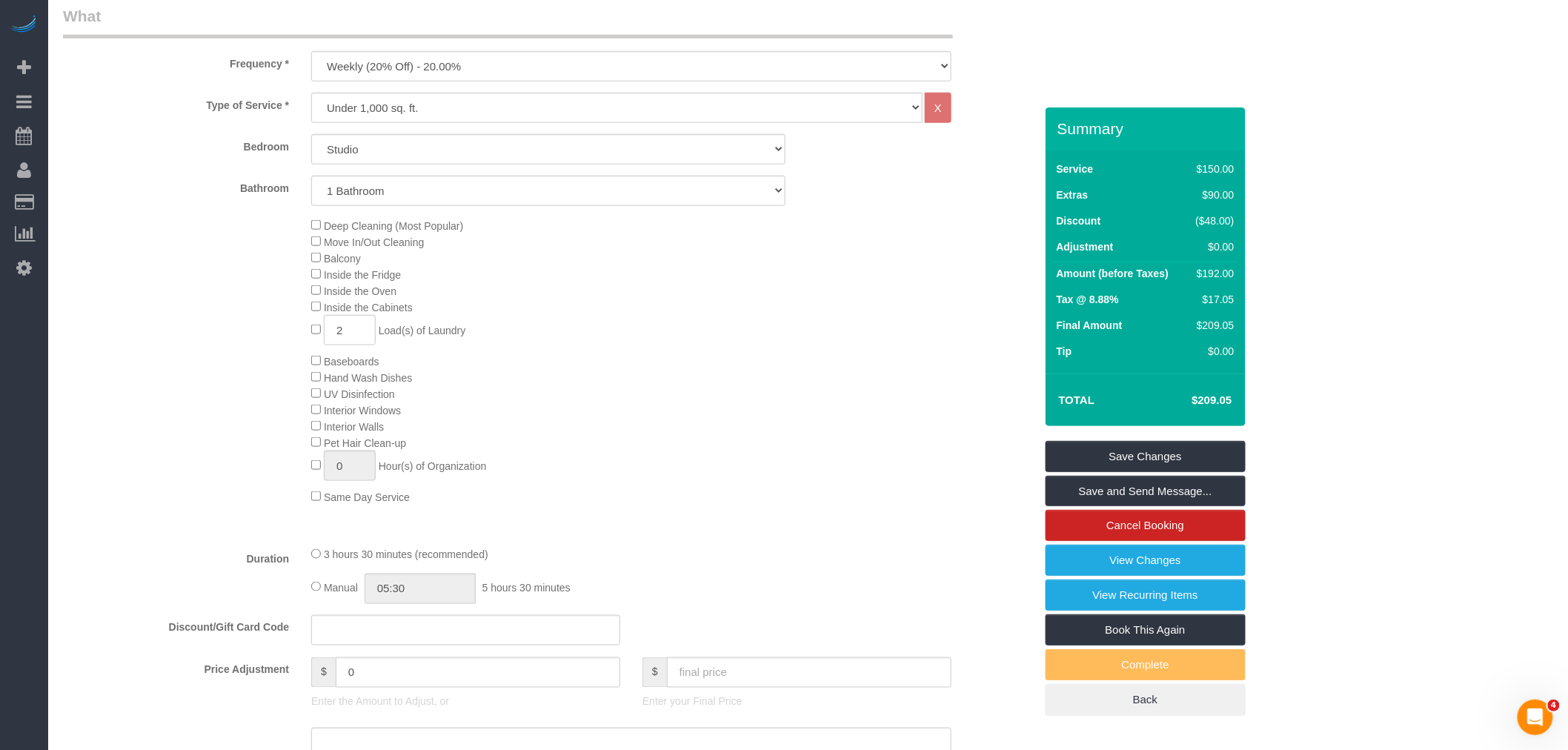
scroll to position [547, 0]
